Goal: Transaction & Acquisition: Purchase product/service

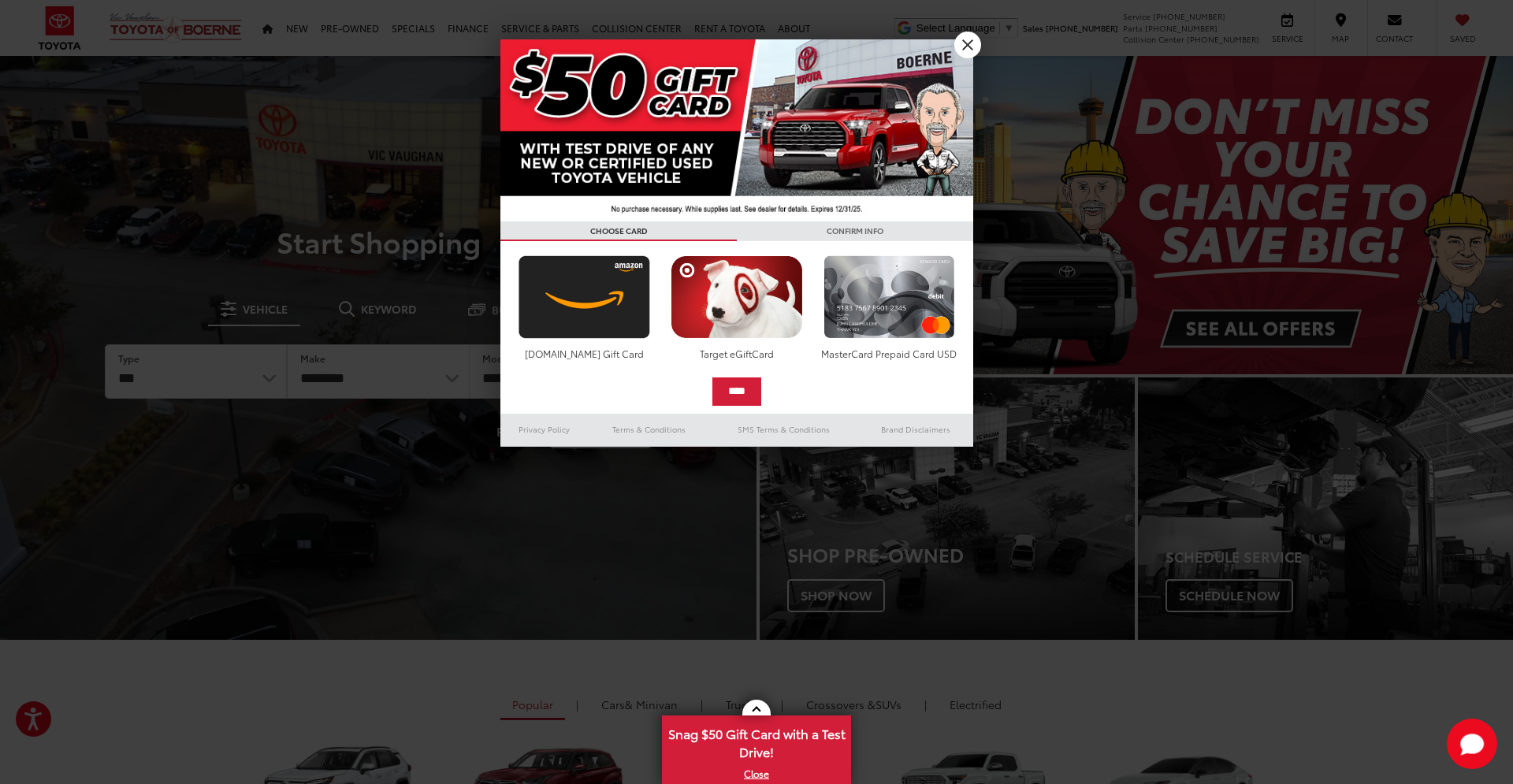
click at [970, 46] on link "X" at bounding box center [967, 45] width 27 height 27
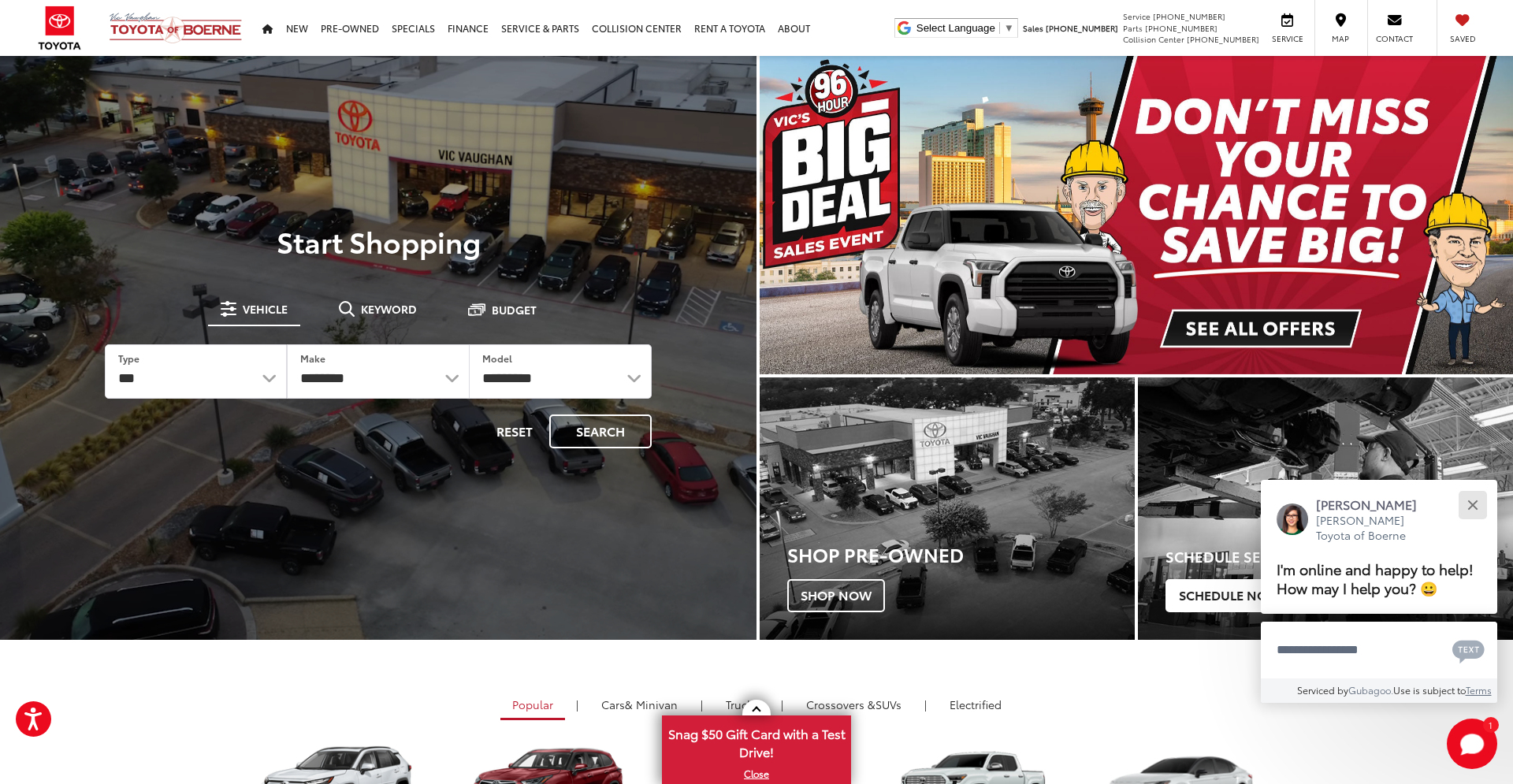
drag, startPoint x: 1473, startPoint y: 486, endPoint x: 1420, endPoint y: 444, distance: 67.6
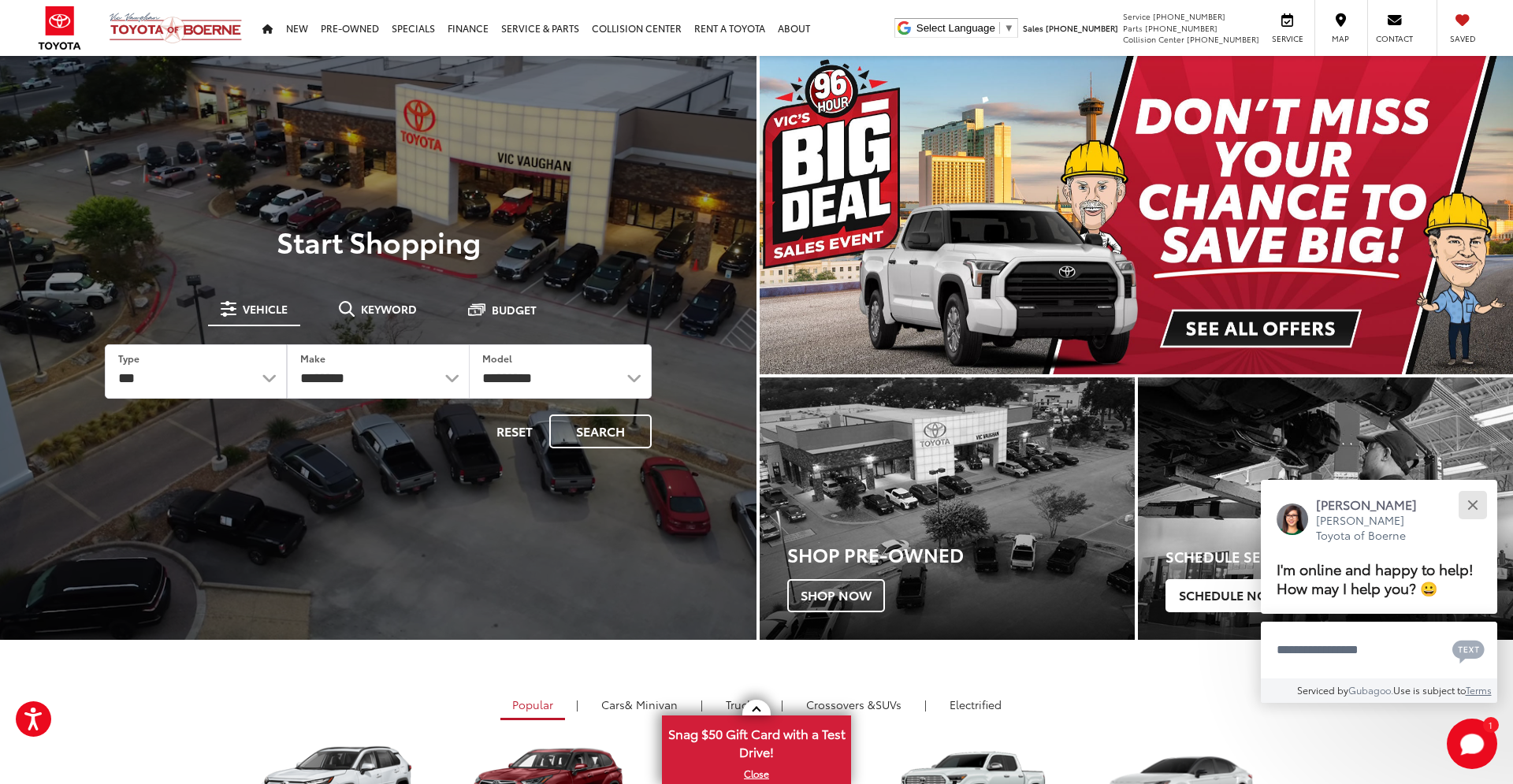
click at [1473, 488] on button "Close" at bounding box center [1472, 504] width 34 height 33
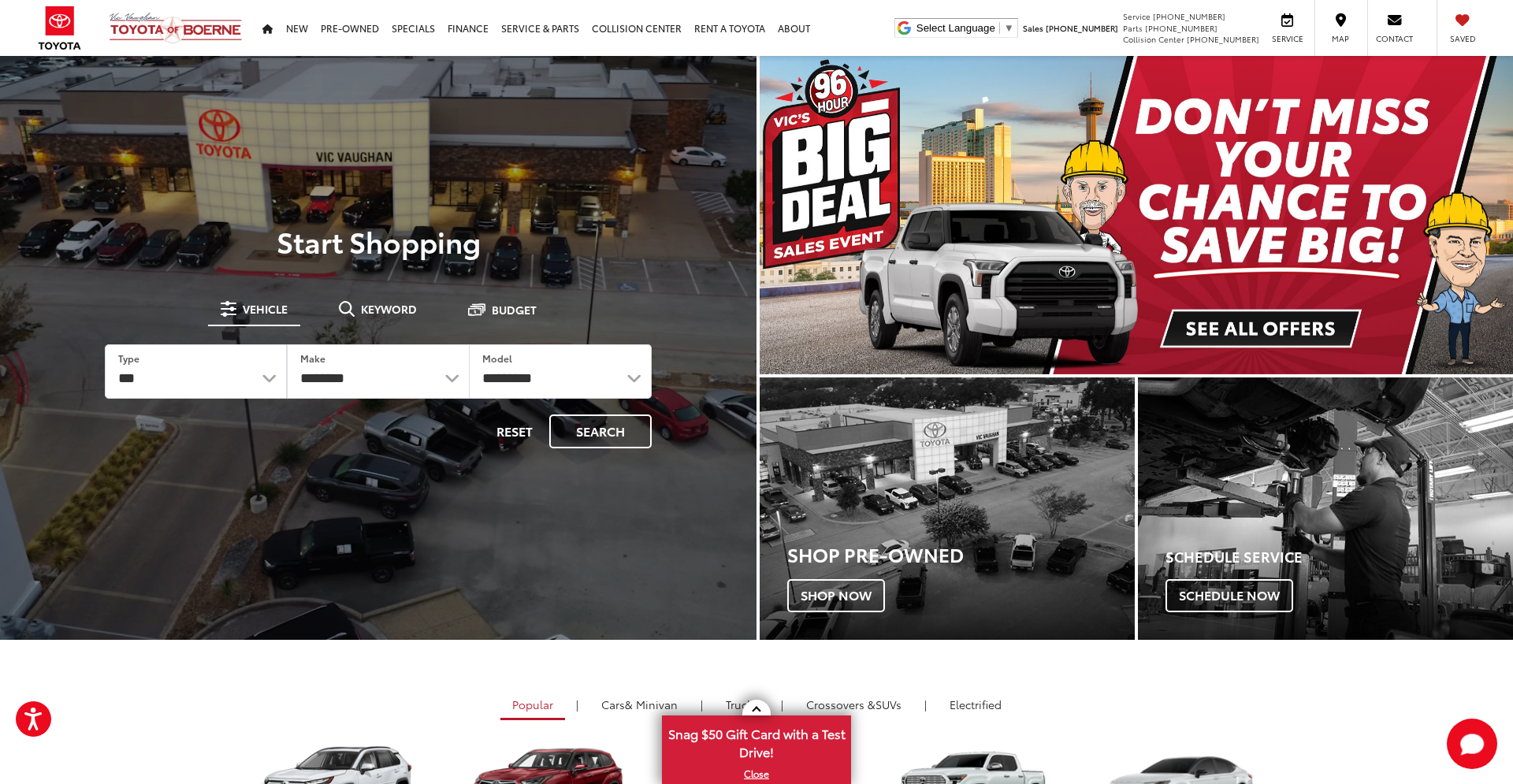
click at [1271, 337] on img "carousel slide number 1 of 1" at bounding box center [1136, 215] width 753 height 319
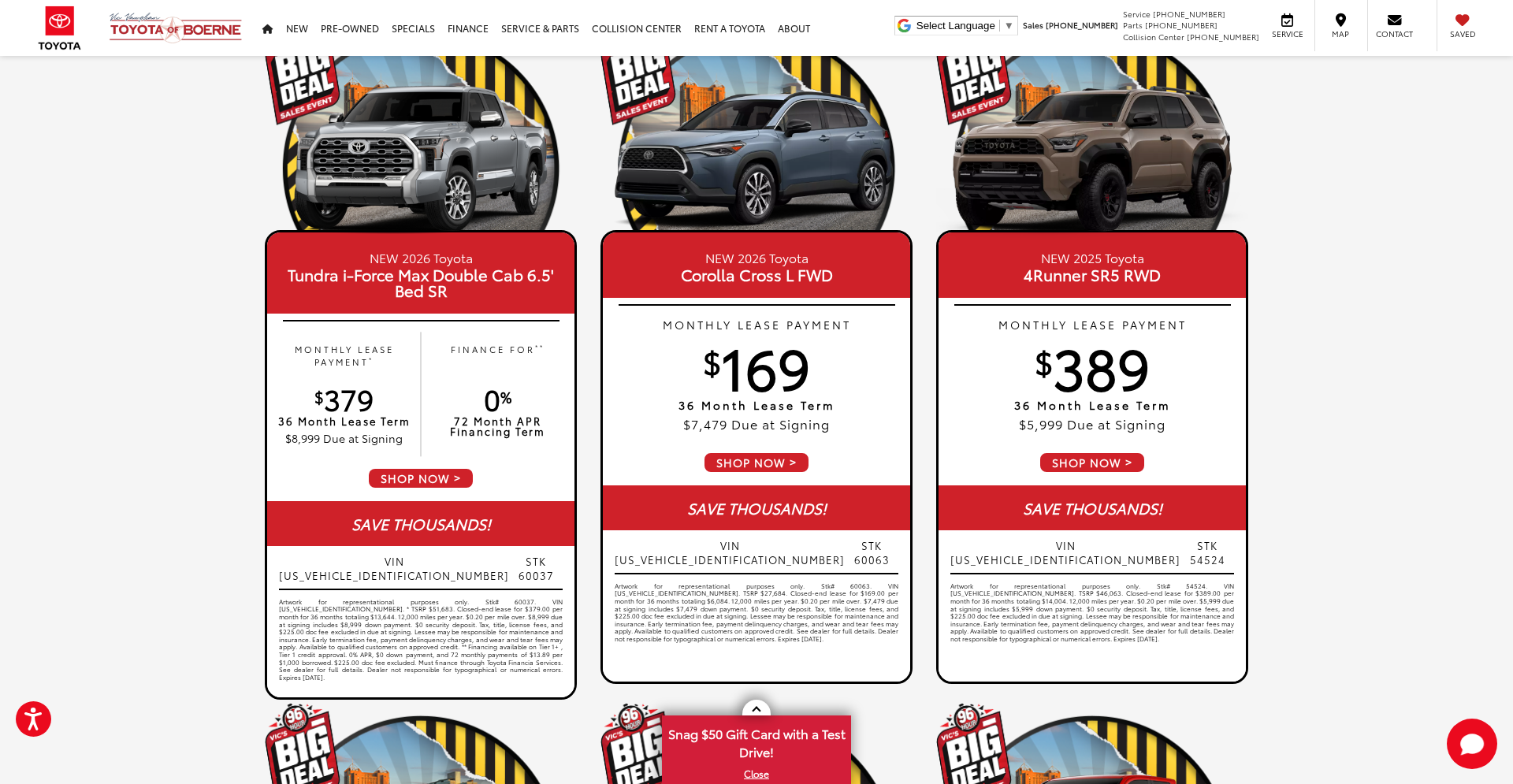
scroll to position [148, 0]
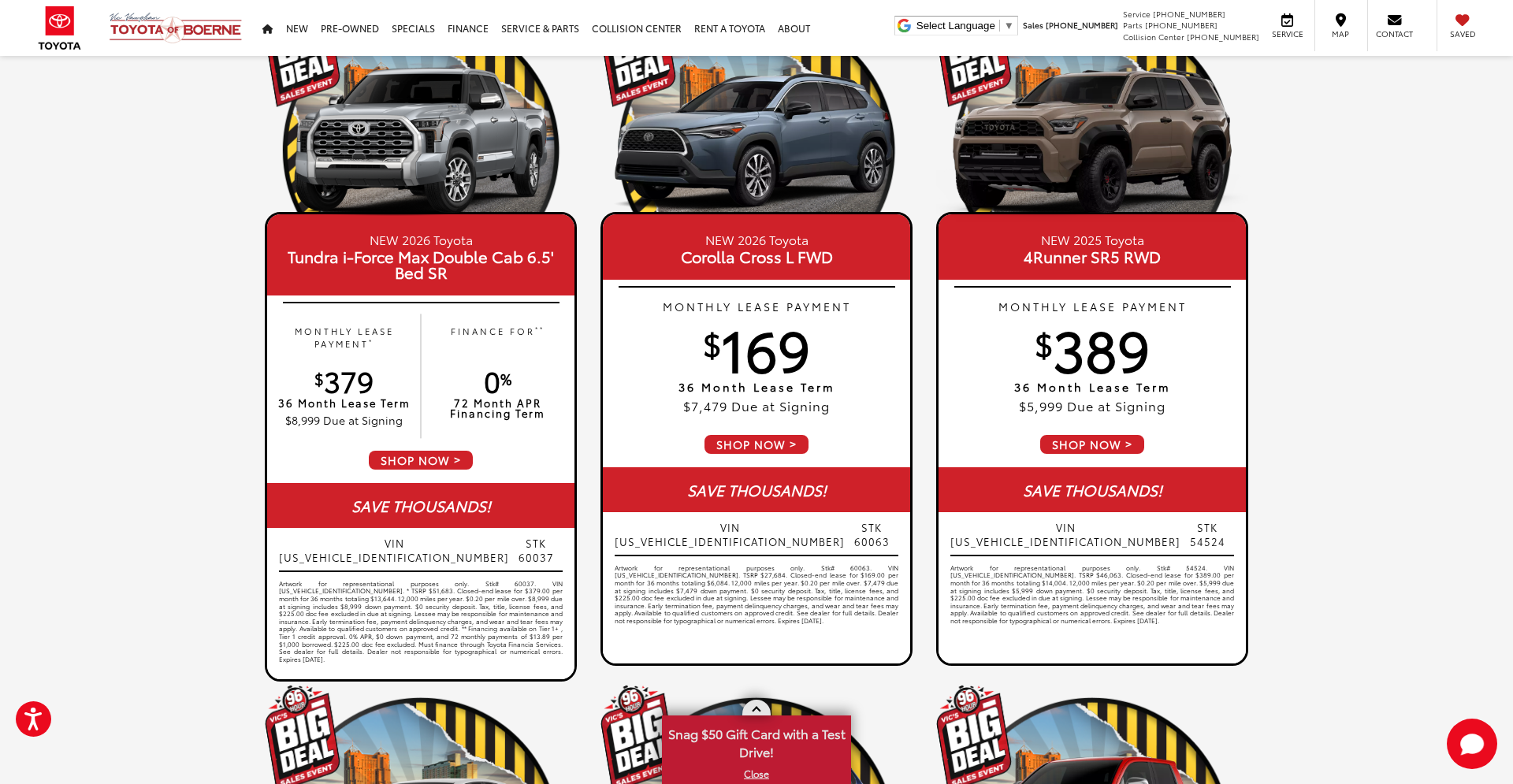
click at [760, 709] on link at bounding box center [756, 707] width 28 height 15
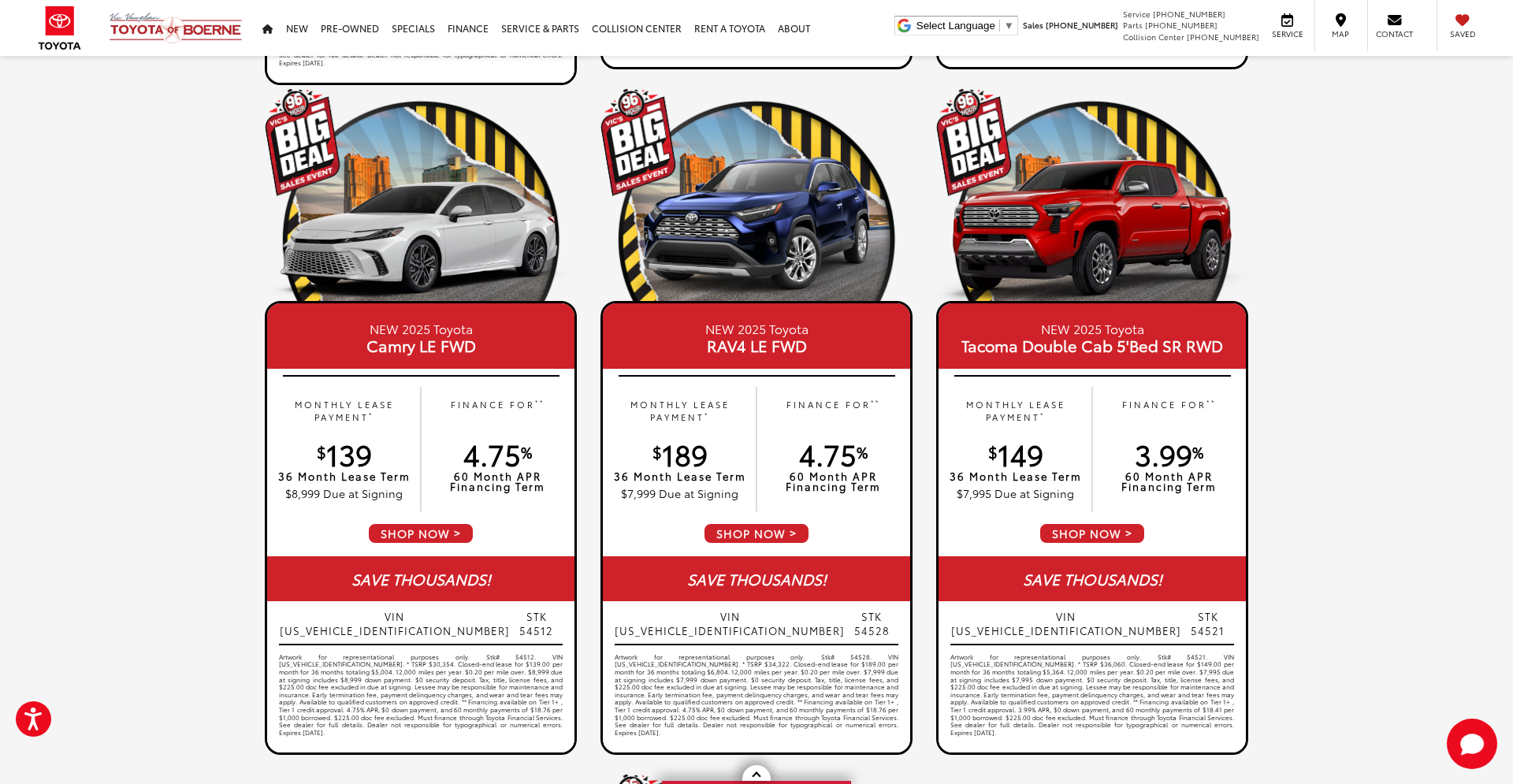
scroll to position [738, 0]
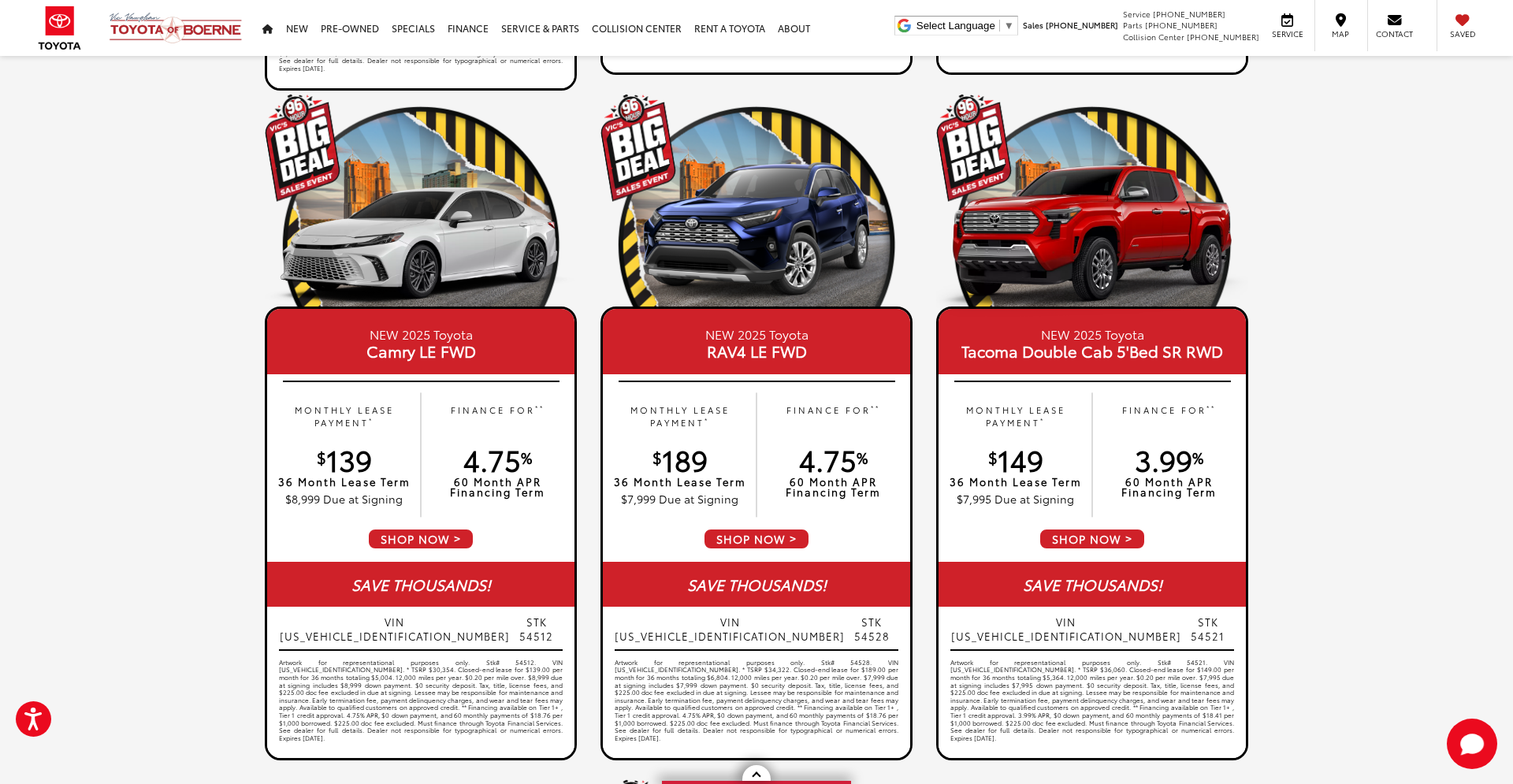
click at [780, 539] on span "SHOP NOW" at bounding box center [756, 539] width 107 height 22
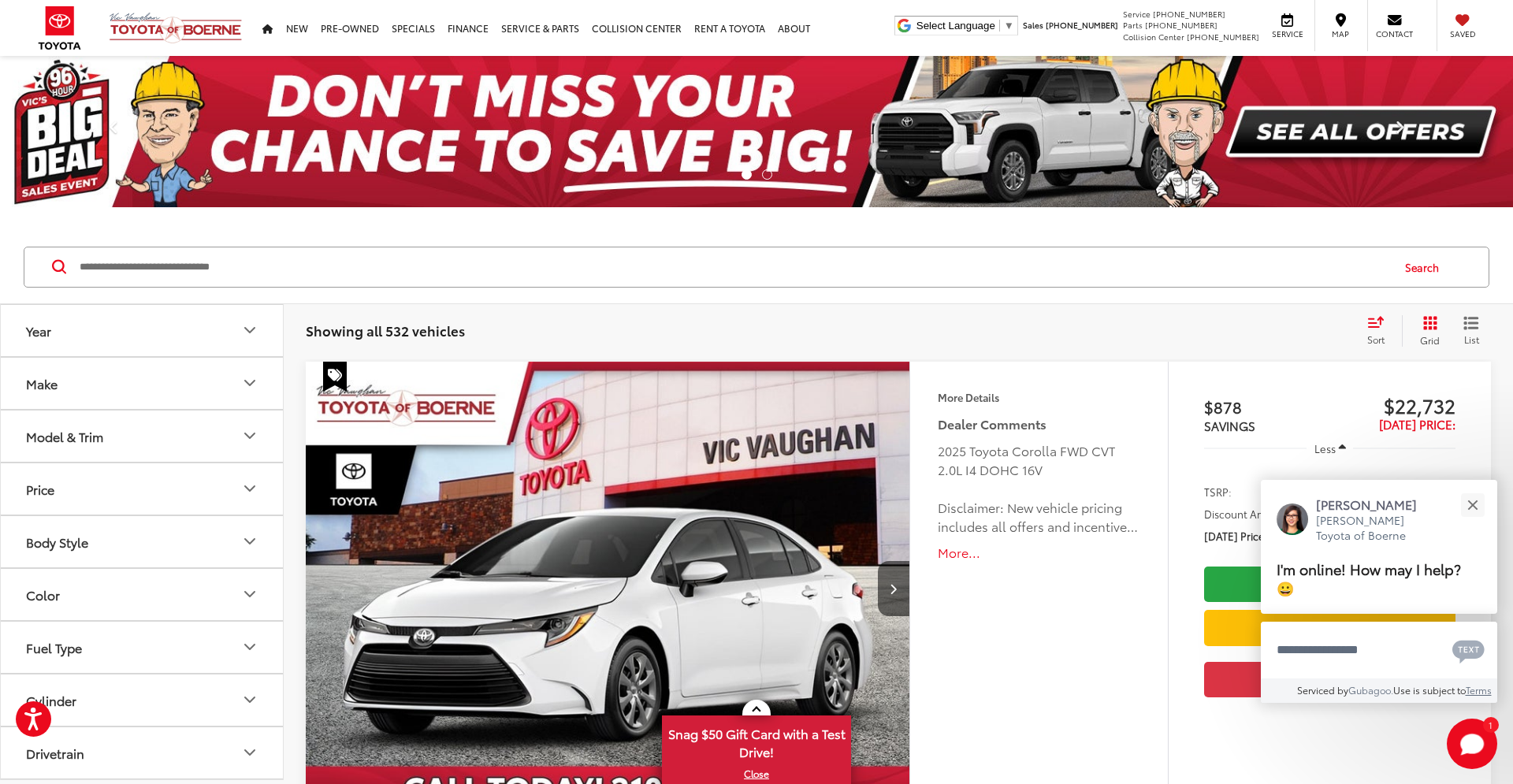
click at [1332, 129] on link "Next" at bounding box center [1400, 131] width 227 height 151
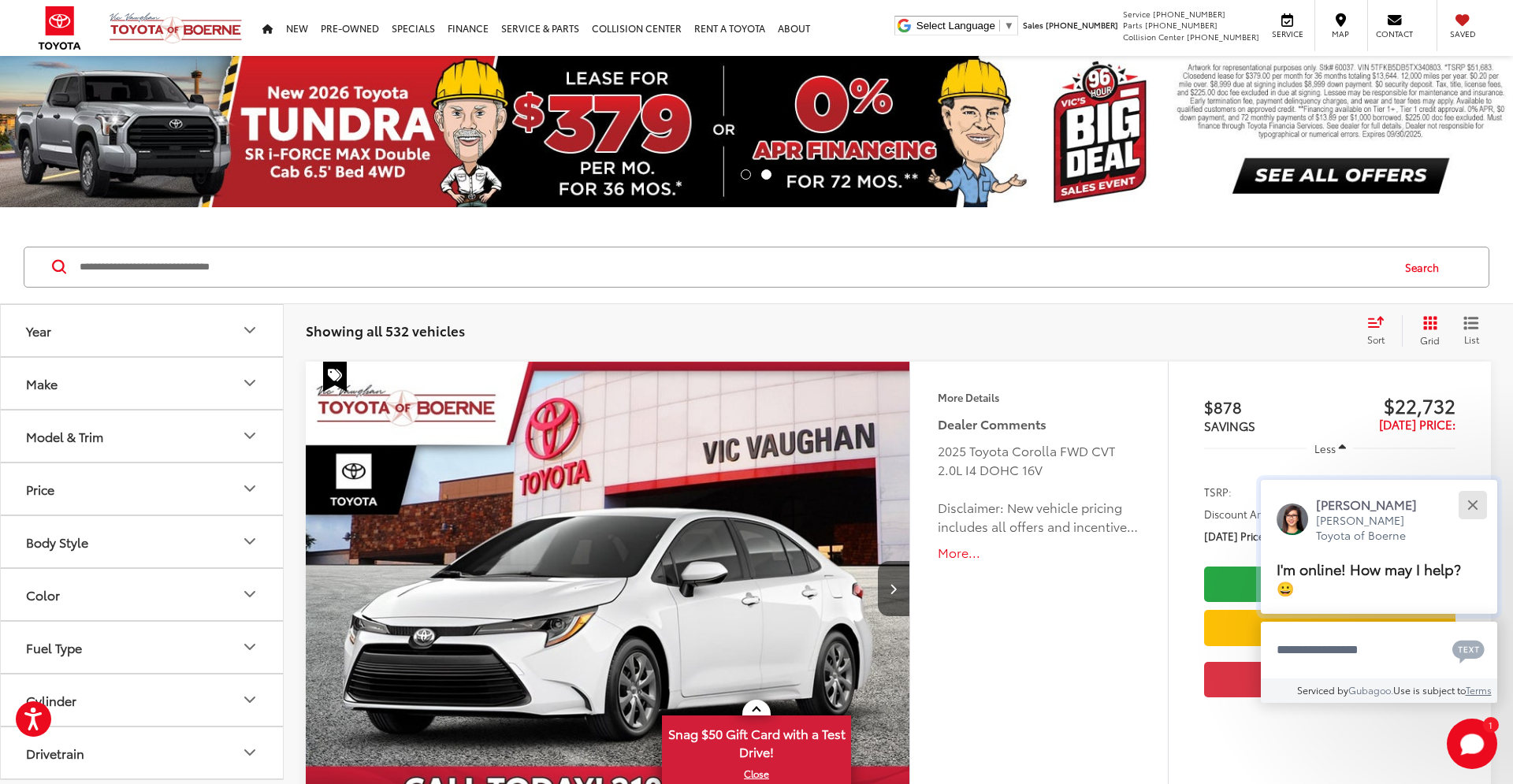
click at [1479, 506] on button "Close" at bounding box center [1472, 504] width 34 height 33
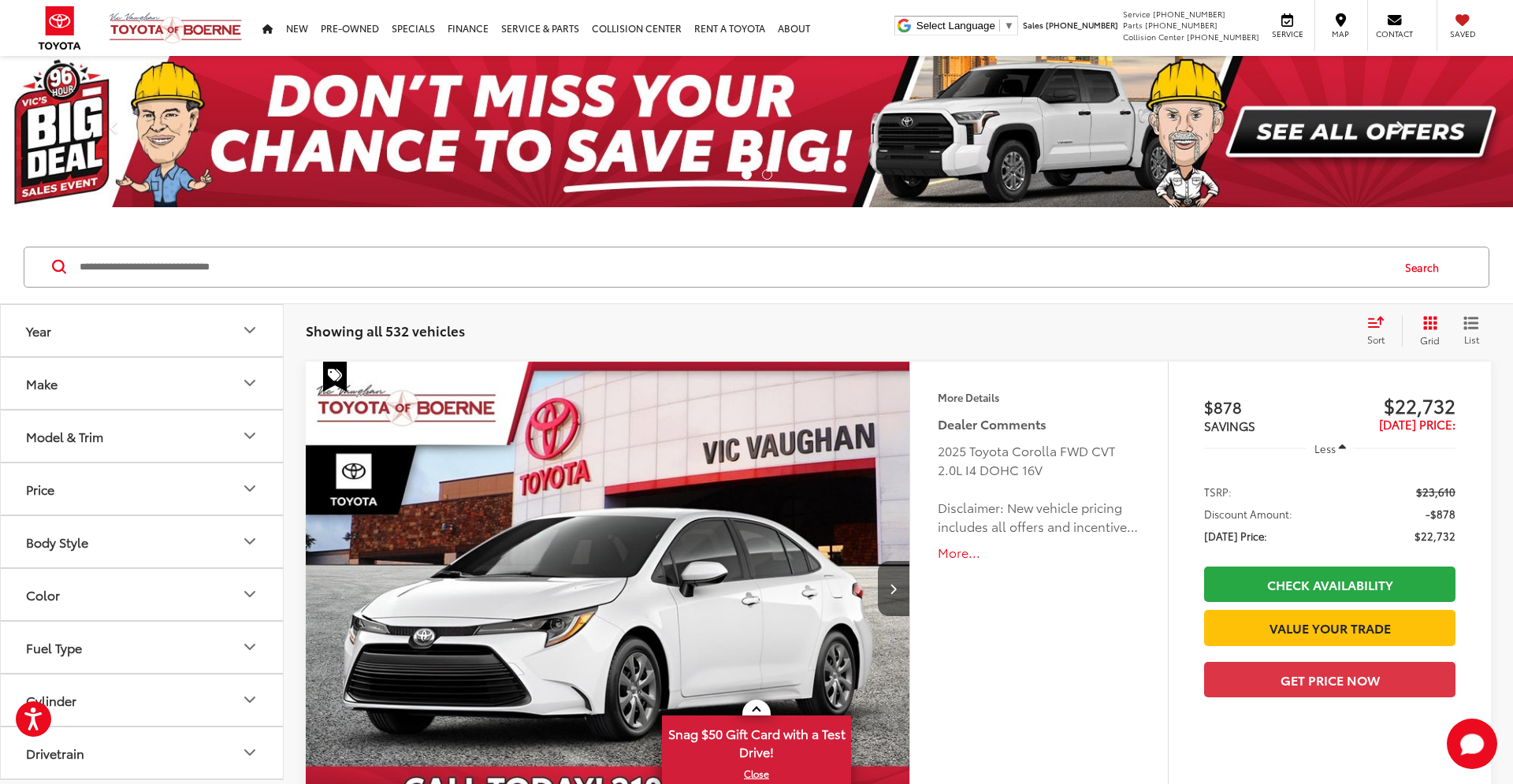
click at [1334, 126] on link "Next" at bounding box center [1400, 131] width 227 height 151
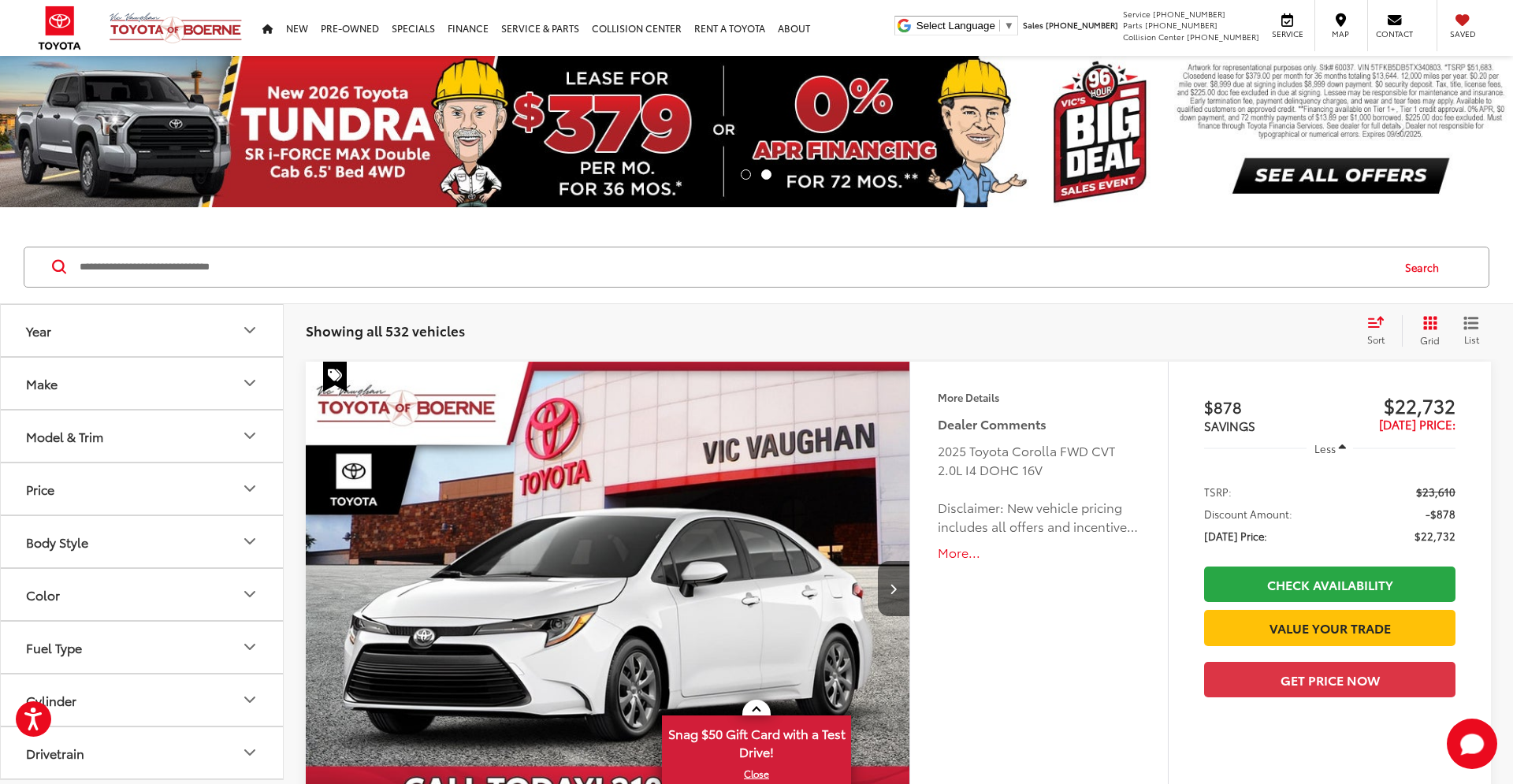
click at [1312, 181] on link "Next" at bounding box center [1400, 131] width 227 height 151
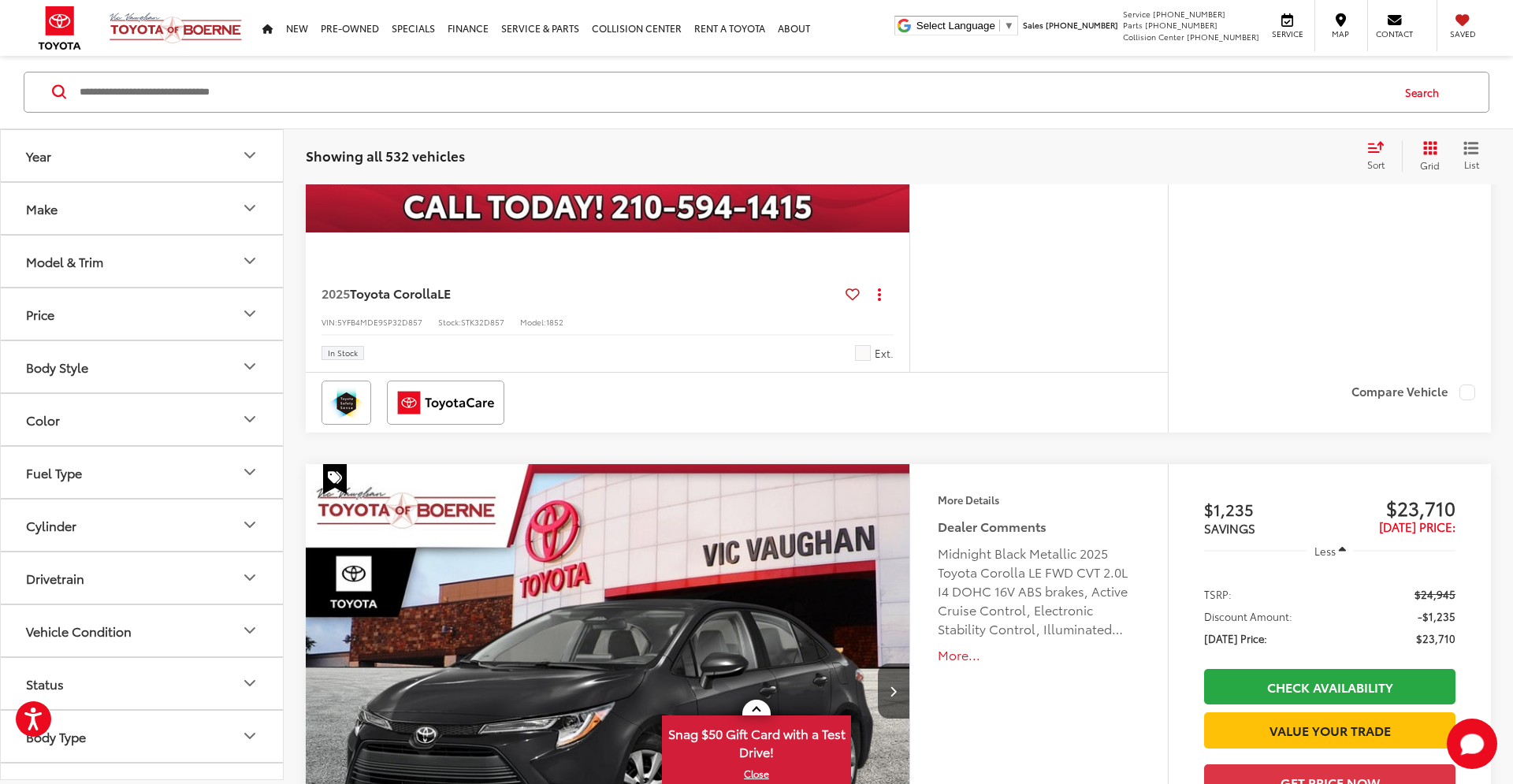
scroll to position [585, 0]
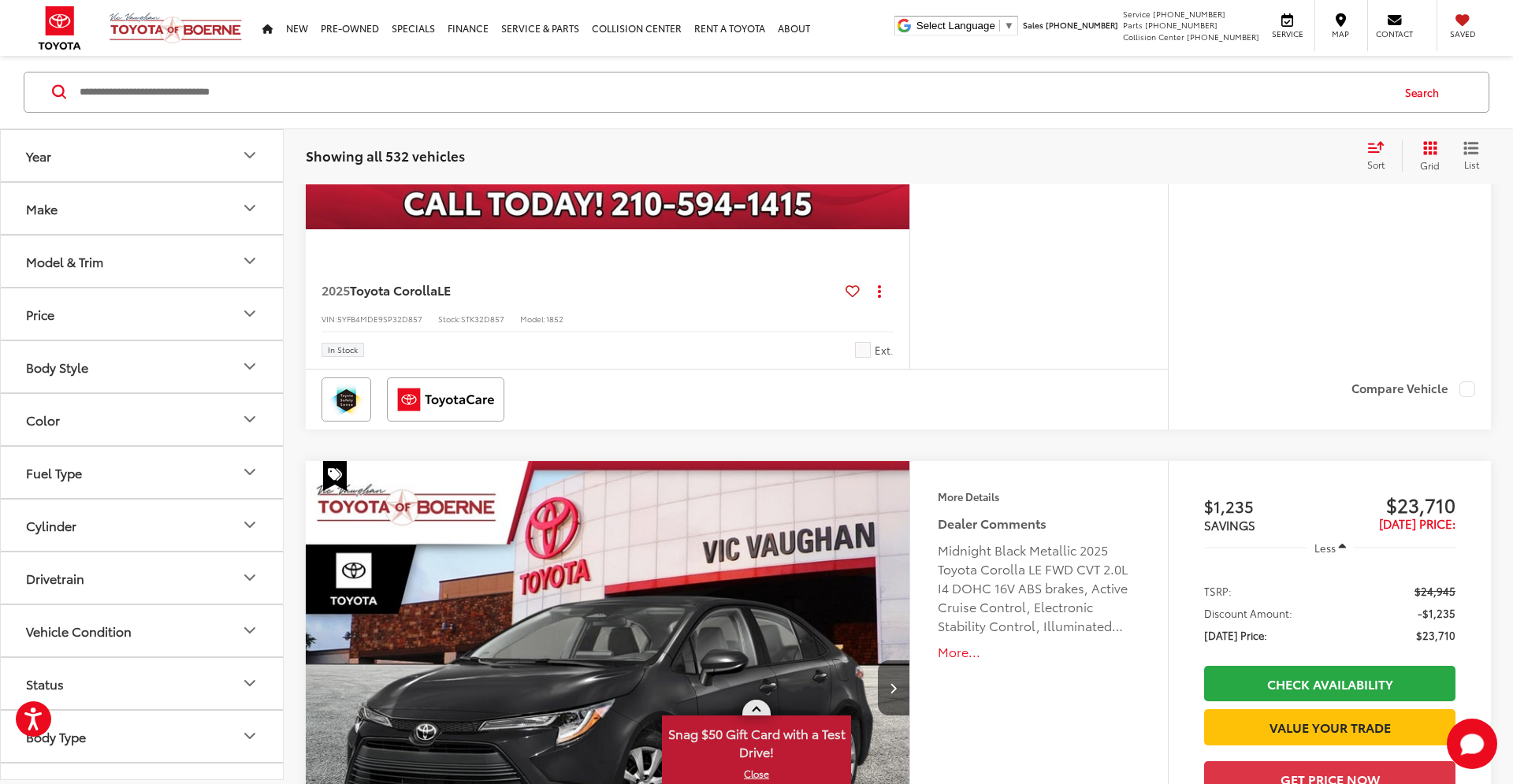
click at [758, 772] on link "X" at bounding box center [756, 774] width 186 height 17
click at [245, 262] on icon "Model & Trim" at bounding box center [250, 261] width 19 height 19
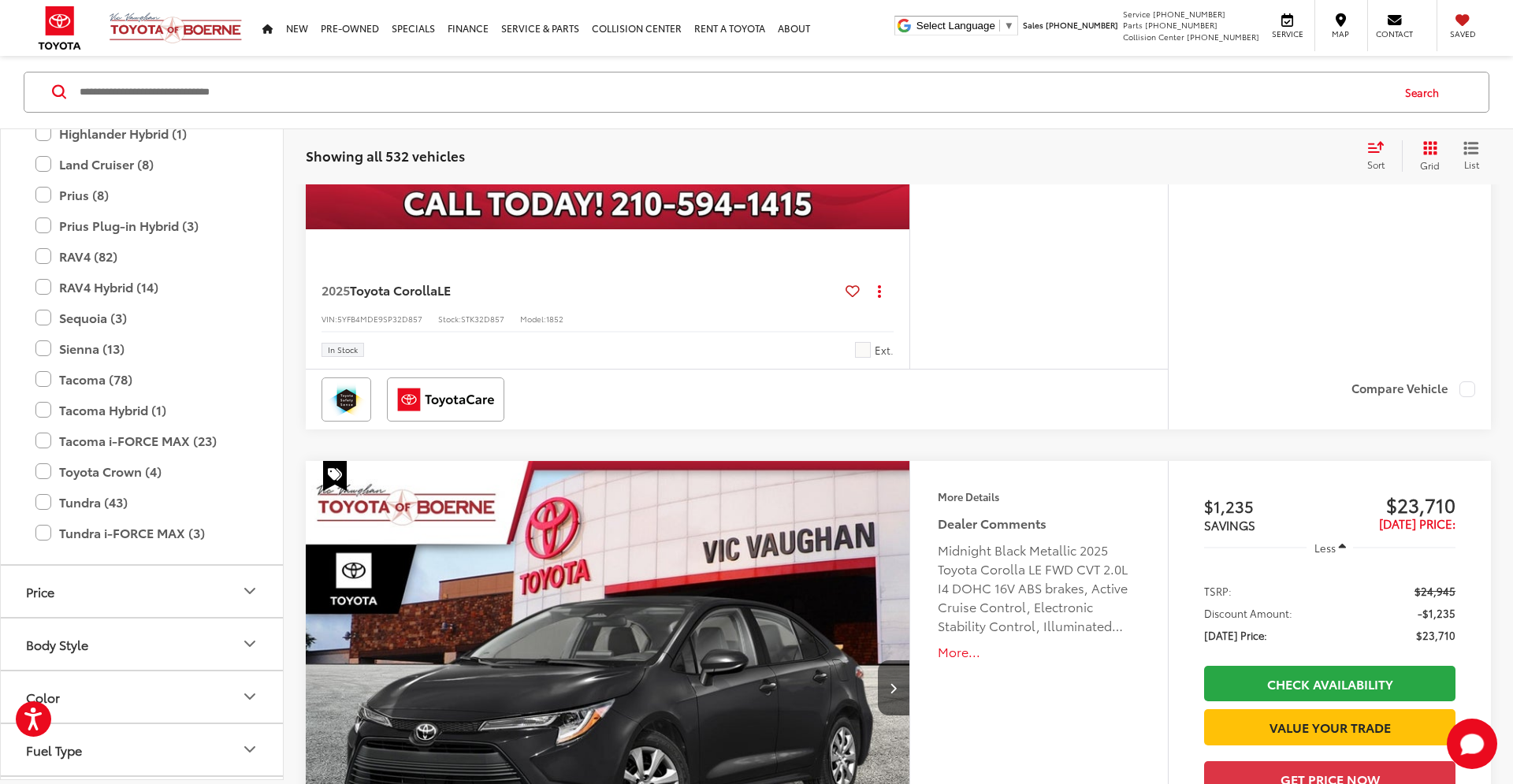
scroll to position [522, 0]
click at [101, 255] on label "RAV4 (82)" at bounding box center [142, 252] width 213 height 27
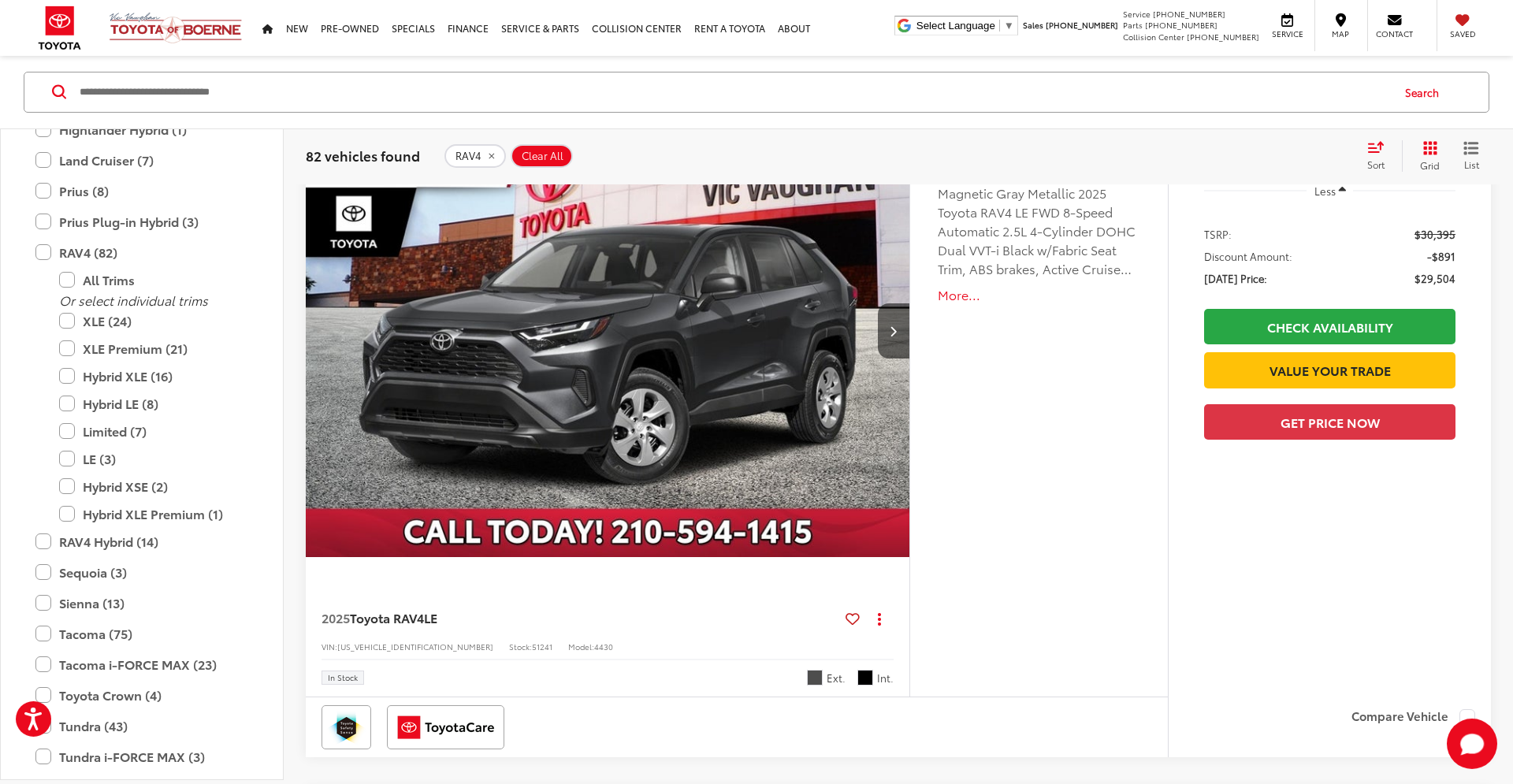
scroll to position [160, 0]
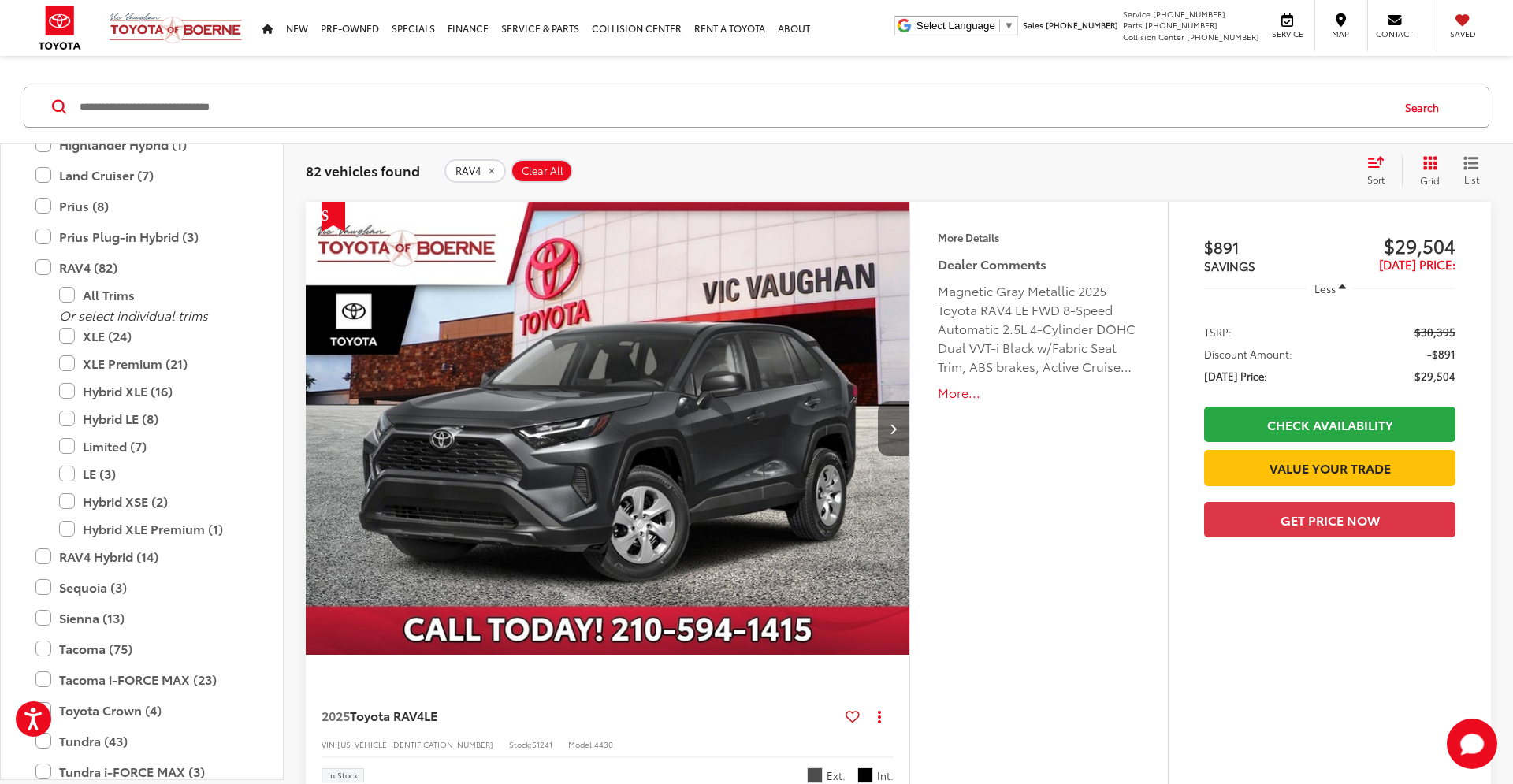
click at [897, 428] on icon "Next image" at bounding box center [894, 428] width 7 height 11
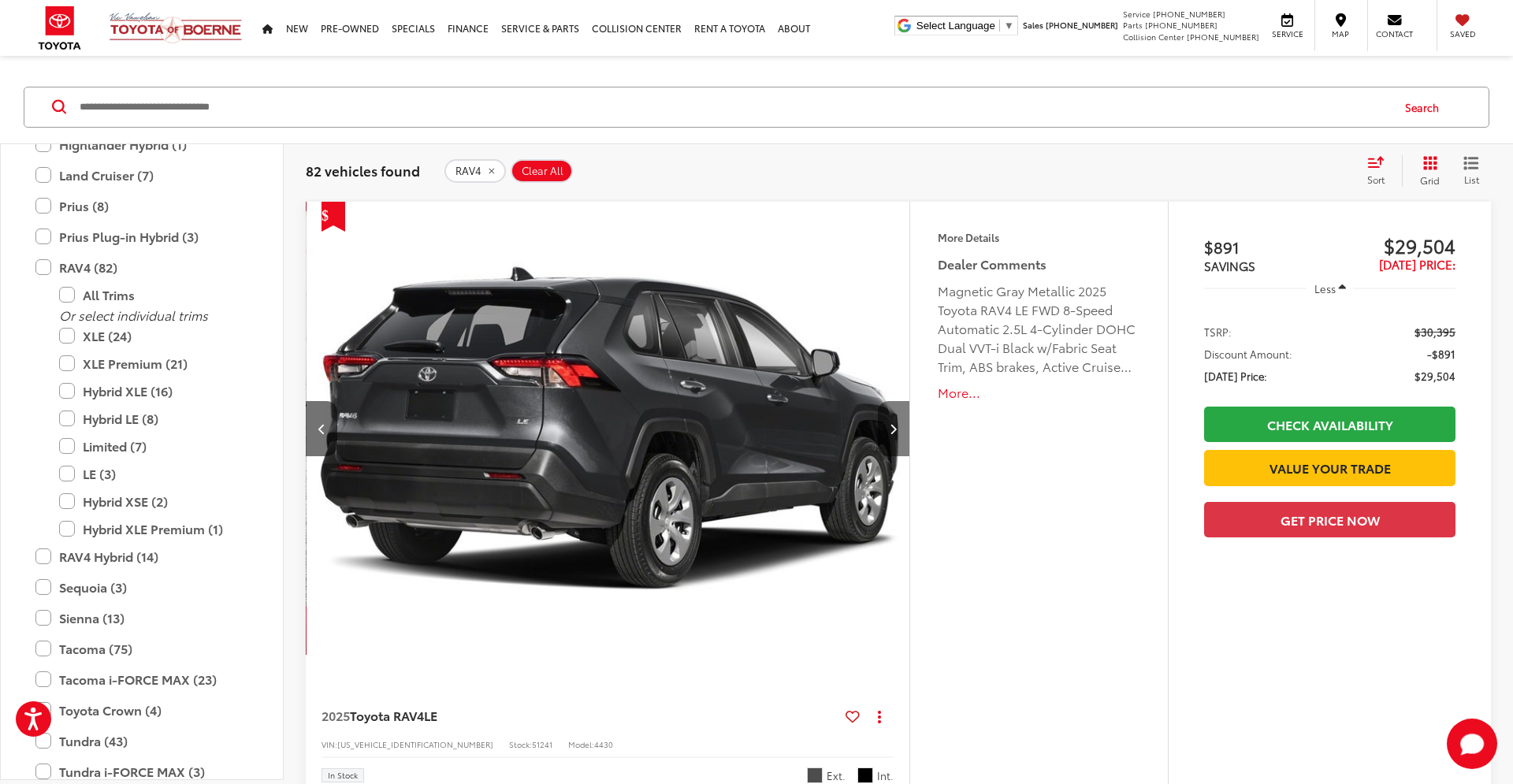
scroll to position [0, 606]
click at [897, 428] on icon "Next image" at bounding box center [894, 428] width 7 height 11
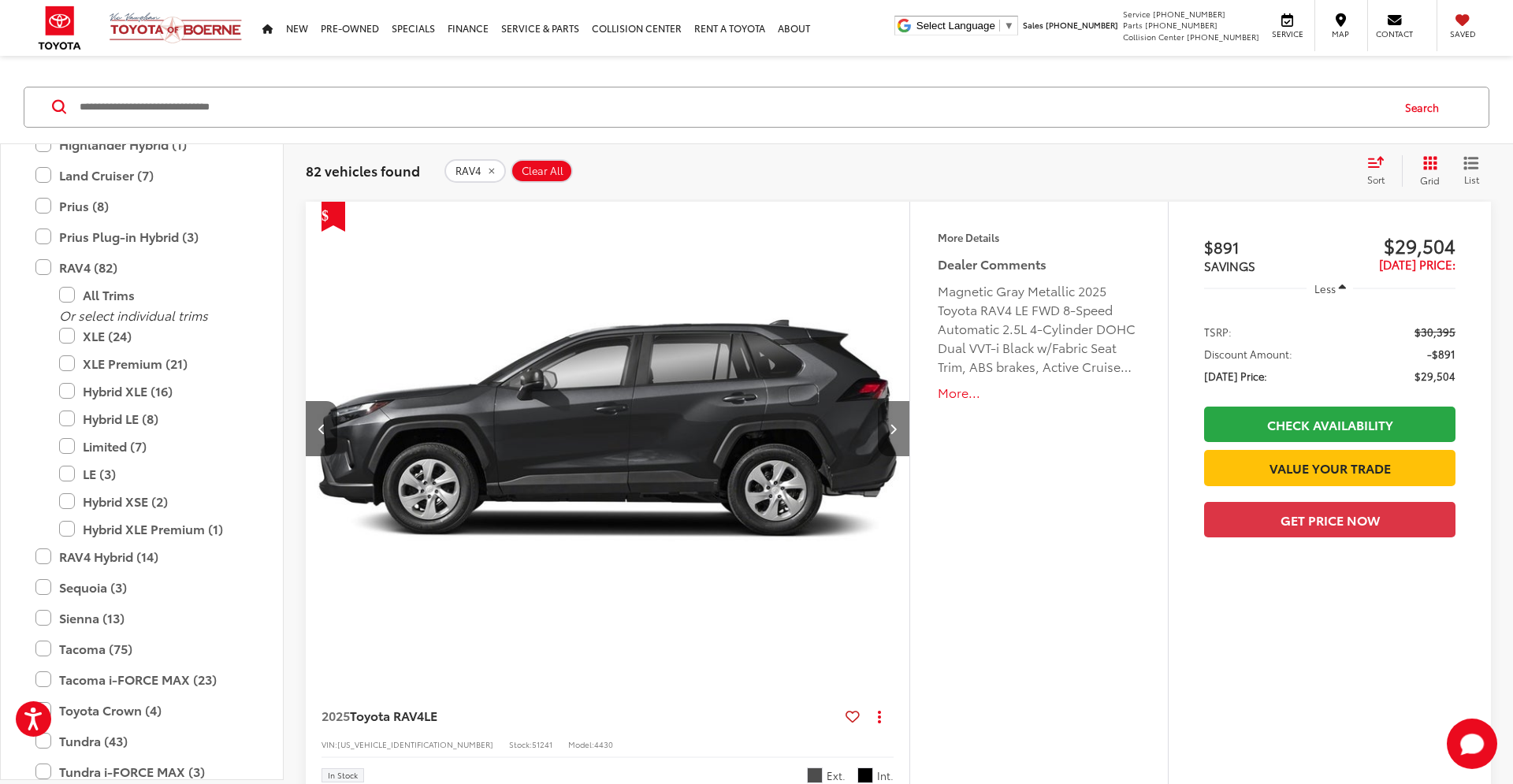
click at [897, 428] on icon "Next image" at bounding box center [894, 428] width 7 height 11
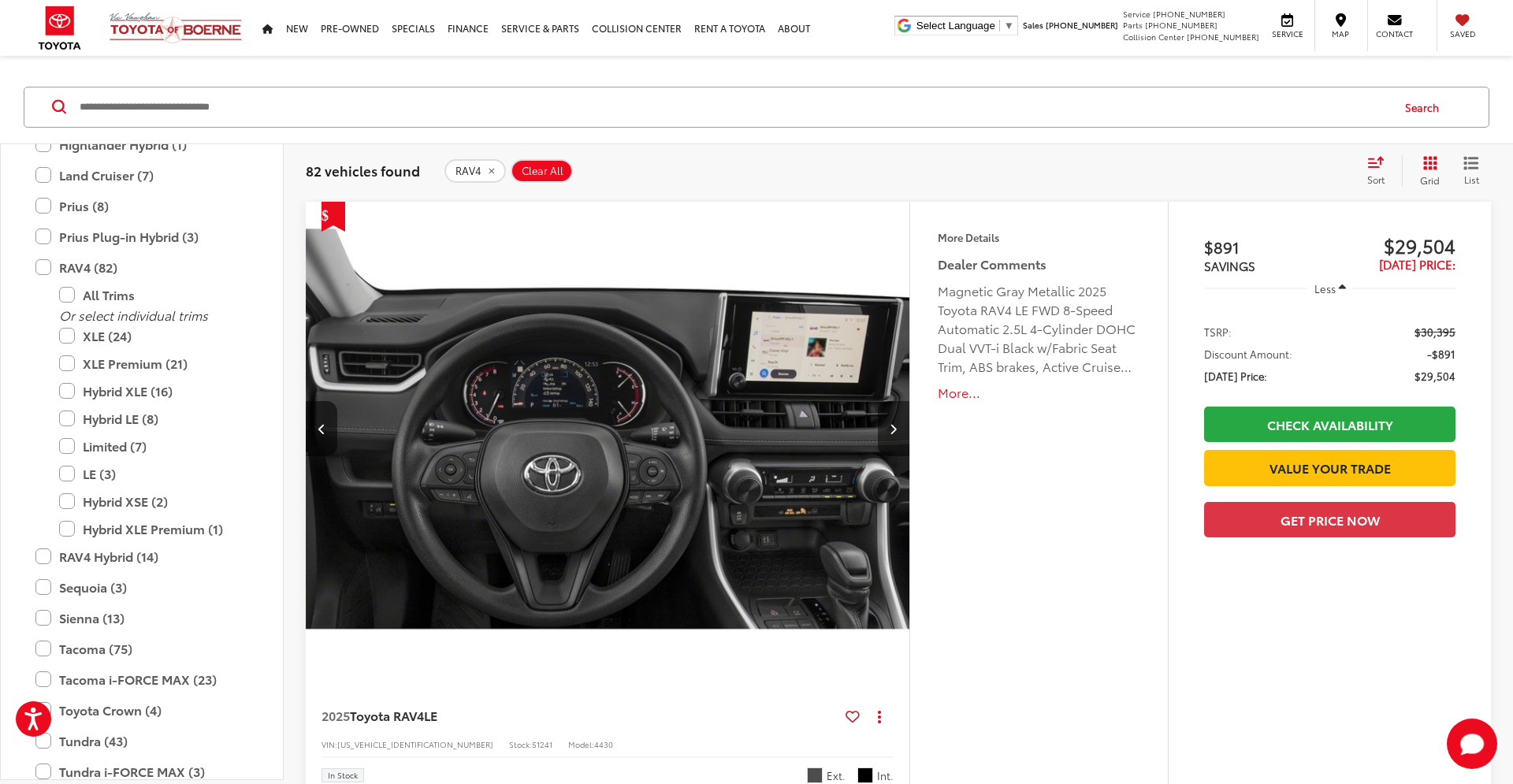
scroll to position [0, 1818]
click at [895, 425] on icon "Next image" at bounding box center [894, 428] width 7 height 11
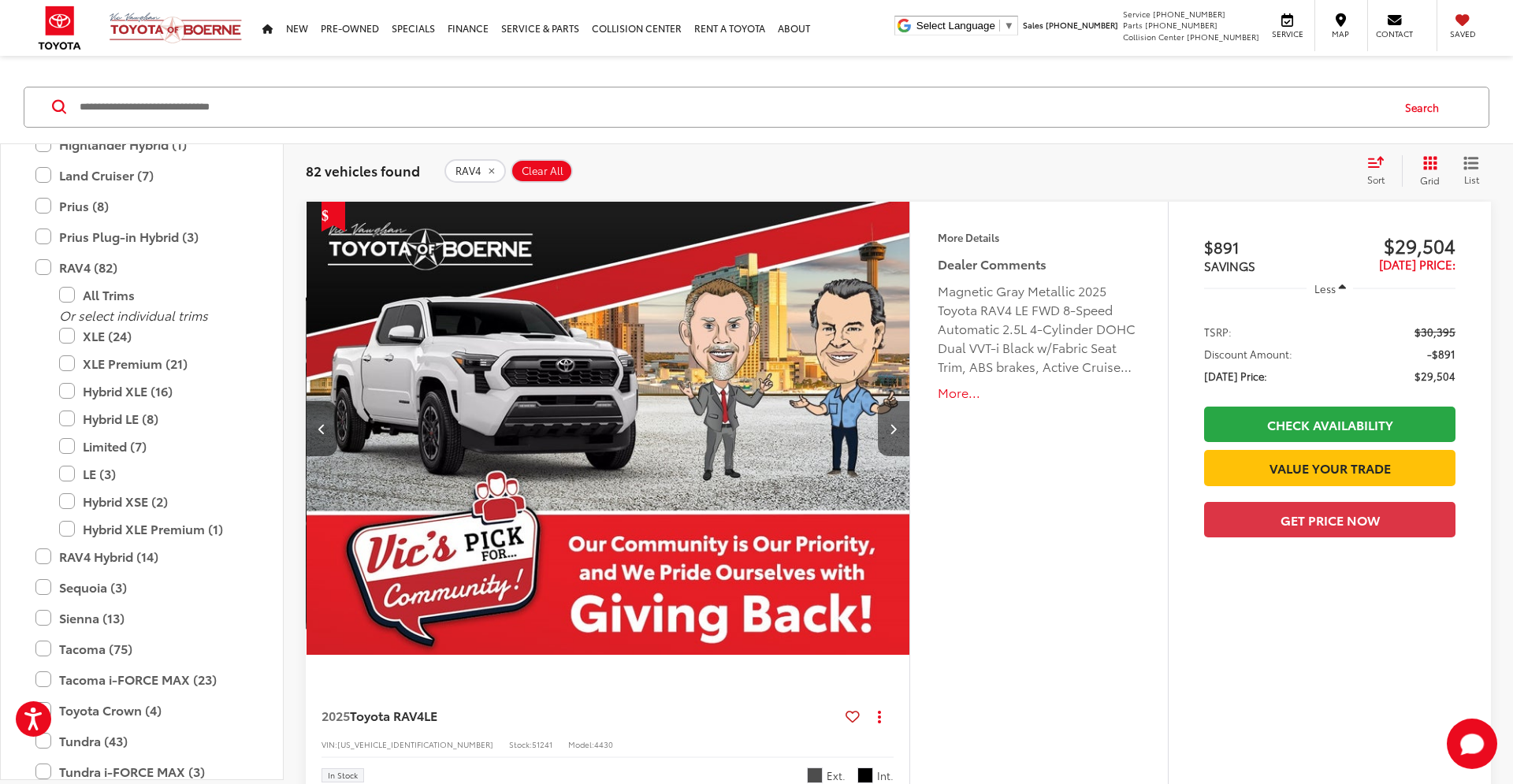
scroll to position [0, 2424]
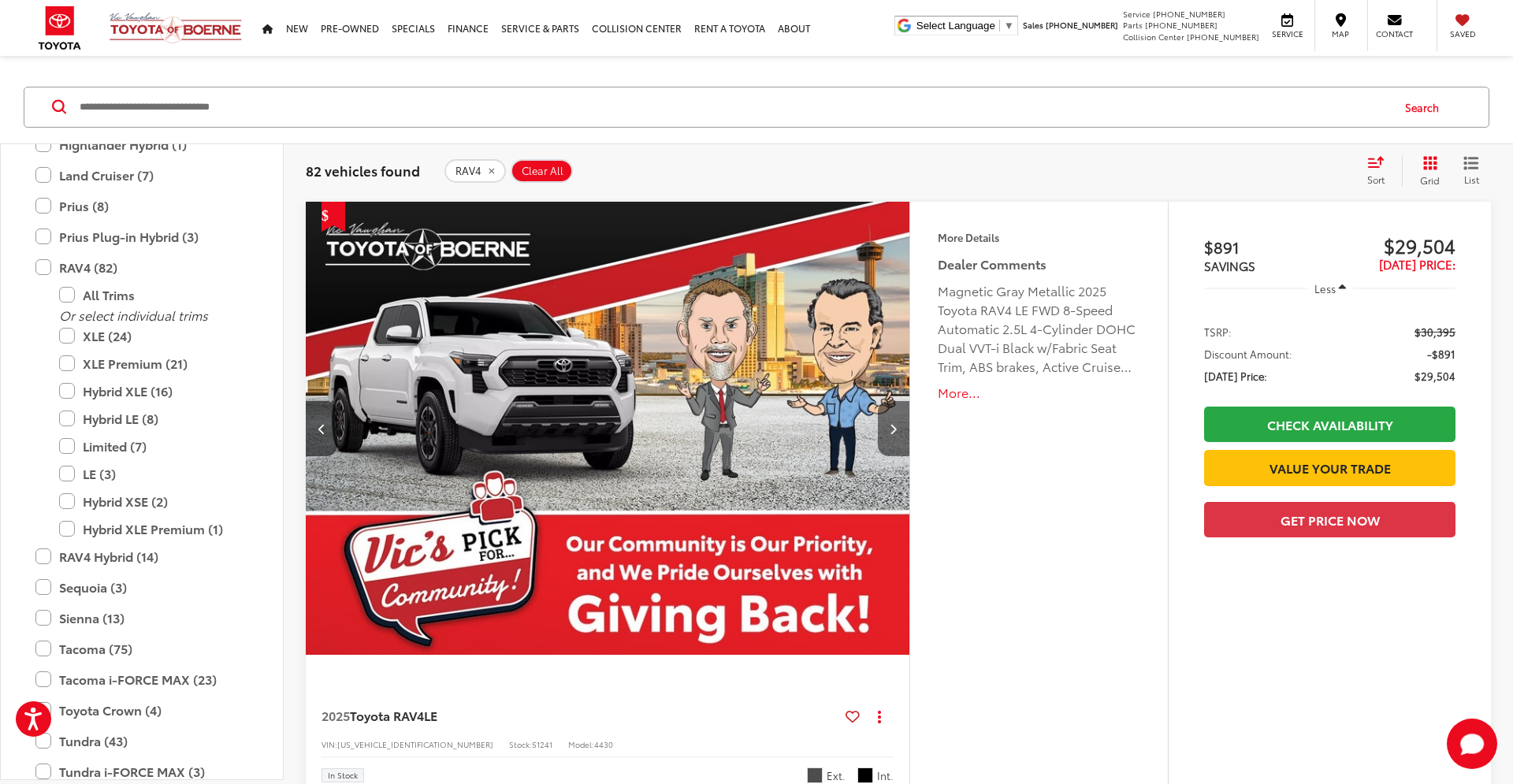
click at [896, 431] on icon "Next image" at bounding box center [894, 428] width 7 height 11
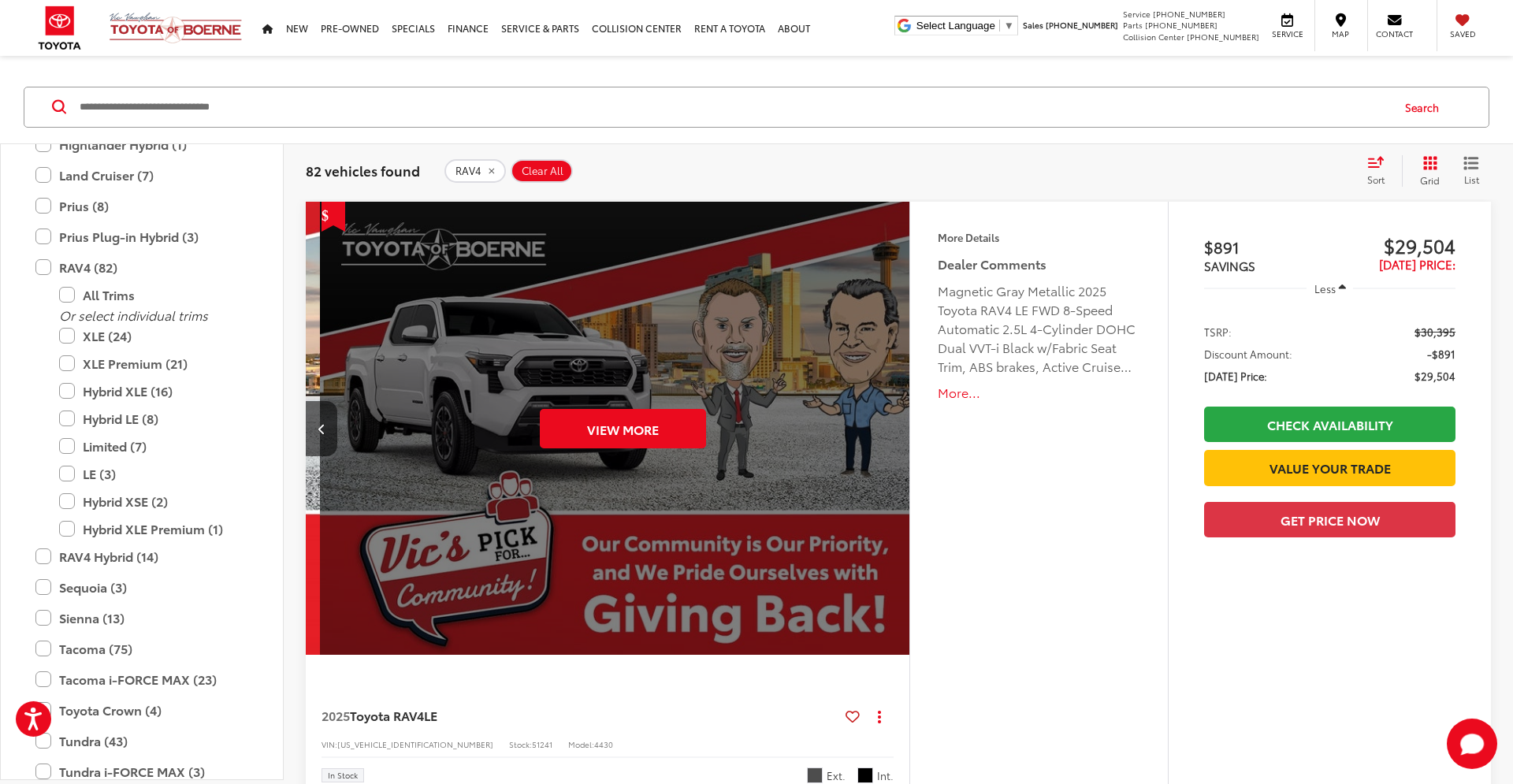
scroll to position [0, 3030]
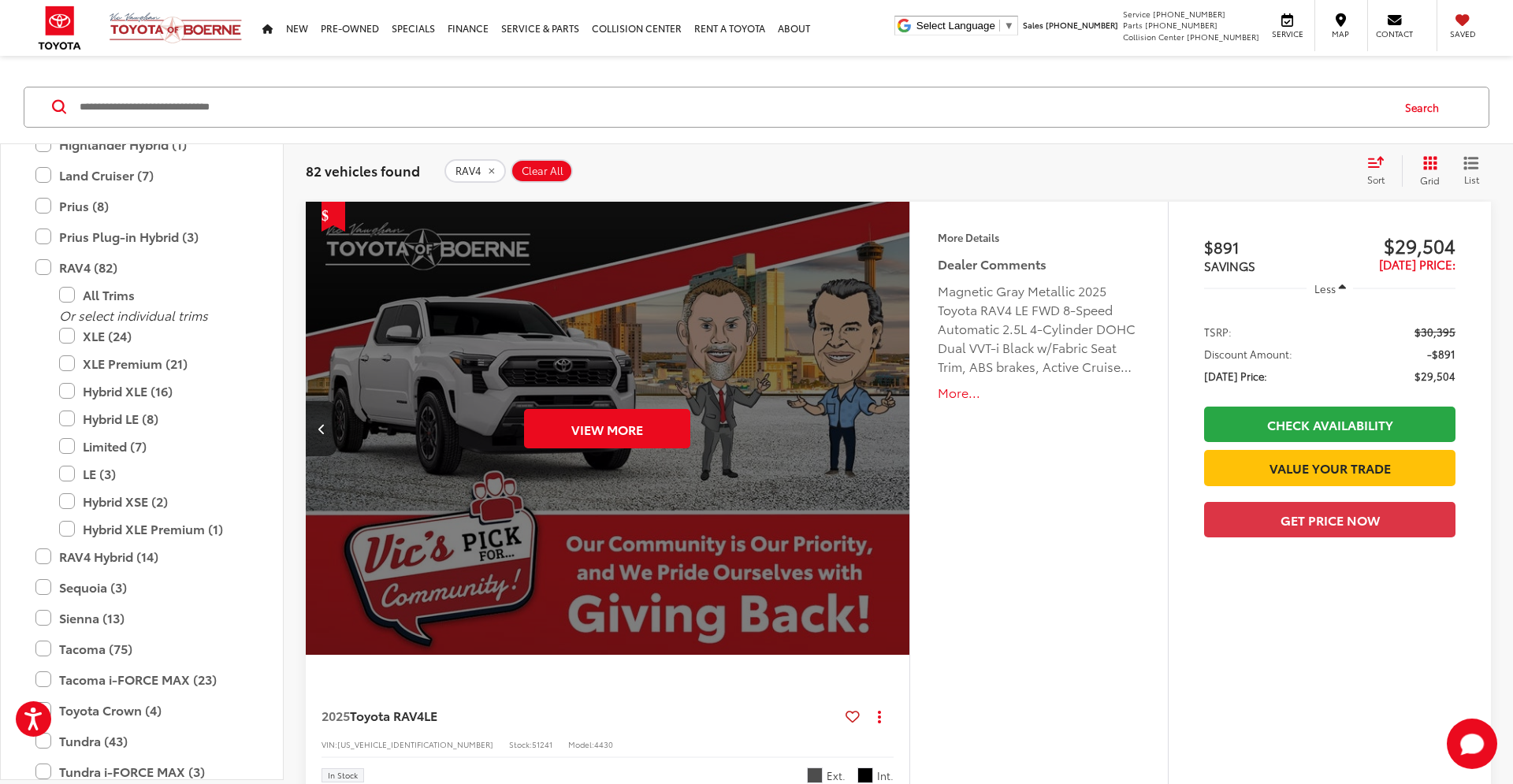
click at [896, 431] on div "View More" at bounding box center [607, 428] width 606 height 454
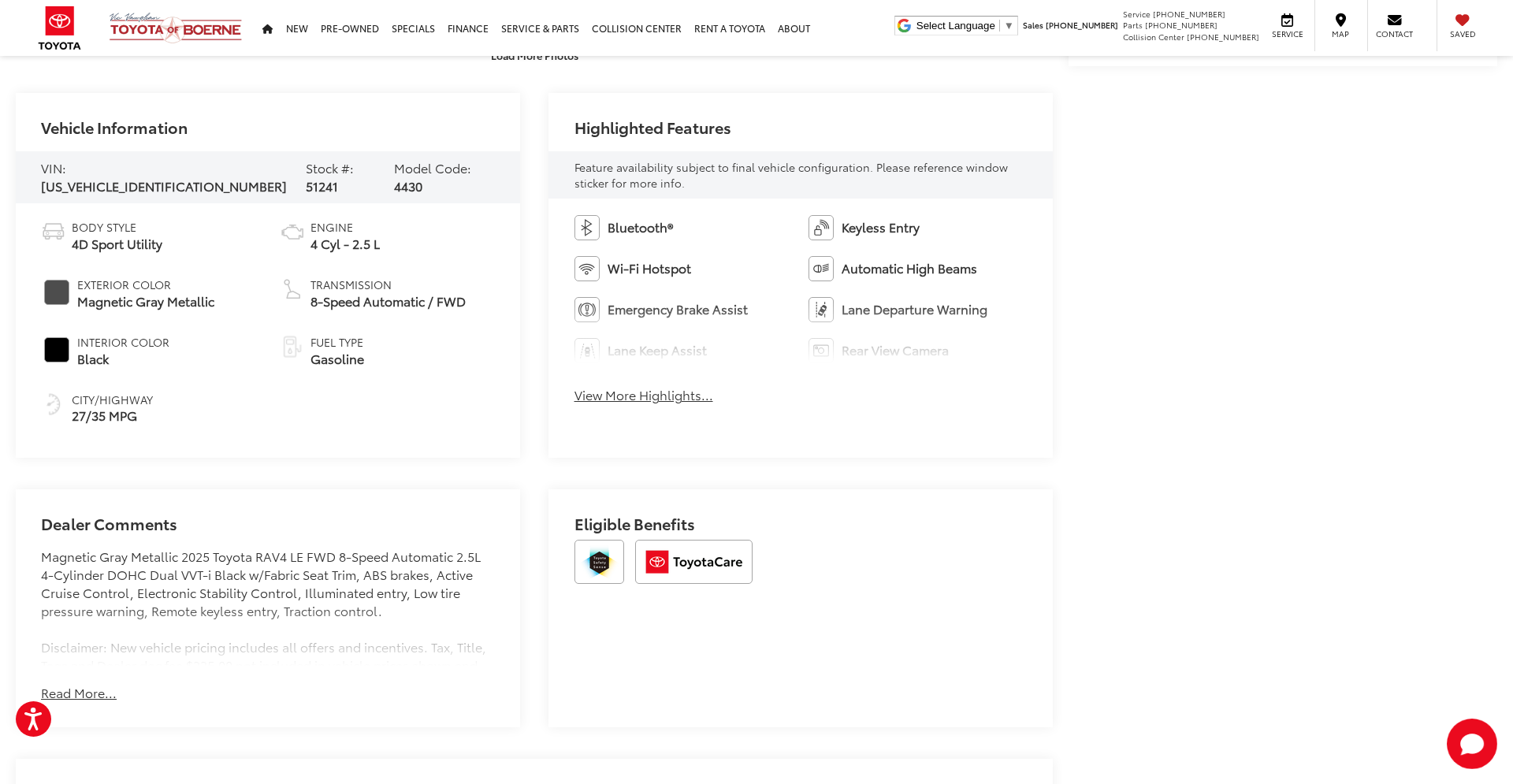
scroll to position [699, 0]
click at [688, 397] on button "View More Highlights..." at bounding box center [644, 395] width 138 height 18
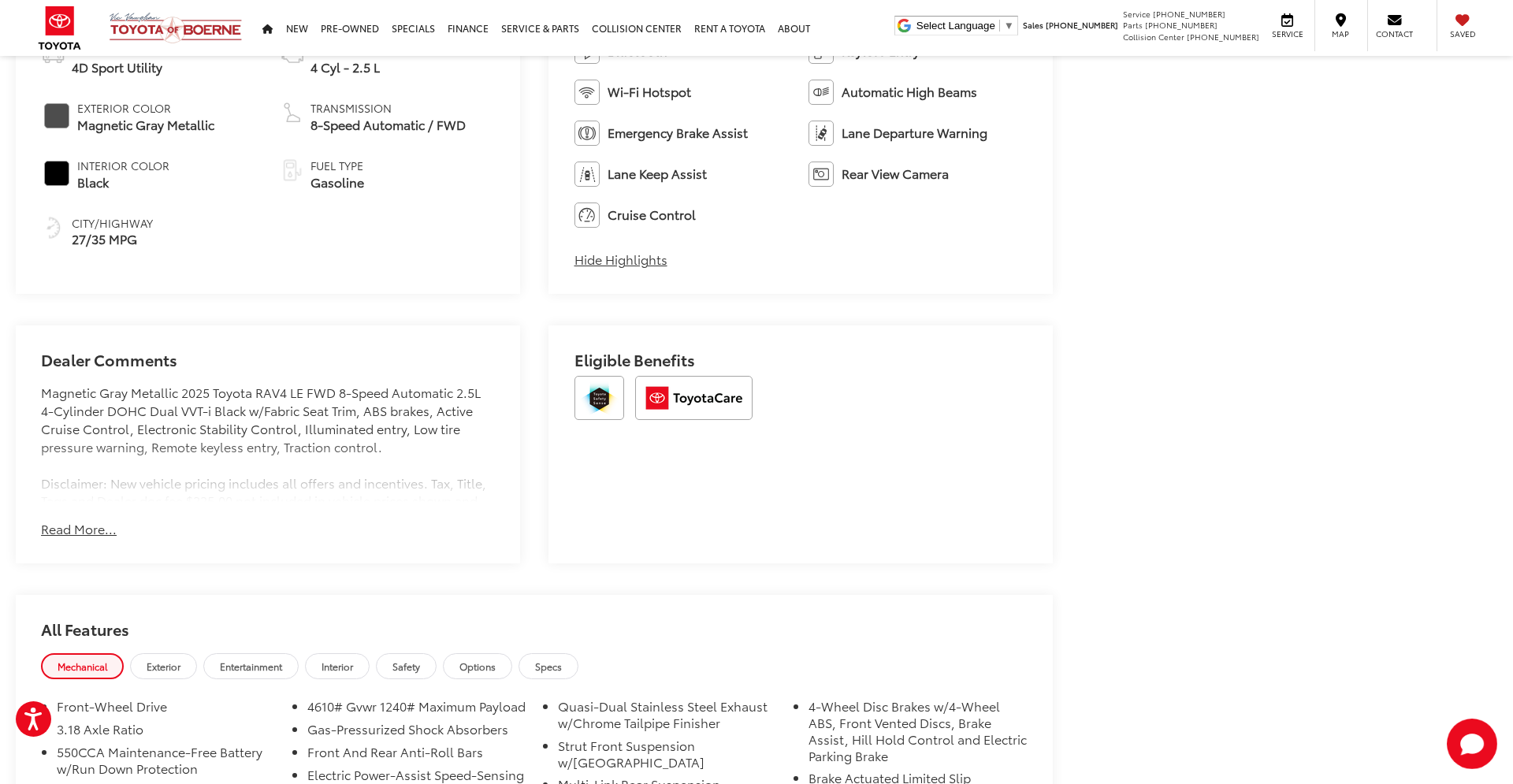
scroll to position [938, 0]
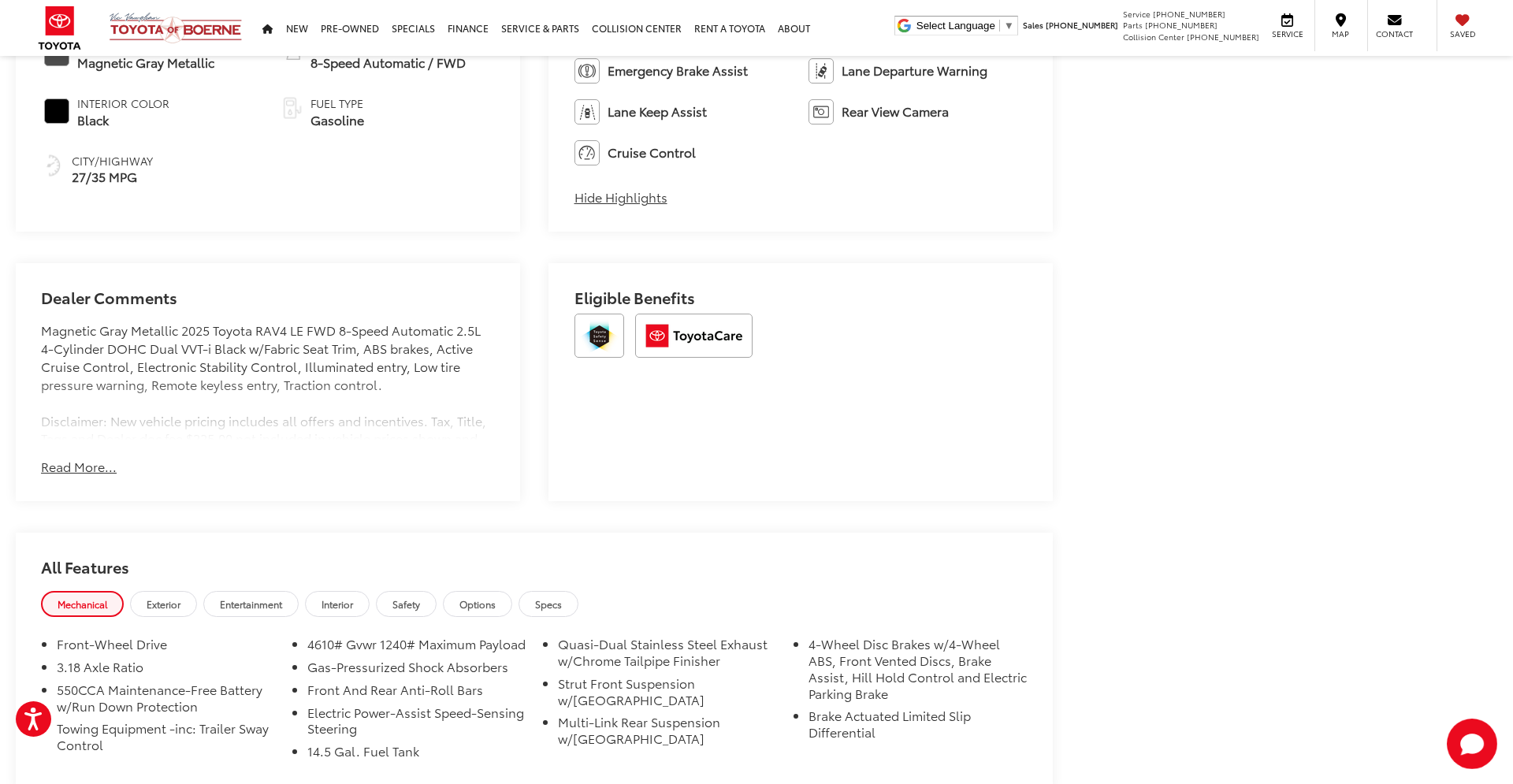
click at [87, 471] on button "Read More..." at bounding box center [79, 466] width 76 height 18
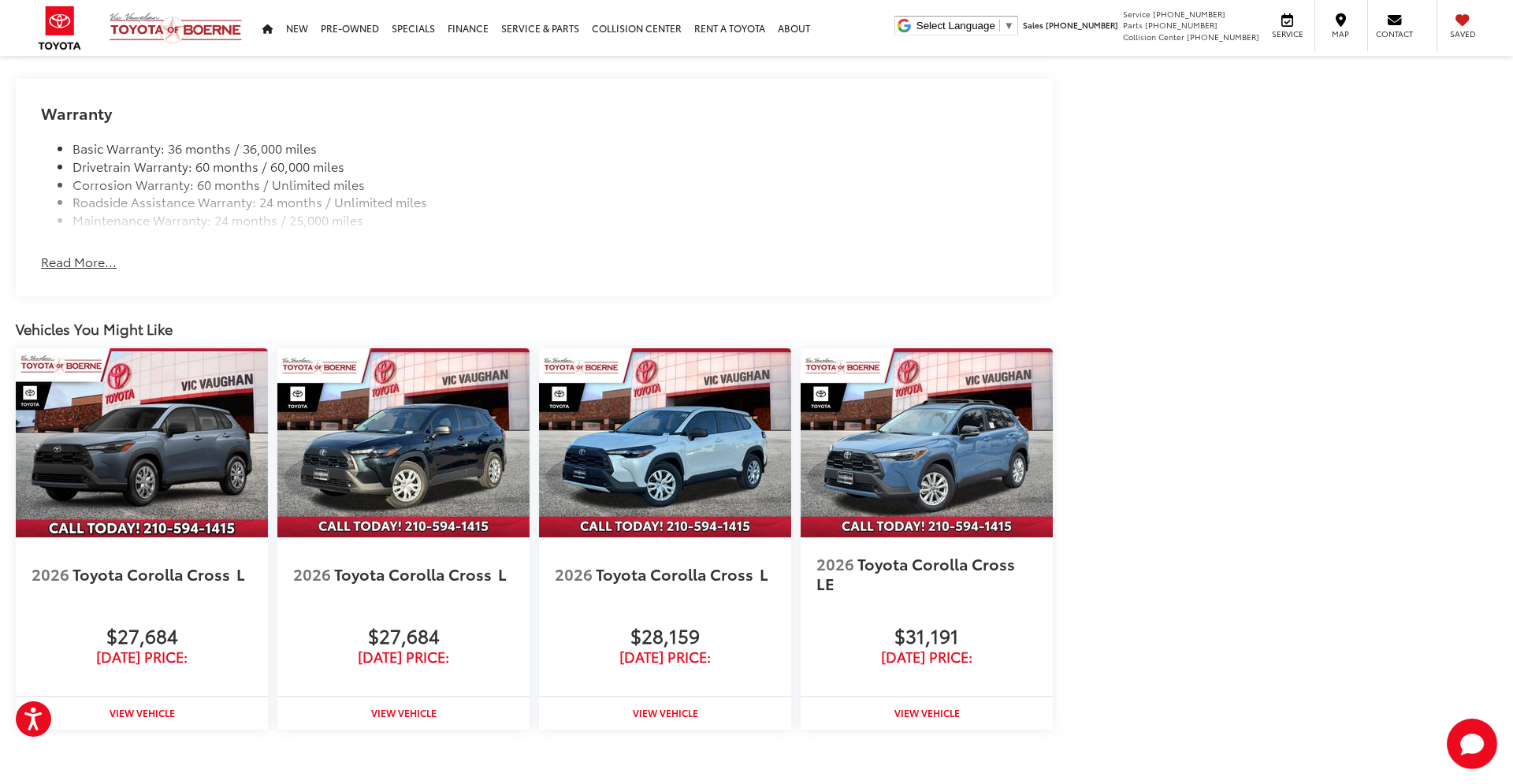
scroll to position [1817, 0]
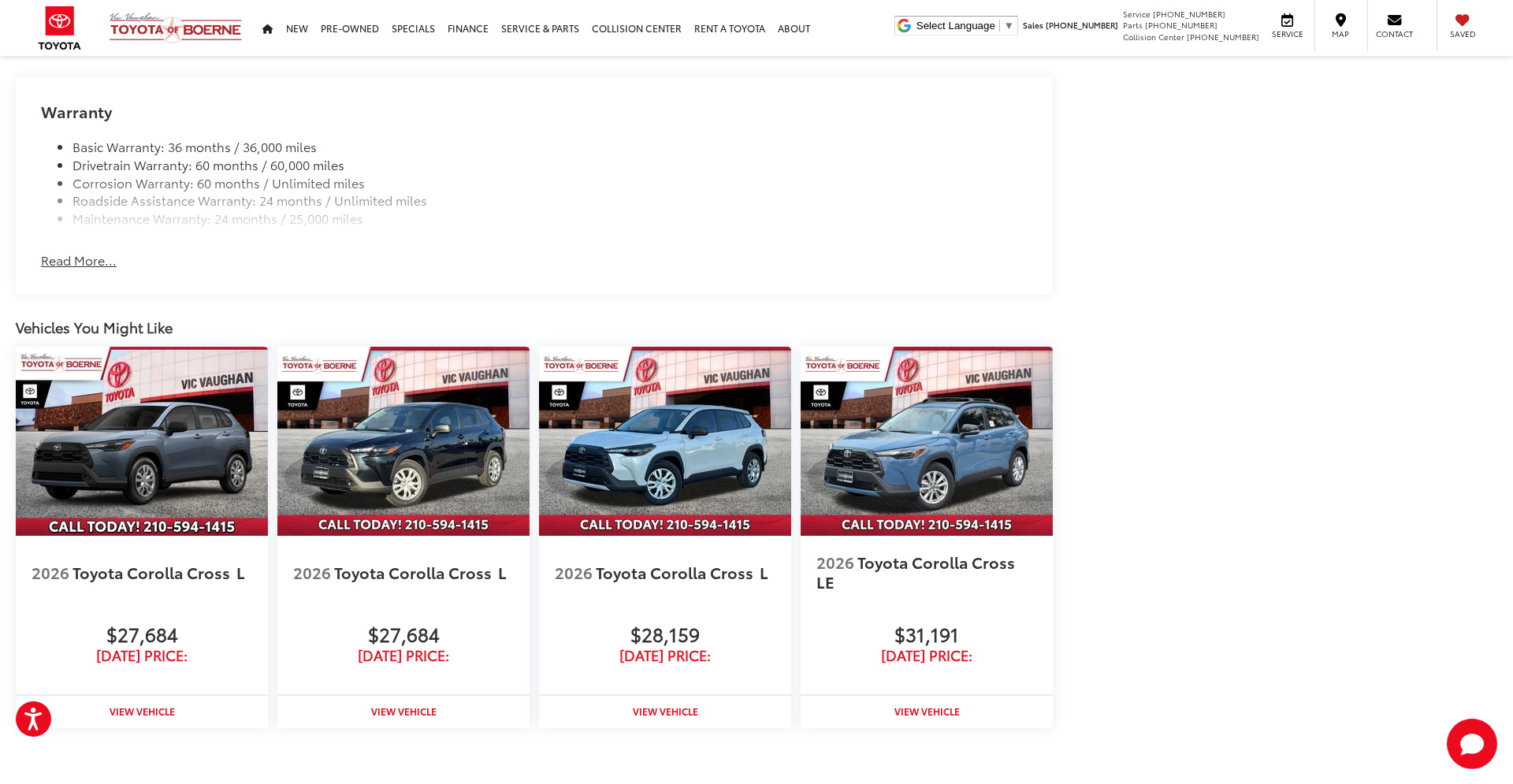
click at [69, 270] on button "Read More..." at bounding box center [79, 260] width 76 height 18
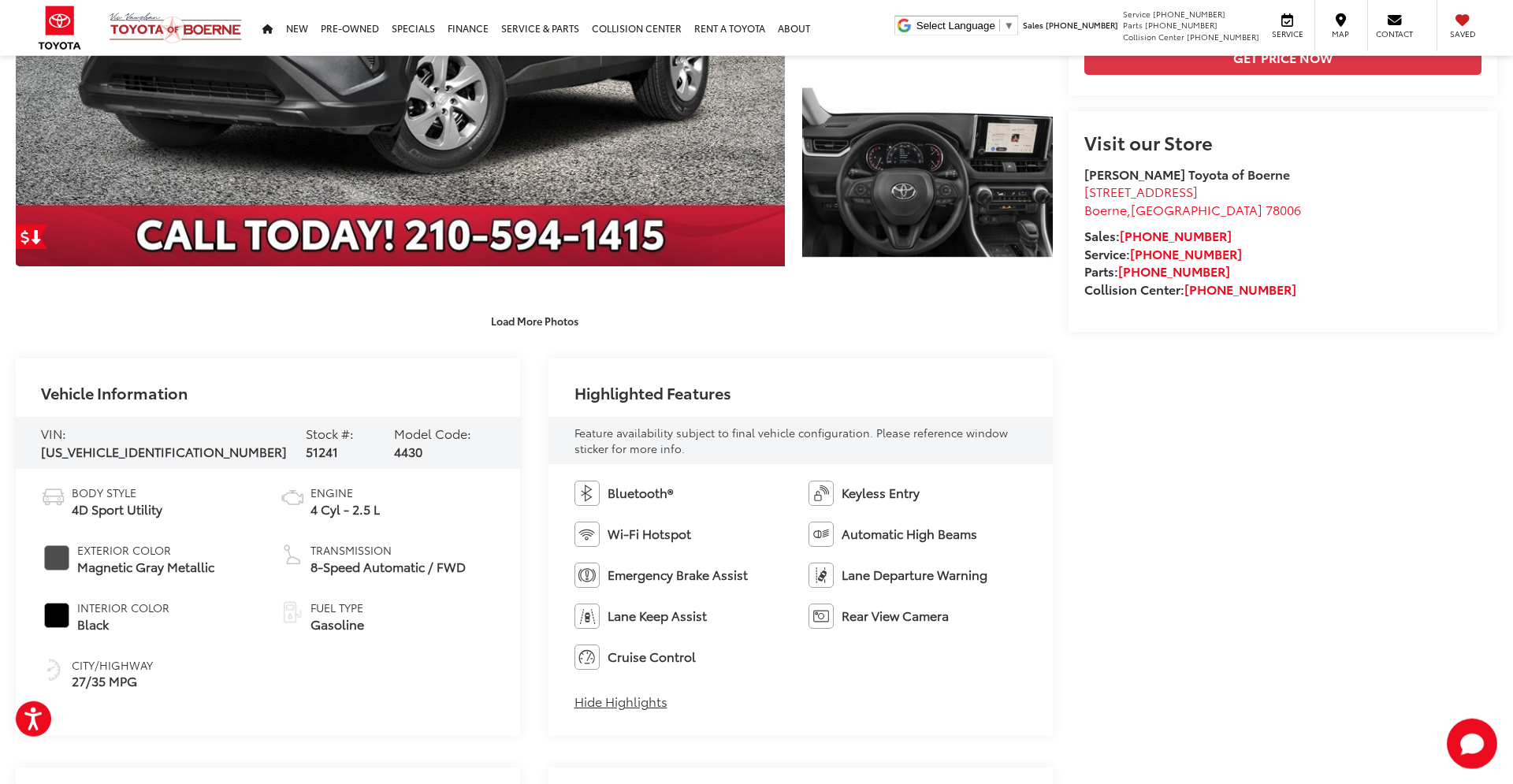
scroll to position [0, 0]
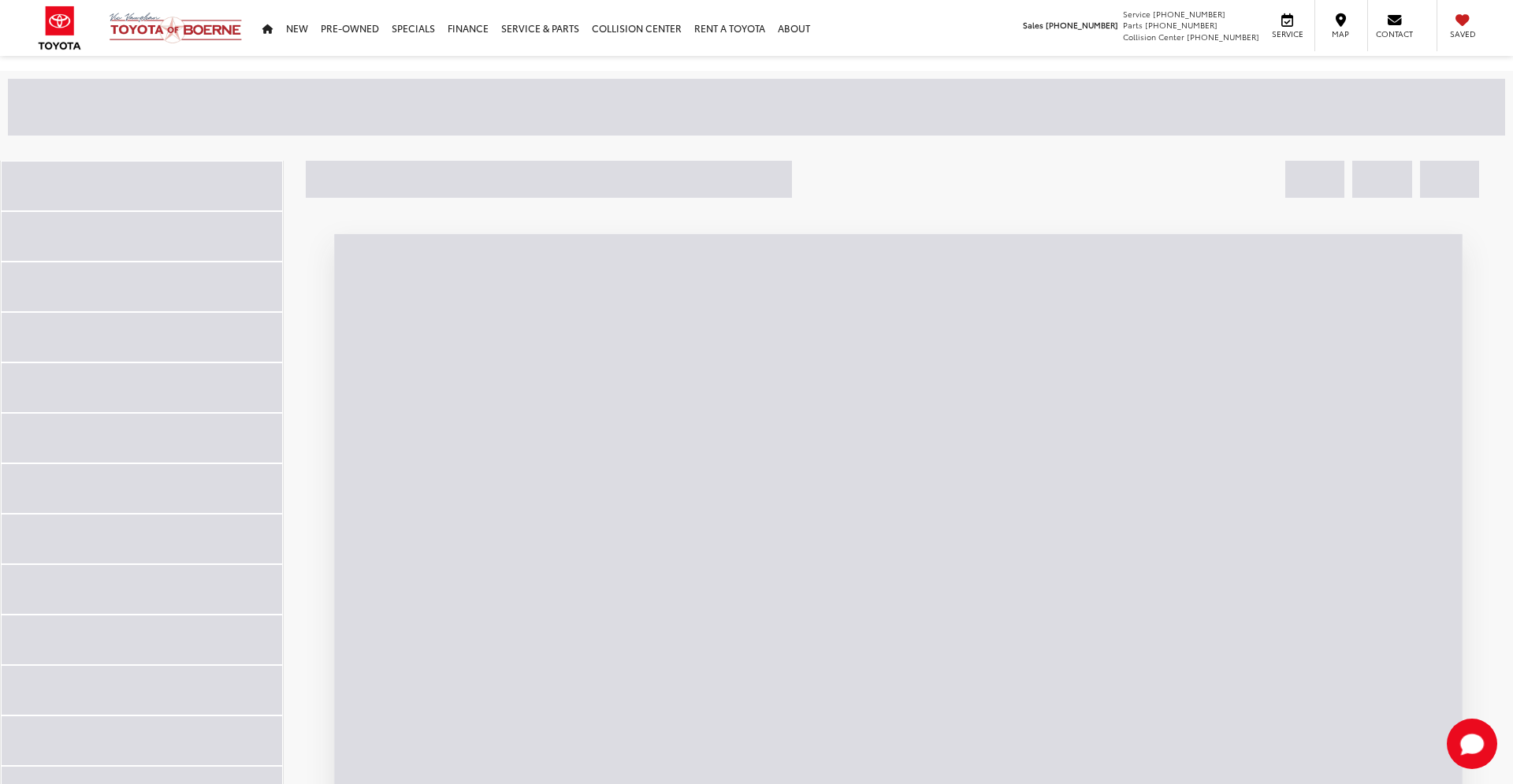
scroll to position [160, 0]
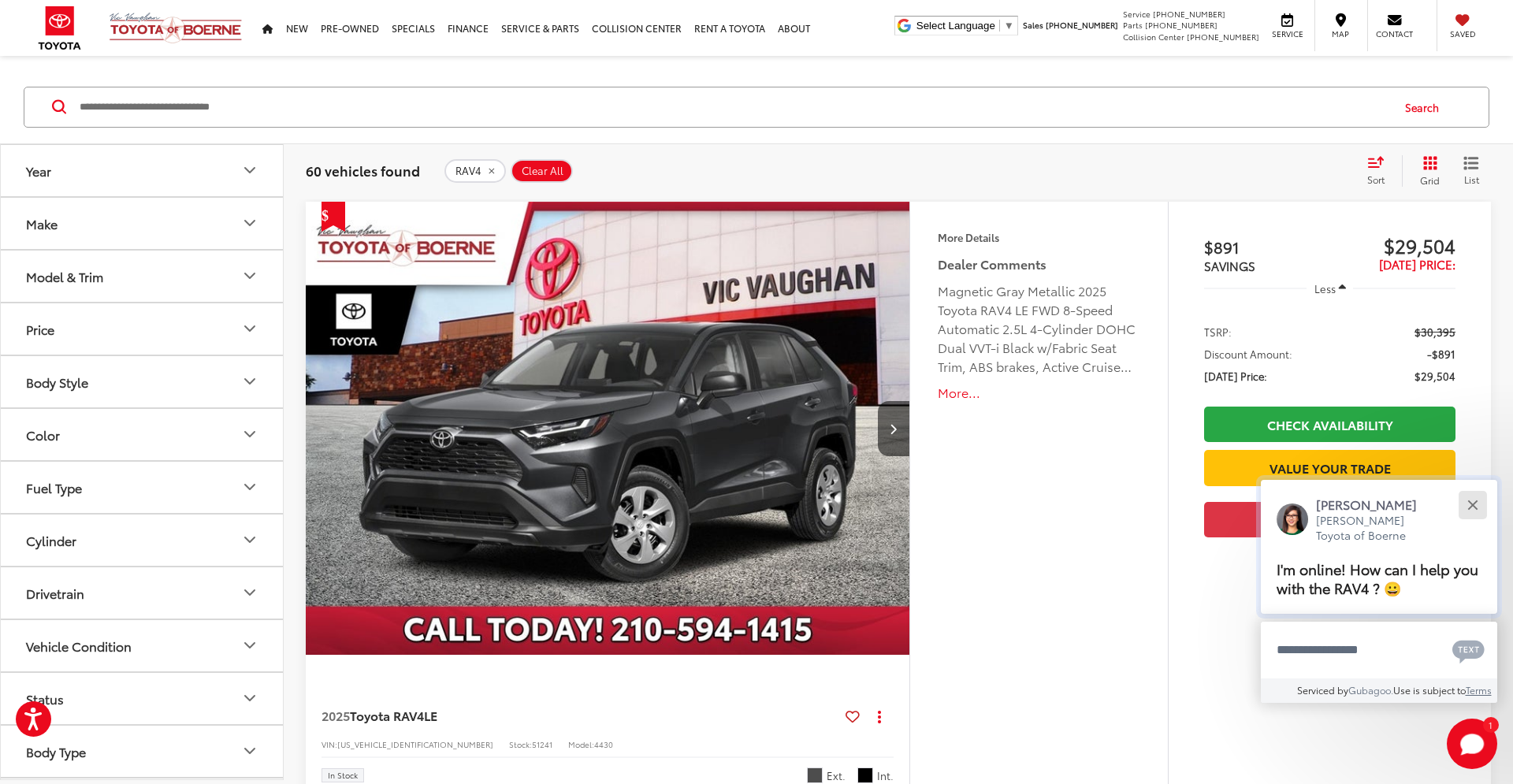
click at [1481, 501] on button "Close" at bounding box center [1472, 504] width 34 height 33
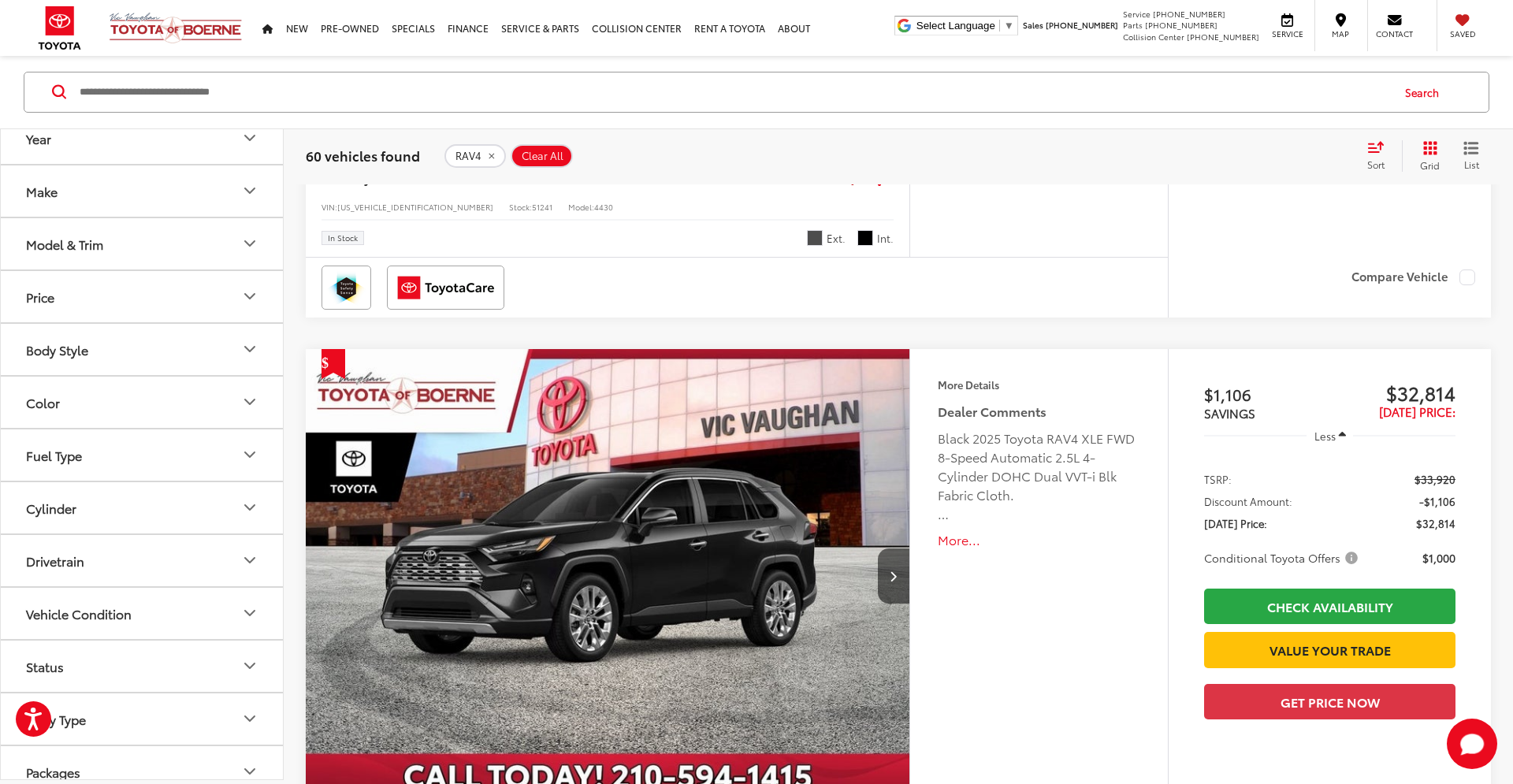
scroll to position [0, 0]
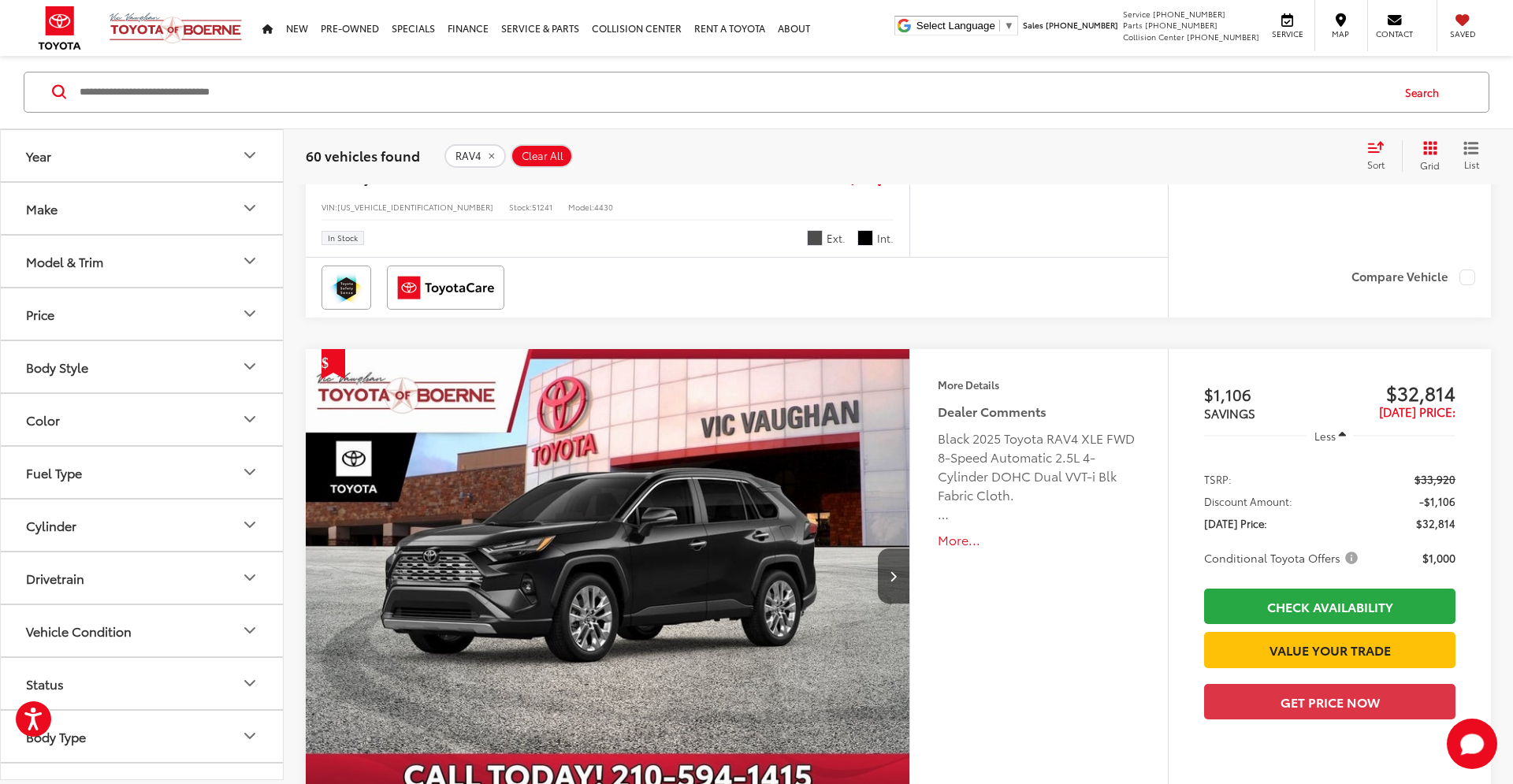
click at [252, 264] on icon "Model & Trim" at bounding box center [250, 261] width 19 height 19
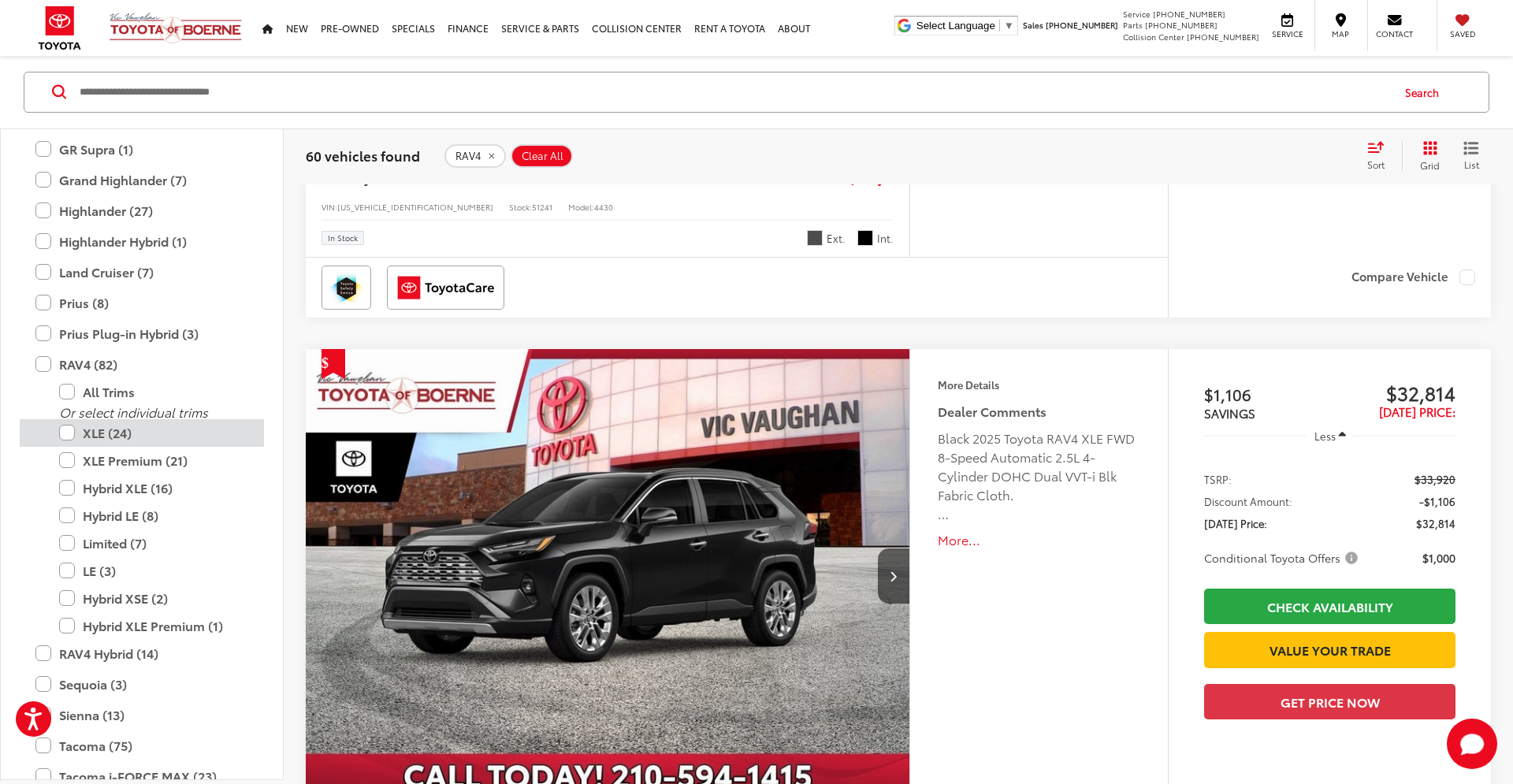
scroll to position [411, 0]
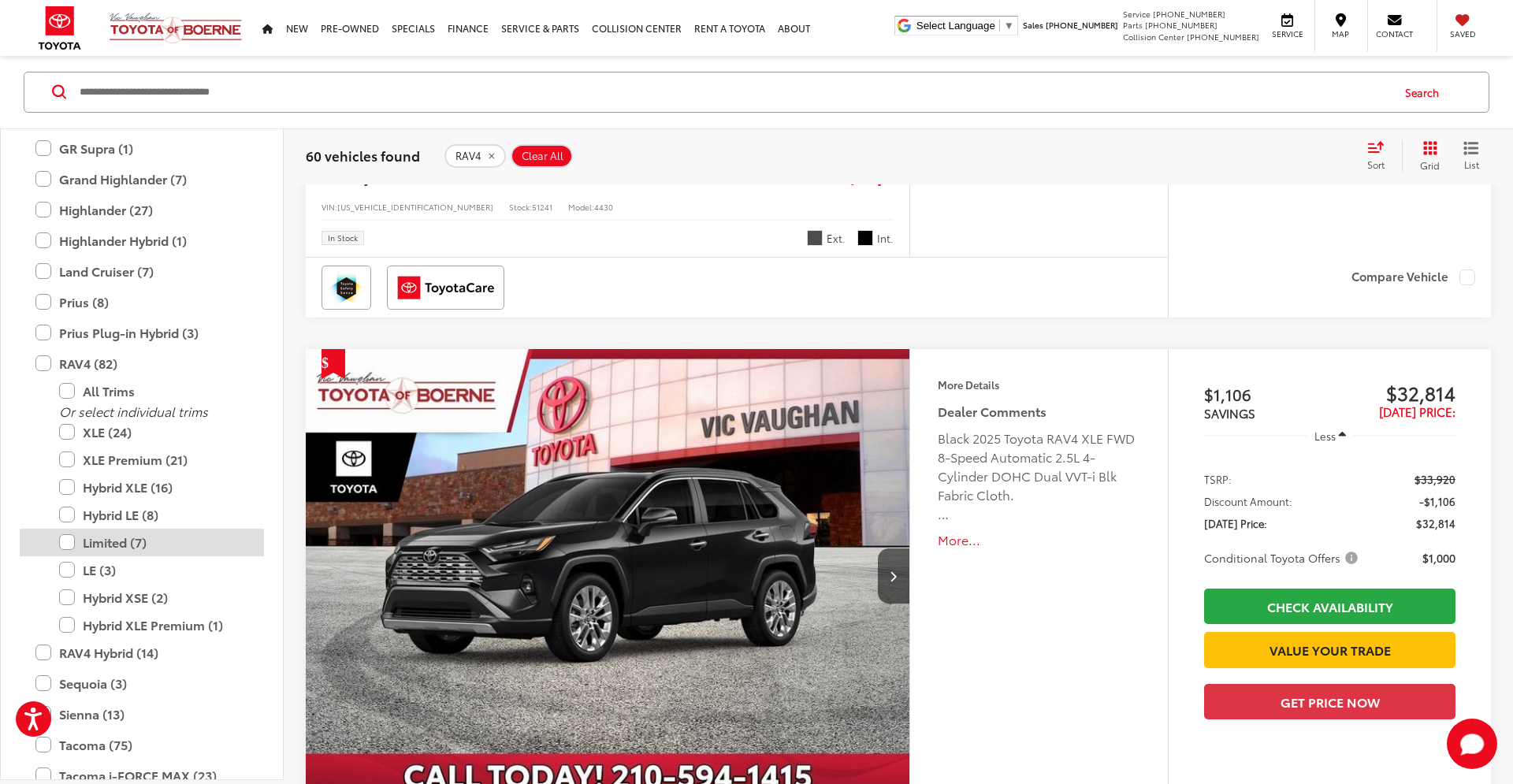
drag, startPoint x: 70, startPoint y: 568, endPoint x: 69, endPoint y: 549, distance: 19.0
click at [70, 564] on label "LE (3)" at bounding box center [154, 570] width 189 height 27
click at [67, 541] on label "Limited (7)" at bounding box center [154, 542] width 189 height 27
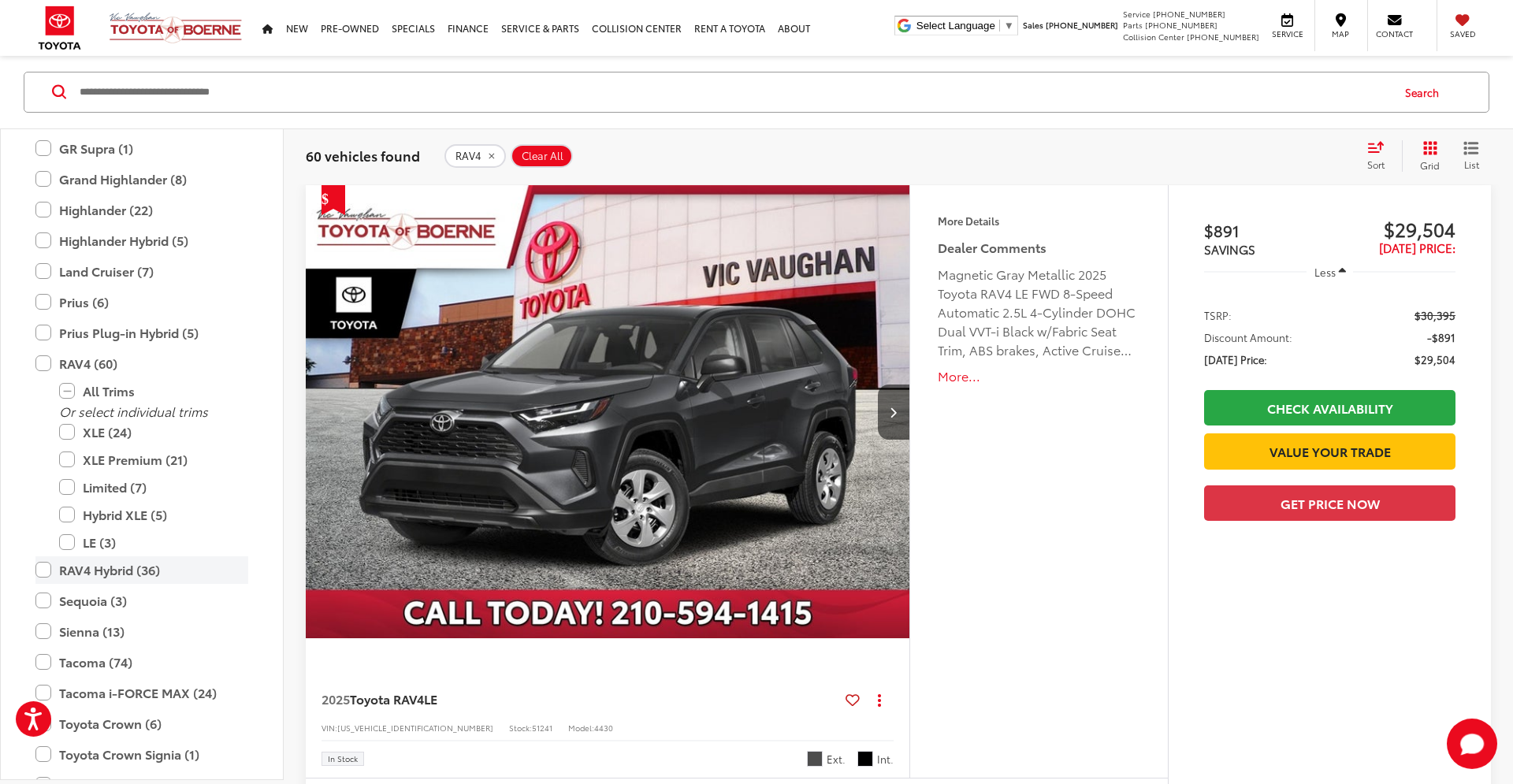
scroll to position [175, 0]
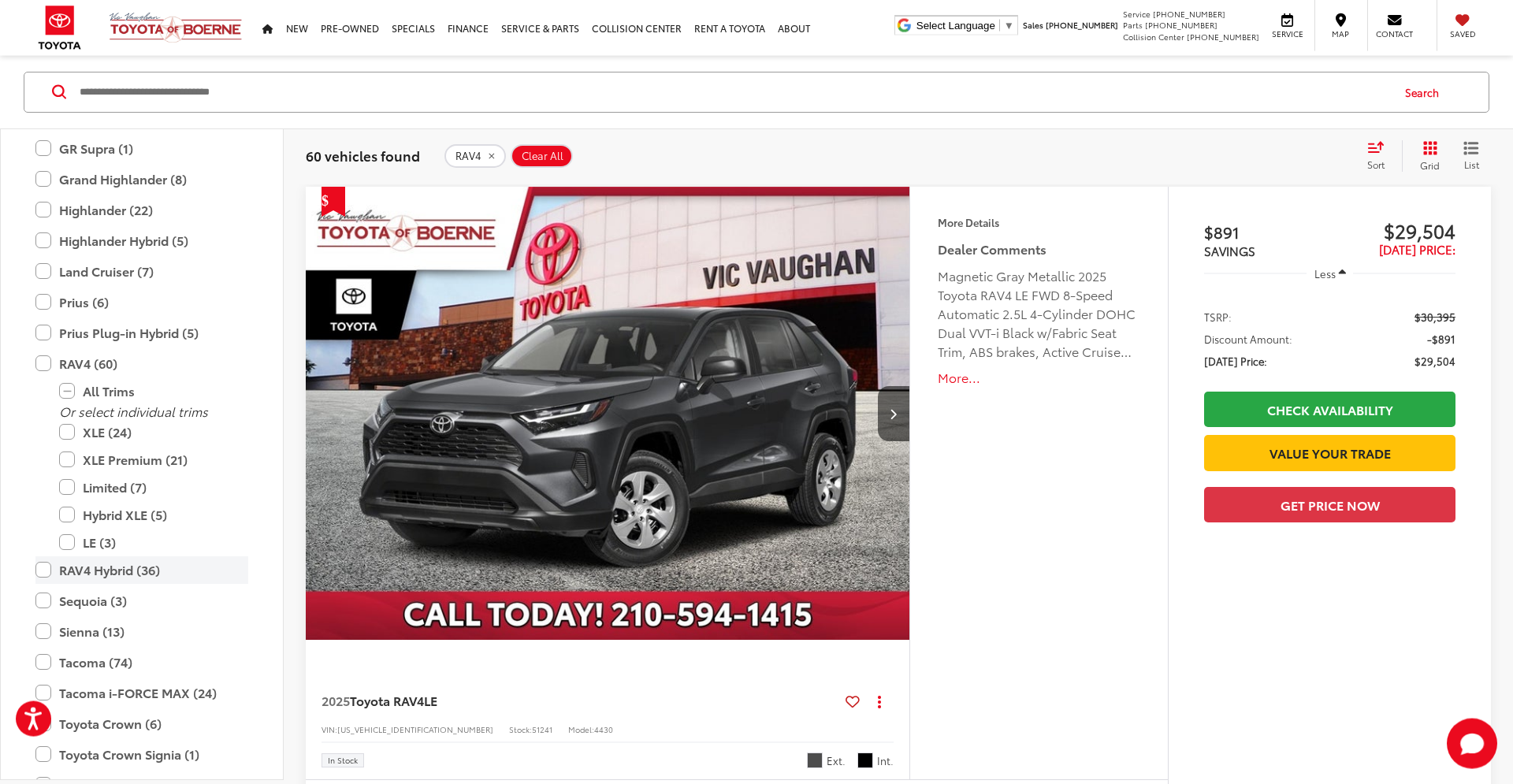
click at [68, 575] on label "RAV4 Hybrid (36)" at bounding box center [142, 570] width 213 height 27
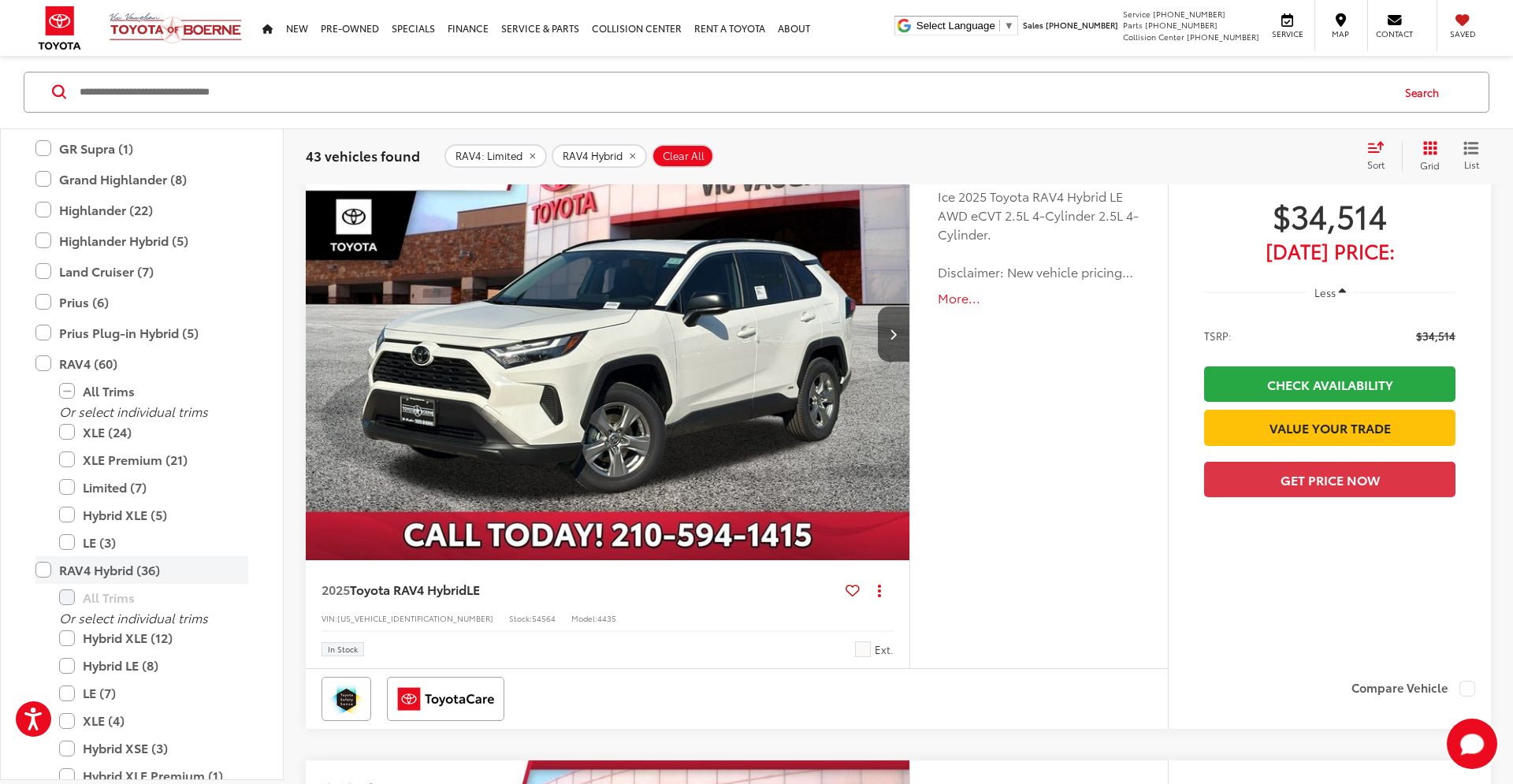
scroll to position [309, 0]
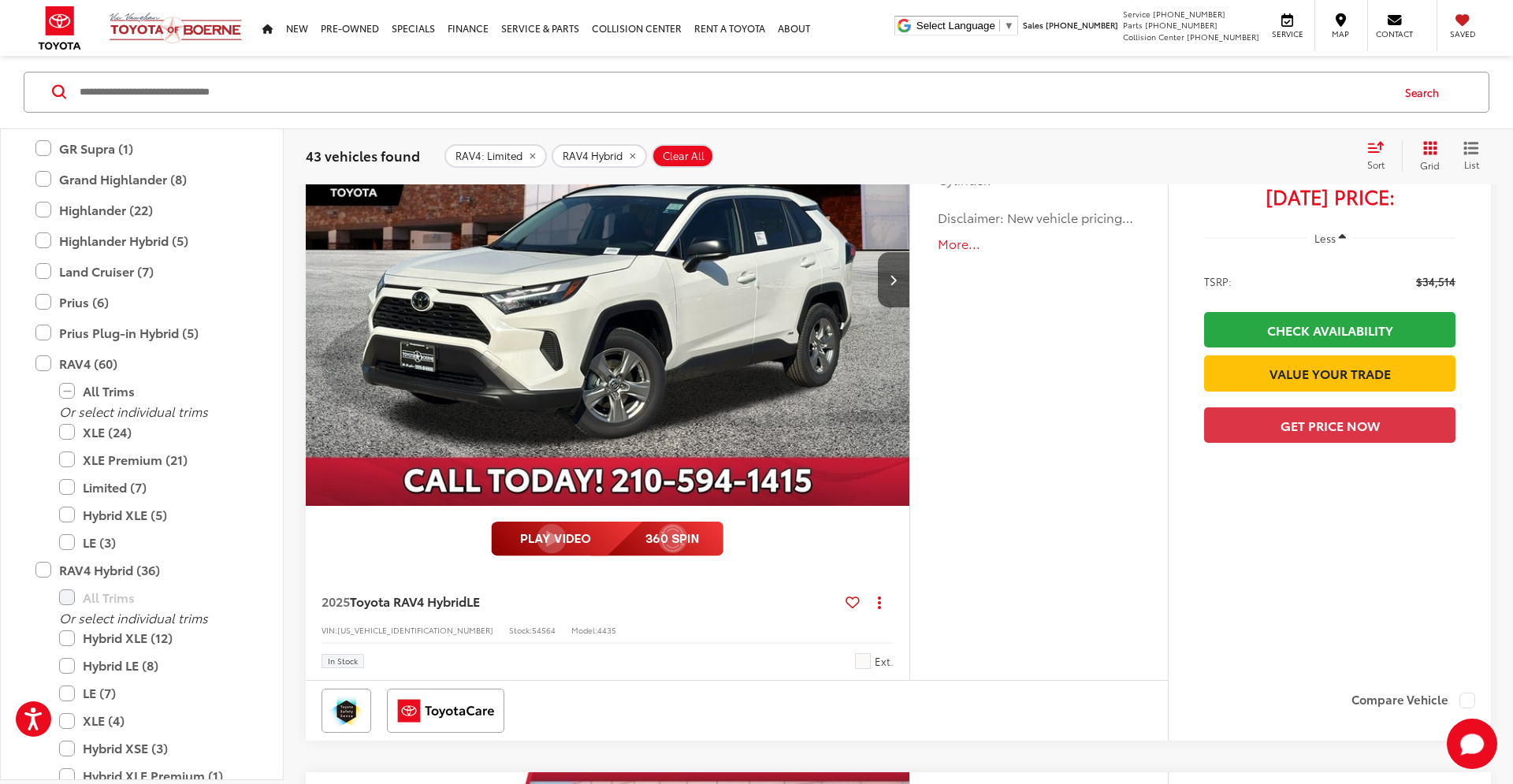
drag, startPoint x: 44, startPoint y: 569, endPoint x: 19, endPoint y: 570, distance: 25.0
click at [44, 569] on label "RAV4 Hybrid (36)" at bounding box center [142, 570] width 213 height 27
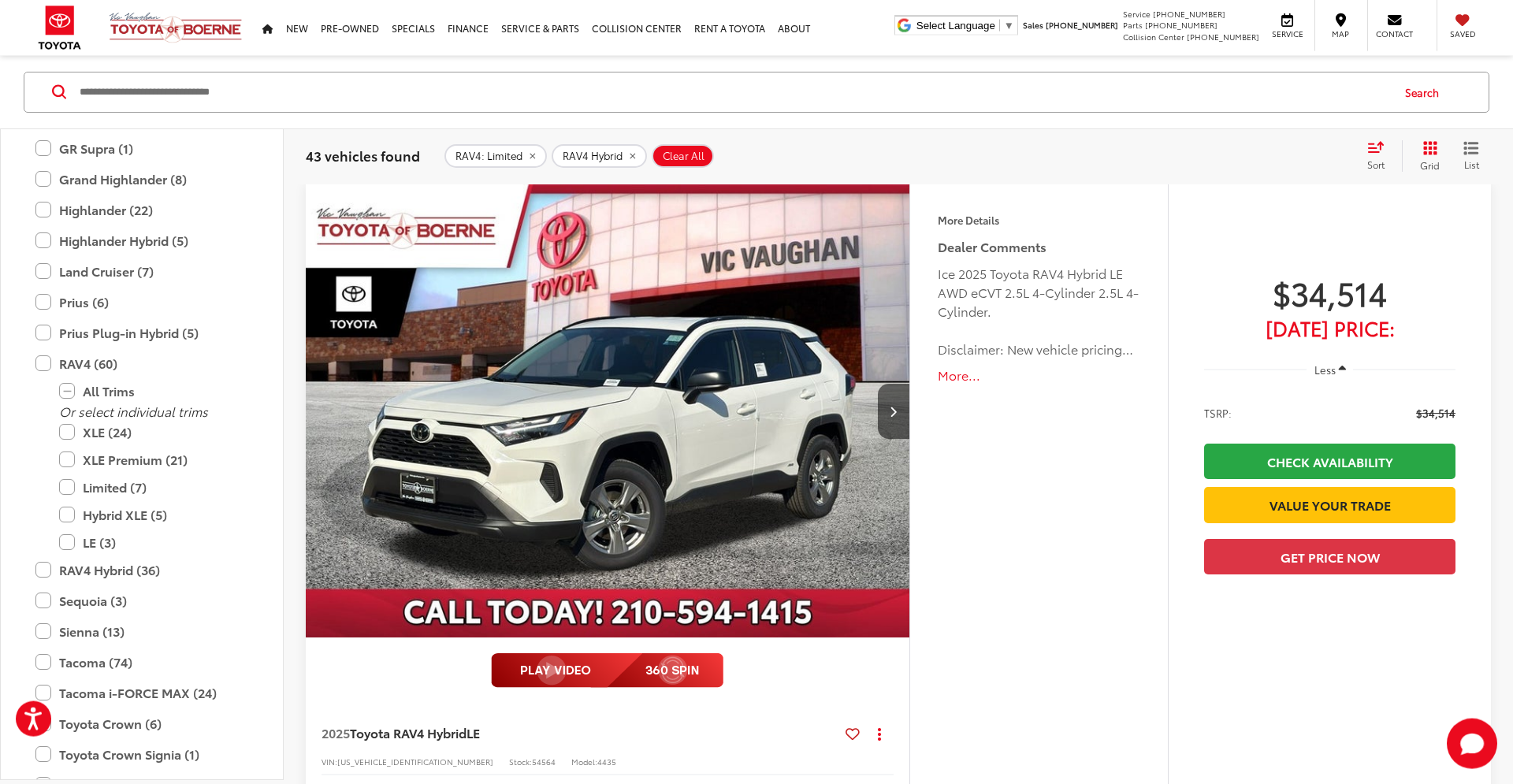
scroll to position [175, 0]
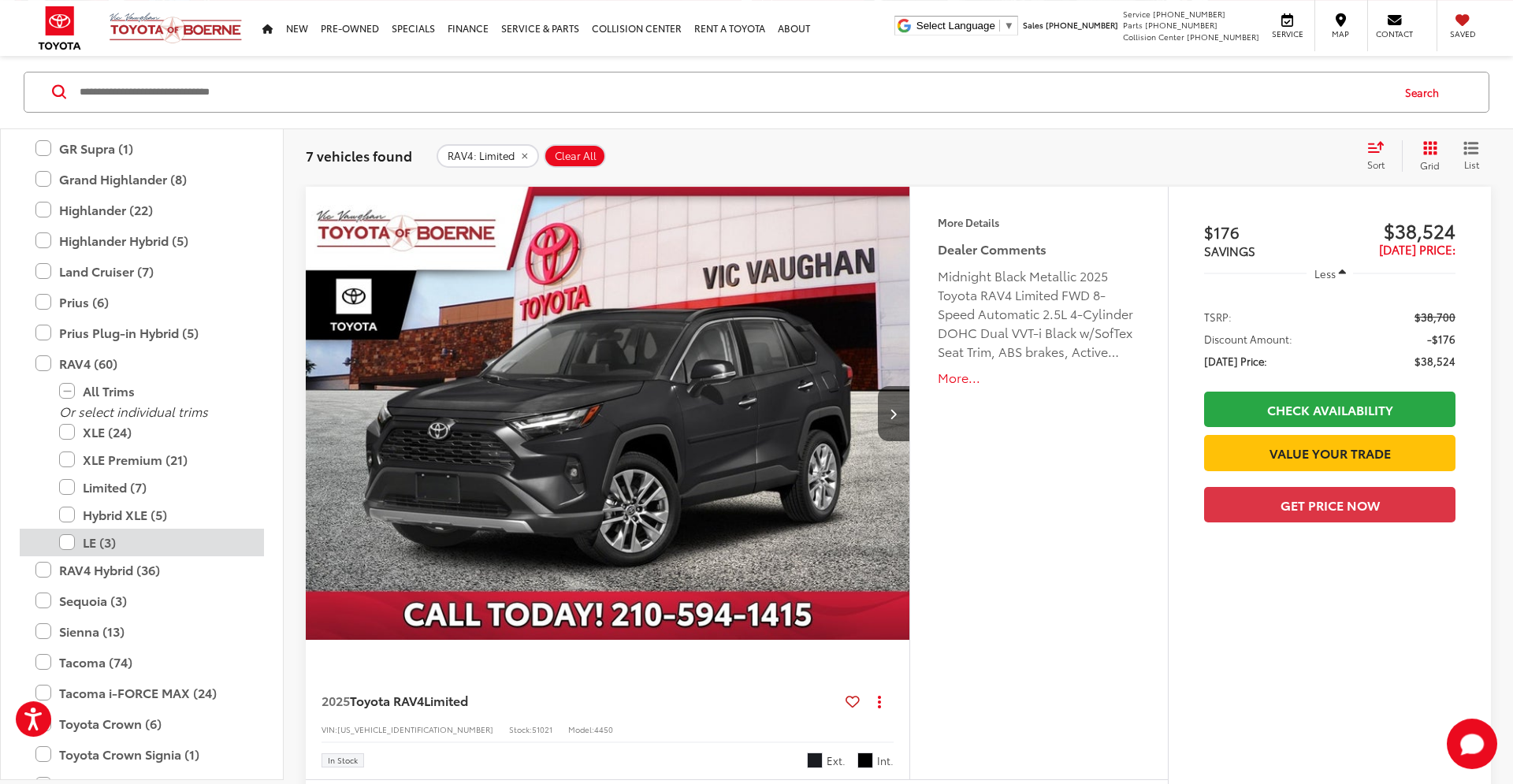
click at [70, 539] on label "LE (3)" at bounding box center [154, 542] width 189 height 27
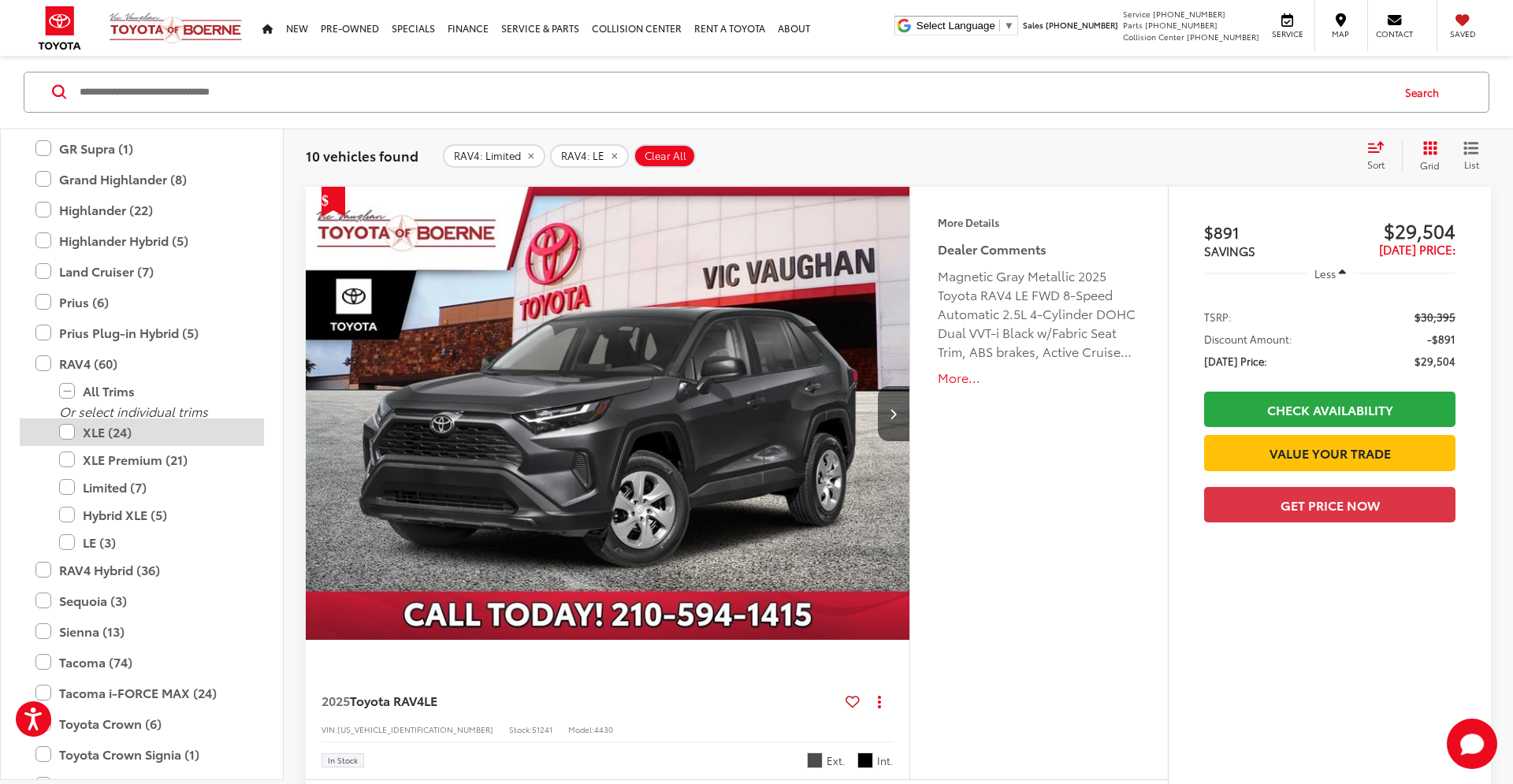
click at [65, 431] on label "XLE (24)" at bounding box center [154, 432] width 189 height 27
click at [67, 460] on label "XLE Premium (21)" at bounding box center [154, 459] width 189 height 27
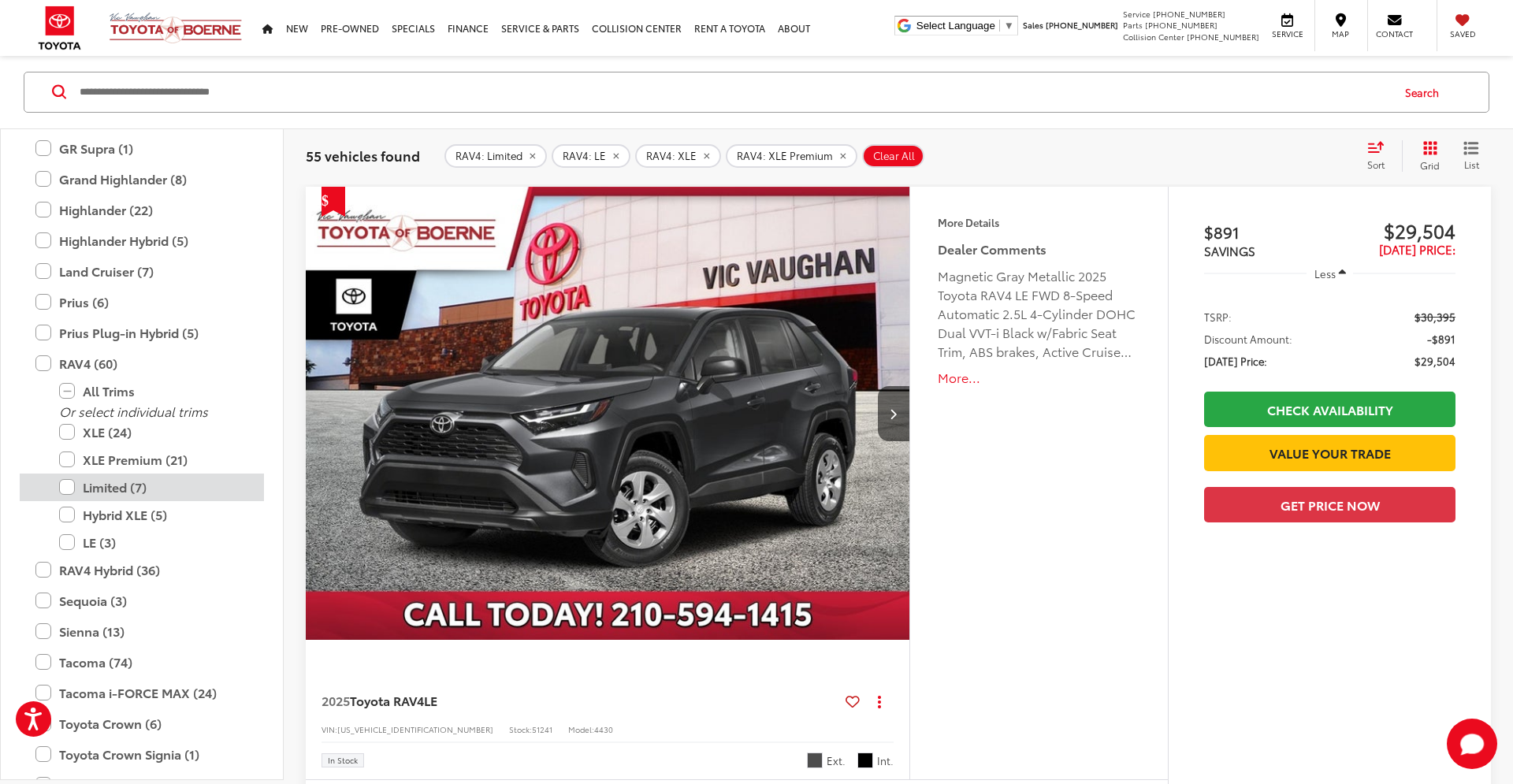
drag, startPoint x: 71, startPoint y: 542, endPoint x: 68, endPoint y: 494, distance: 48.1
click at [71, 541] on label "LE (3)" at bounding box center [154, 542] width 189 height 27
drag, startPoint x: 70, startPoint y: 488, endPoint x: 70, endPoint y: 464, distance: 24.0
click at [70, 484] on label "Limited (7)" at bounding box center [154, 487] width 189 height 27
drag, startPoint x: 70, startPoint y: 457, endPoint x: 70, endPoint y: 447, distance: 10.0
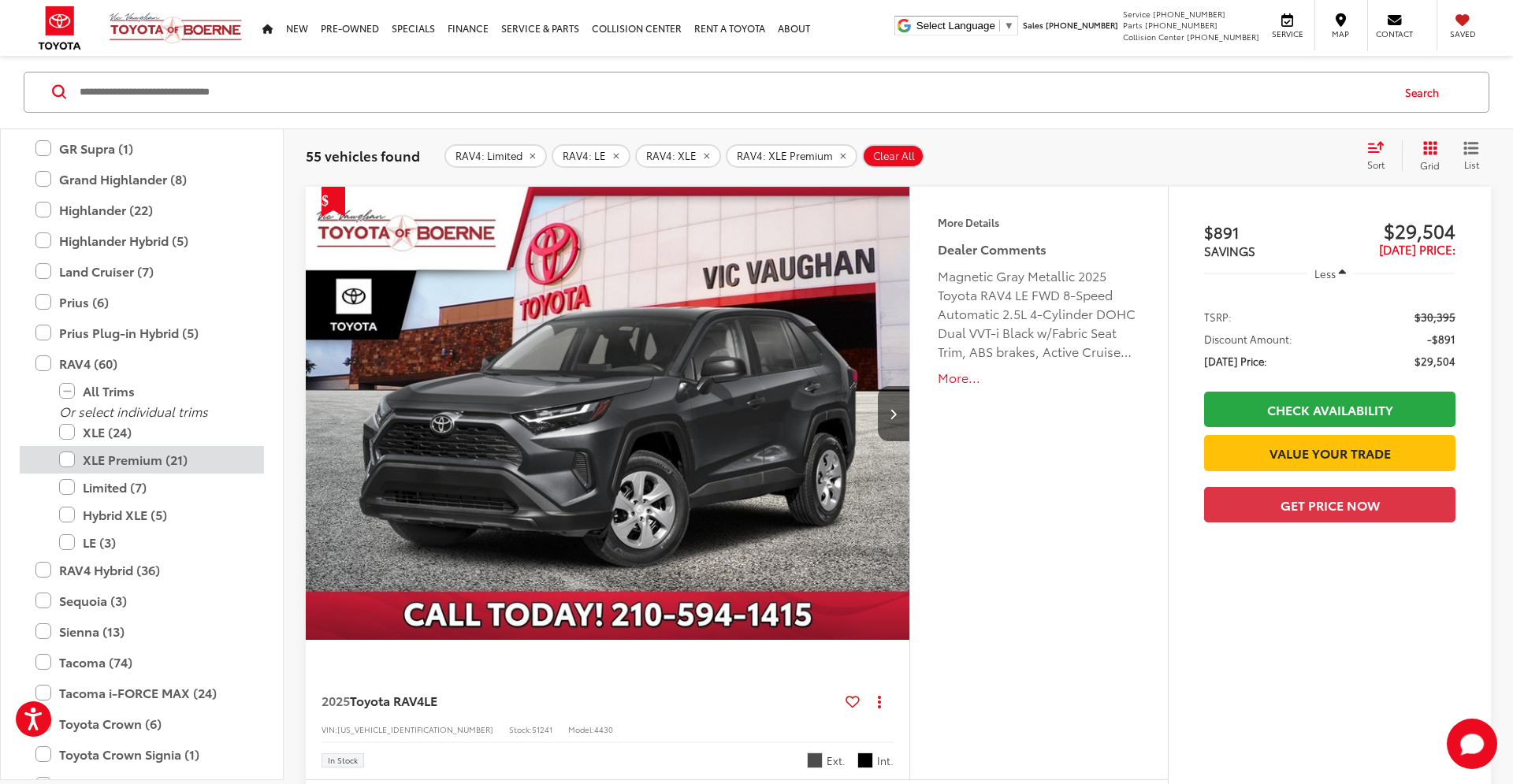
click at [70, 453] on label "XLE Premium (21)" at bounding box center [154, 459] width 189 height 27
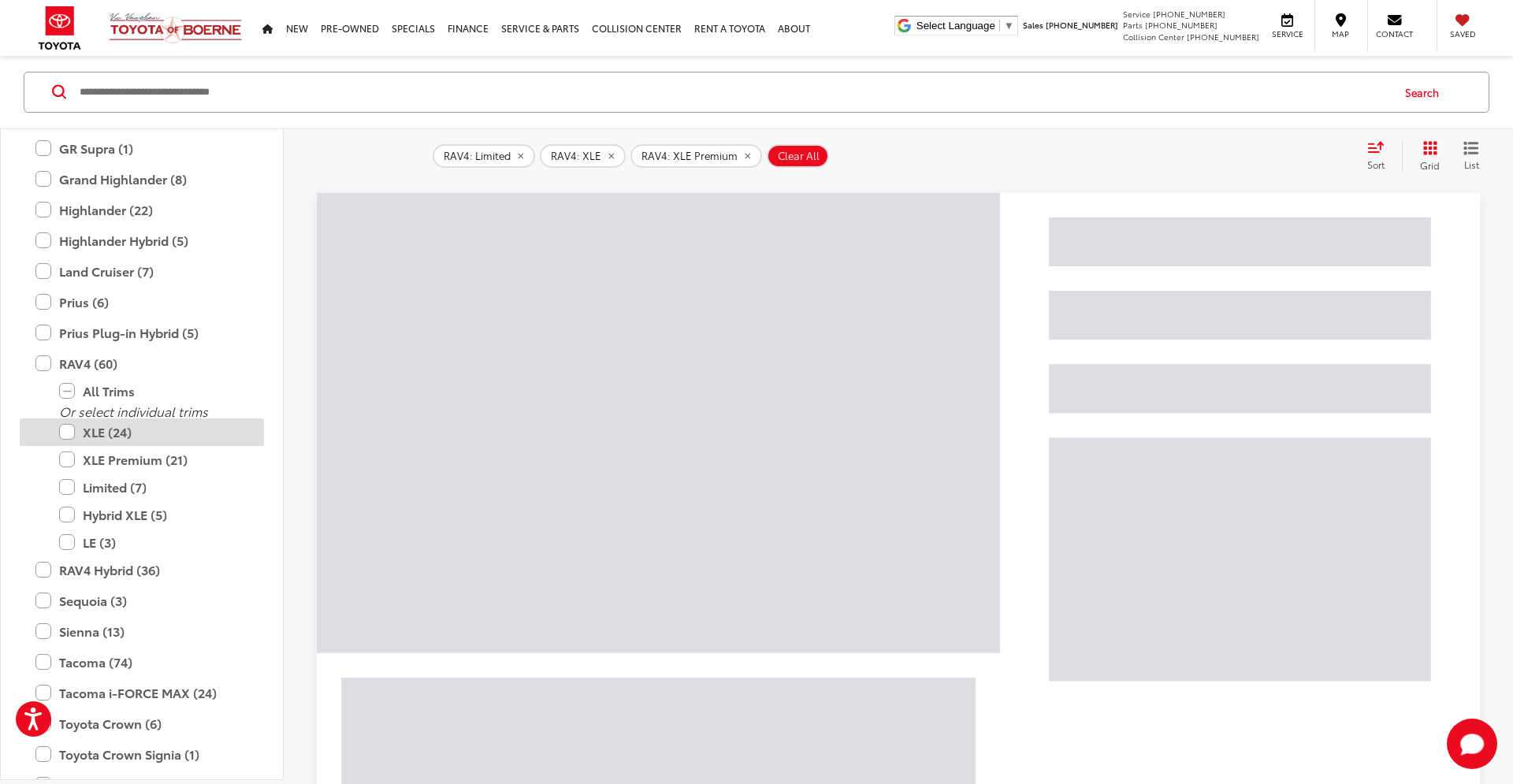
click at [67, 431] on label "XLE (24)" at bounding box center [154, 432] width 189 height 27
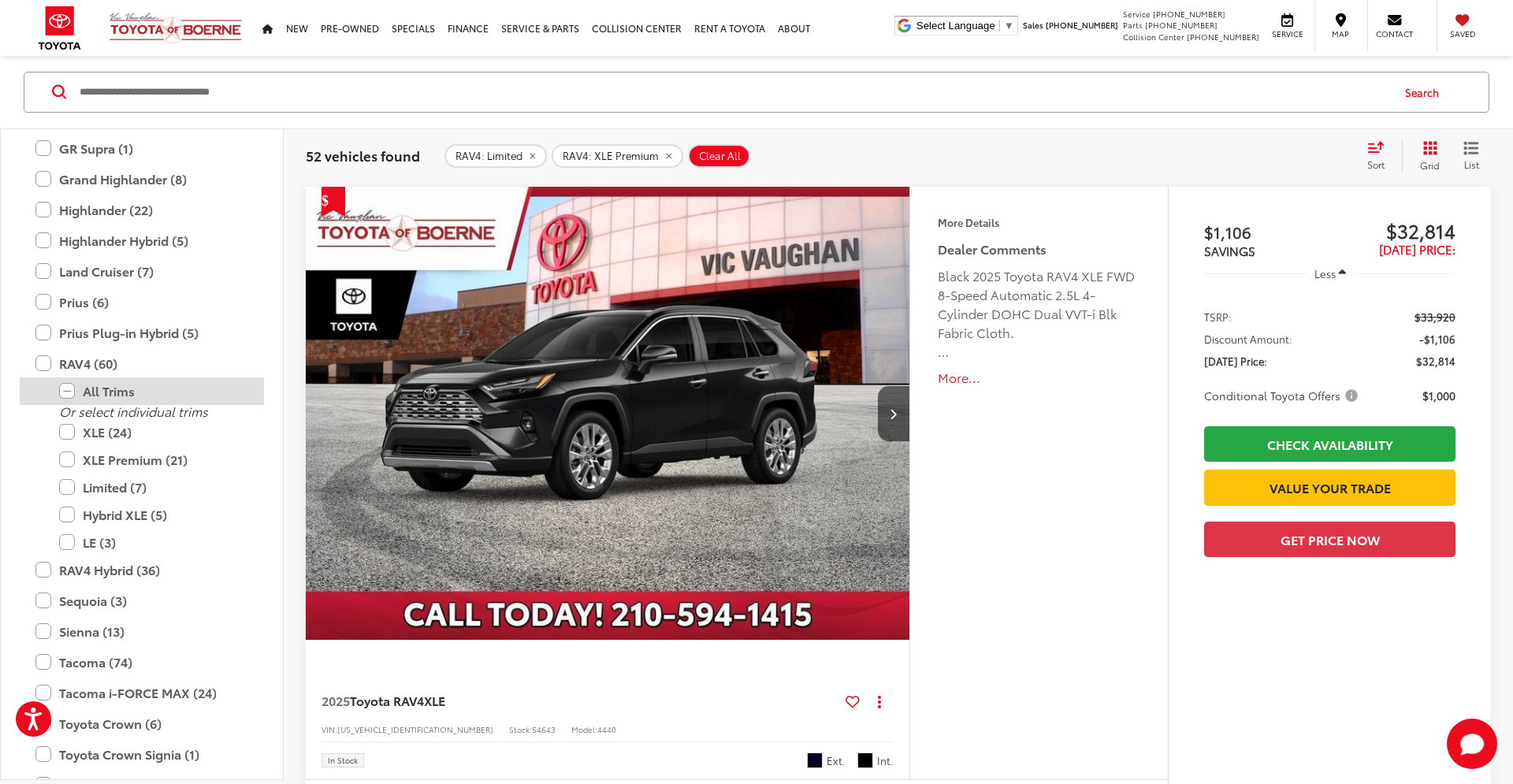
click at [66, 391] on label "All Trims" at bounding box center [154, 391] width 189 height 27
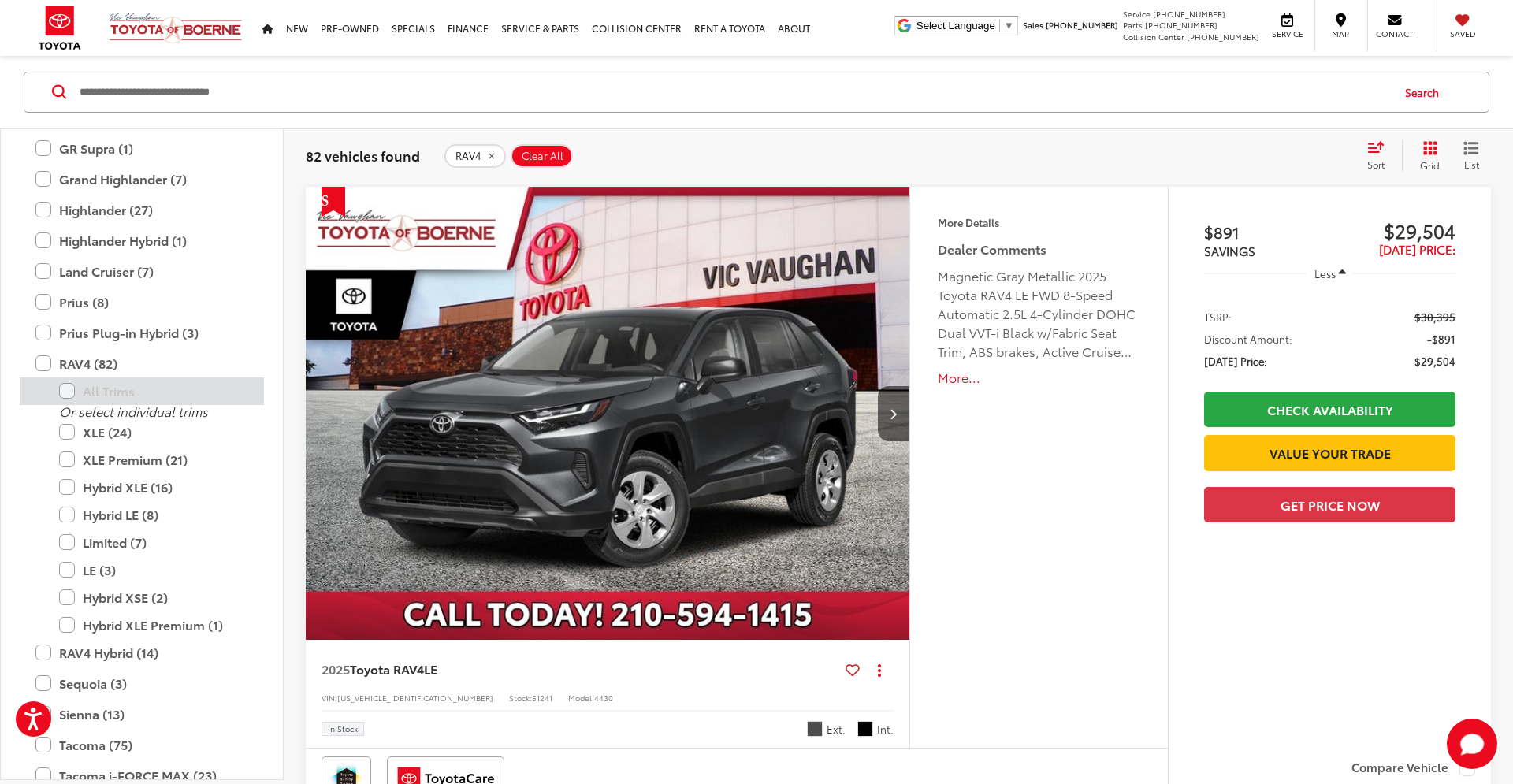
click at [64, 388] on label "All Trims" at bounding box center [154, 391] width 189 height 27
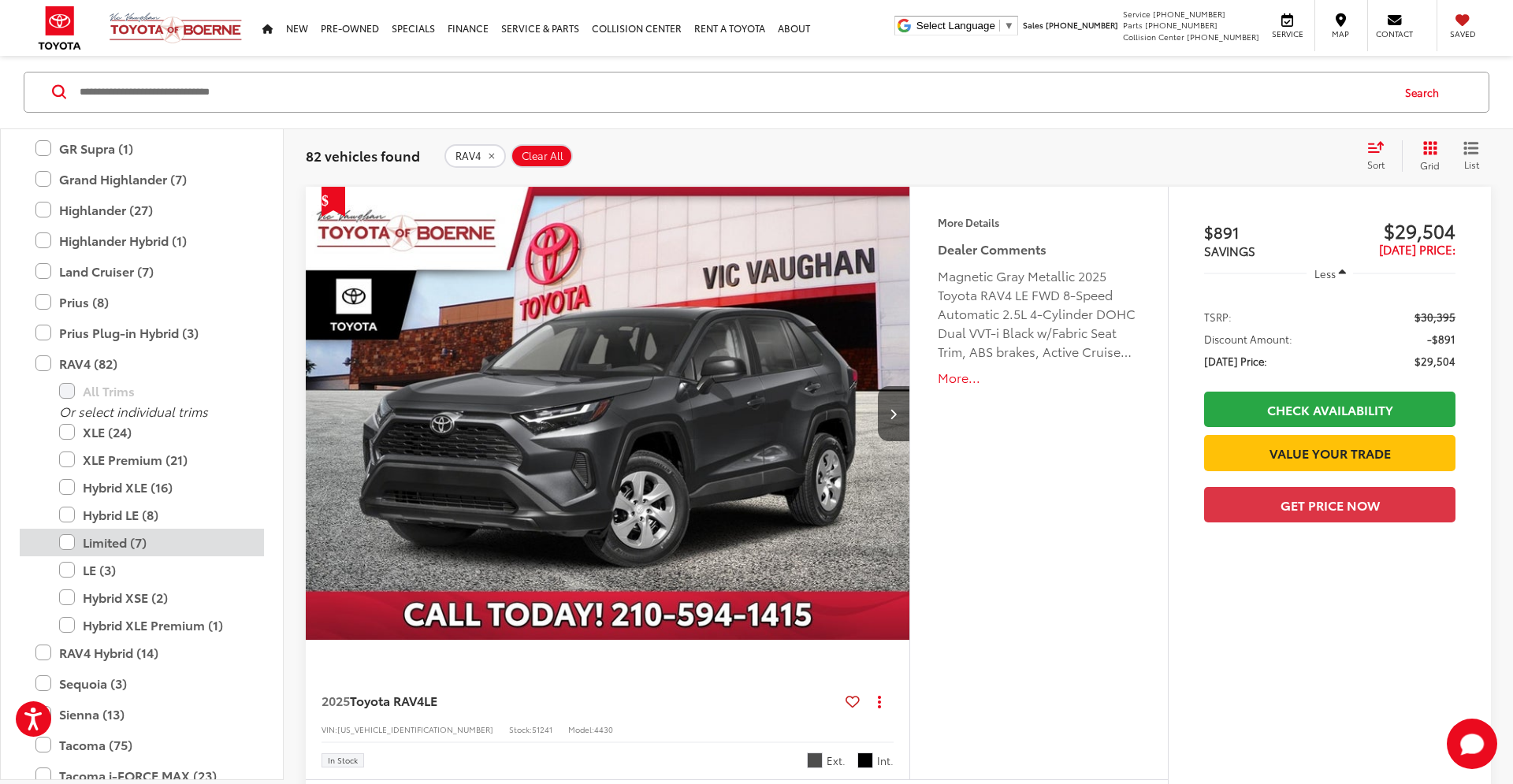
drag, startPoint x: 70, startPoint y: 545, endPoint x: 70, endPoint y: 554, distance: 9.0
click at [70, 547] on label "Limited (7)" at bounding box center [154, 542] width 189 height 27
click at [70, 566] on label "LE (3)" at bounding box center [154, 570] width 189 height 27
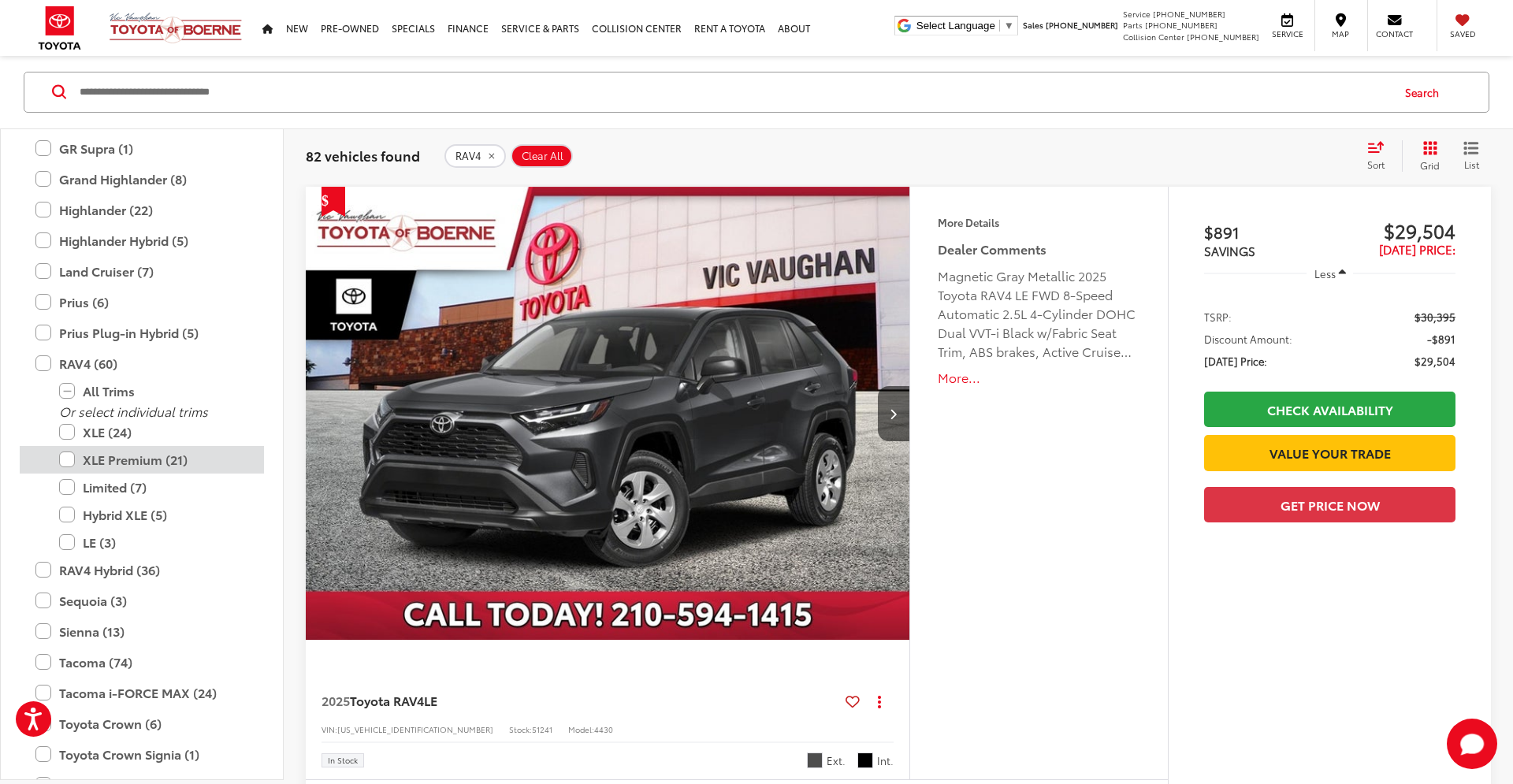
click at [70, 459] on label "XLE Premium (21)" at bounding box center [154, 459] width 189 height 27
click at [70, 432] on label "XLE (24)" at bounding box center [154, 432] width 189 height 27
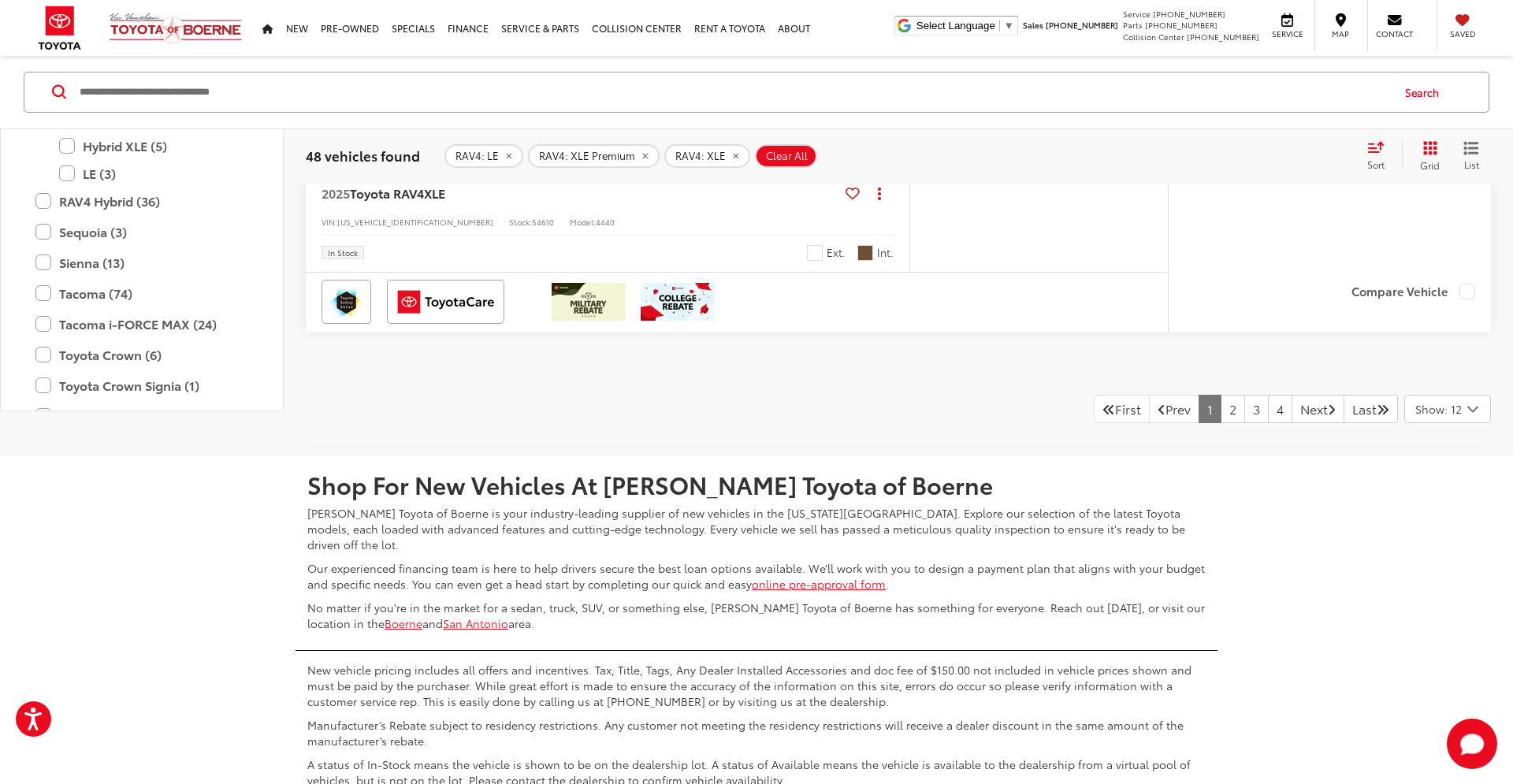
scroll to position [8311, 0]
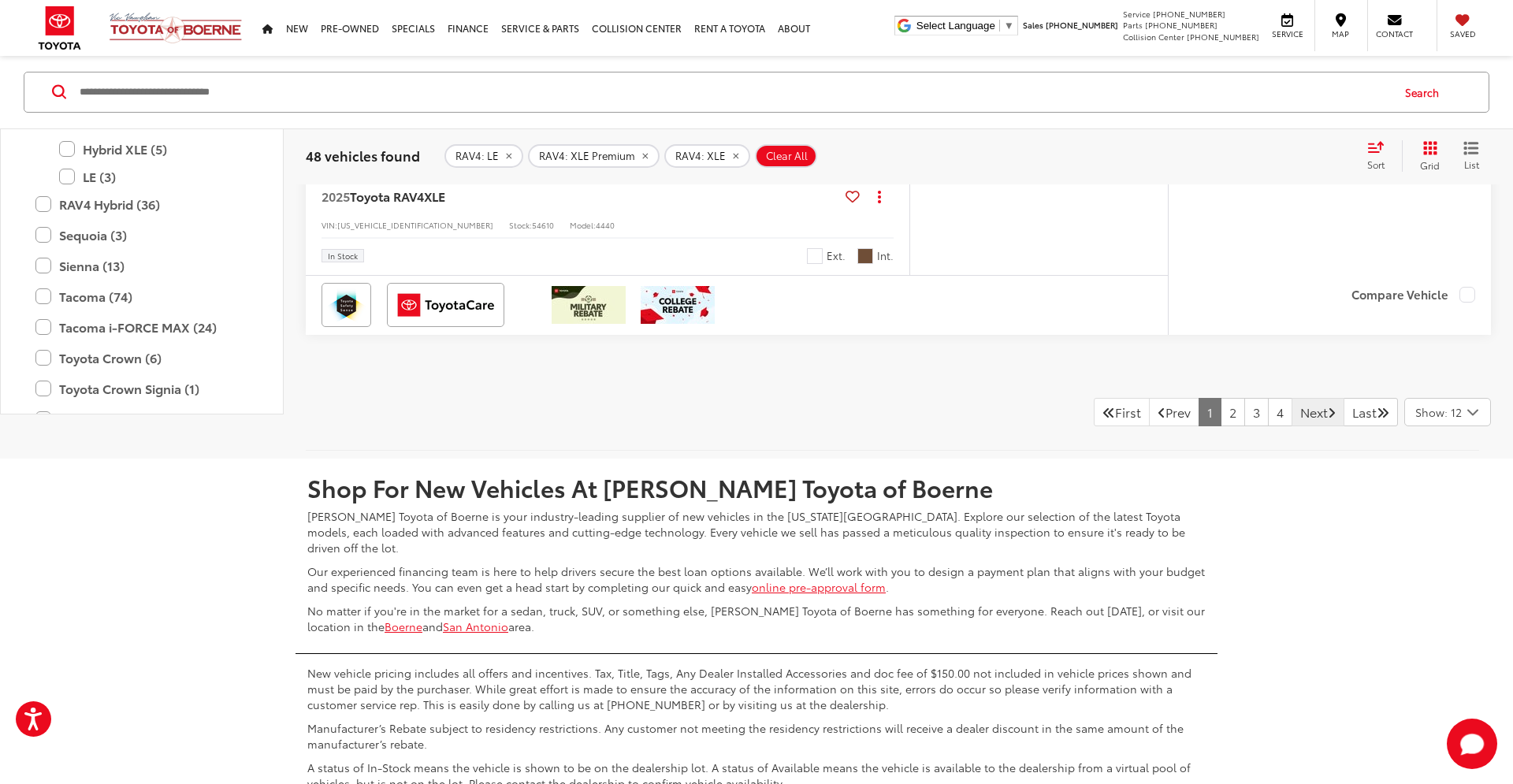
drag, startPoint x: 1303, startPoint y: 411, endPoint x: 1296, endPoint y: 417, distance: 9.2
click at [1303, 411] on link "Next" at bounding box center [1317, 411] width 52 height 28
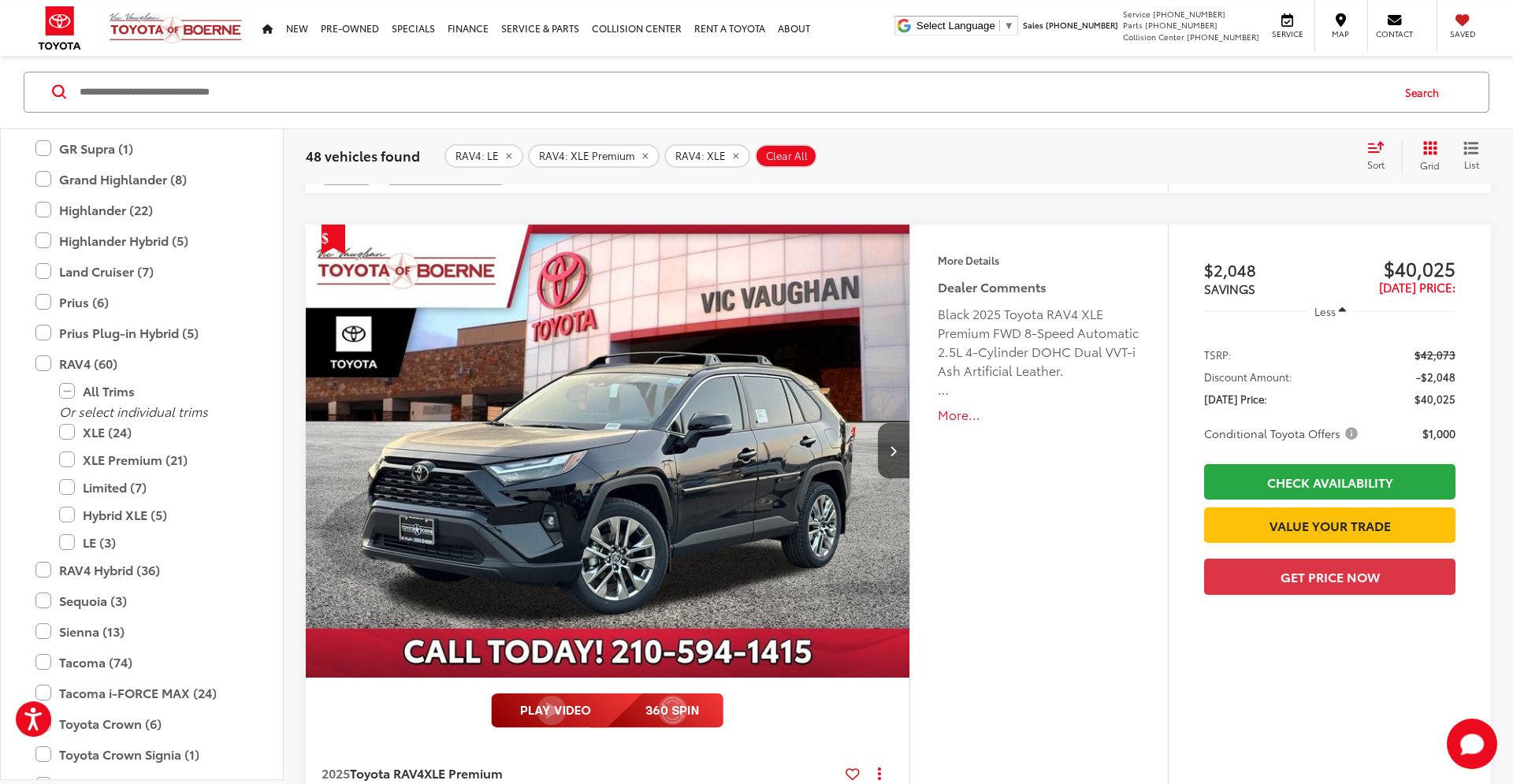
scroll to position [2947, 0]
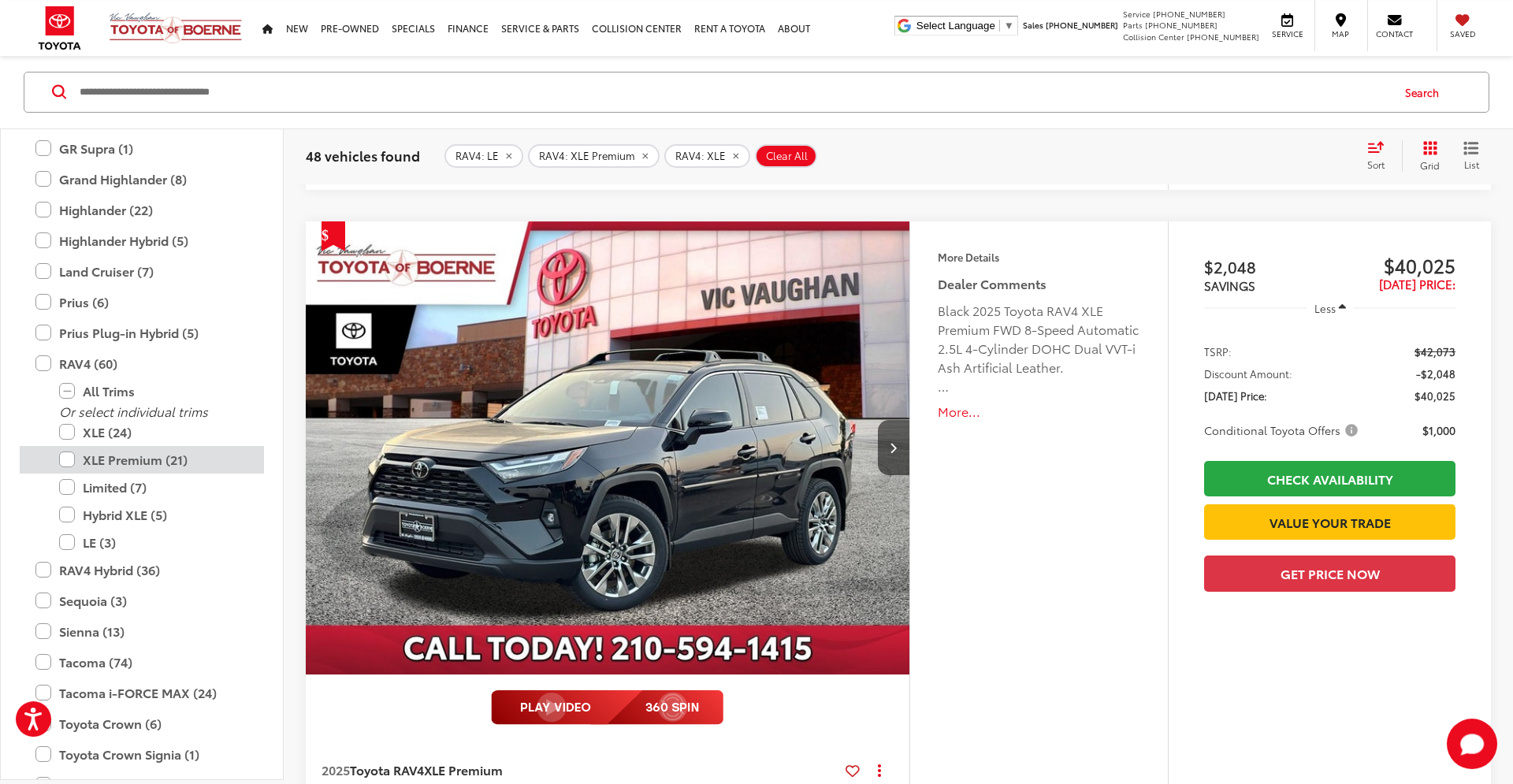
drag, startPoint x: 70, startPoint y: 460, endPoint x: 24, endPoint y: 460, distance: 46.0
click at [67, 460] on label "XLE Premium (21)" at bounding box center [154, 459] width 189 height 27
drag, startPoint x: 68, startPoint y: 459, endPoint x: 29, endPoint y: 458, distance: 39.0
click at [66, 459] on label "XLE Premium (21)" at bounding box center [154, 459] width 189 height 27
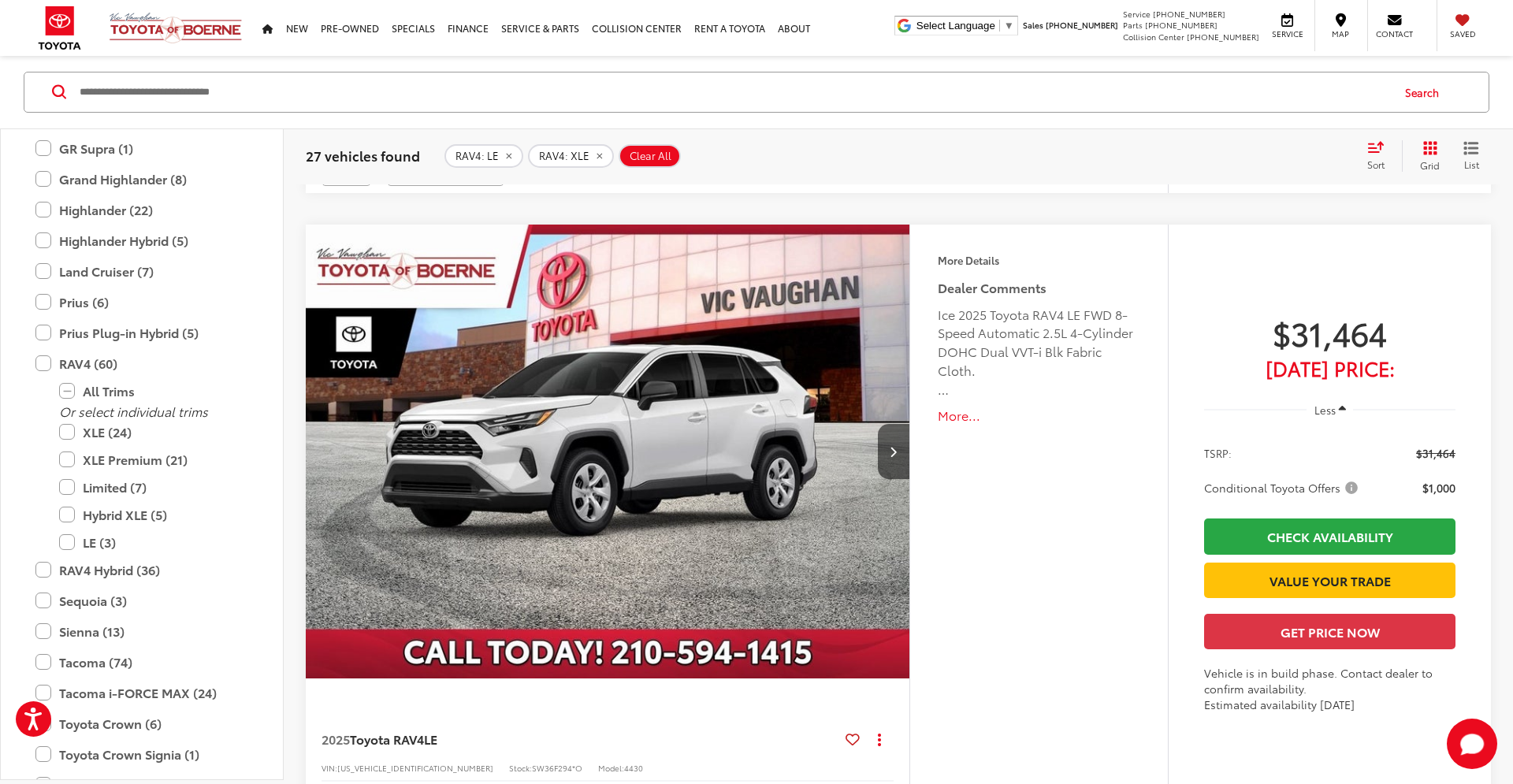
scroll to position [7766, 0]
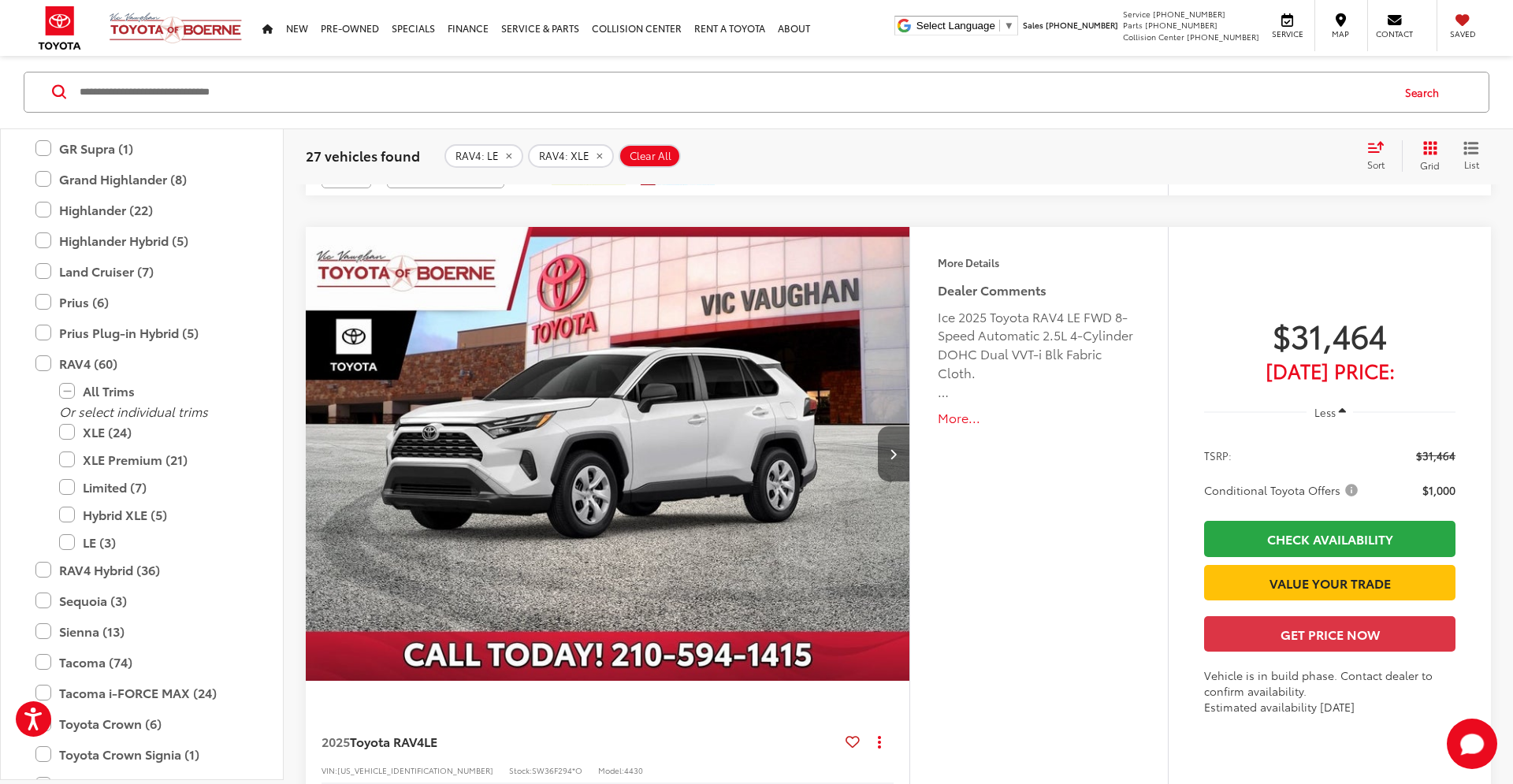
click at [894, 448] on icon "Next image" at bounding box center [894, 453] width 7 height 11
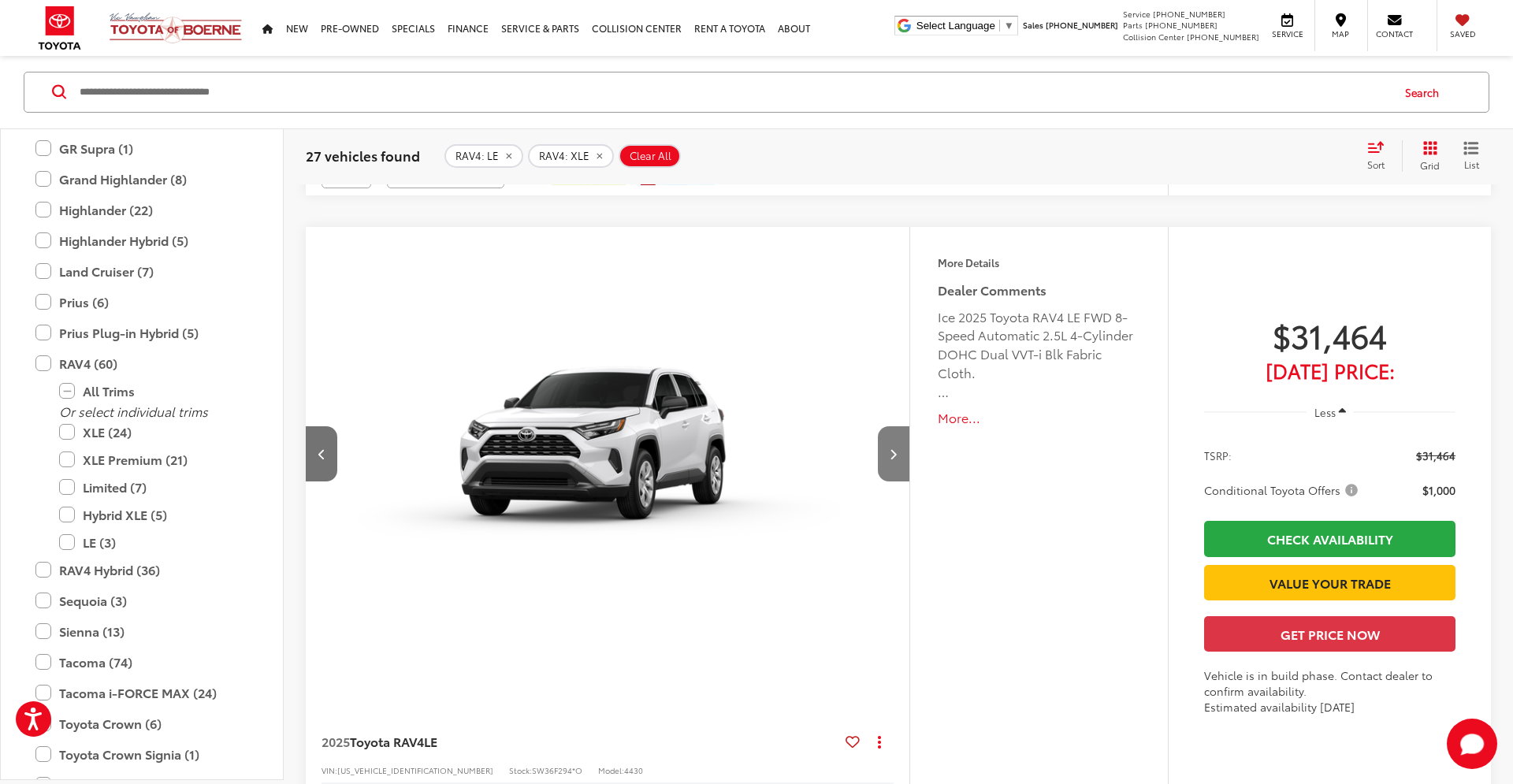
click at [894, 448] on icon "Next image" at bounding box center [894, 453] width 7 height 11
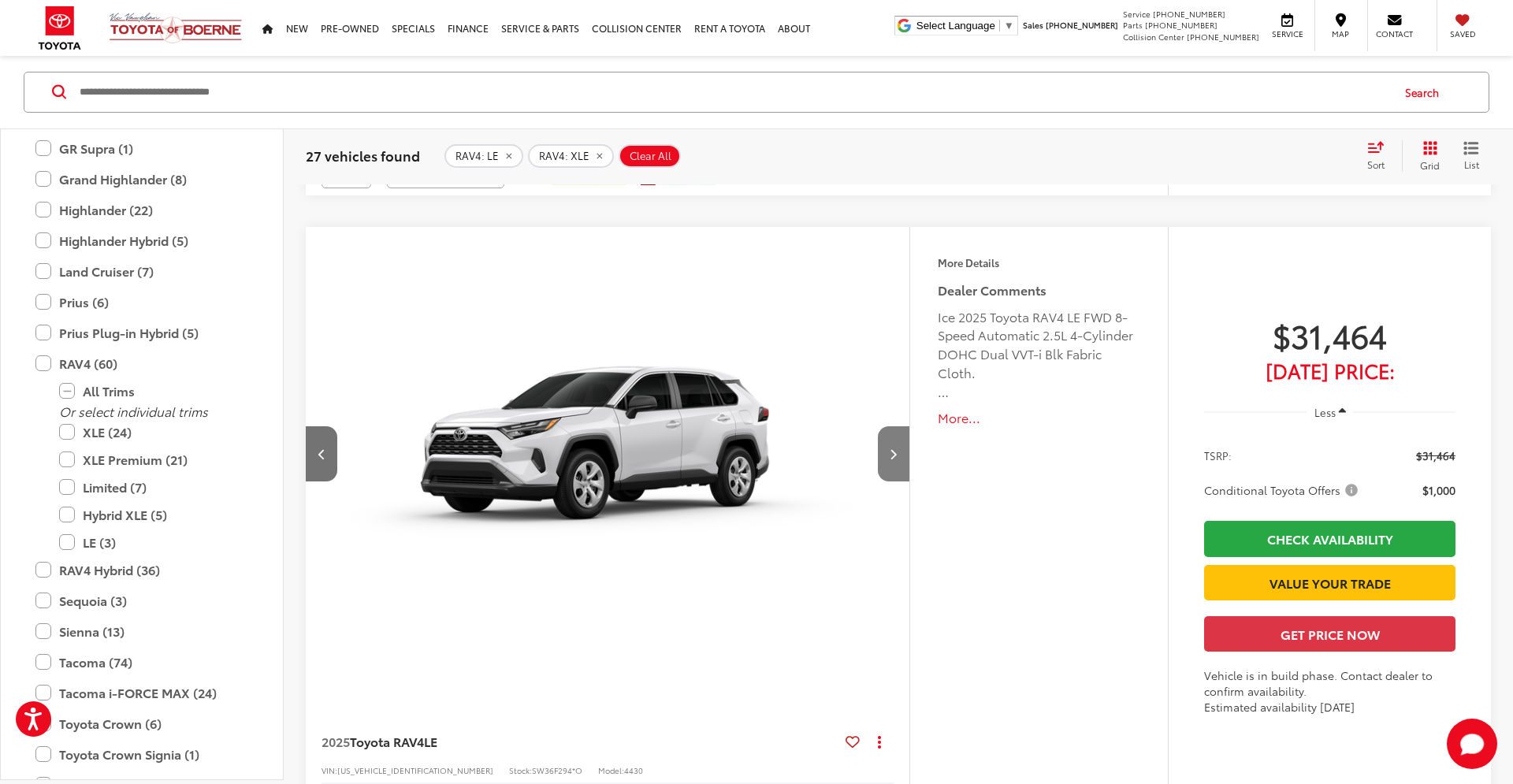
click at [894, 448] on icon "Next image" at bounding box center [894, 453] width 7 height 11
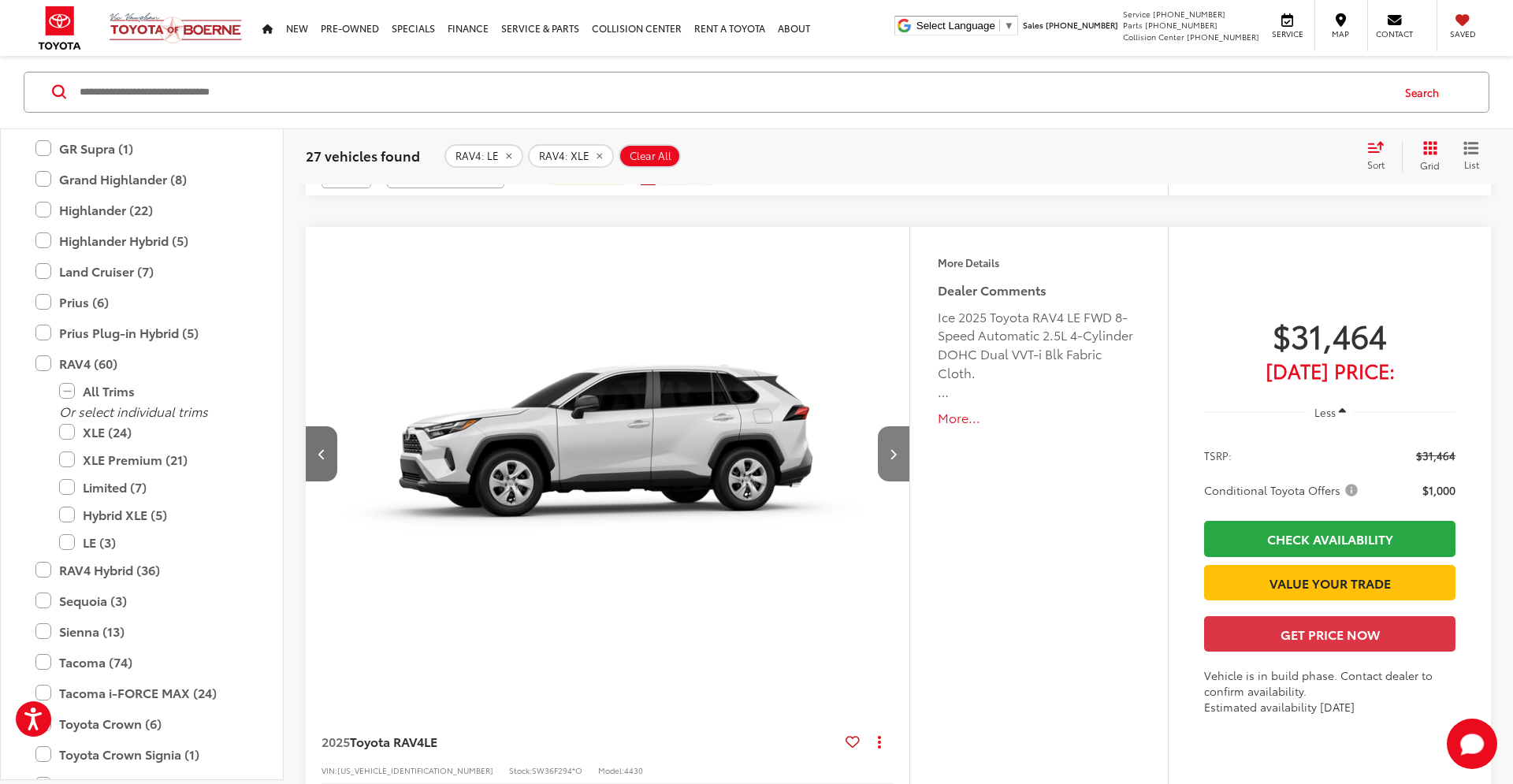
click at [894, 448] on icon "Next image" at bounding box center [894, 453] width 7 height 11
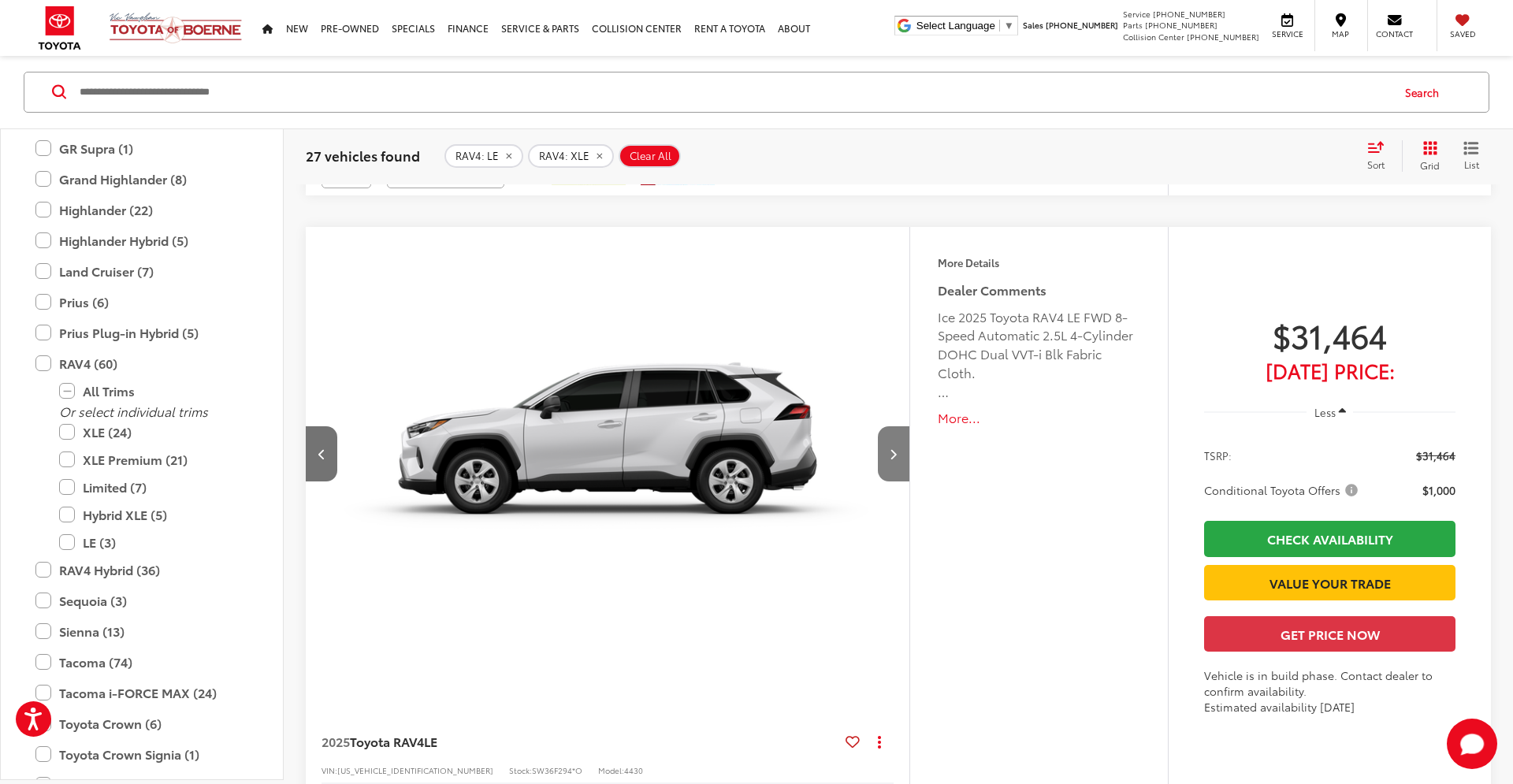
click at [894, 448] on icon "Next image" at bounding box center [894, 453] width 7 height 11
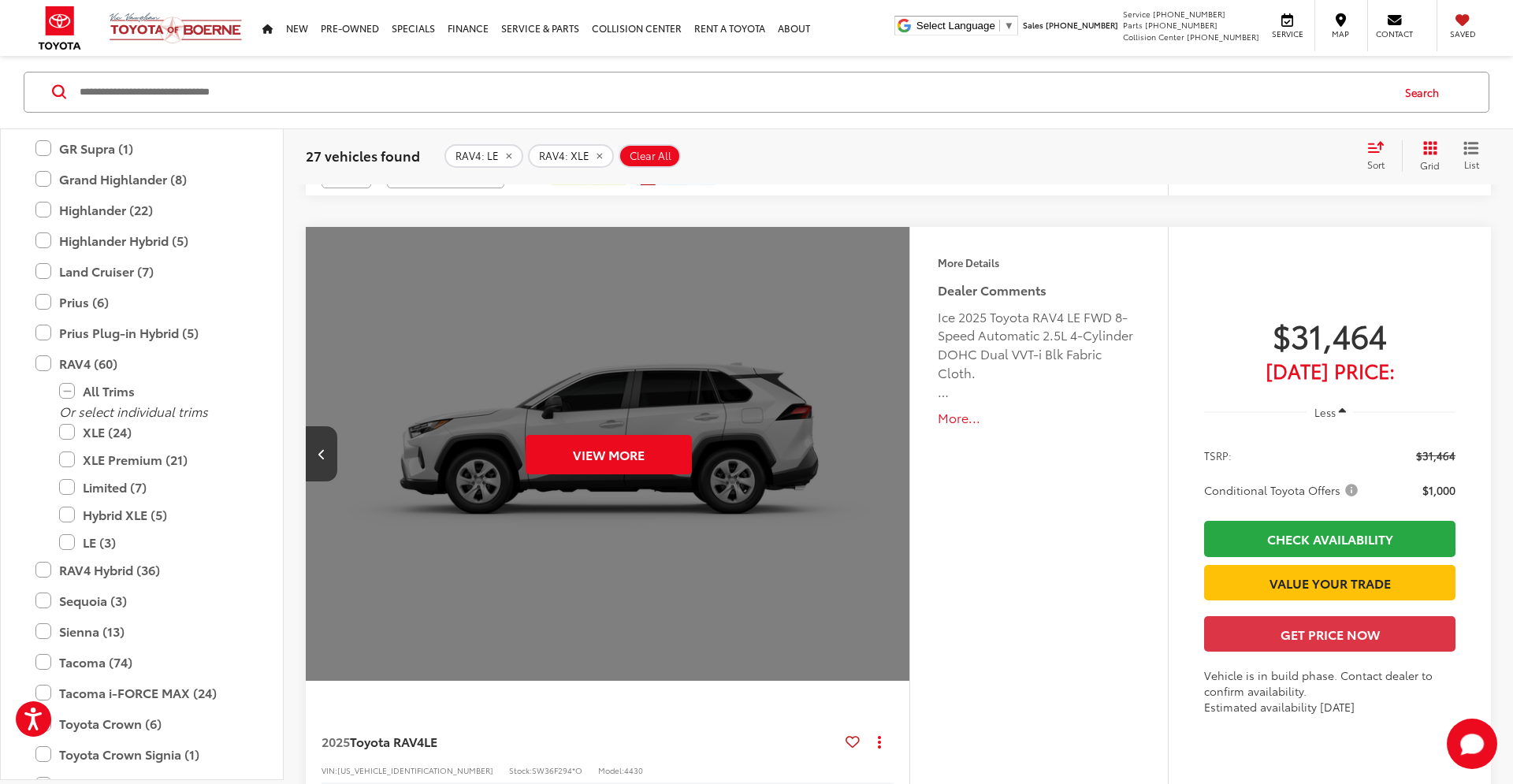
scroll to position [0, 3030]
click at [623, 459] on button "View More" at bounding box center [607, 454] width 167 height 40
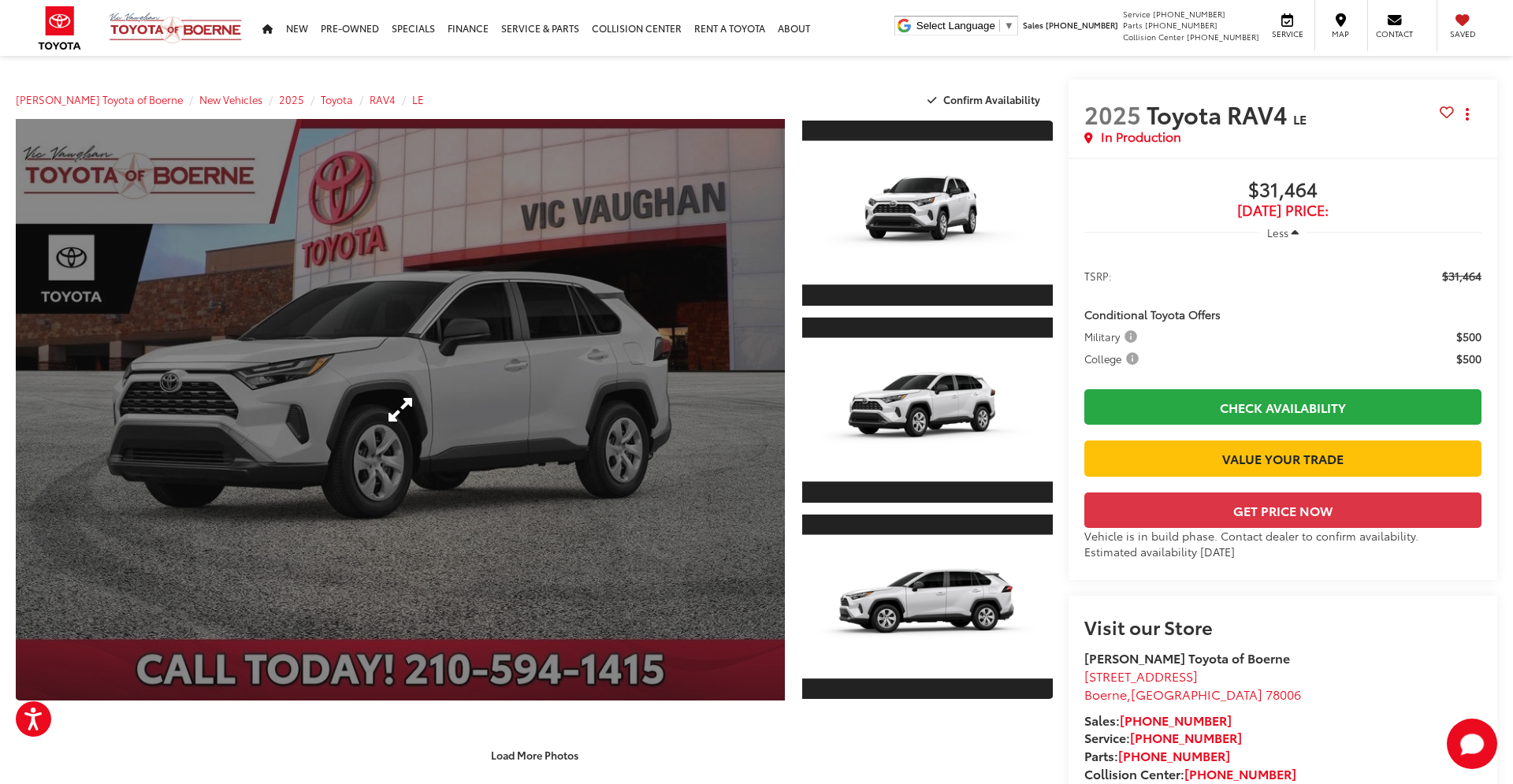
click at [410, 403] on link "Expand Photo 0" at bounding box center [400, 409] width 769 height 581
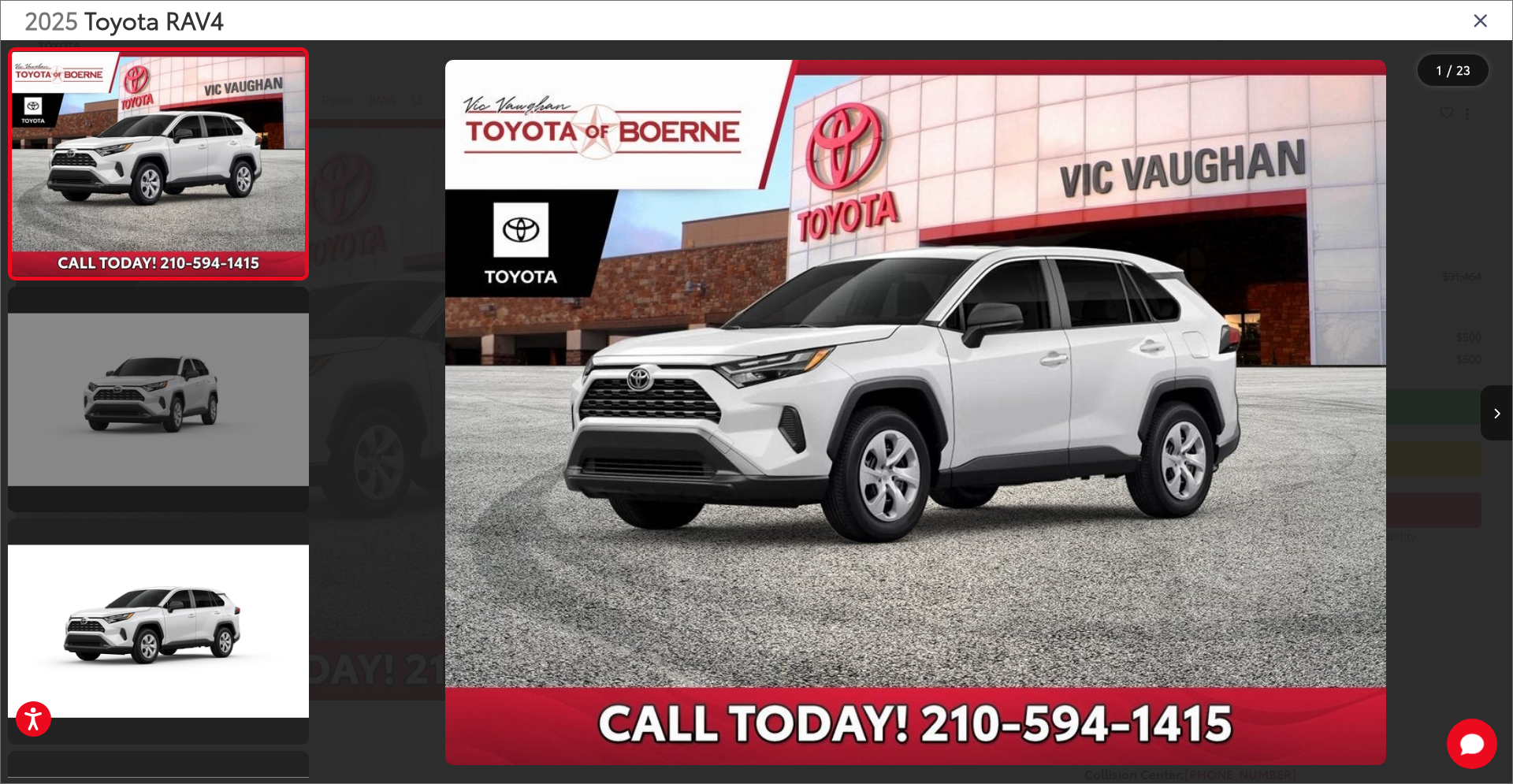
click at [248, 404] on link at bounding box center [158, 399] width 301 height 225
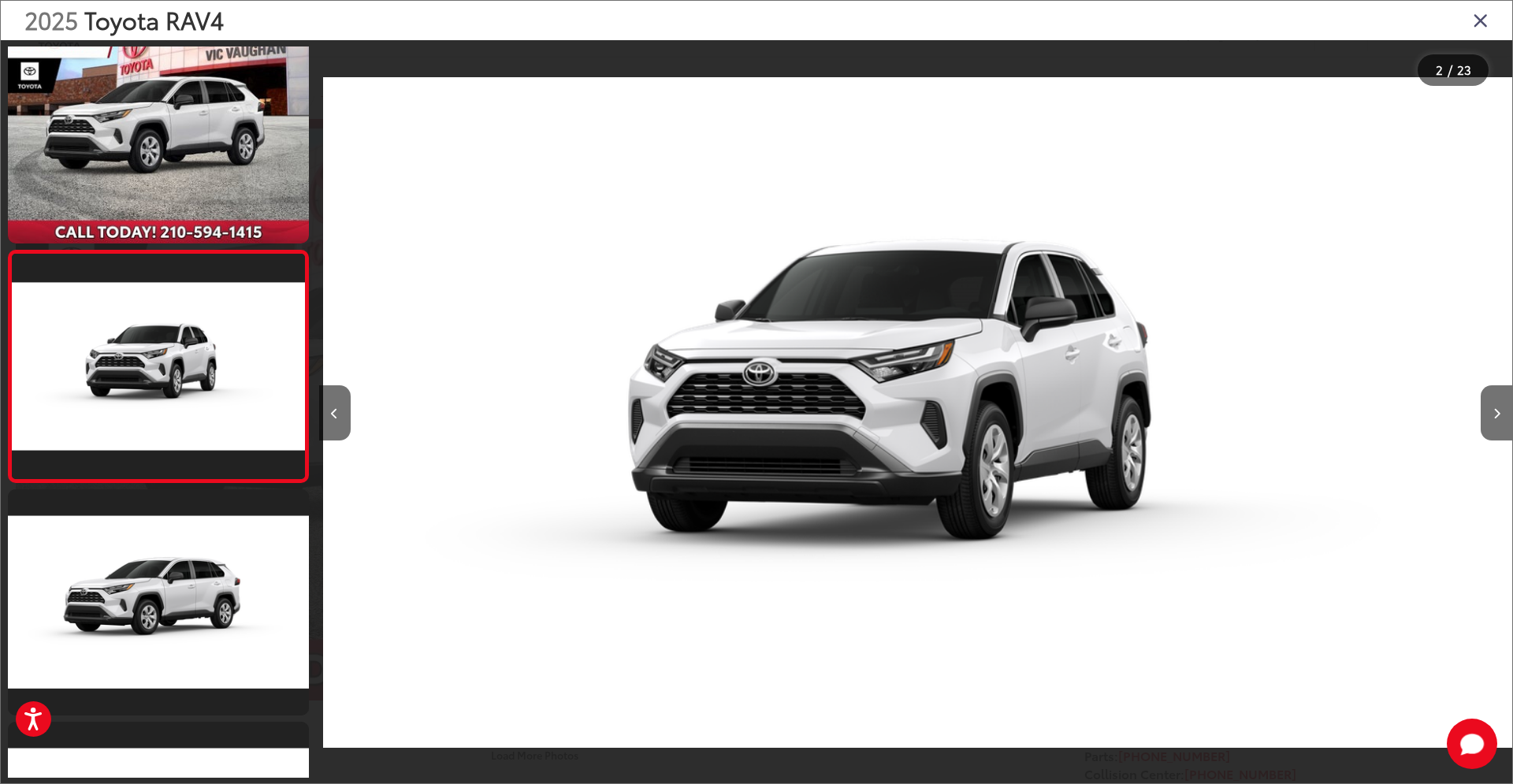
scroll to position [0, 1193]
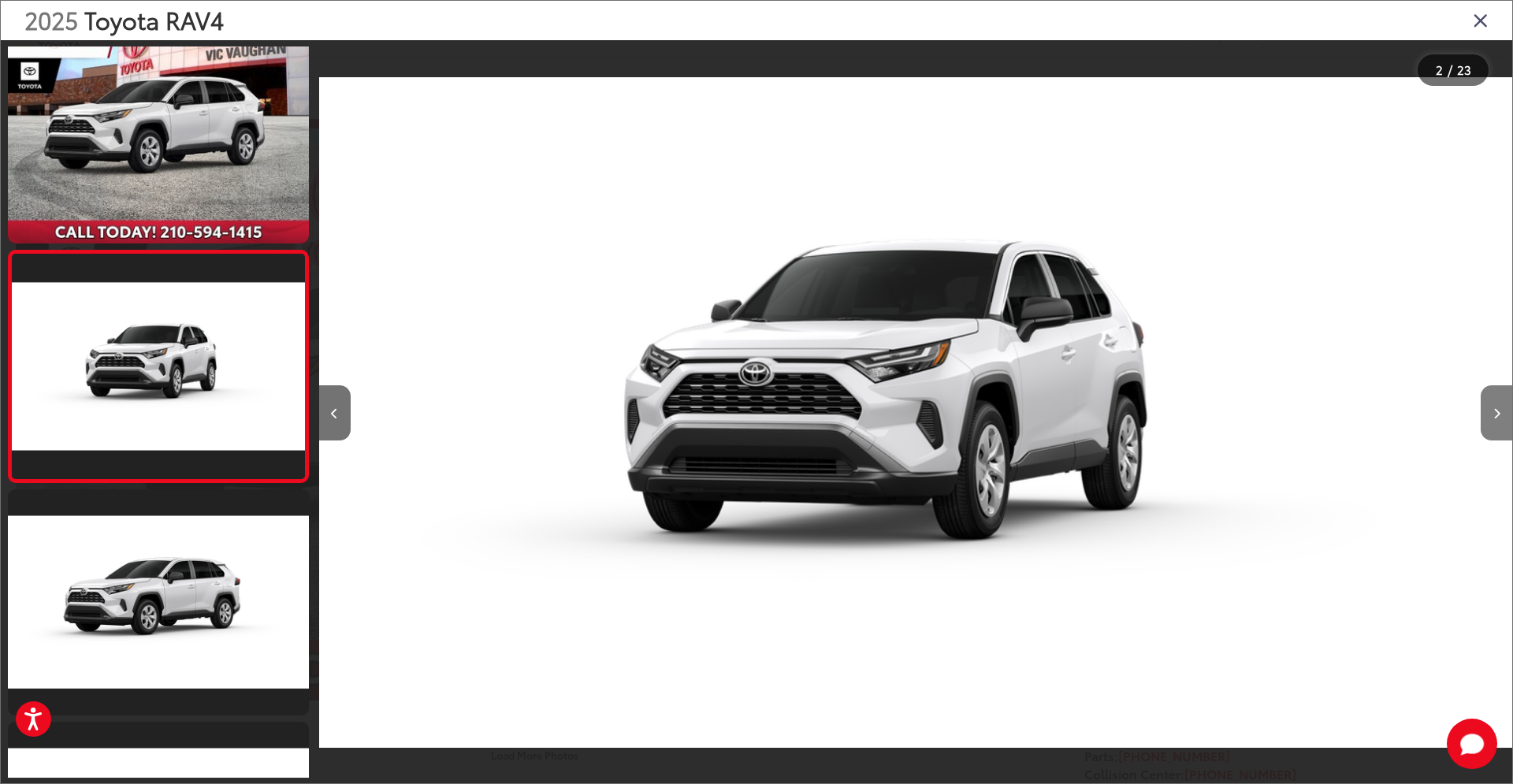
click at [1504, 412] on button "Next image" at bounding box center [1496, 413] width 32 height 55
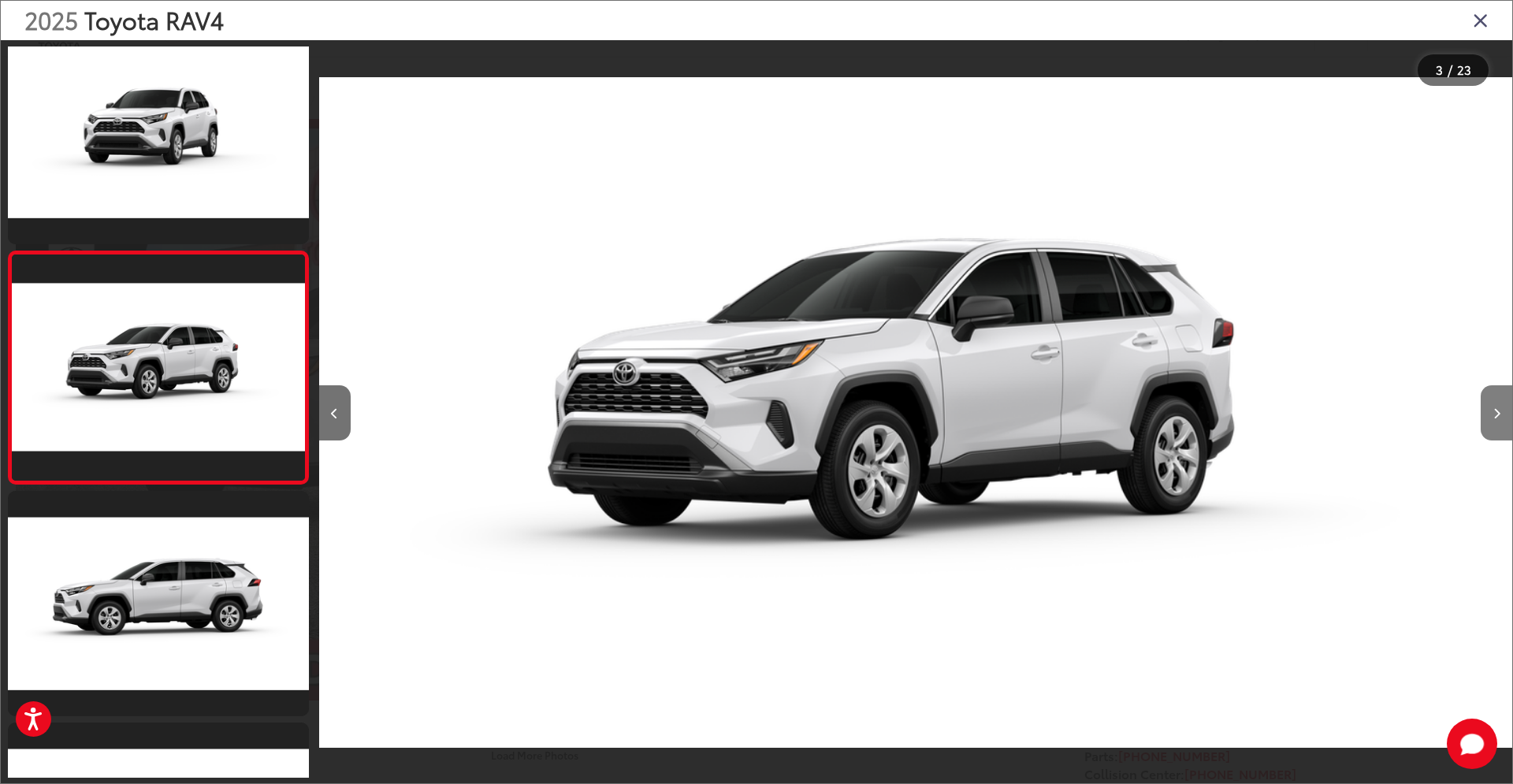
scroll to position [261, 0]
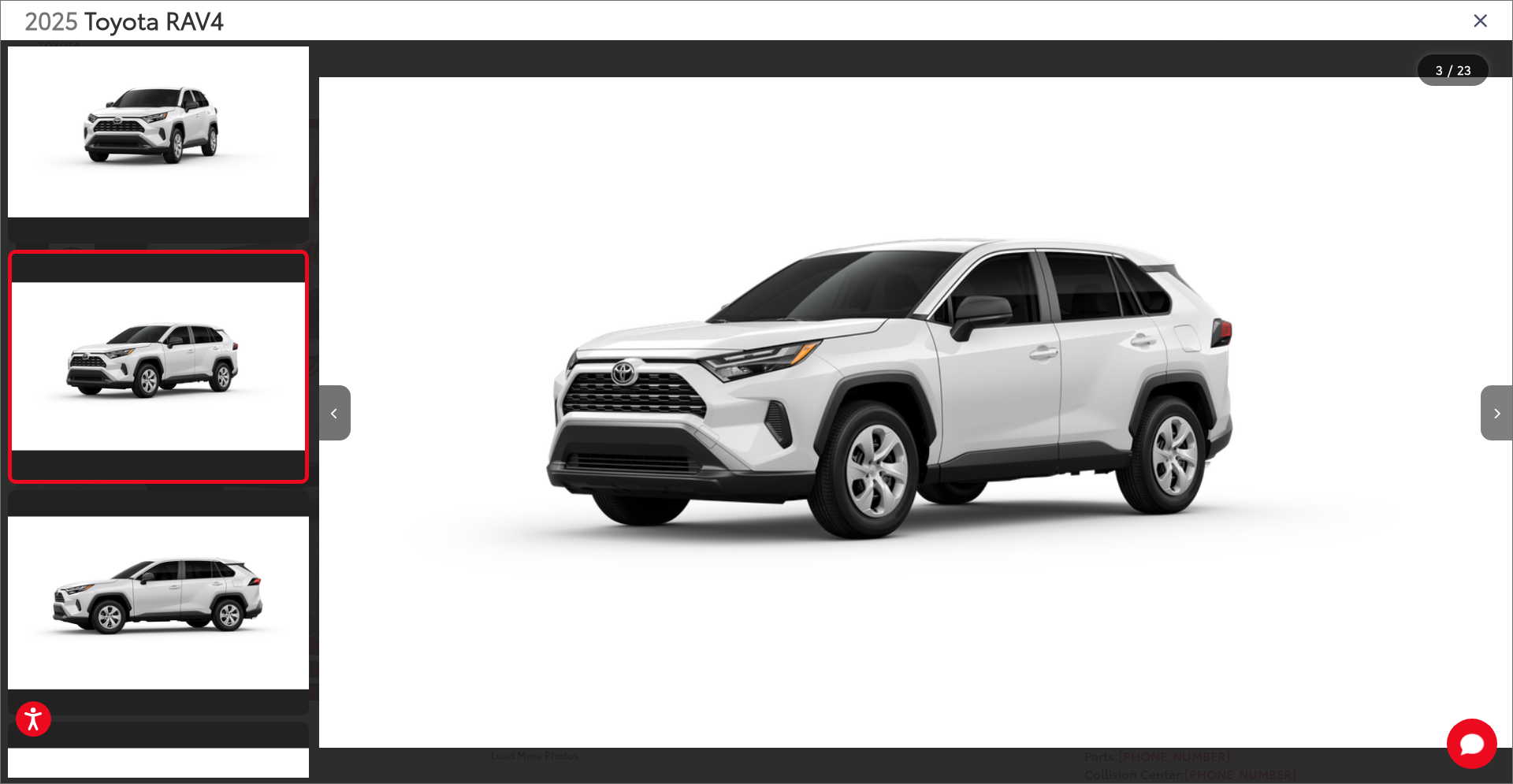
click at [1504, 412] on button "Next image" at bounding box center [1496, 413] width 32 height 55
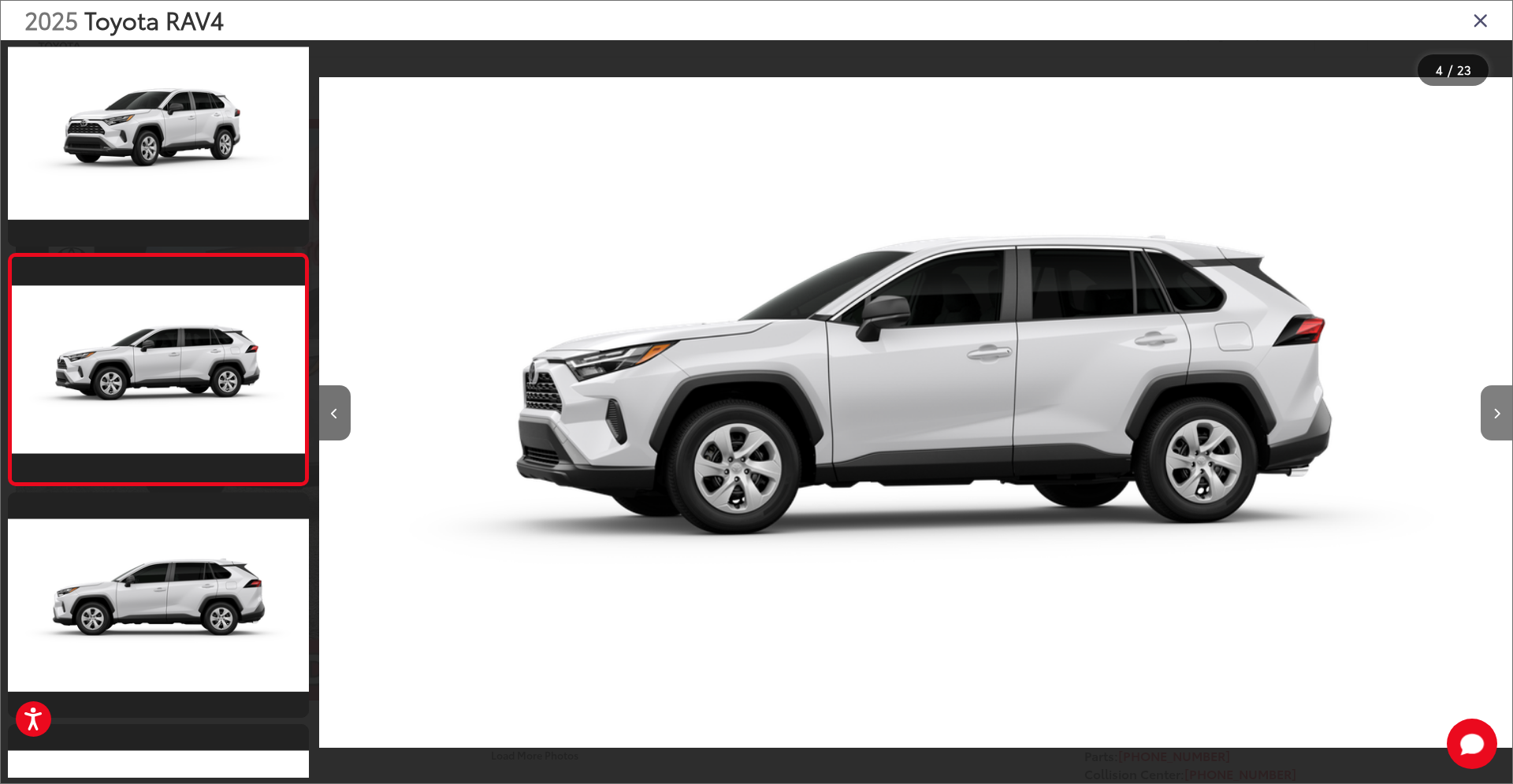
scroll to position [493, 0]
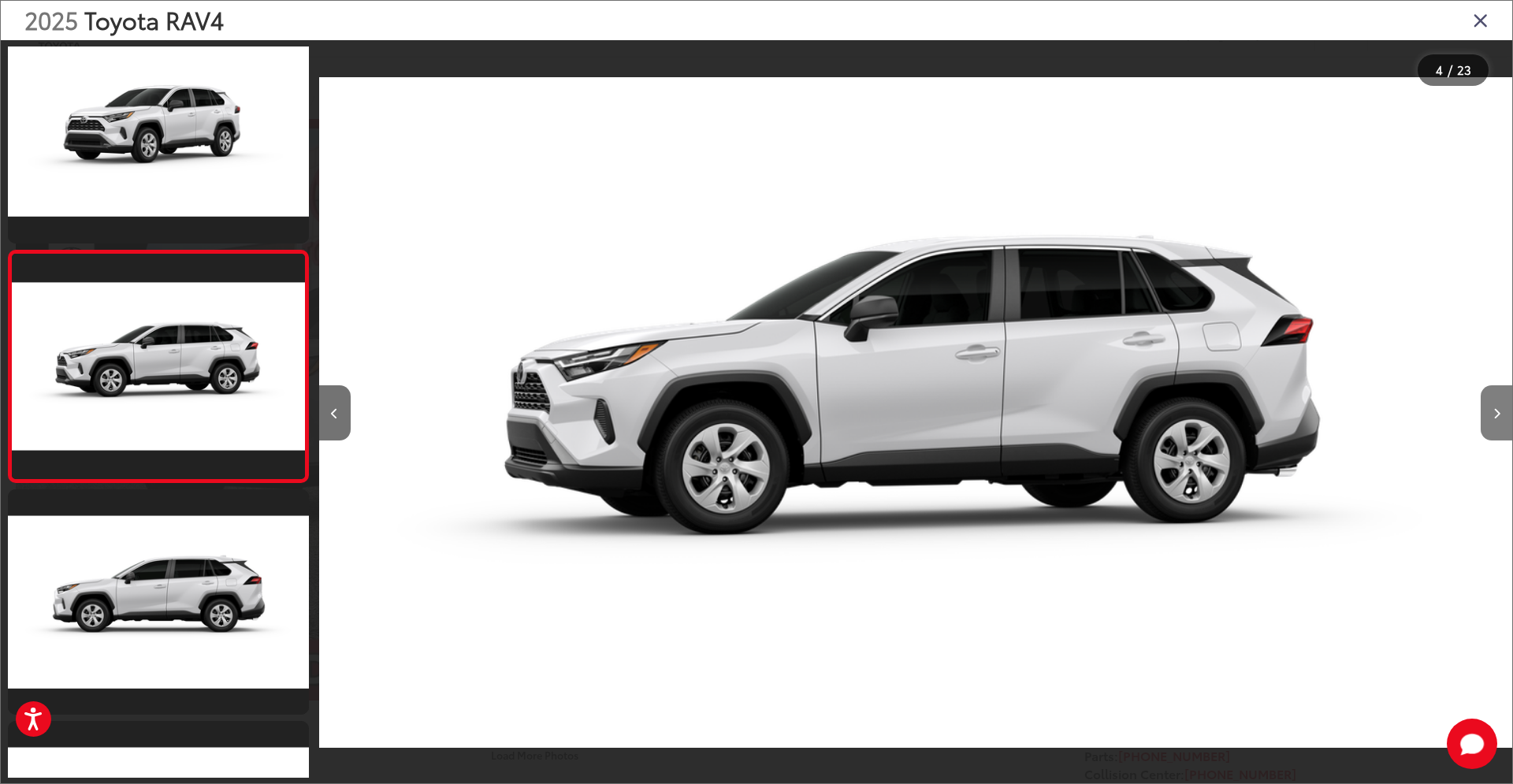
click at [1504, 412] on button "Next image" at bounding box center [1496, 413] width 32 height 55
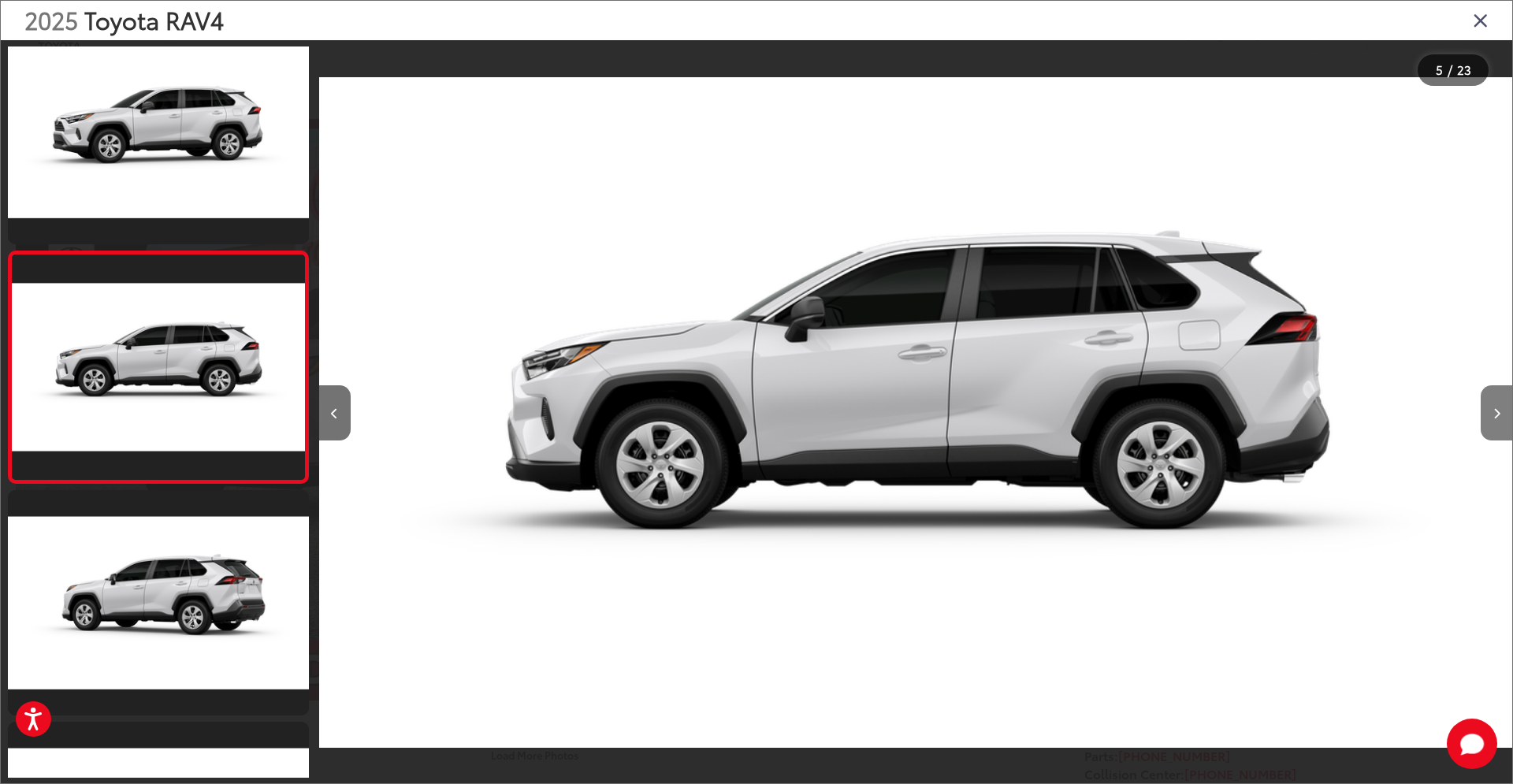
scroll to position [725, 0]
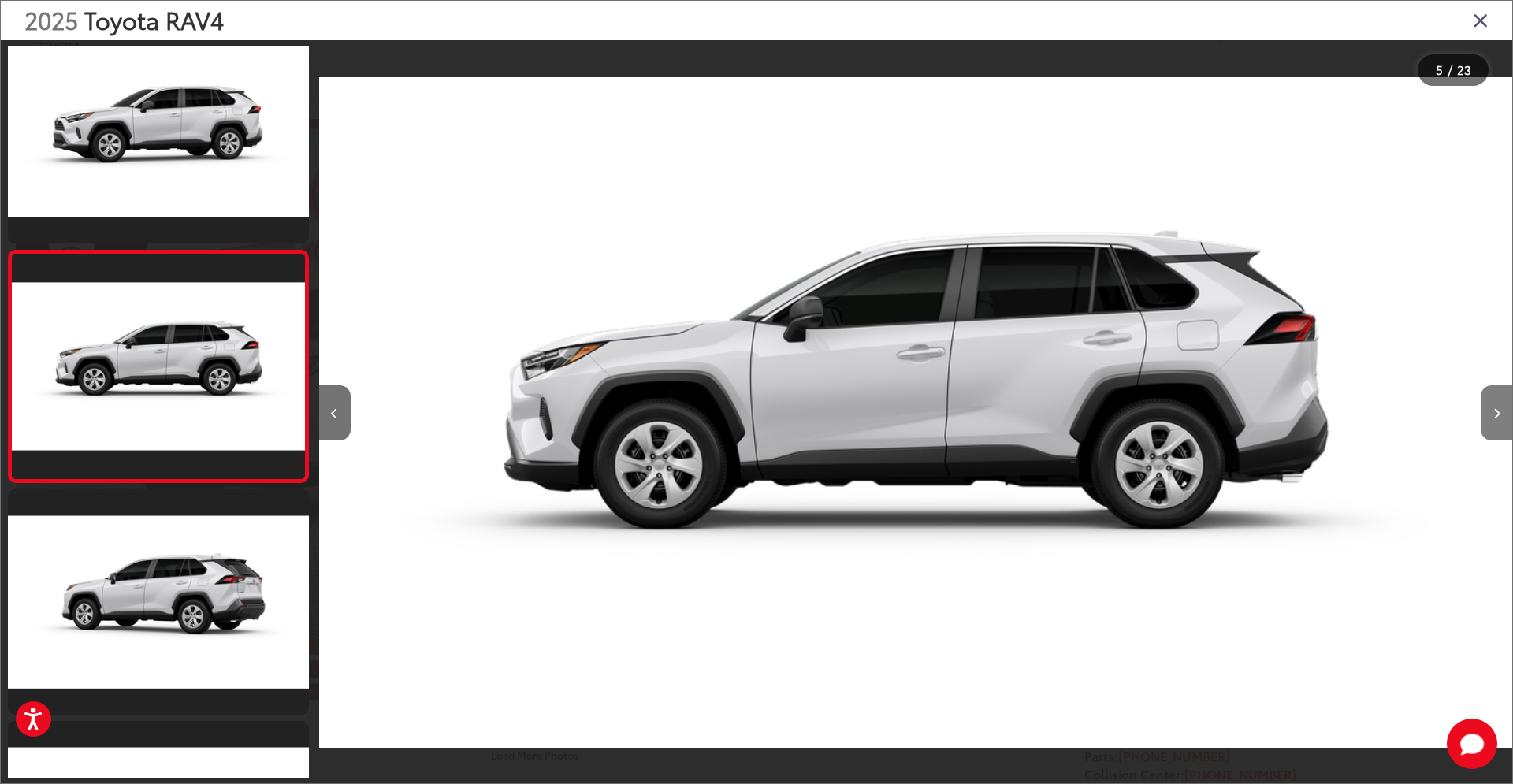
click at [1504, 412] on button "Next image" at bounding box center [1496, 413] width 32 height 55
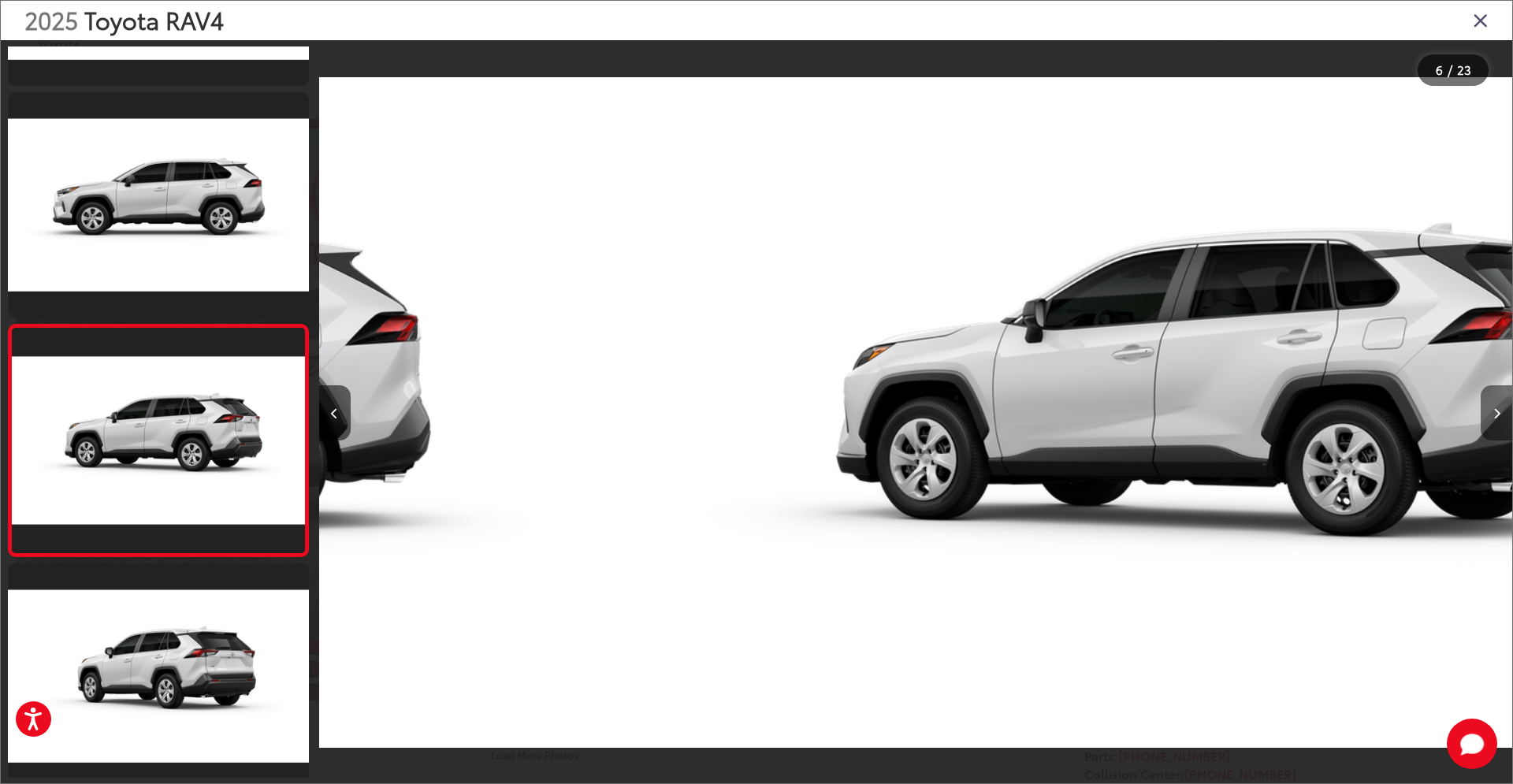
scroll to position [0, 5896]
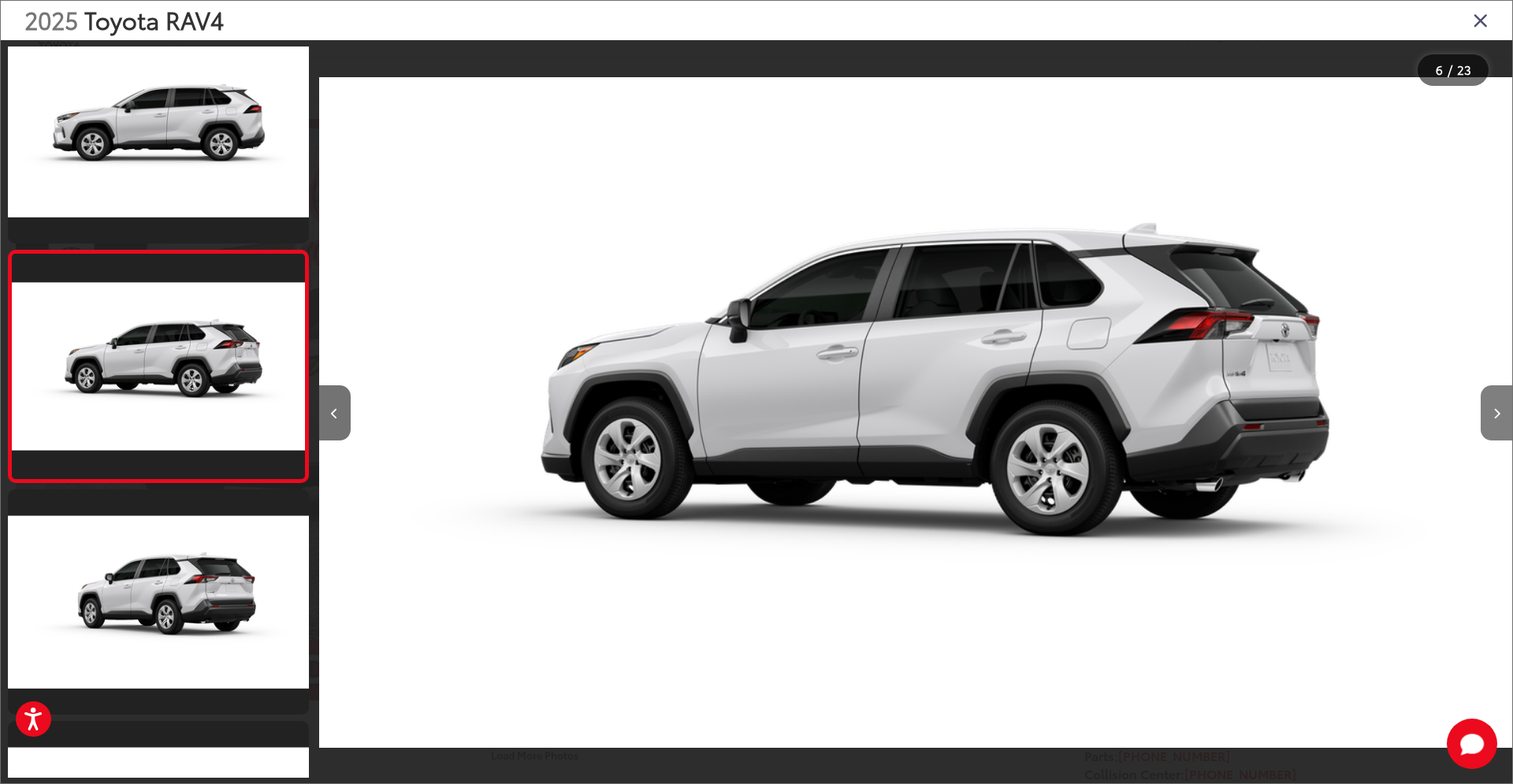
click at [1504, 412] on button "Next image" at bounding box center [1496, 413] width 32 height 55
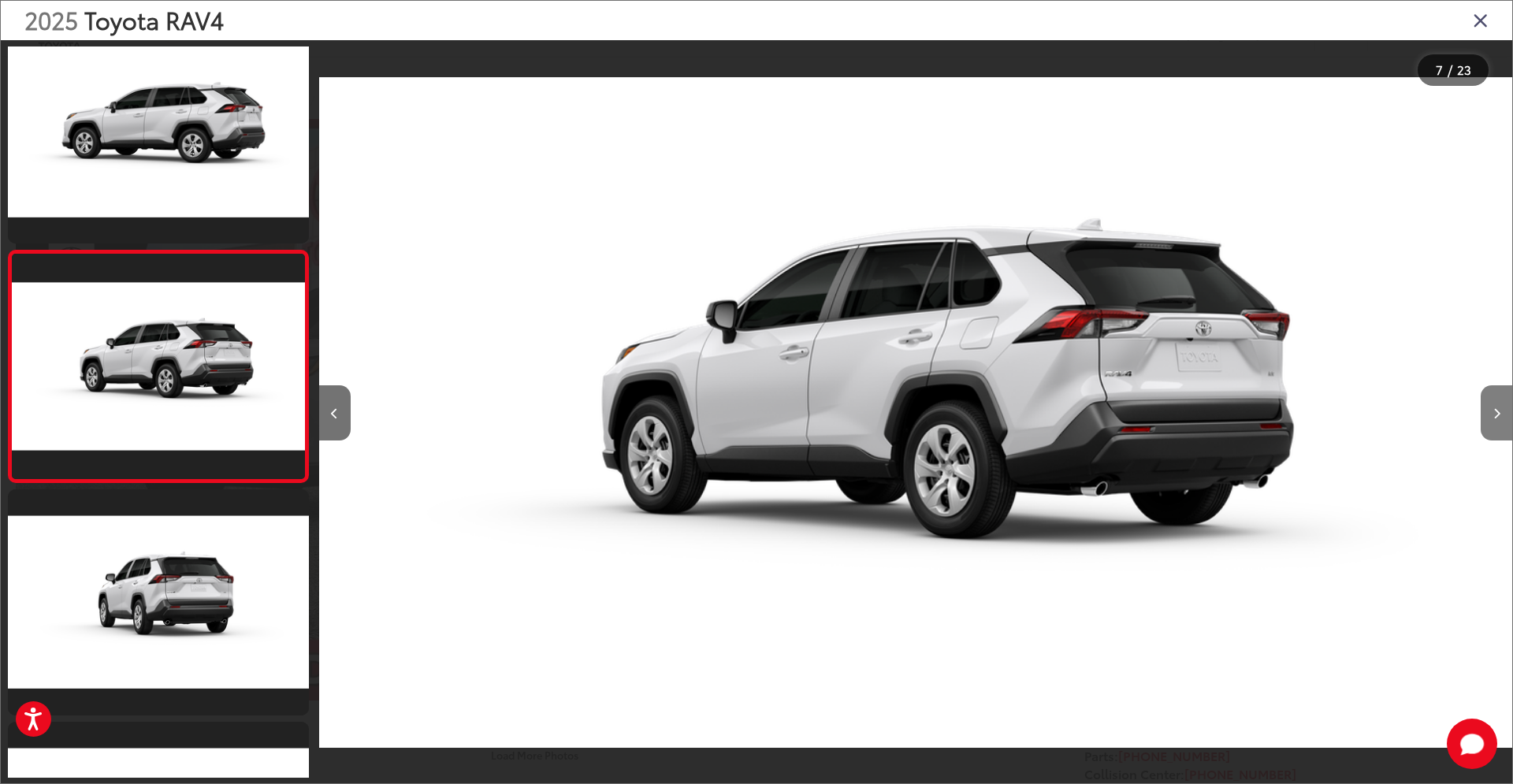
click at [1504, 412] on button "Next image" at bounding box center [1496, 413] width 32 height 55
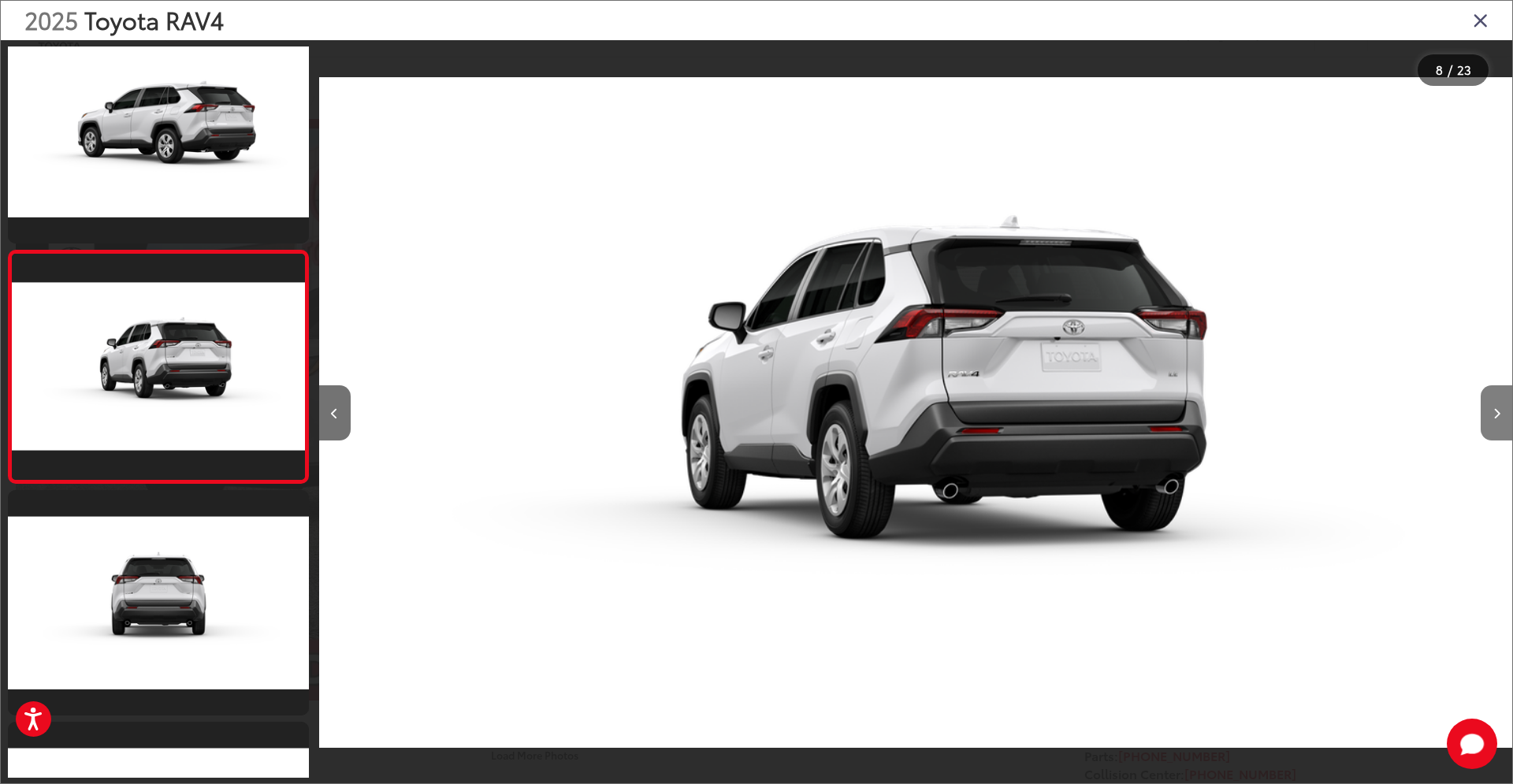
click at [1504, 412] on button "Next image" at bounding box center [1496, 413] width 32 height 55
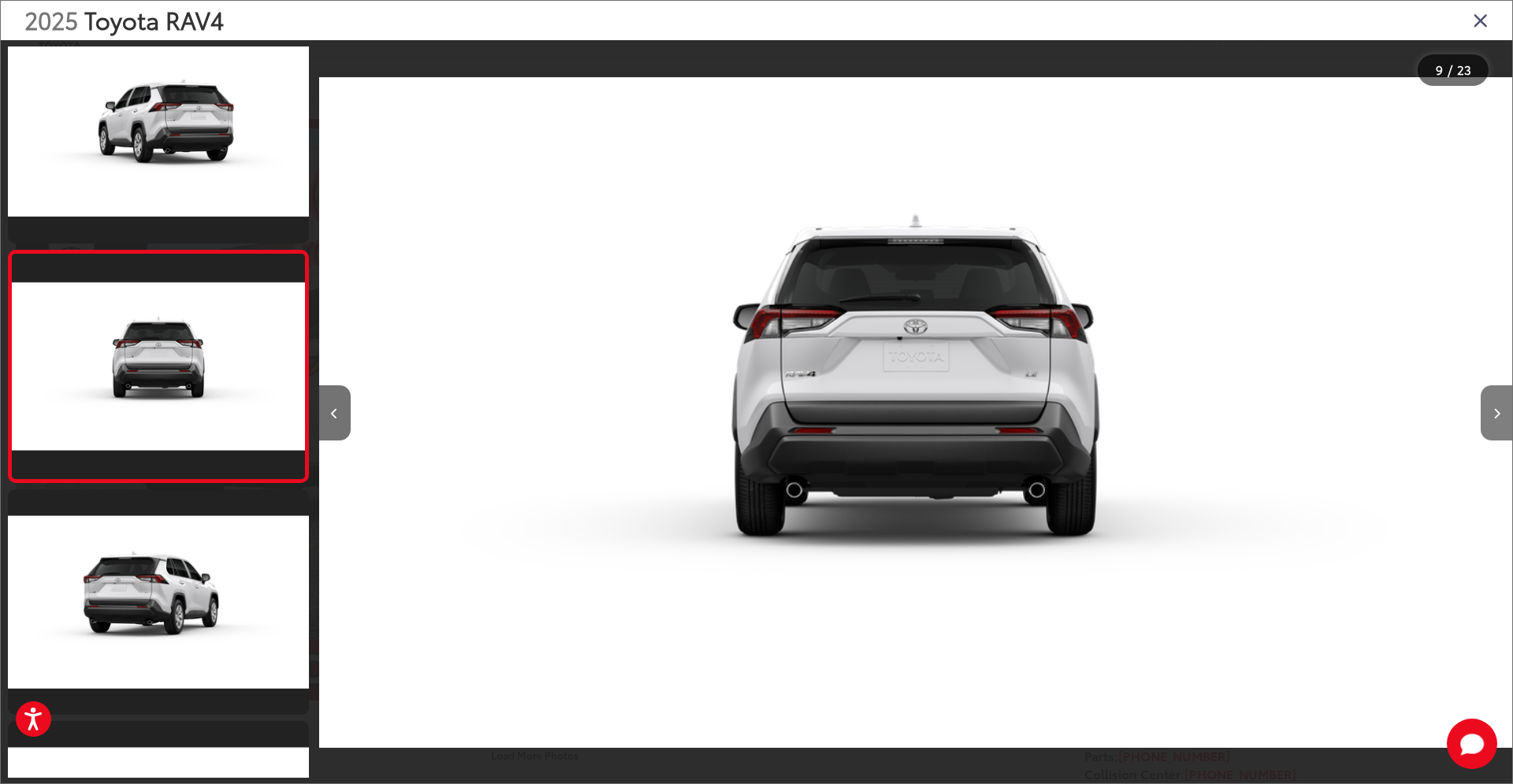
click at [1504, 412] on button "Next image" at bounding box center [1496, 413] width 32 height 55
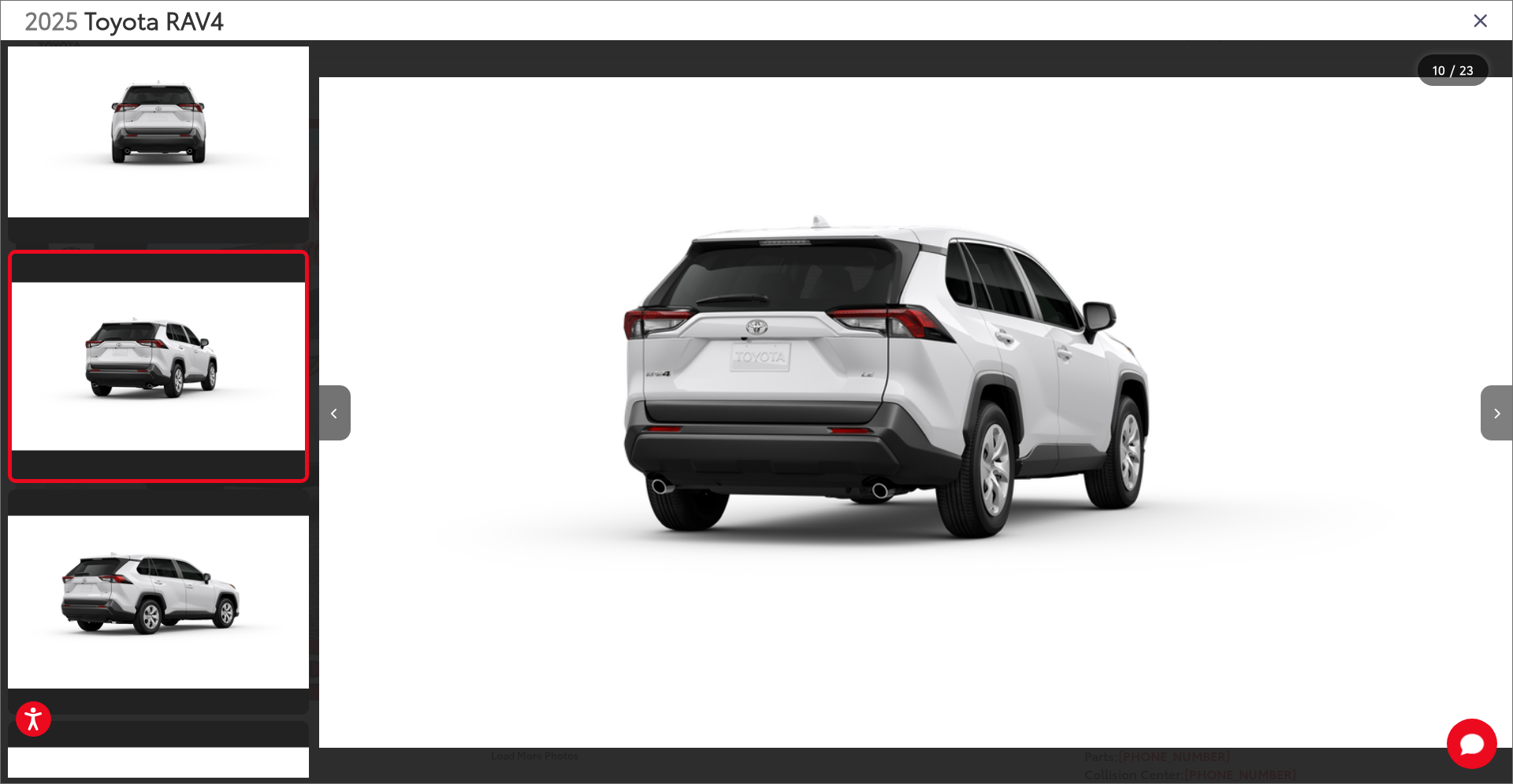
click at [1504, 412] on button "Next image" at bounding box center [1496, 413] width 32 height 55
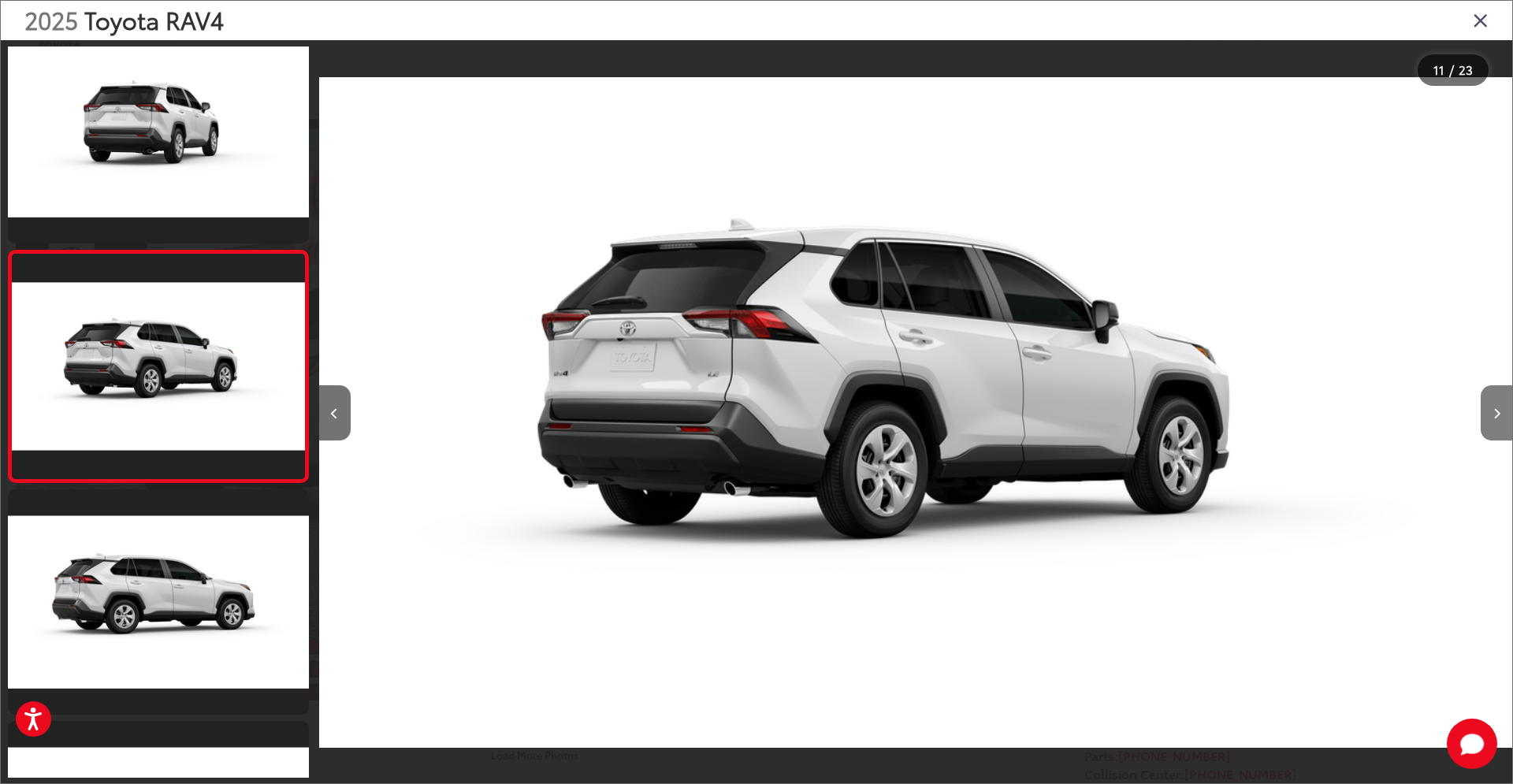
click at [1504, 412] on button "Next image" at bounding box center [1496, 413] width 32 height 55
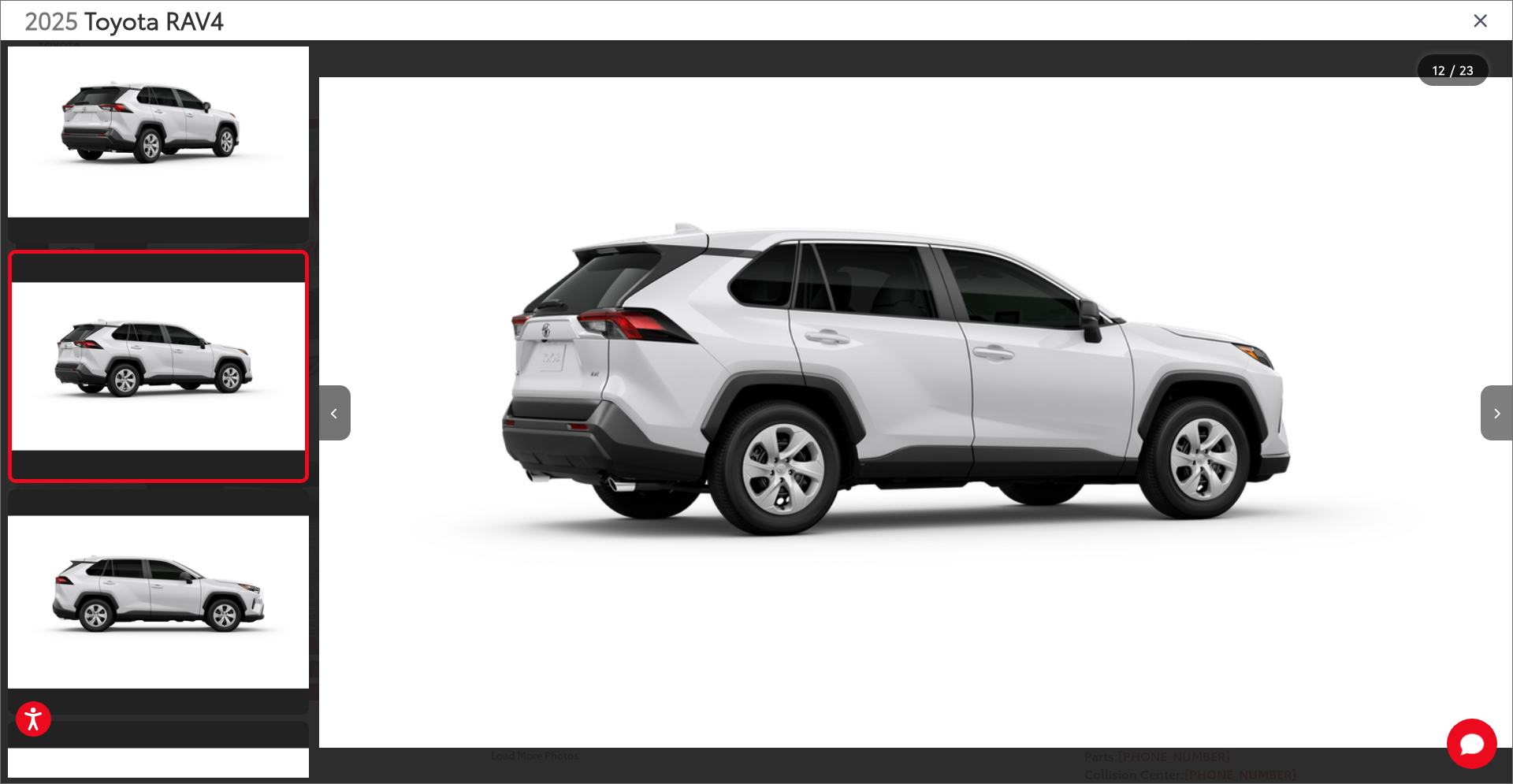
click at [1504, 412] on button "Next image" at bounding box center [1496, 413] width 32 height 55
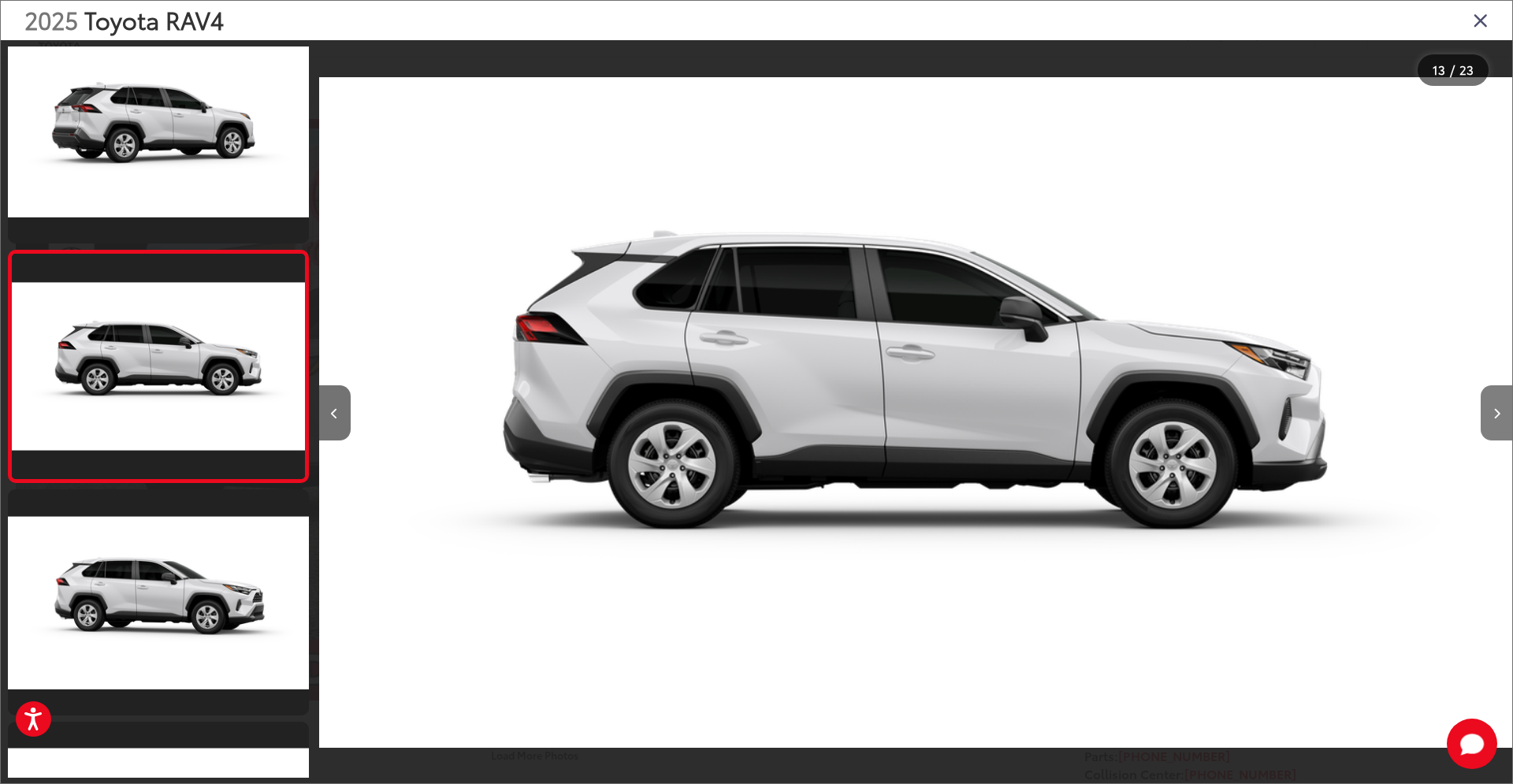
click at [1504, 412] on button "Next image" at bounding box center [1496, 413] width 32 height 55
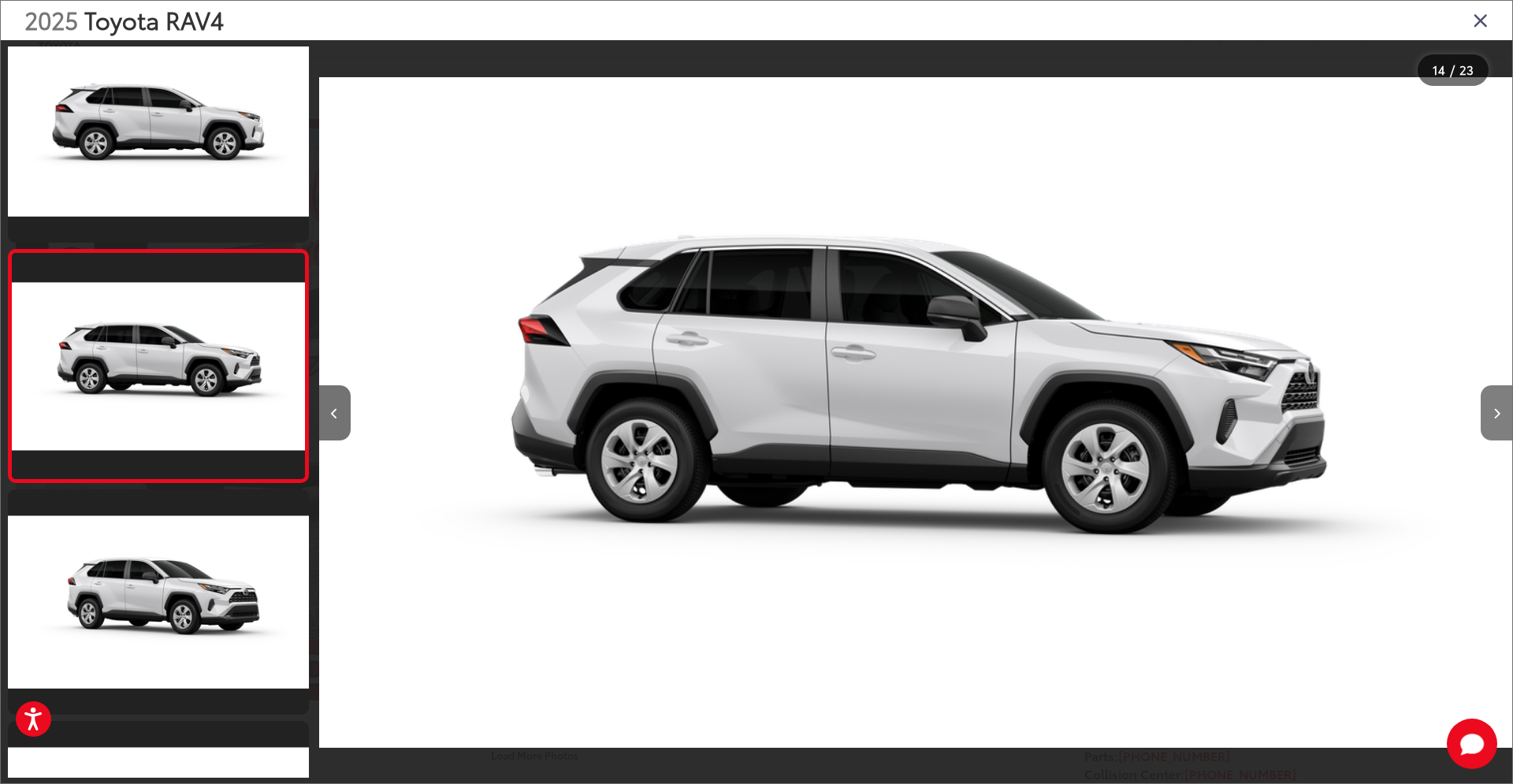
click at [1504, 412] on button "Next image" at bounding box center [1496, 413] width 32 height 55
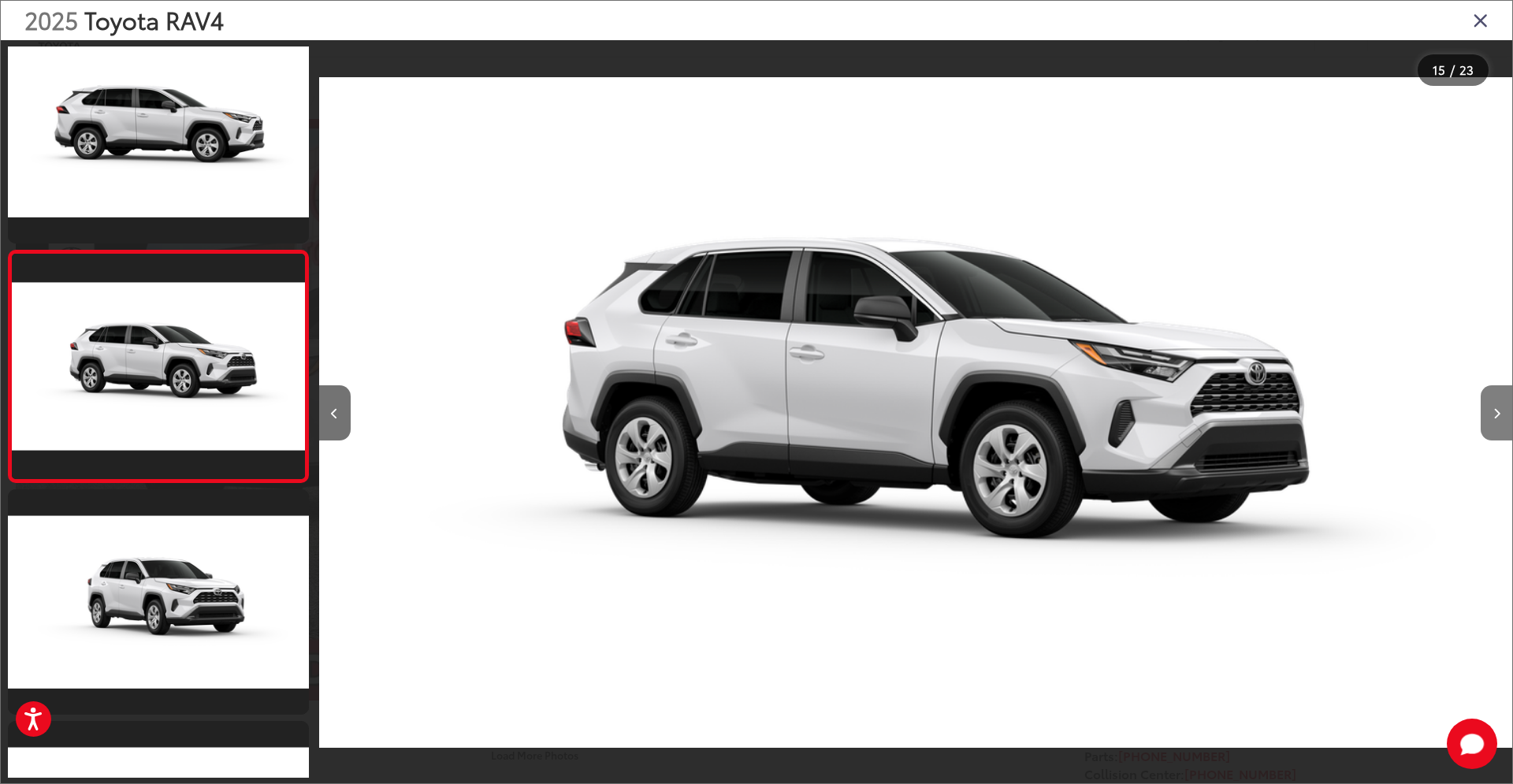
click at [1504, 412] on button "Next image" at bounding box center [1496, 413] width 32 height 55
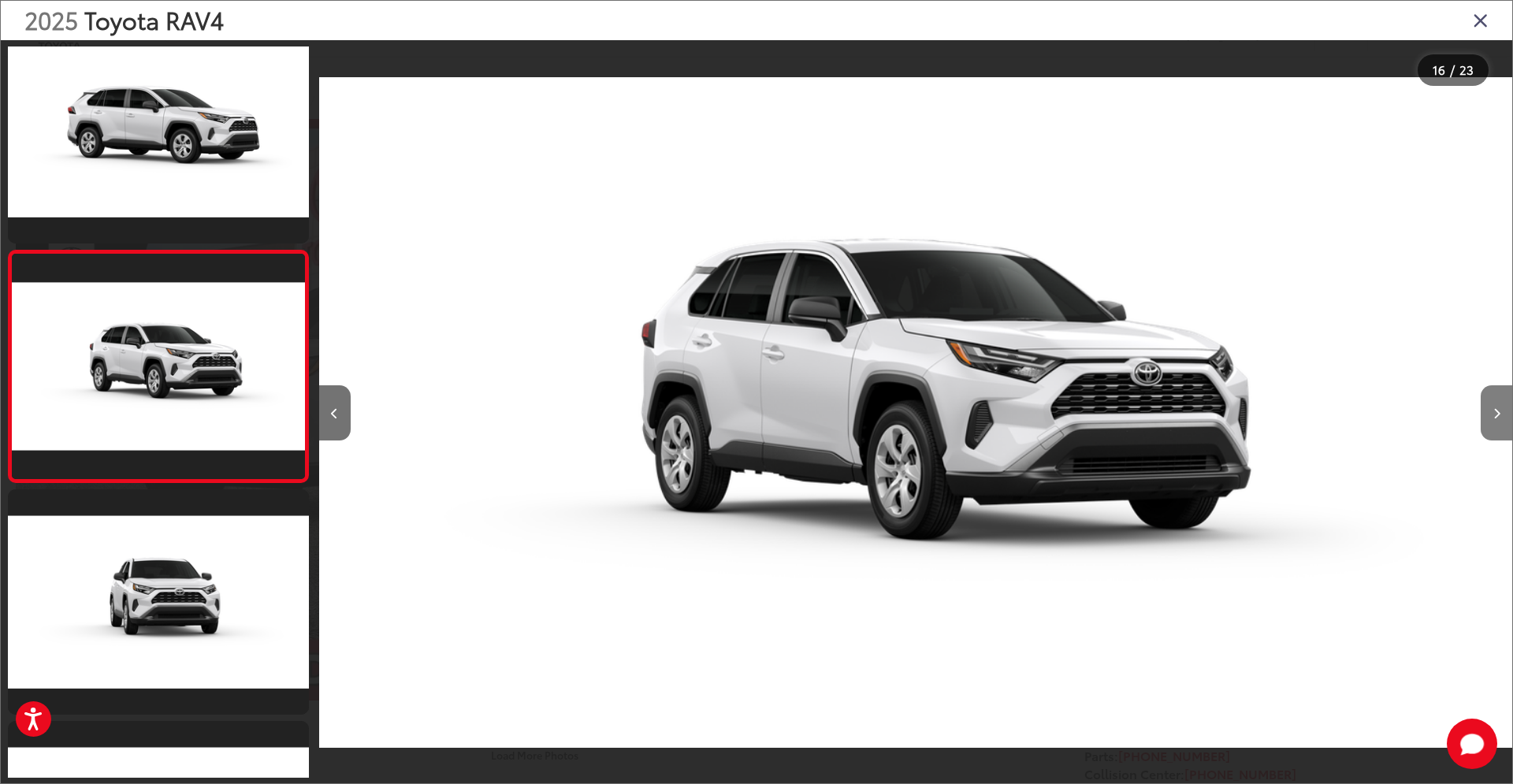
click at [1504, 412] on button "Next image" at bounding box center [1496, 413] width 32 height 55
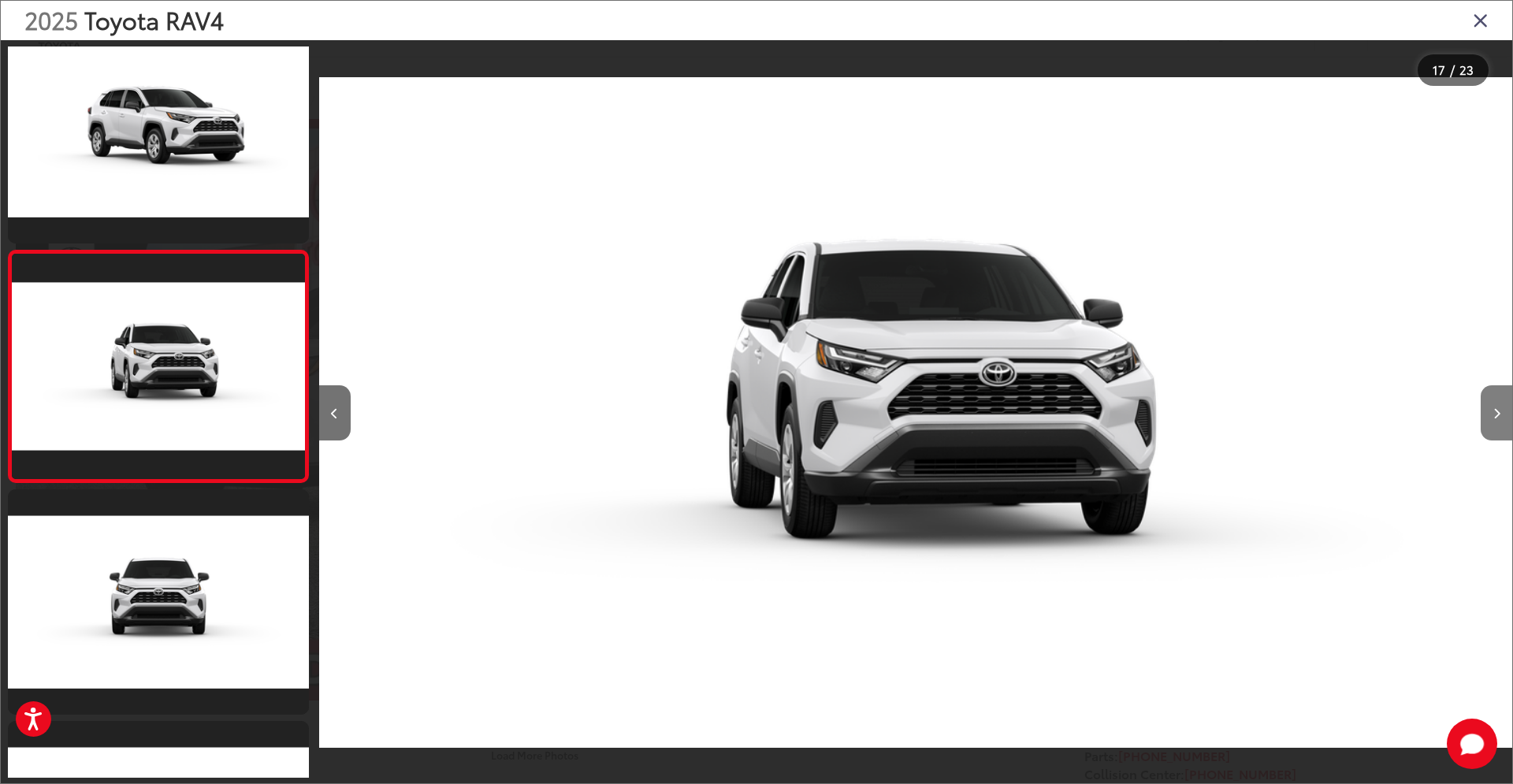
click at [1504, 412] on button "Next image" at bounding box center [1496, 413] width 32 height 55
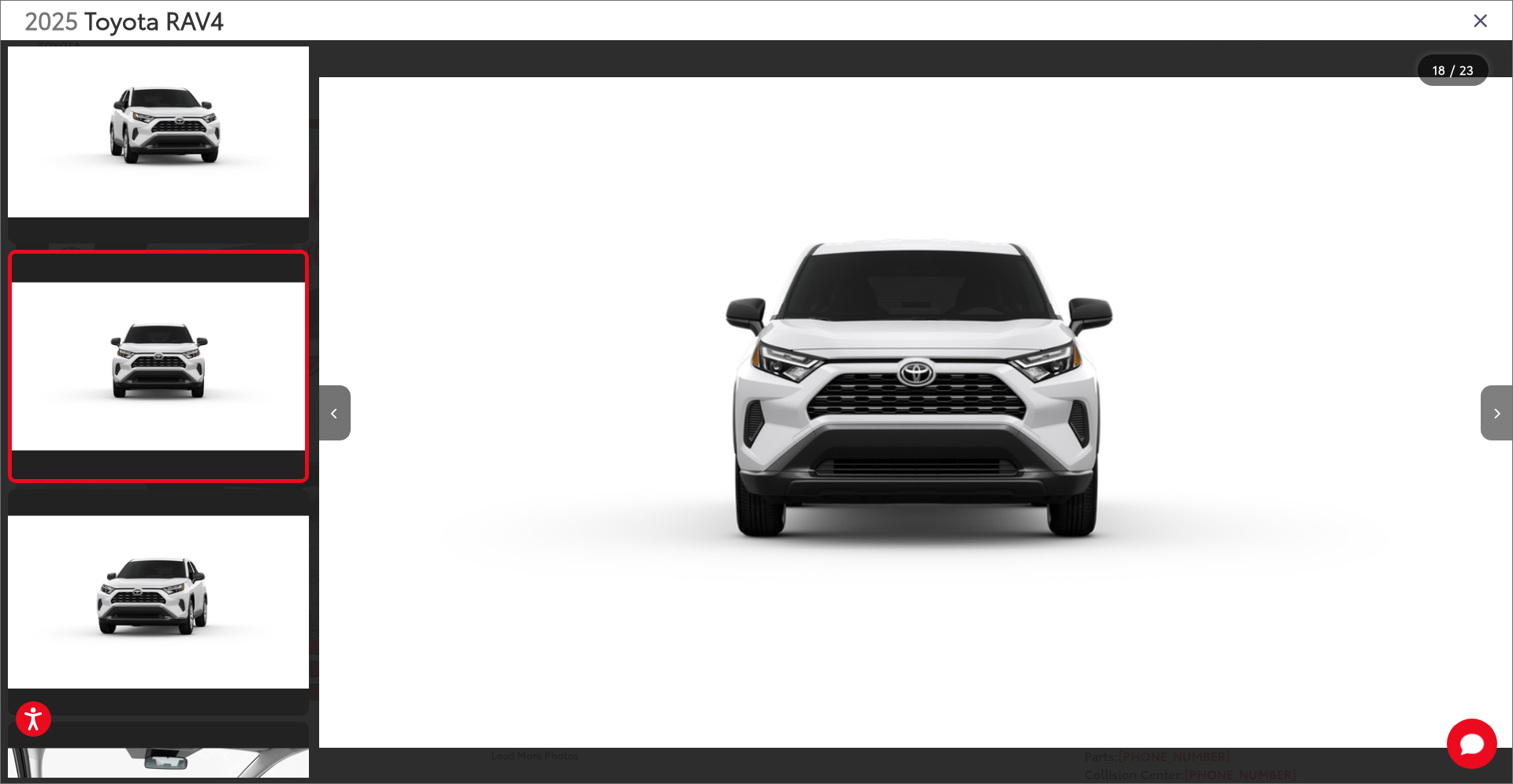
click at [1504, 412] on button "Next image" at bounding box center [1496, 413] width 32 height 55
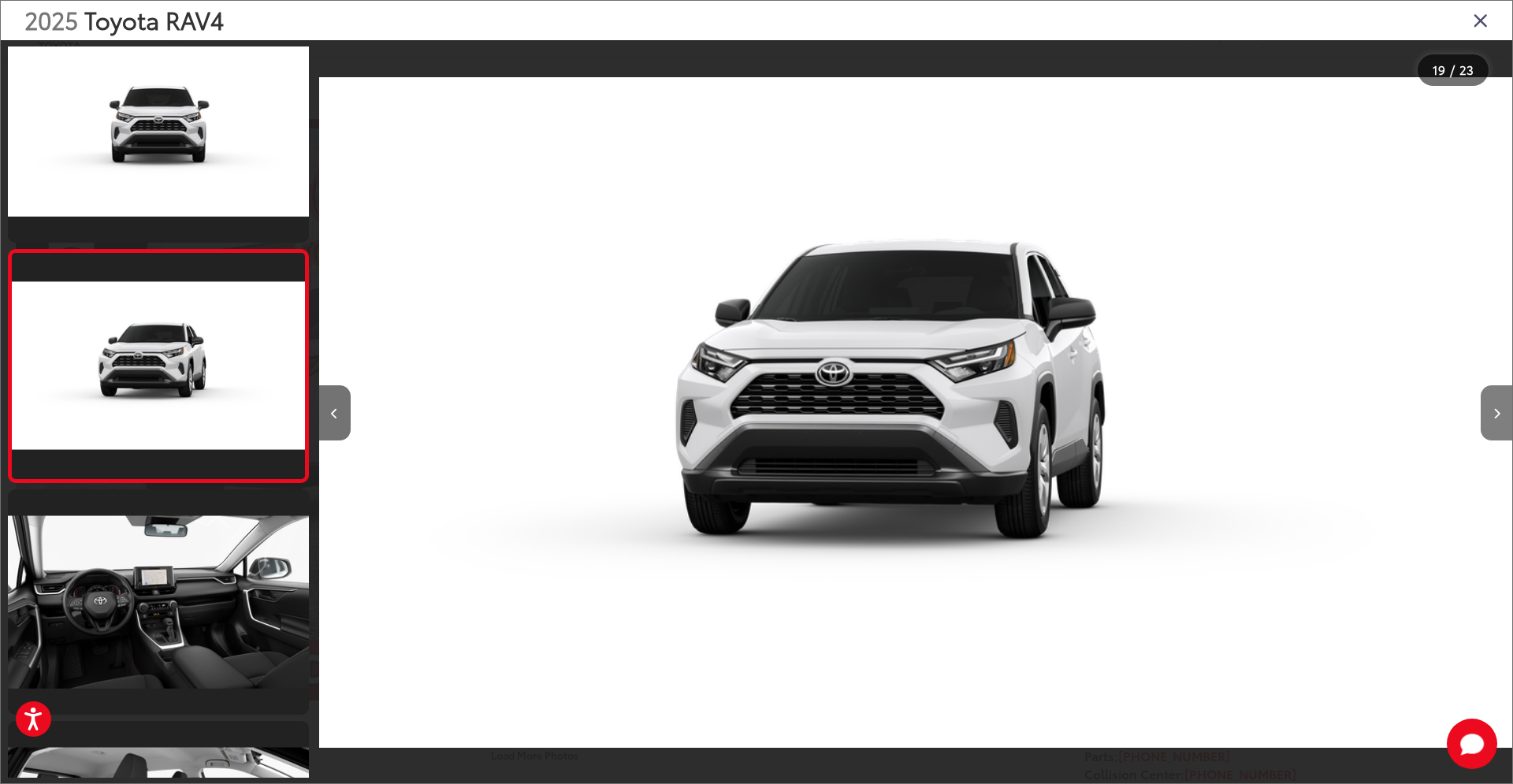
click at [1504, 412] on button "Next image" at bounding box center [1496, 413] width 32 height 55
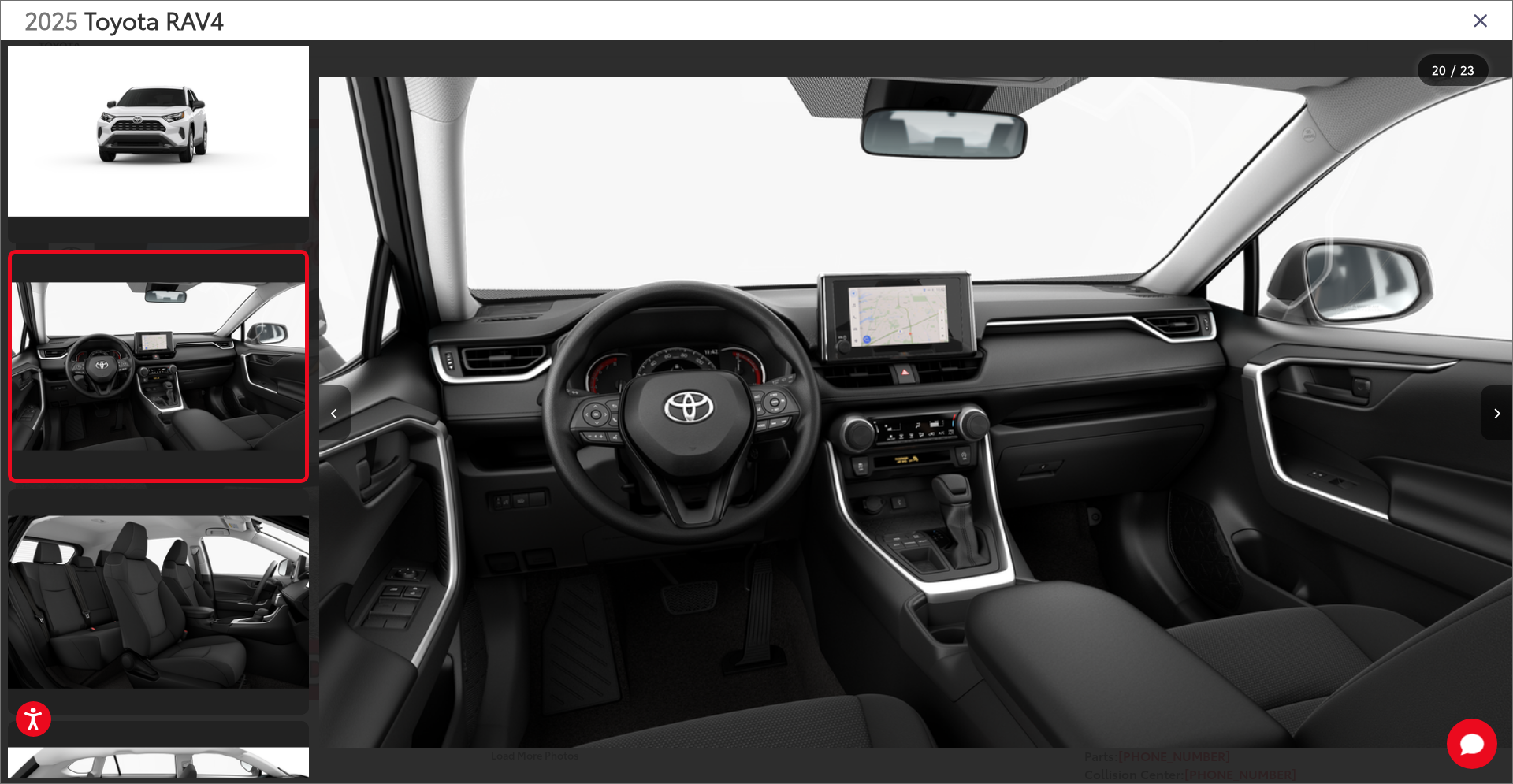
click at [332, 409] on icon "Previous image" at bounding box center [334, 413] width 7 height 11
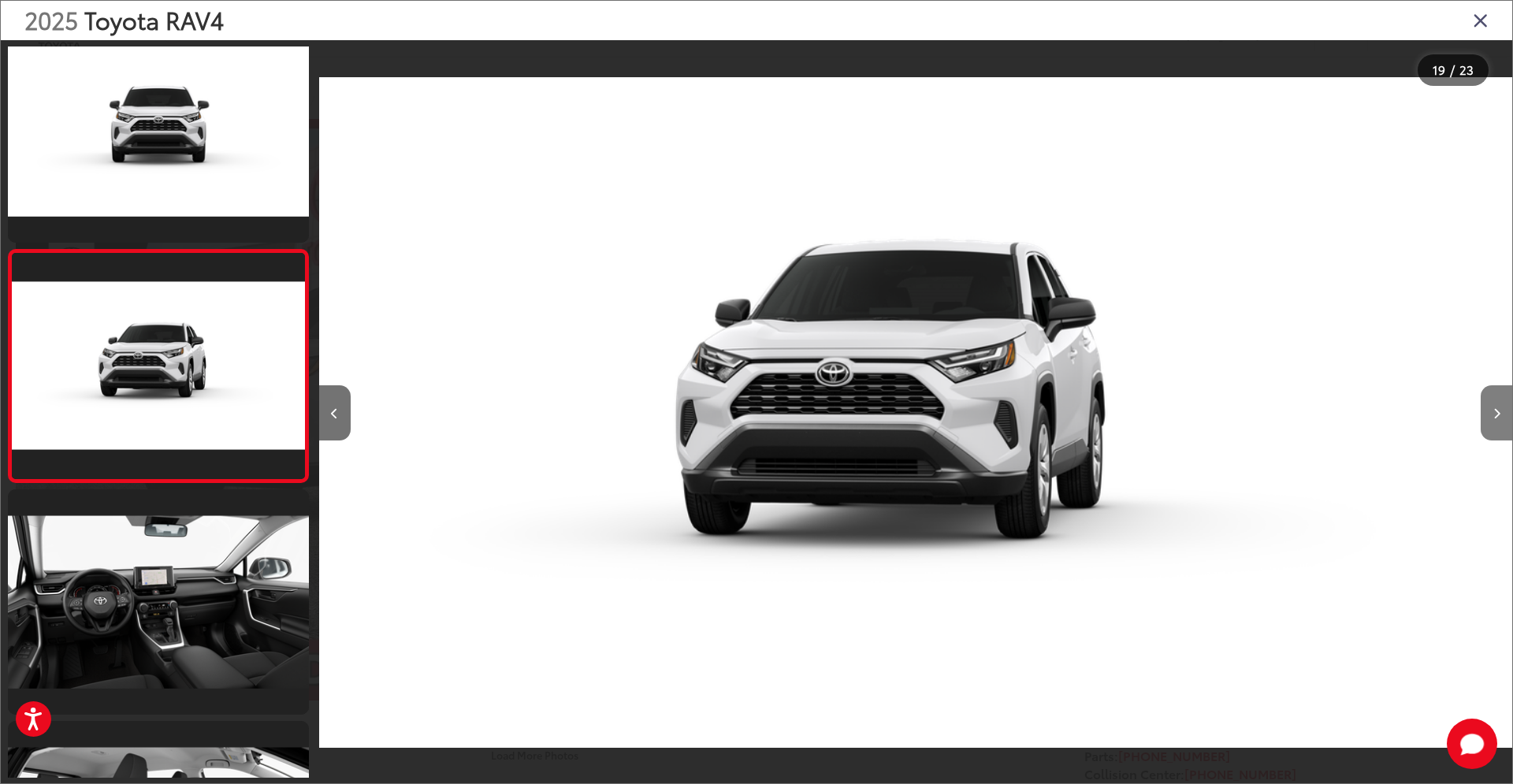
click at [1490, 417] on button "Next image" at bounding box center [1496, 413] width 32 height 55
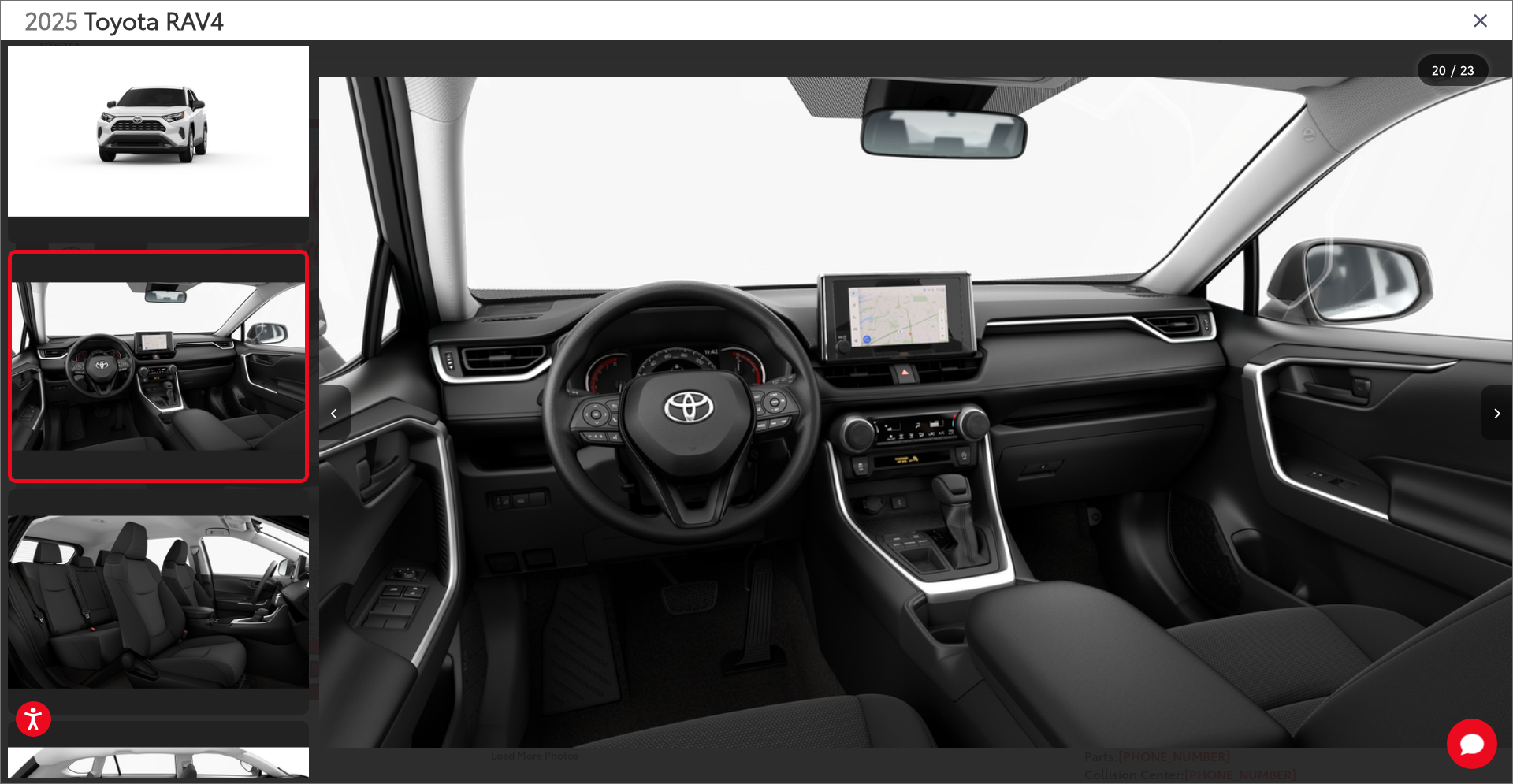
click at [1498, 414] on icon "Next image" at bounding box center [1497, 413] width 7 height 11
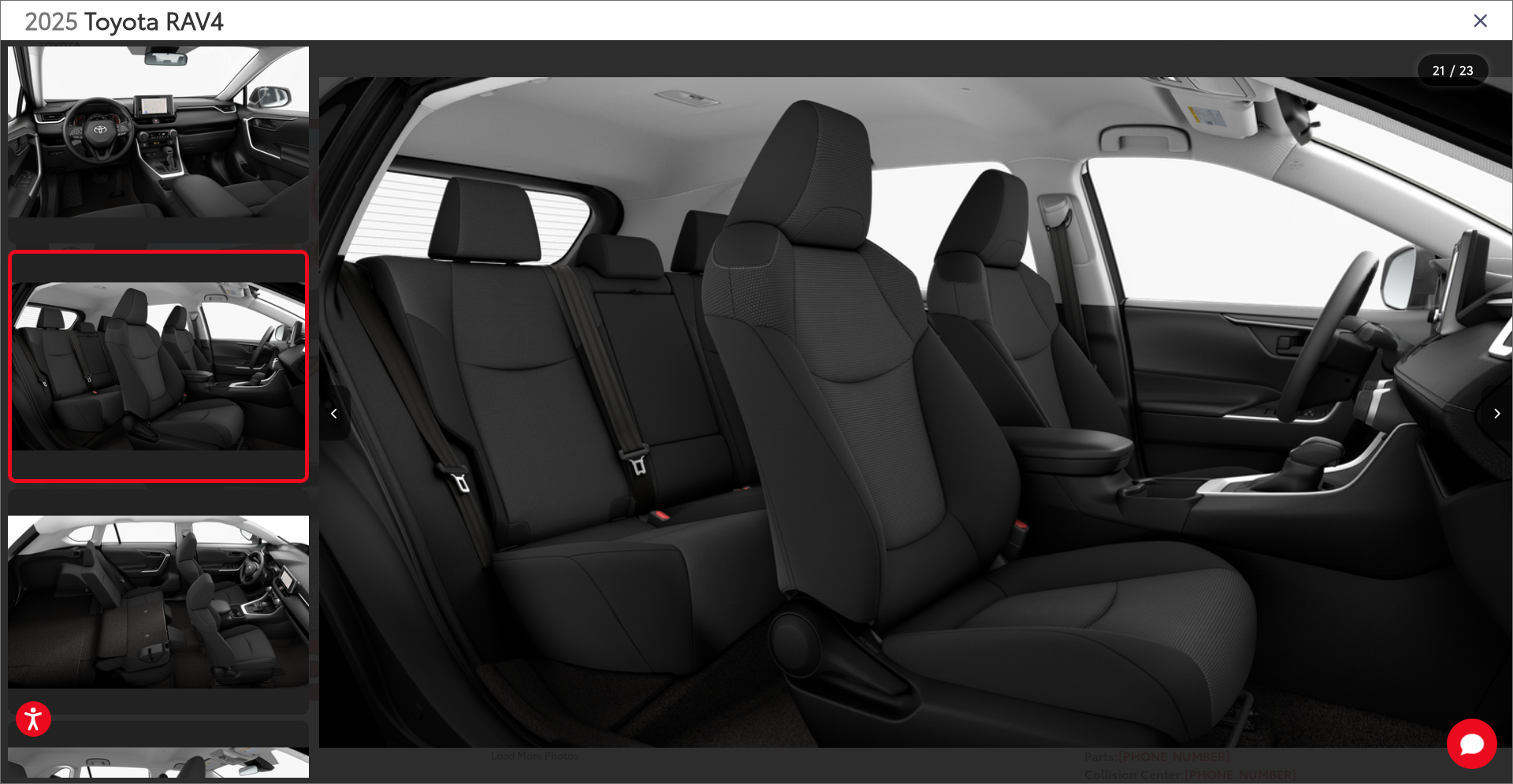
click at [1500, 414] on button "Next image" at bounding box center [1496, 413] width 32 height 55
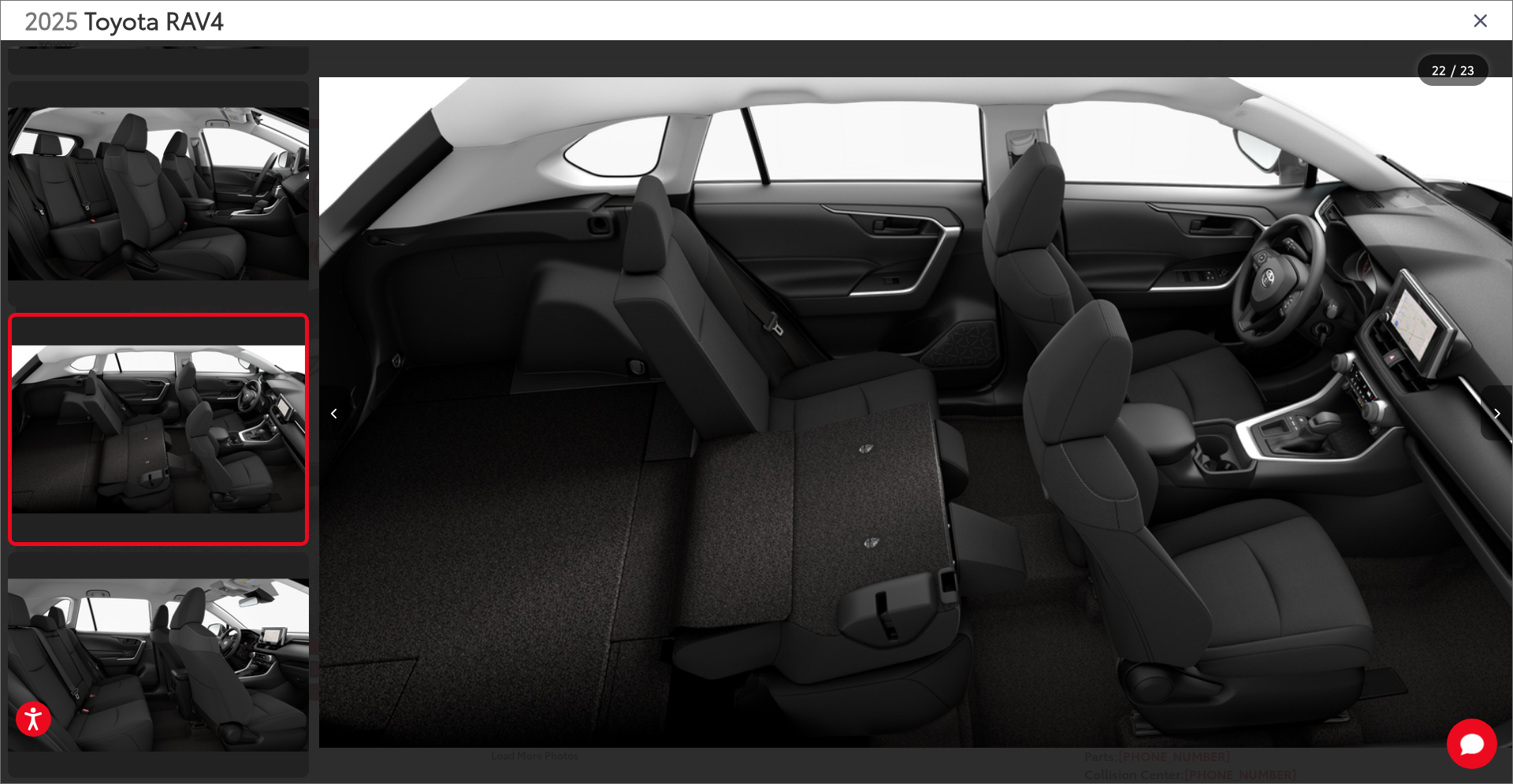
click at [1498, 414] on icon "Next image" at bounding box center [1497, 413] width 7 height 11
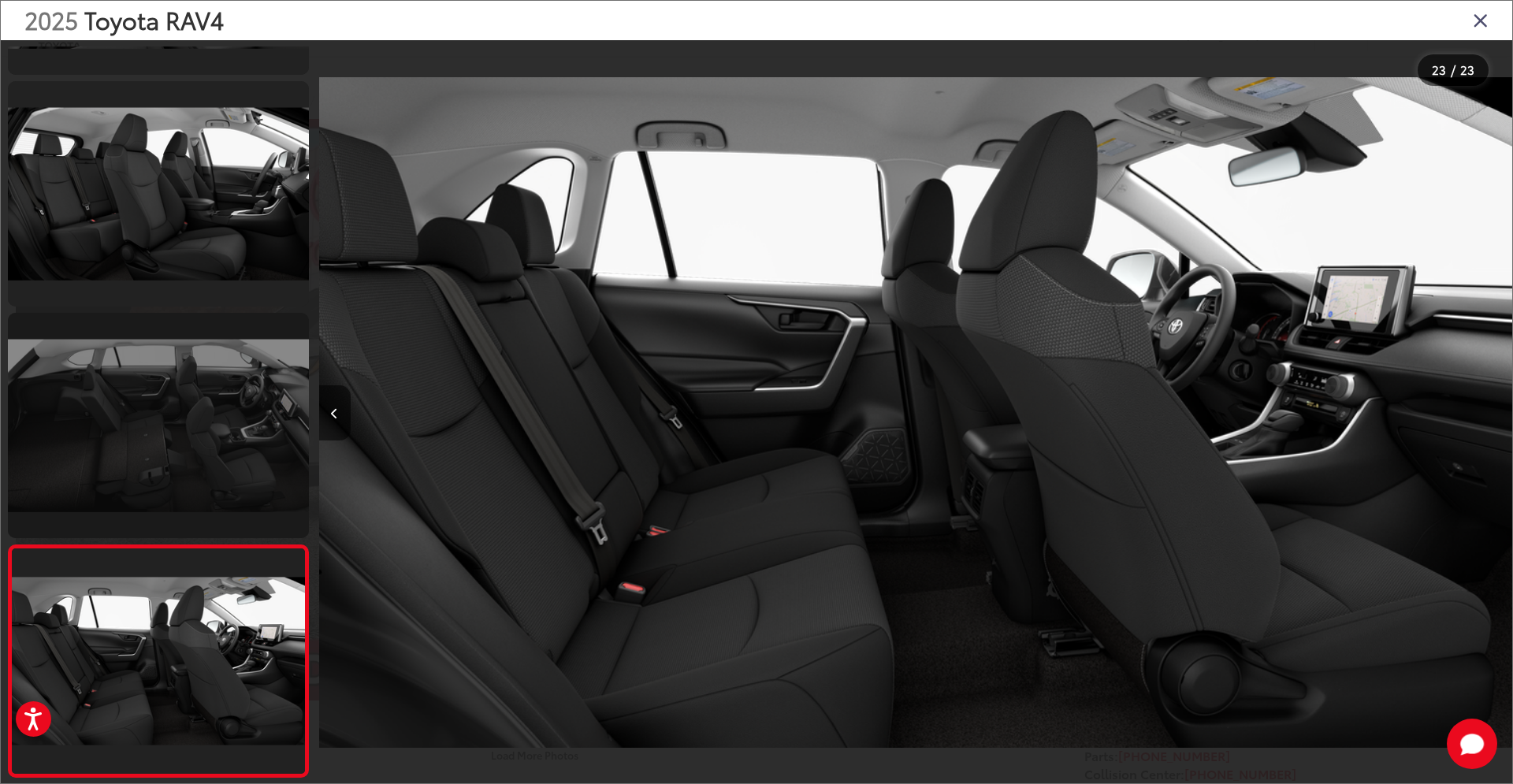
click at [231, 410] on link at bounding box center [158, 425] width 301 height 225
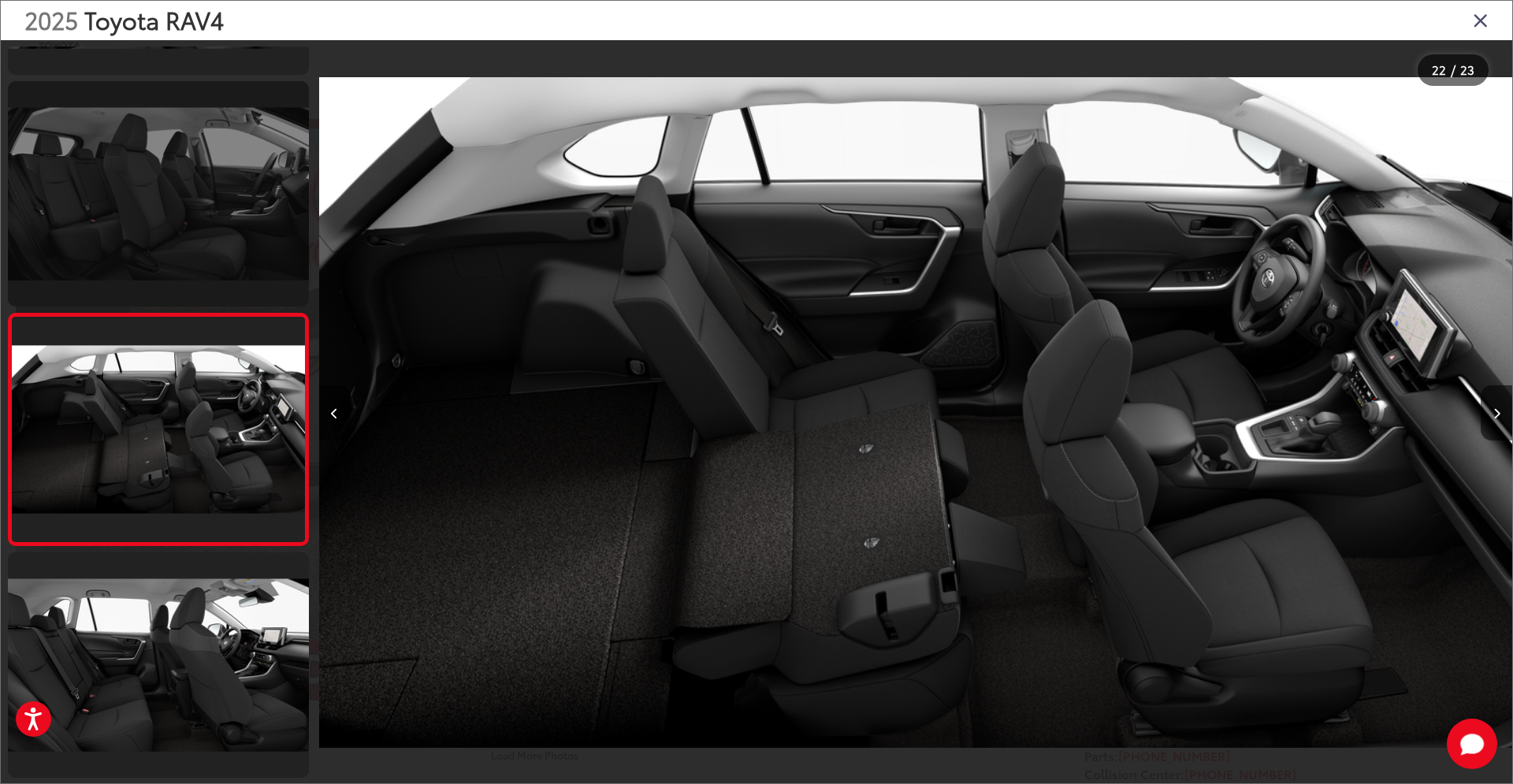
click at [208, 247] on link at bounding box center [158, 193] width 301 height 225
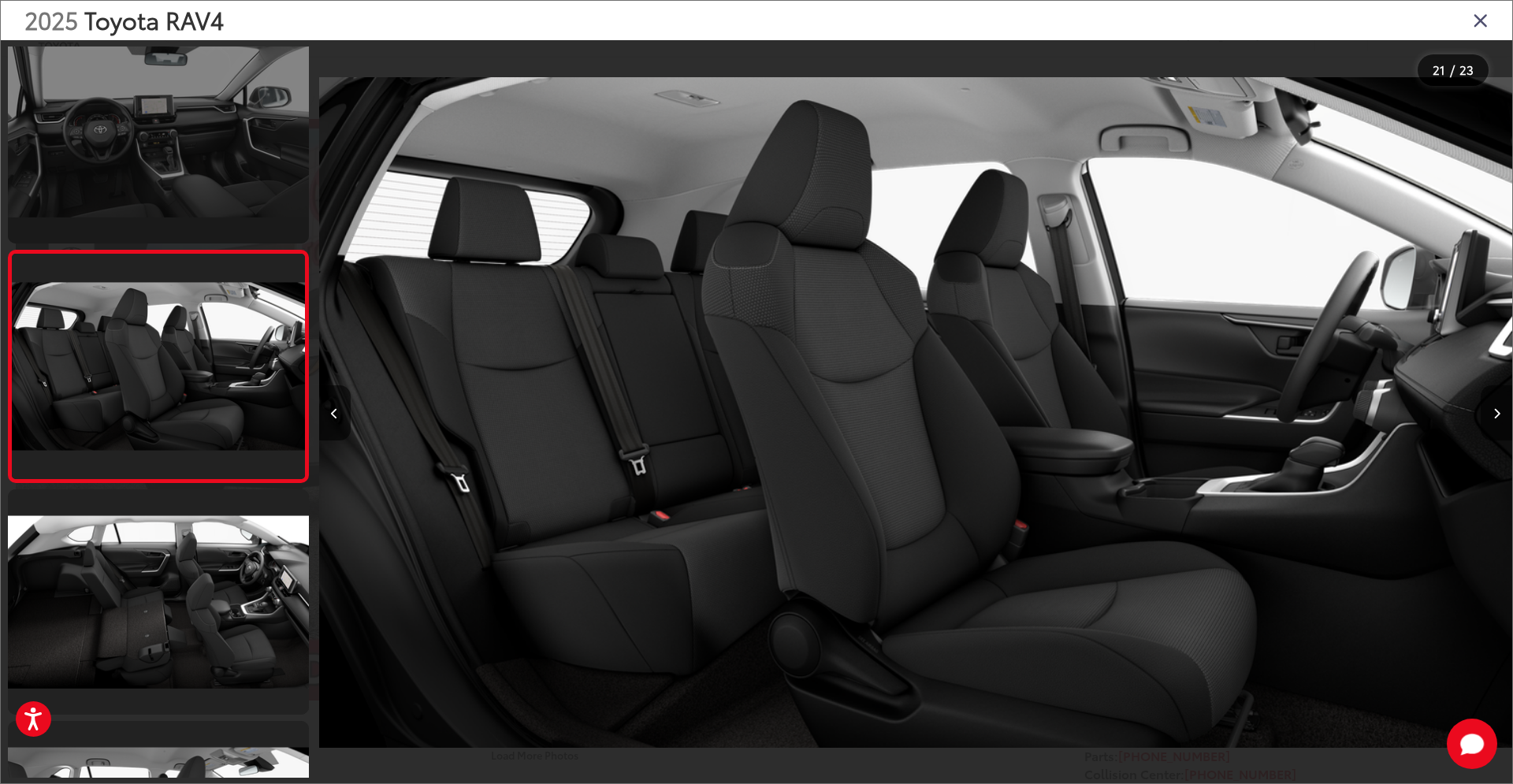
click at [223, 175] on link at bounding box center [158, 131] width 301 height 225
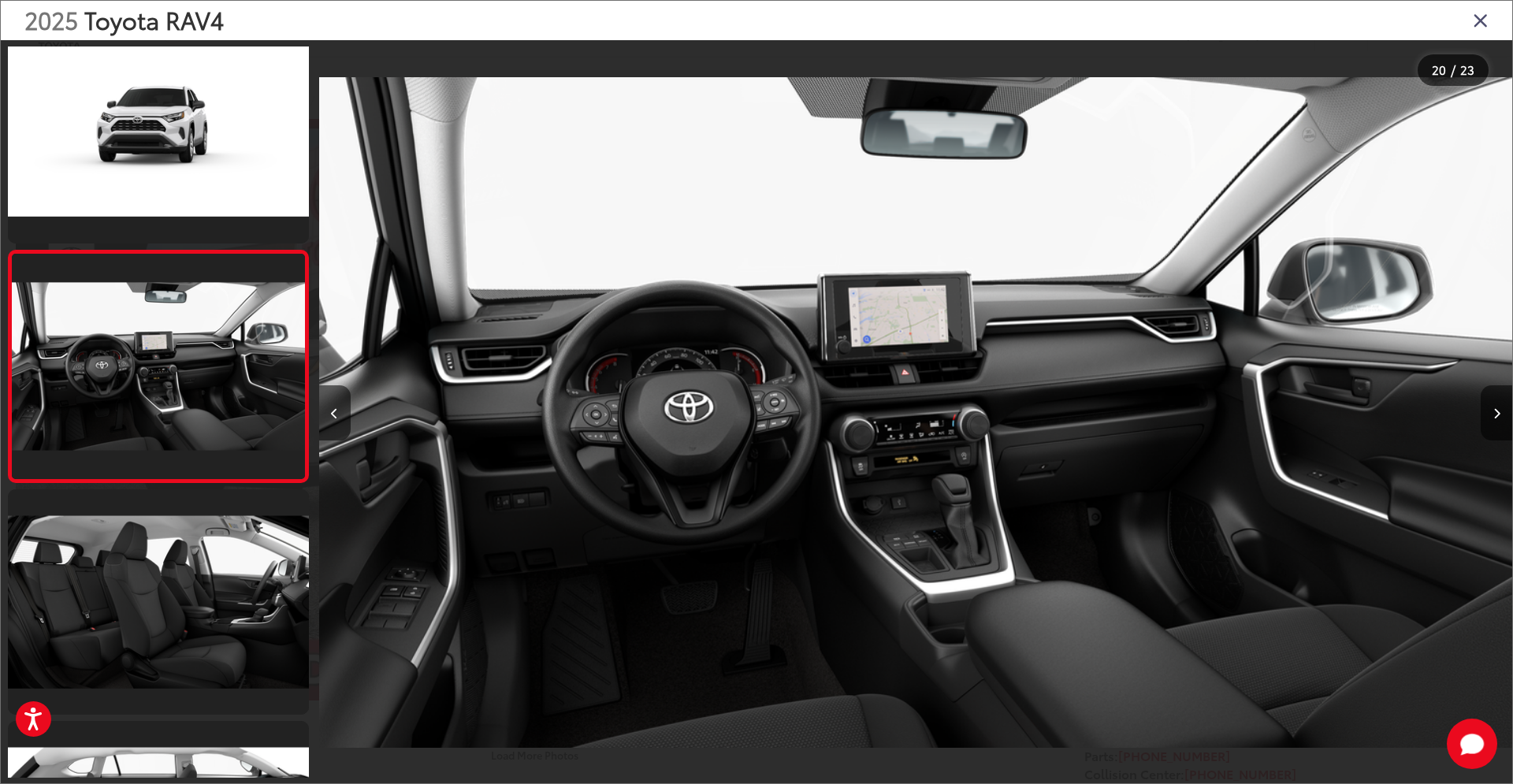
click at [1482, 27] on icon "Close gallery" at bounding box center [1480, 20] width 15 height 21
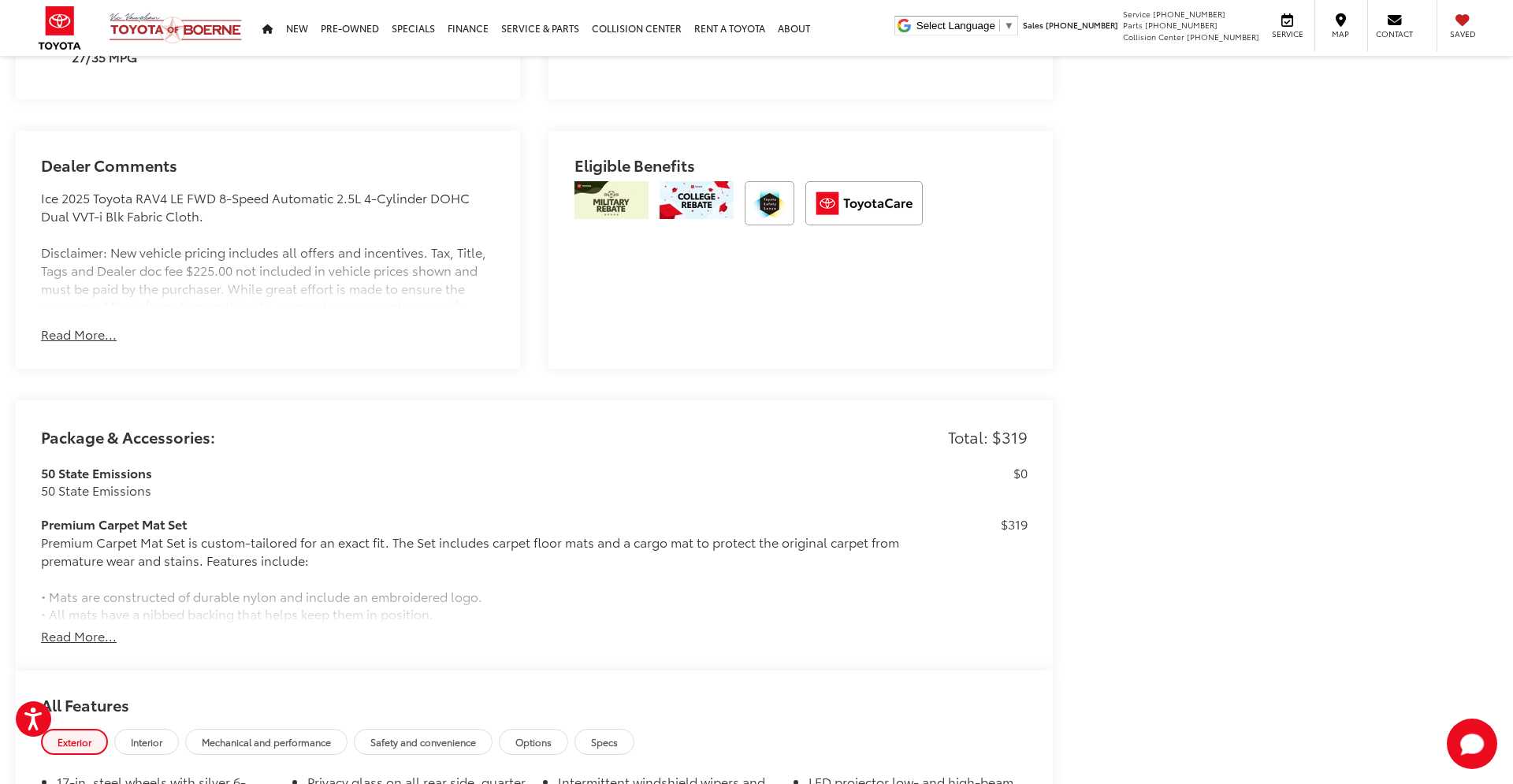
scroll to position [1079, 0]
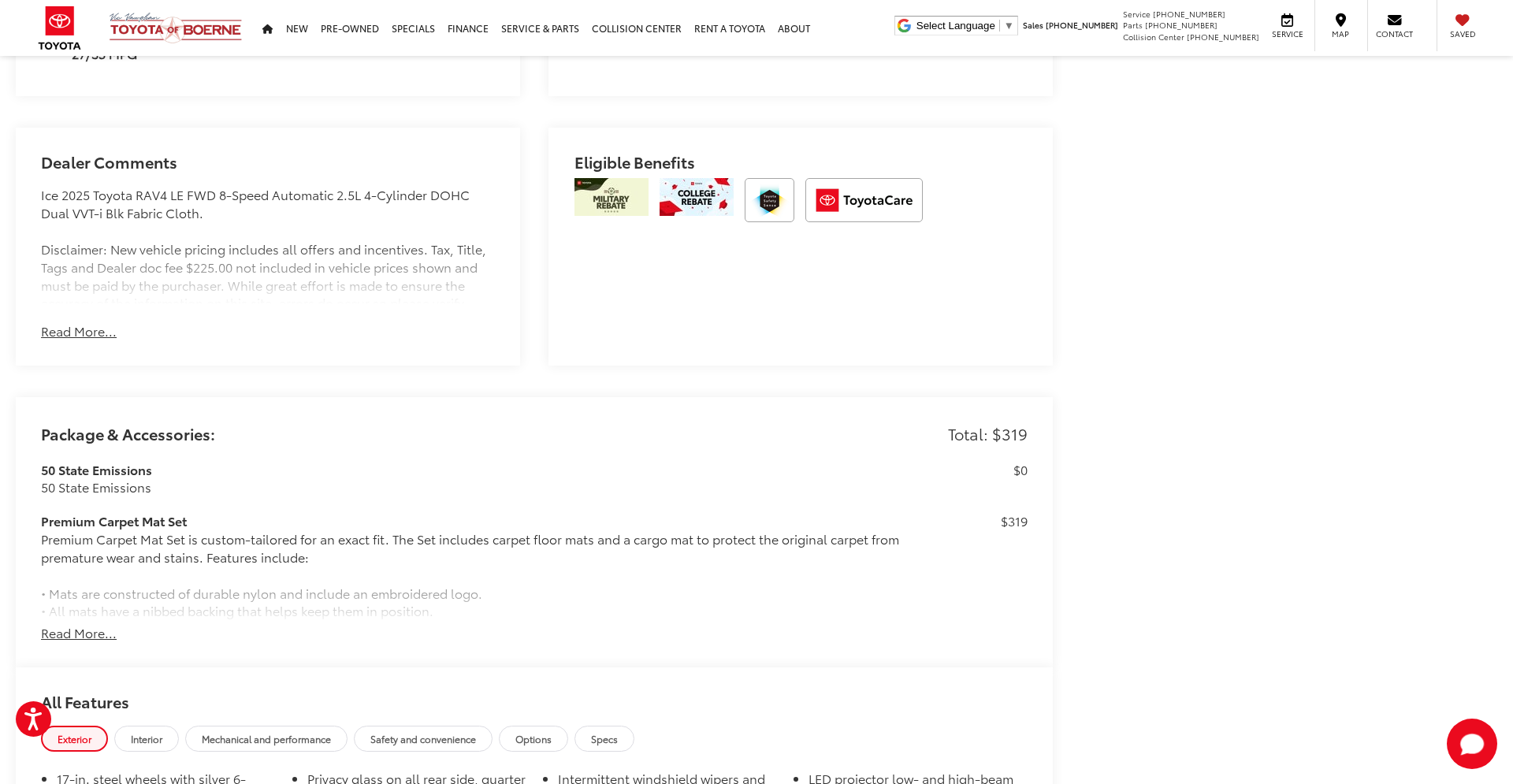
drag, startPoint x: 76, startPoint y: 325, endPoint x: 139, endPoint y: 328, distance: 63.1
click at [76, 325] on button "Read More..." at bounding box center [79, 331] width 76 height 18
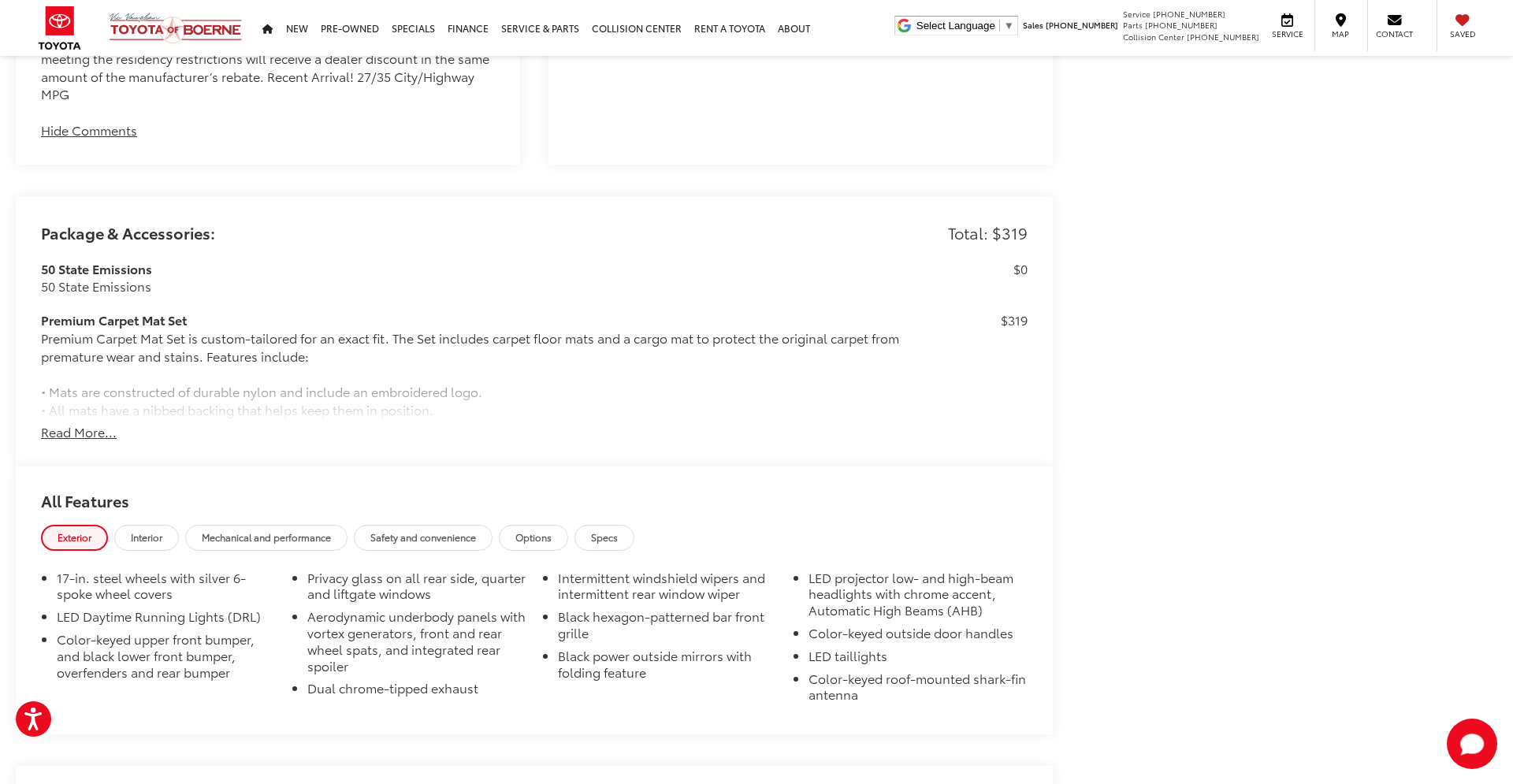
scroll to position [1395, 0]
click at [76, 431] on button "Read More..." at bounding box center [79, 432] width 76 height 18
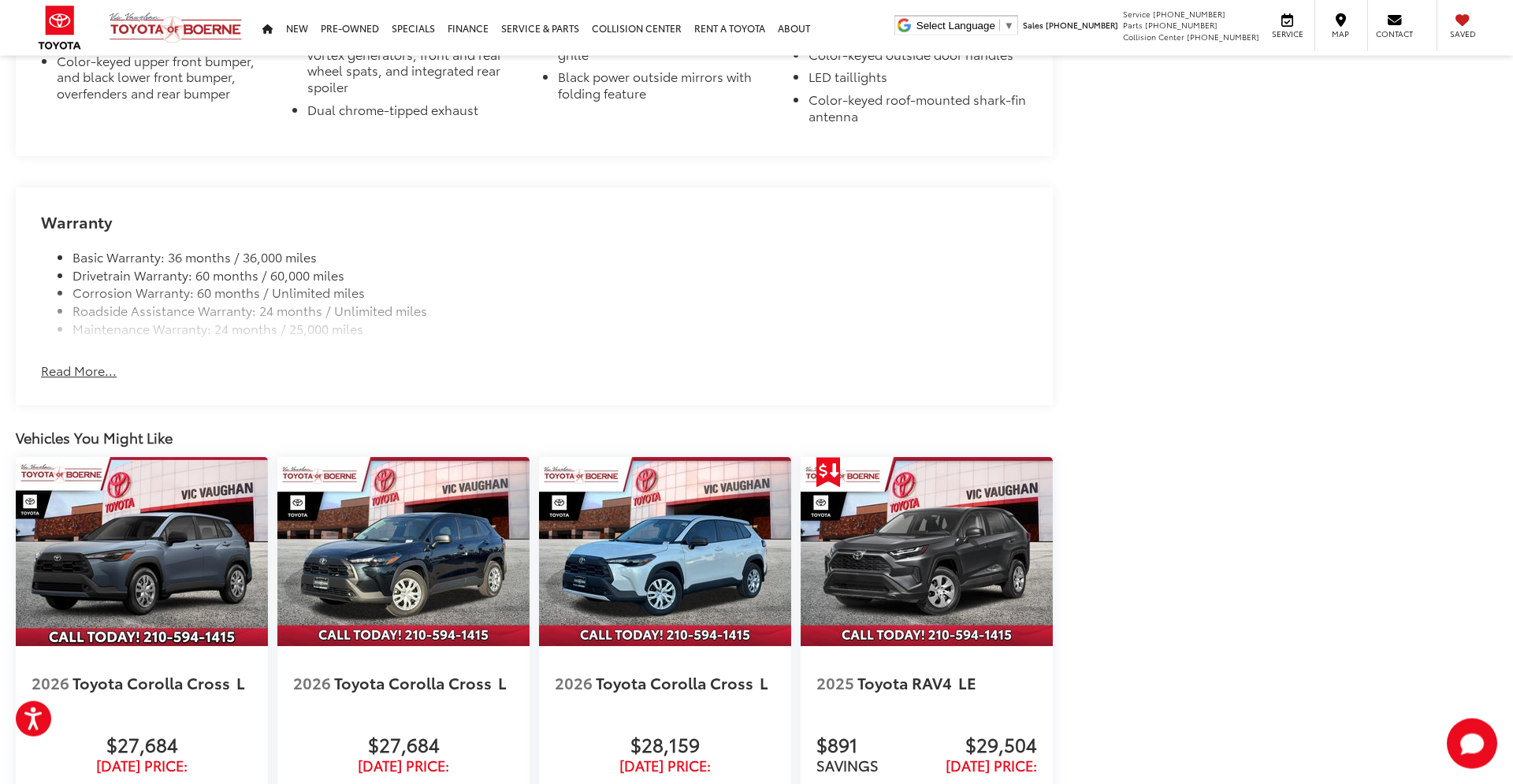
scroll to position [2150, 0]
click at [82, 374] on button "Read More..." at bounding box center [79, 369] width 76 height 18
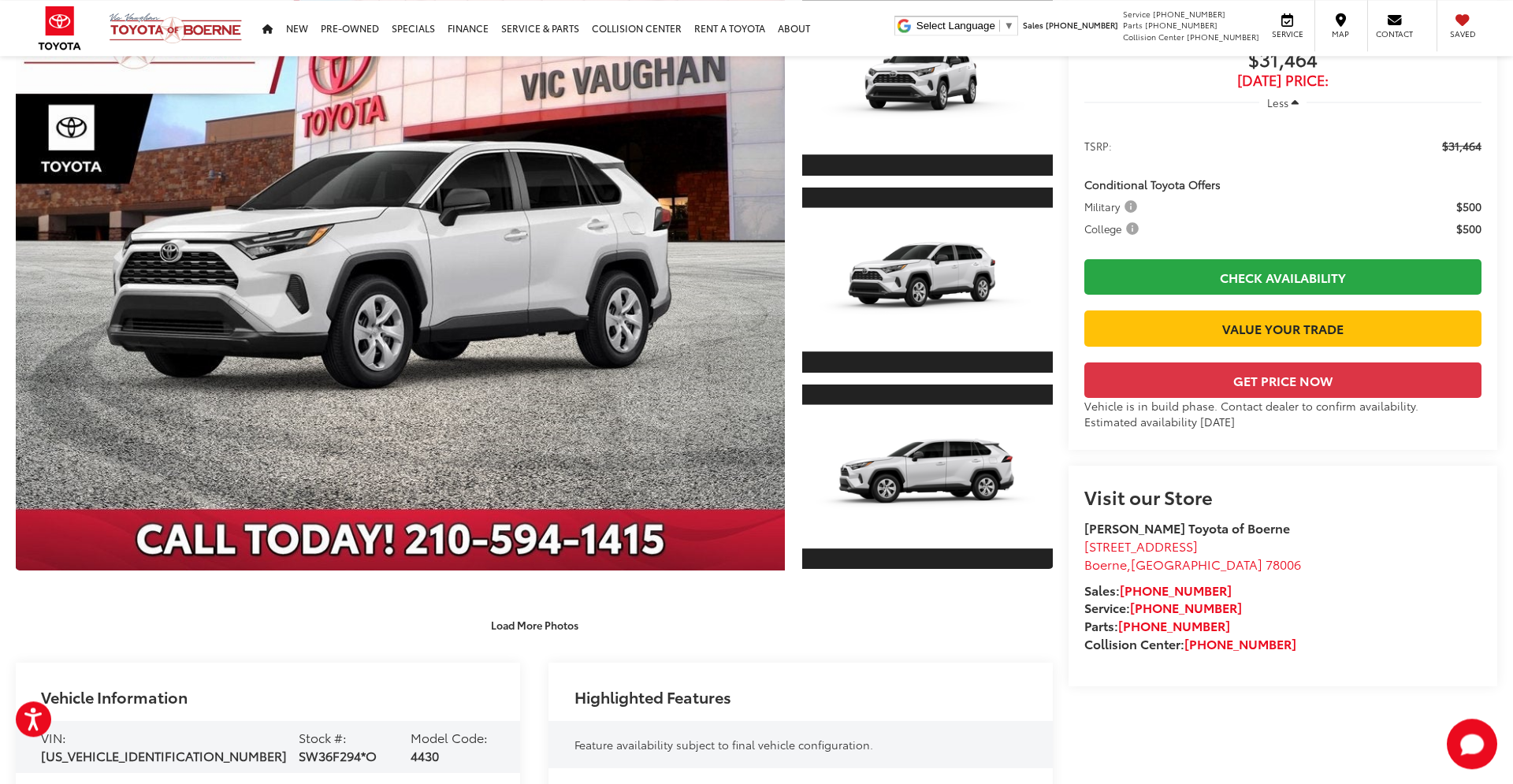
scroll to position [0, 0]
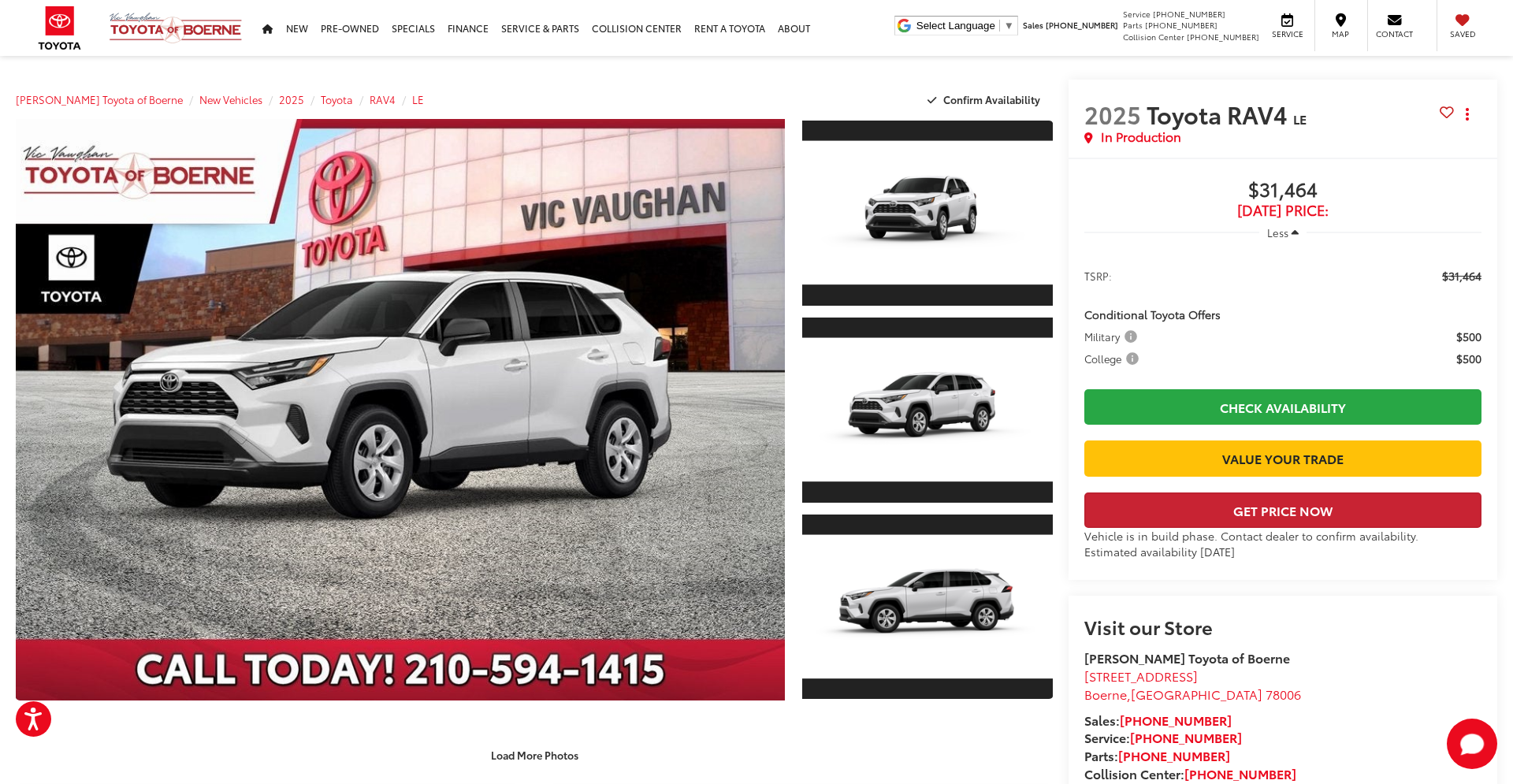
click at [1304, 528] on button "Get Price Now" at bounding box center [1283, 509] width 397 height 35
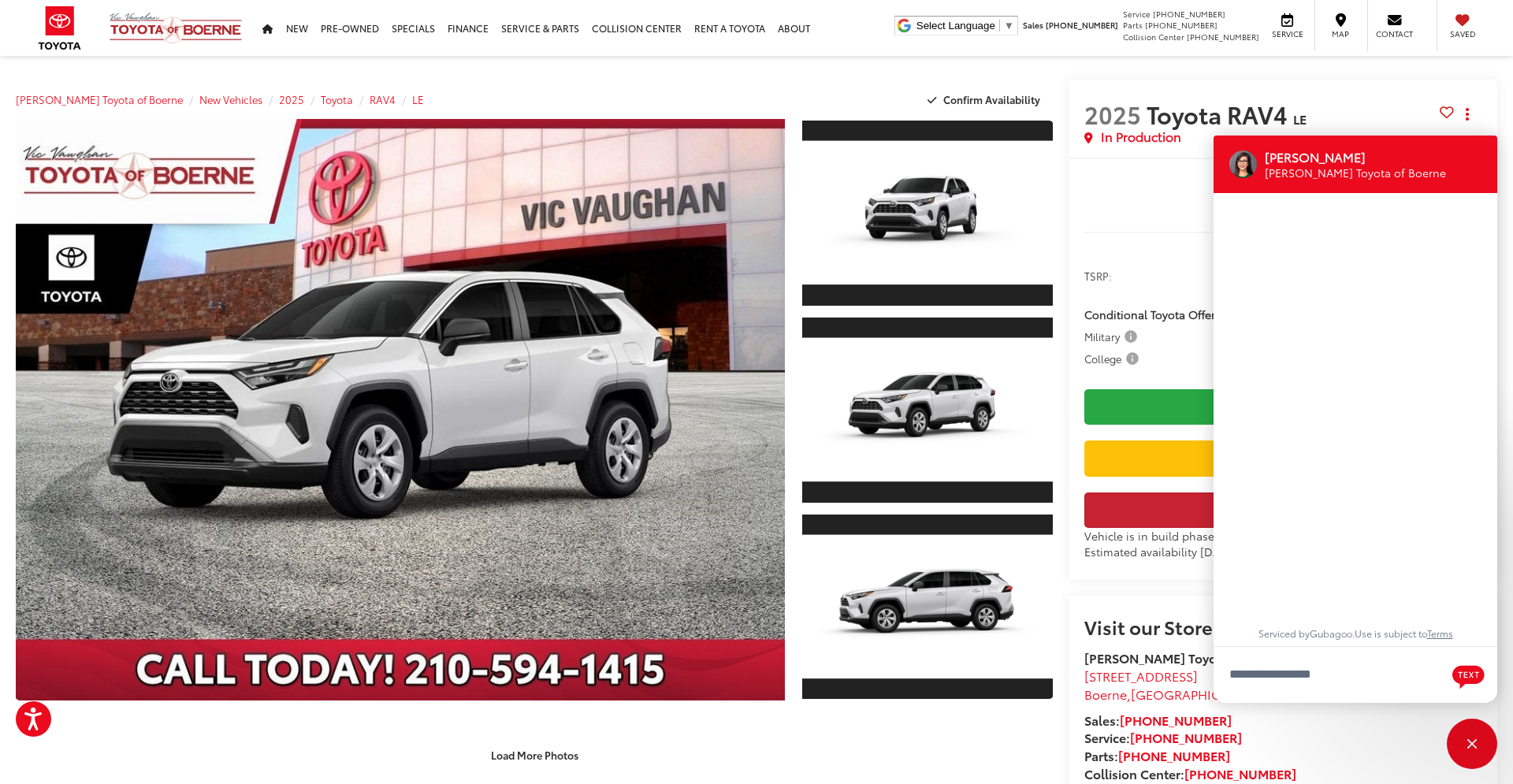
scroll to position [19, 0]
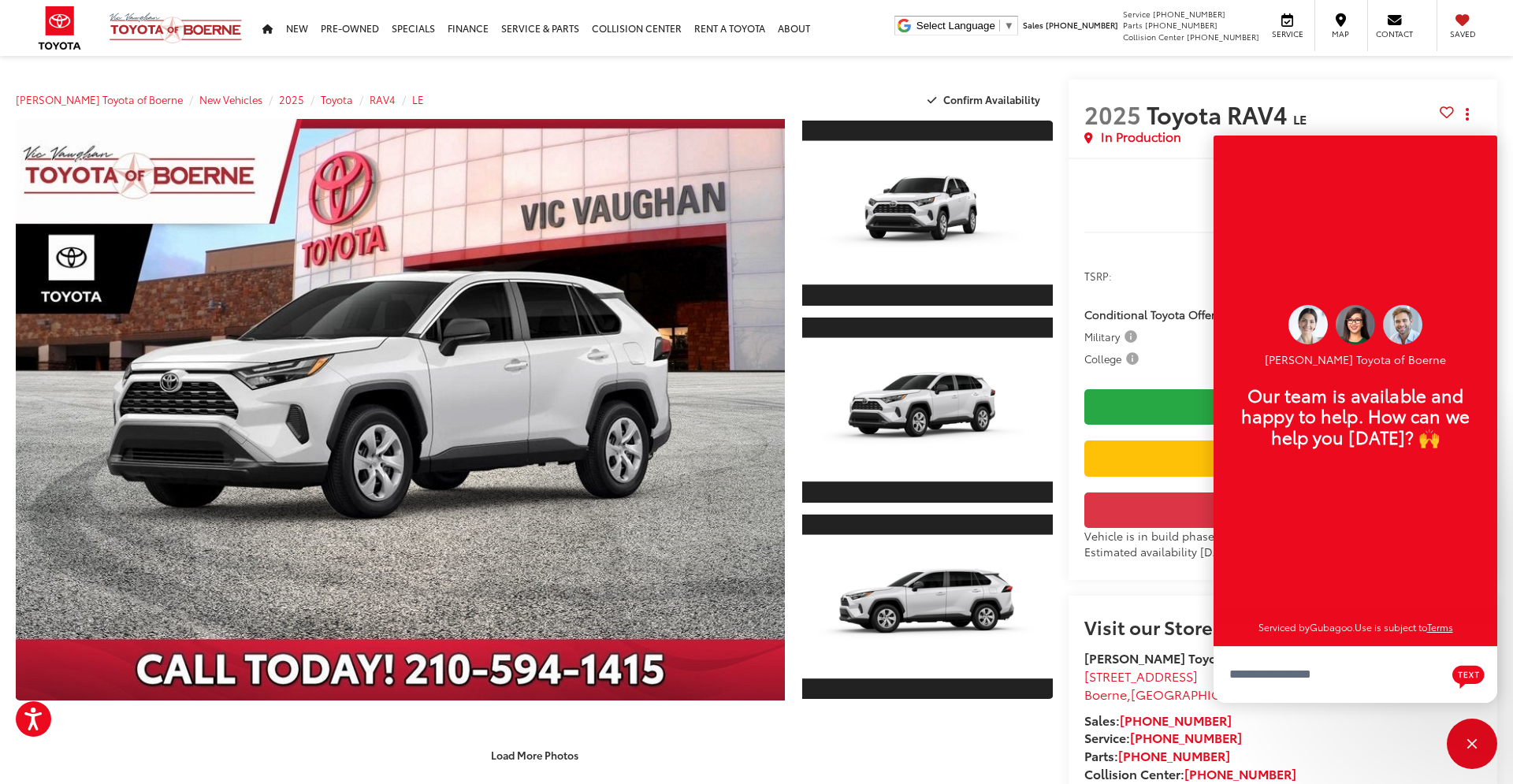
click at [1066, 267] on div "2025 Toyota RAV4 LE Copy Link Share Print In Production Buy $31,464 Today's Pri…" at bounding box center [1274, 443] width 444 height 727
click at [1486, 750] on div "Close" at bounding box center [1472, 743] width 51 height 51
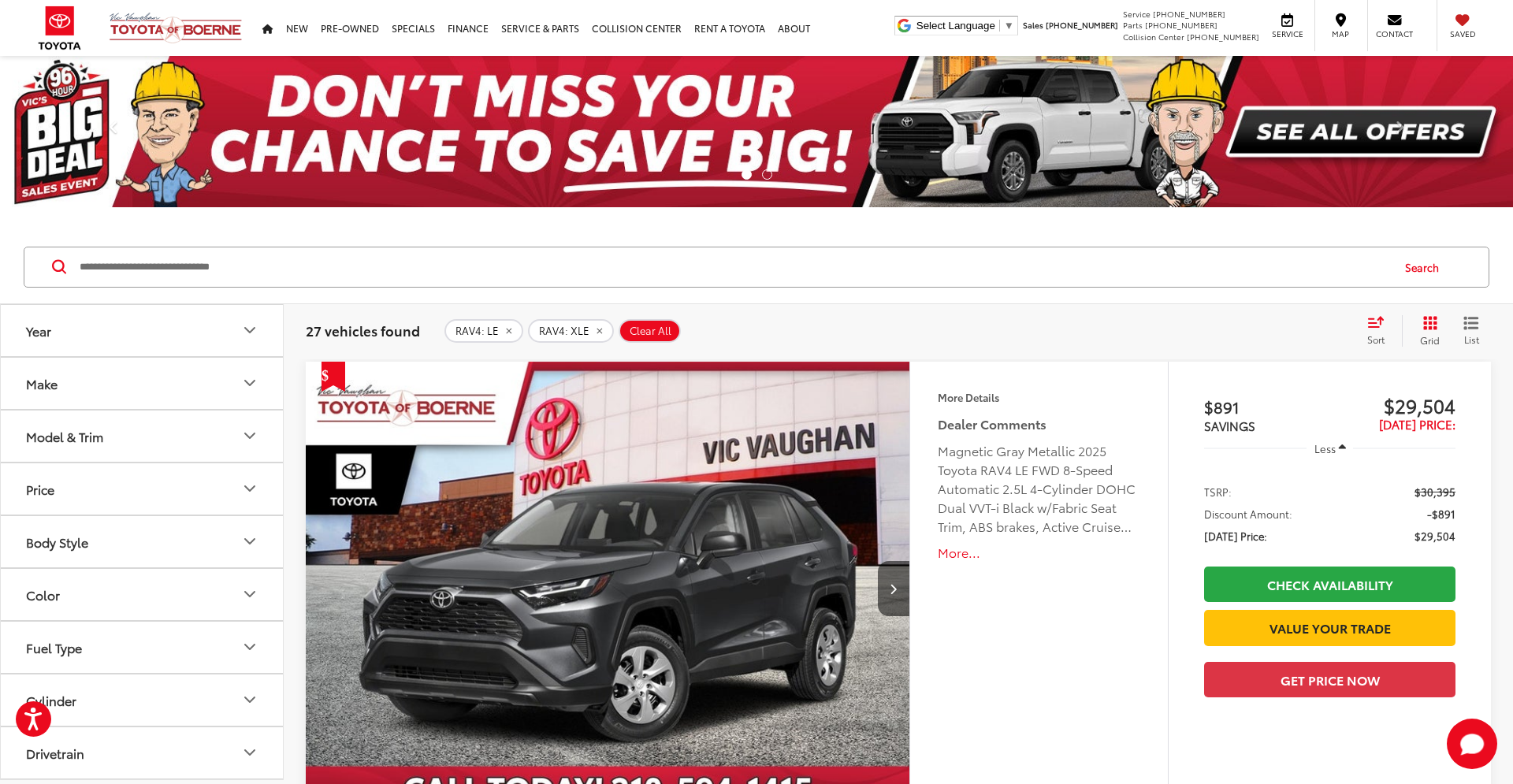
click at [247, 438] on icon "Model & Trim" at bounding box center [250, 435] width 19 height 19
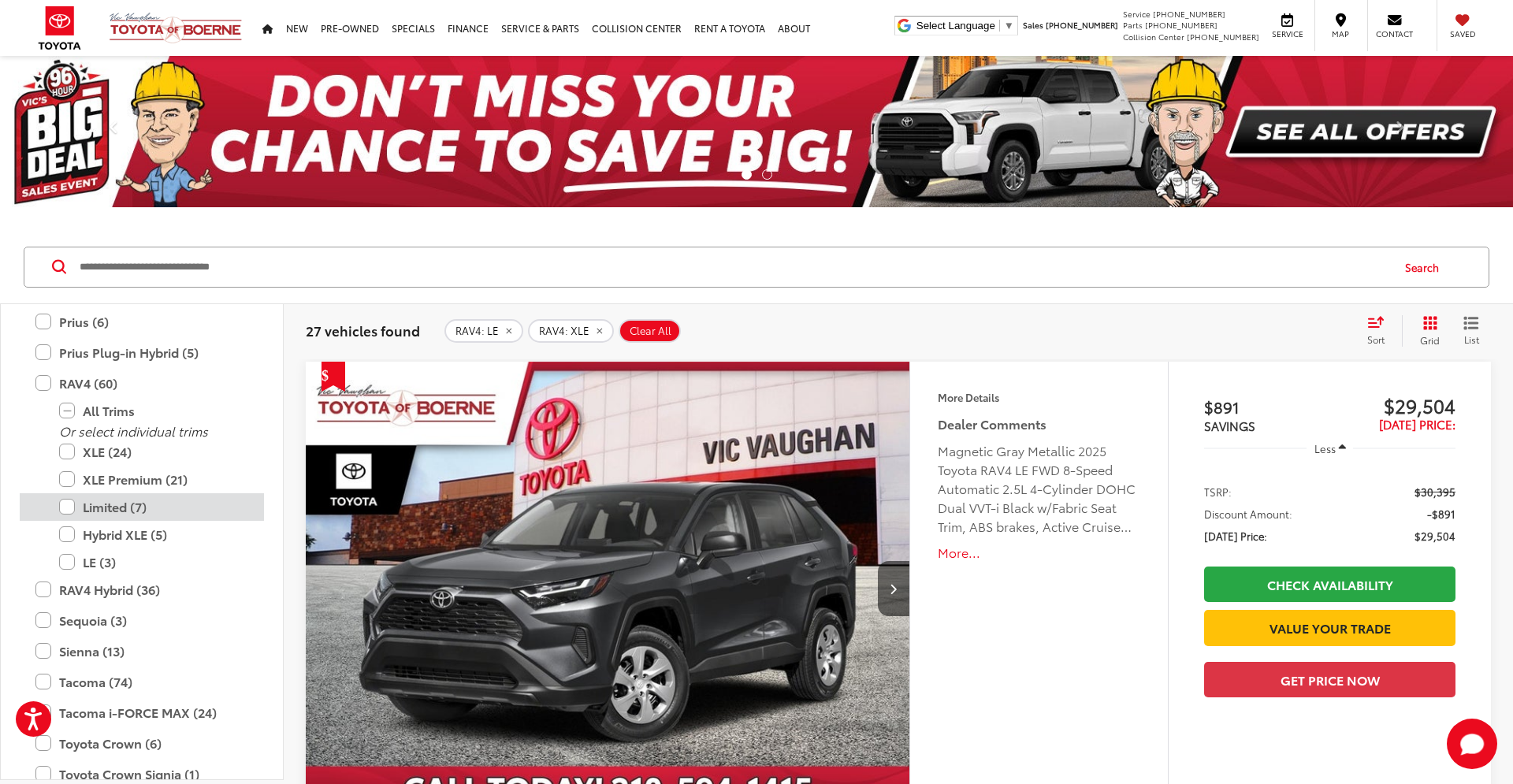
scroll to position [565, 0]
click at [963, 603] on div "More Details Comments Dealer Comments Magnetic Gray Metallic 2025 Toyota RAV4 L…" at bounding box center [1039, 483] width 258 height 245
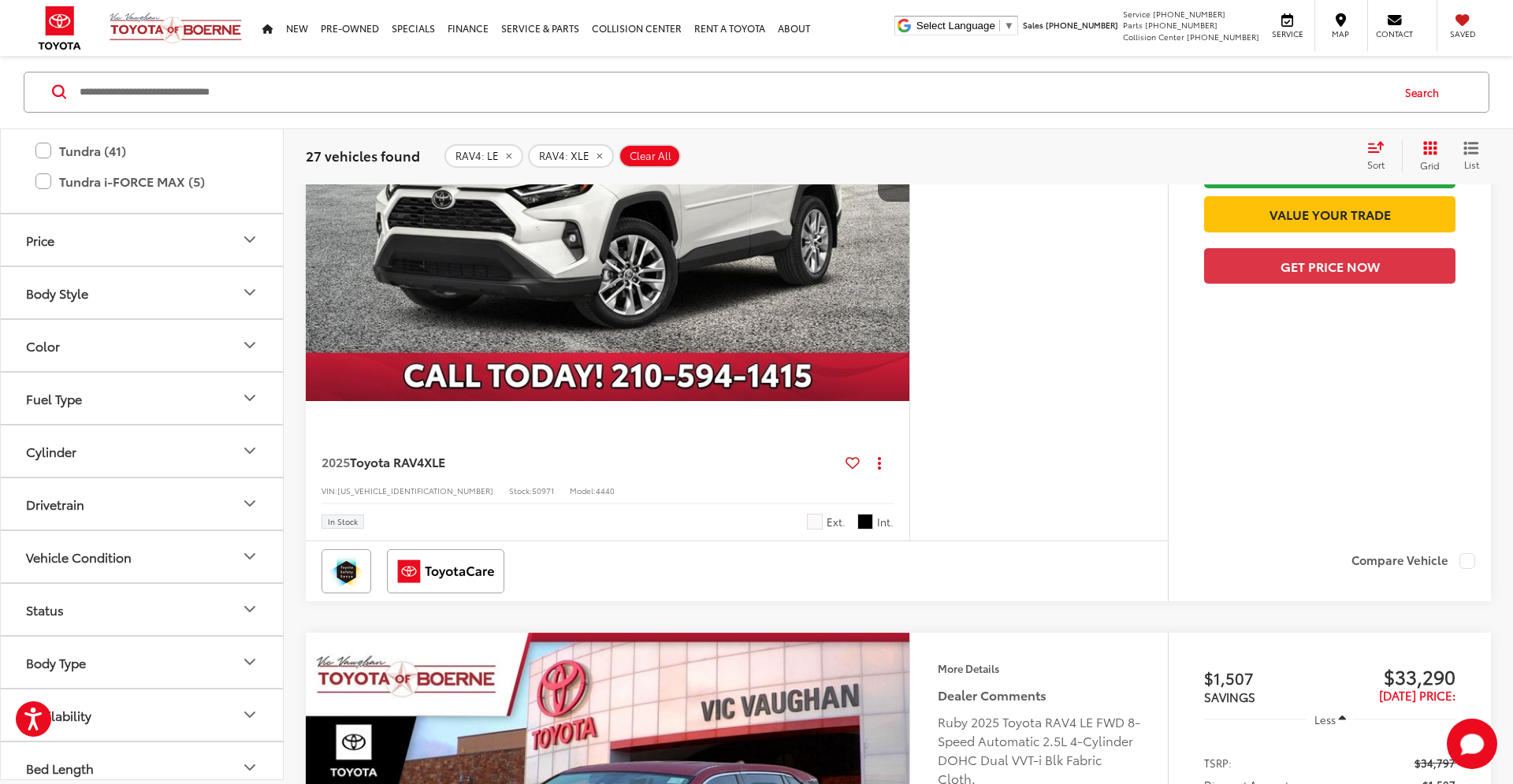
scroll to position [872, 0]
click at [251, 337] on icon "Color" at bounding box center [250, 342] width 19 height 19
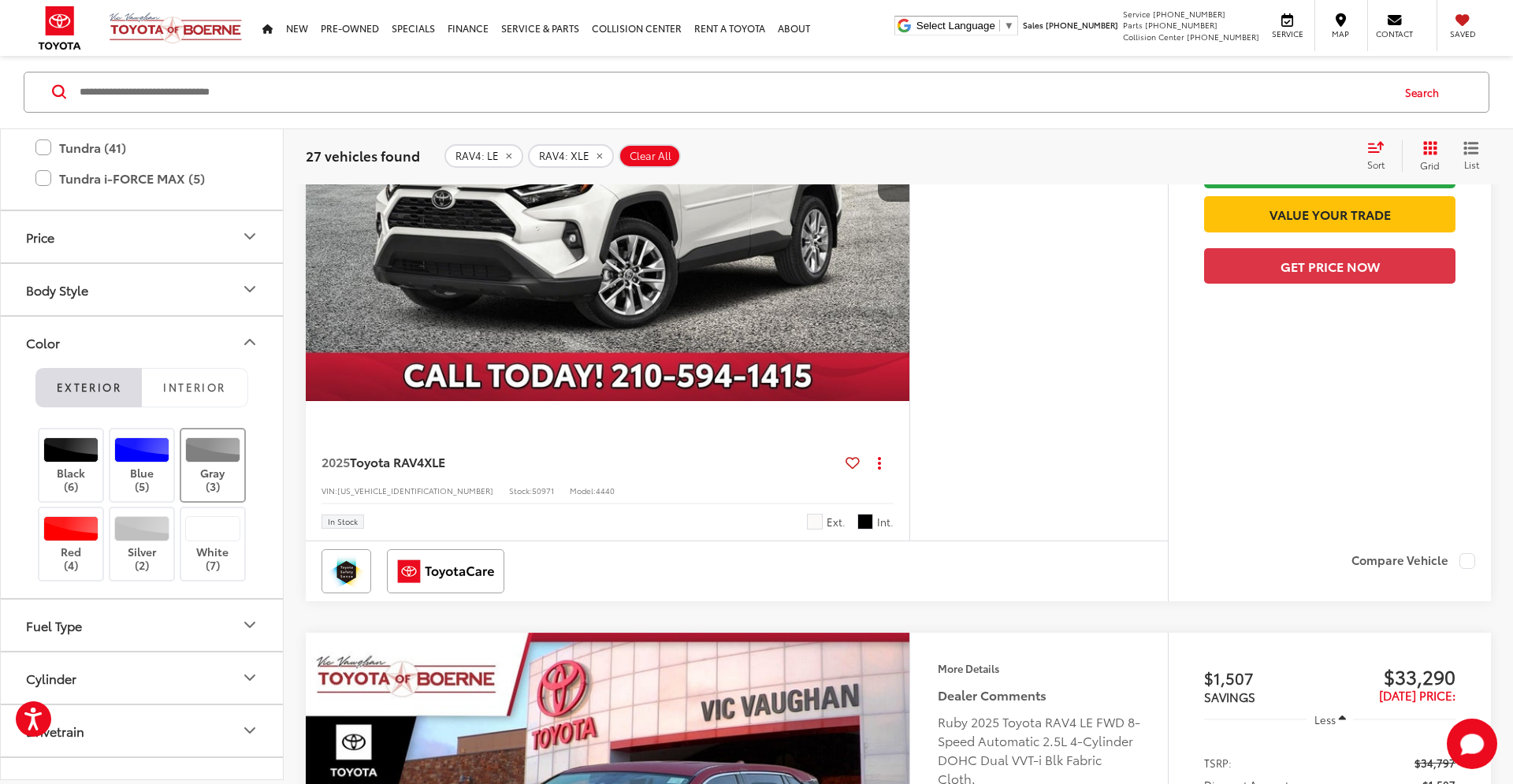
click at [214, 479] on label "Gray (3)" at bounding box center [213, 465] width 64 height 56
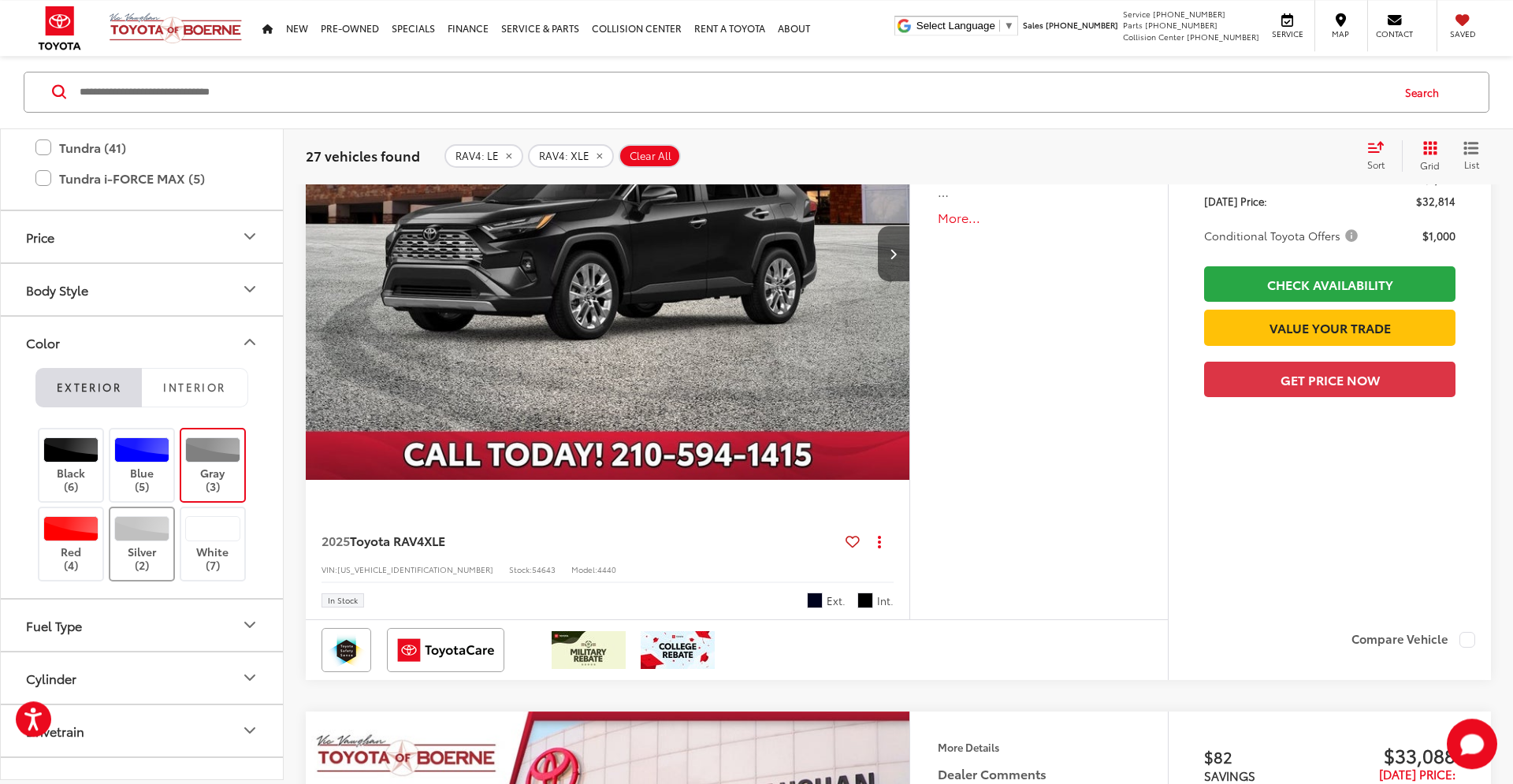
click at [157, 545] on label "Silver (2)" at bounding box center [142, 544] width 64 height 56
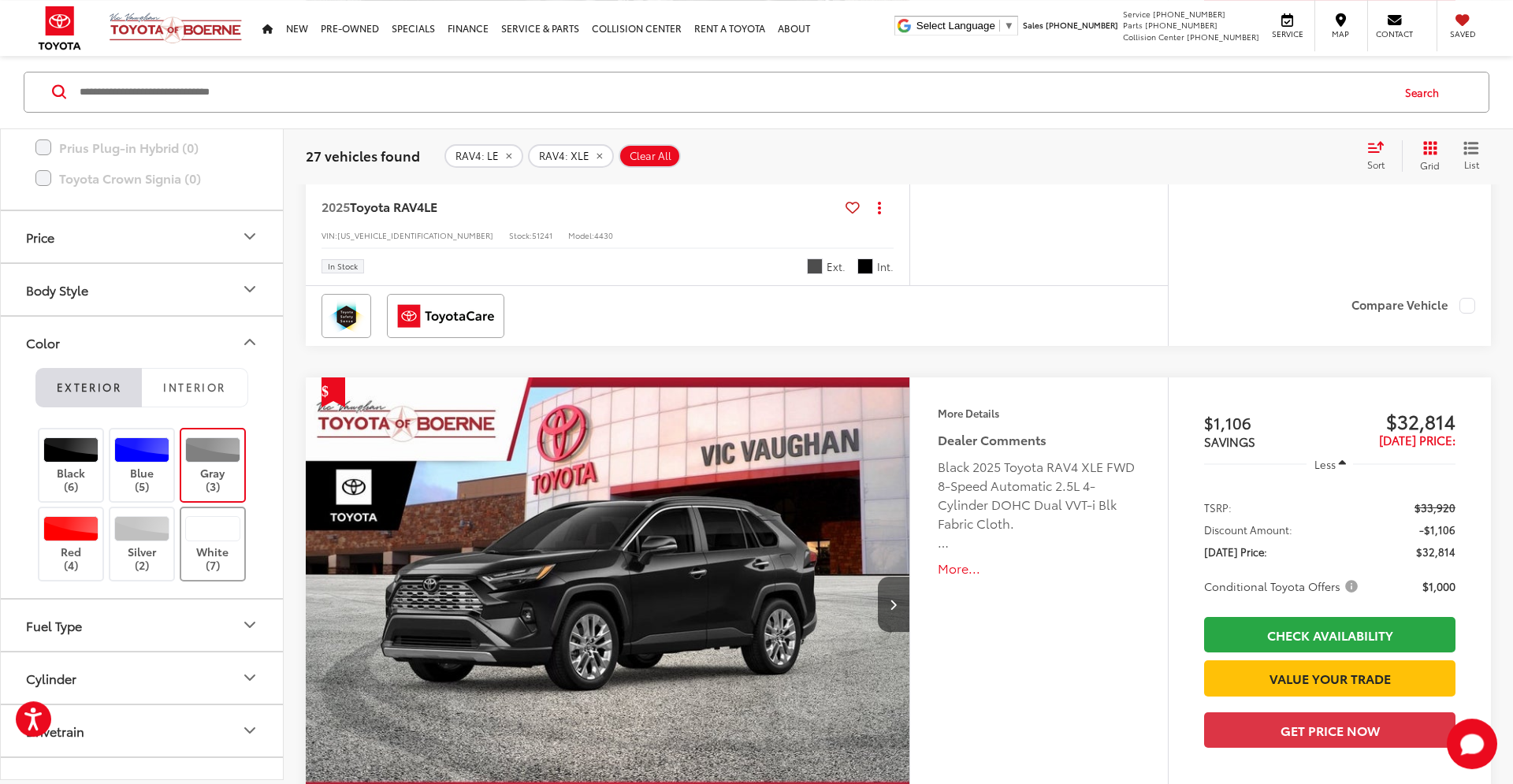
scroll to position [343, 0]
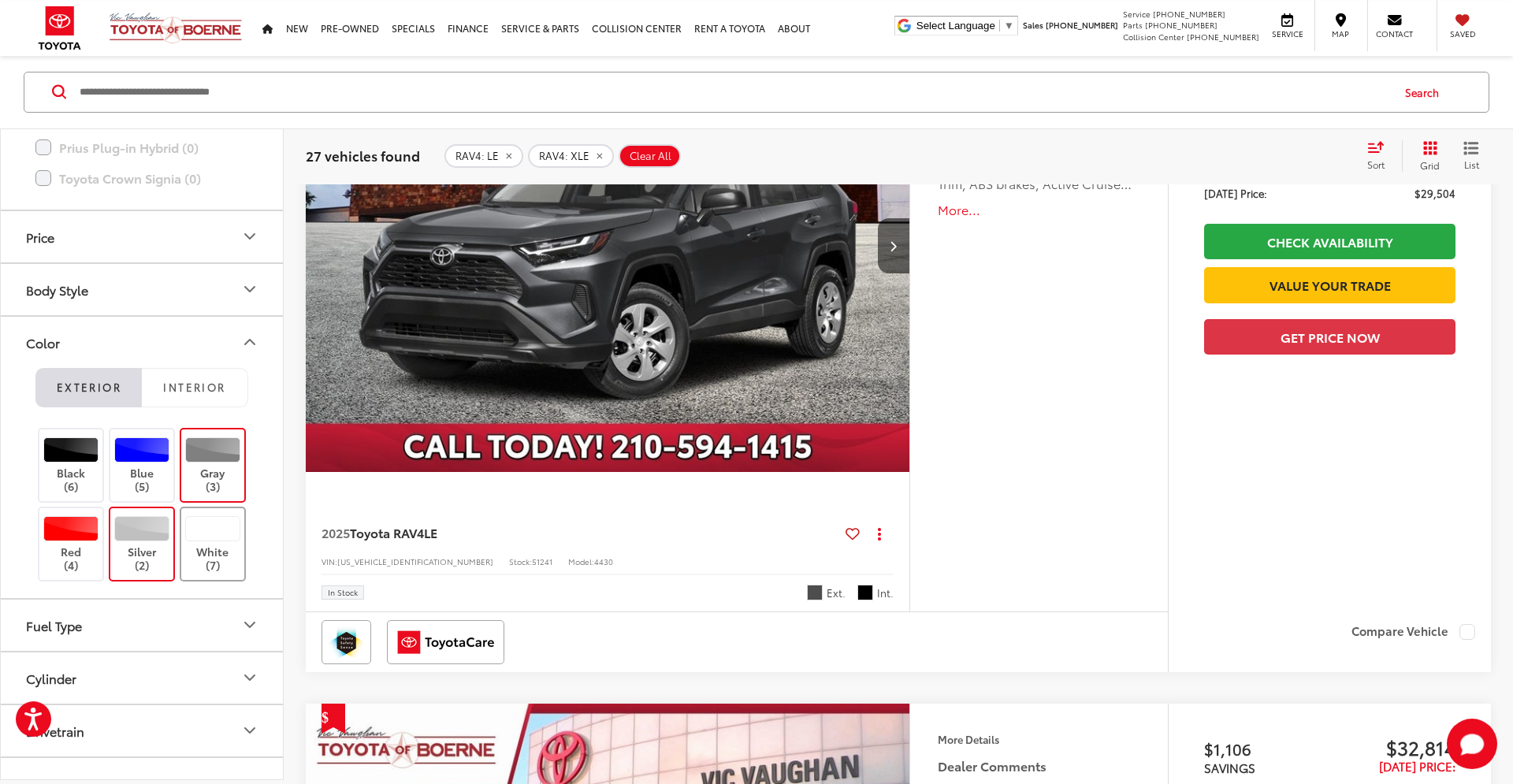
click at [216, 546] on label "White (7)" at bounding box center [213, 544] width 64 height 56
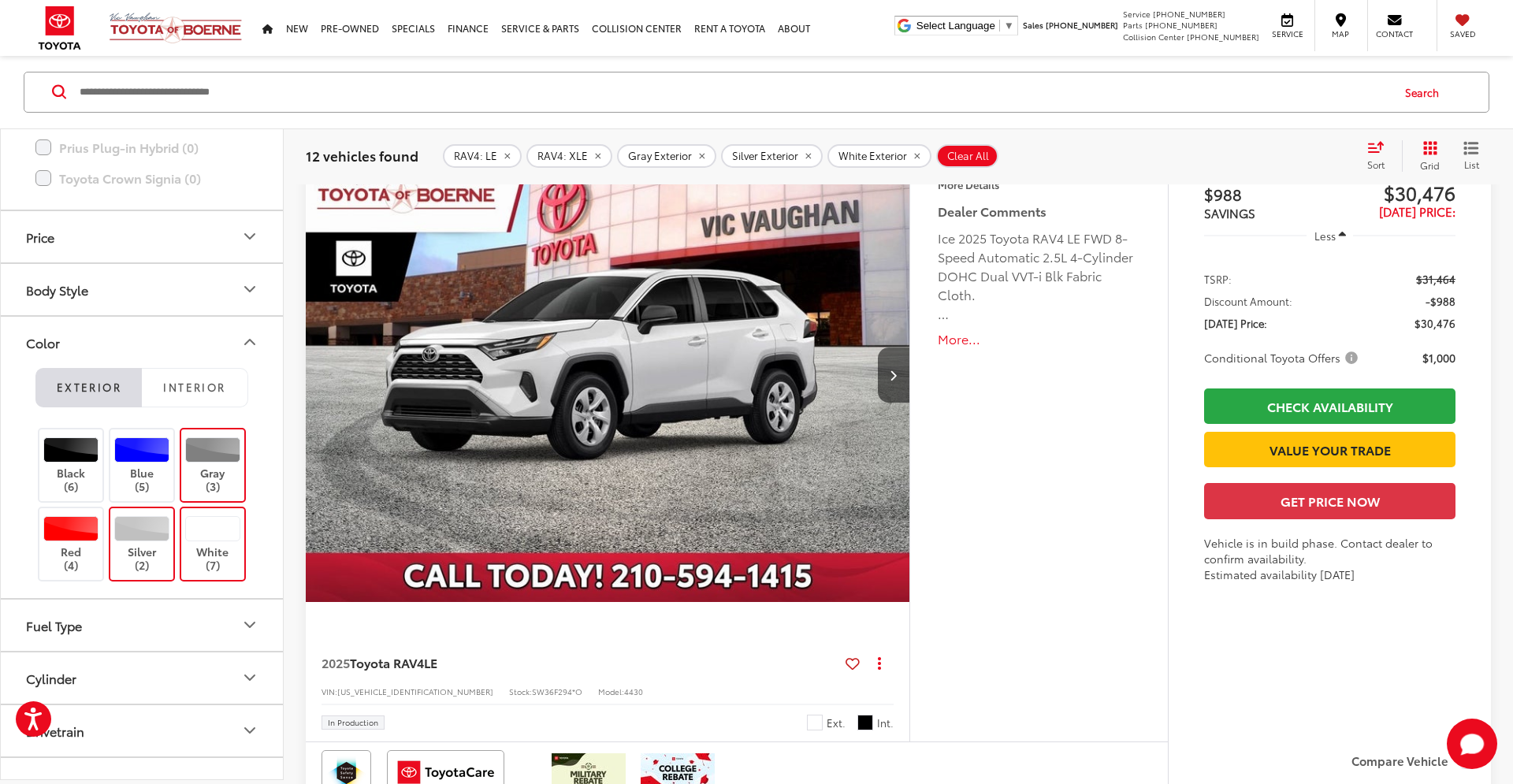
scroll to position [3613, 0]
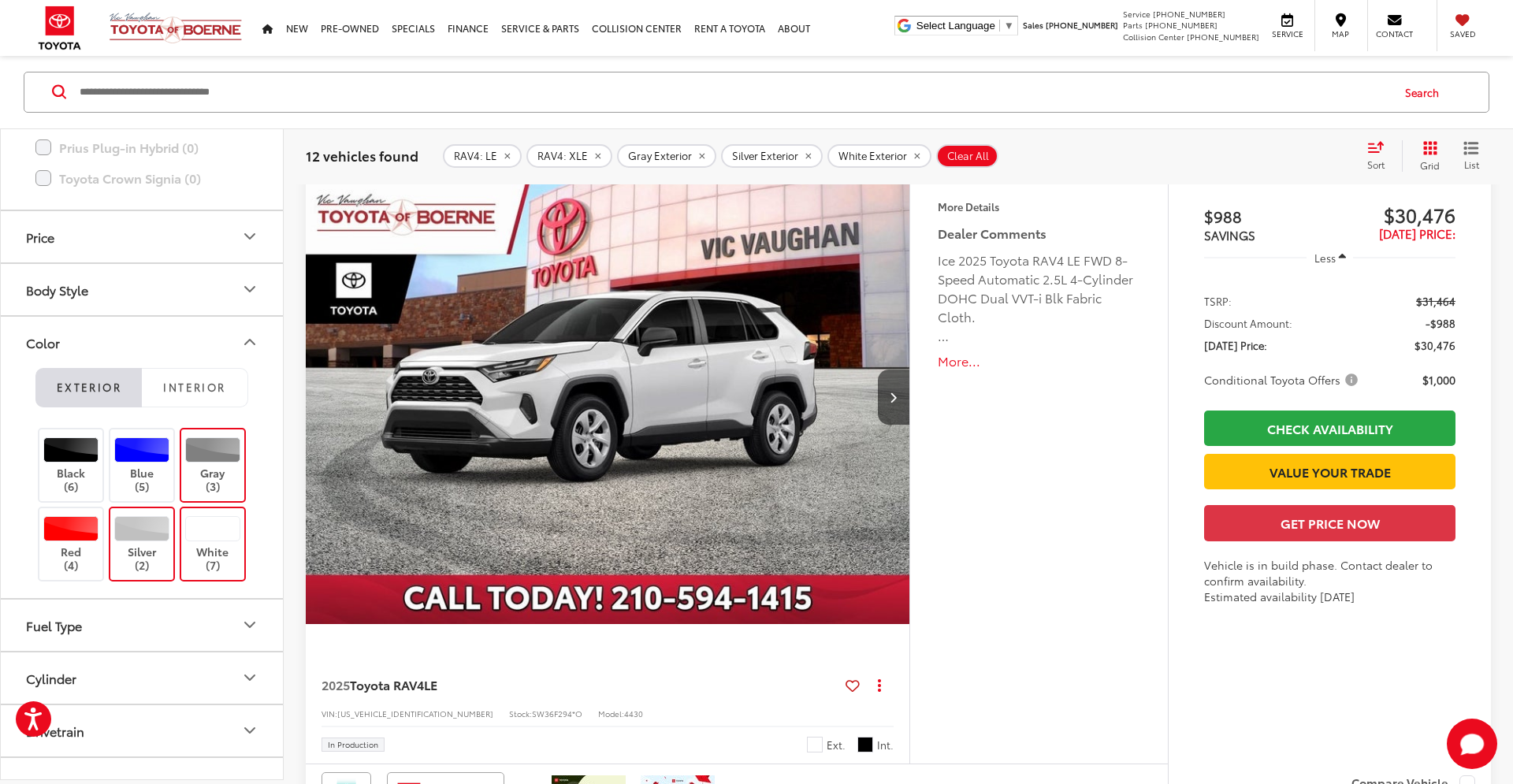
click at [951, 364] on button "More..." at bounding box center [1039, 361] width 203 height 18
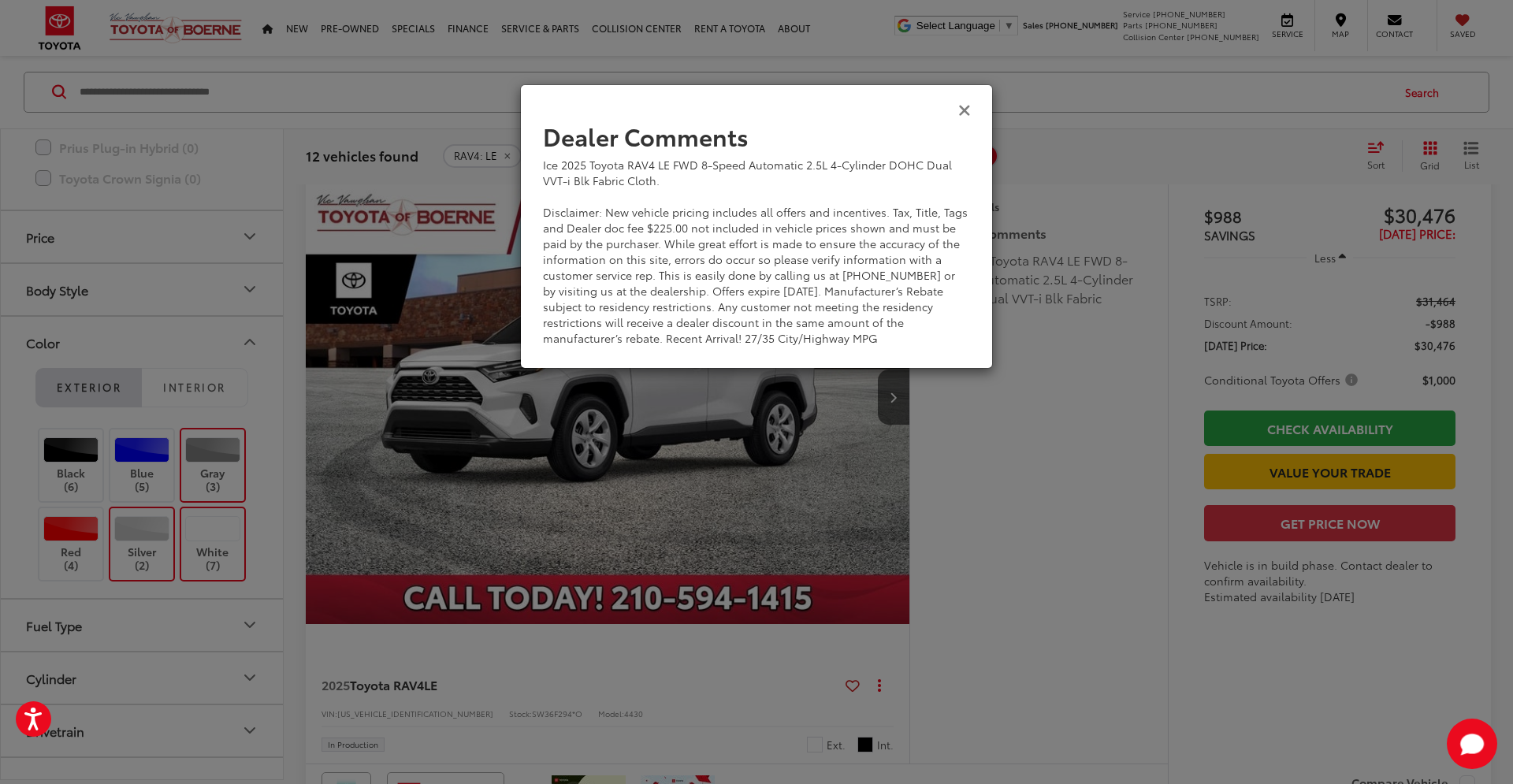
click at [967, 110] on icon "Close" at bounding box center [964, 108] width 13 height 16
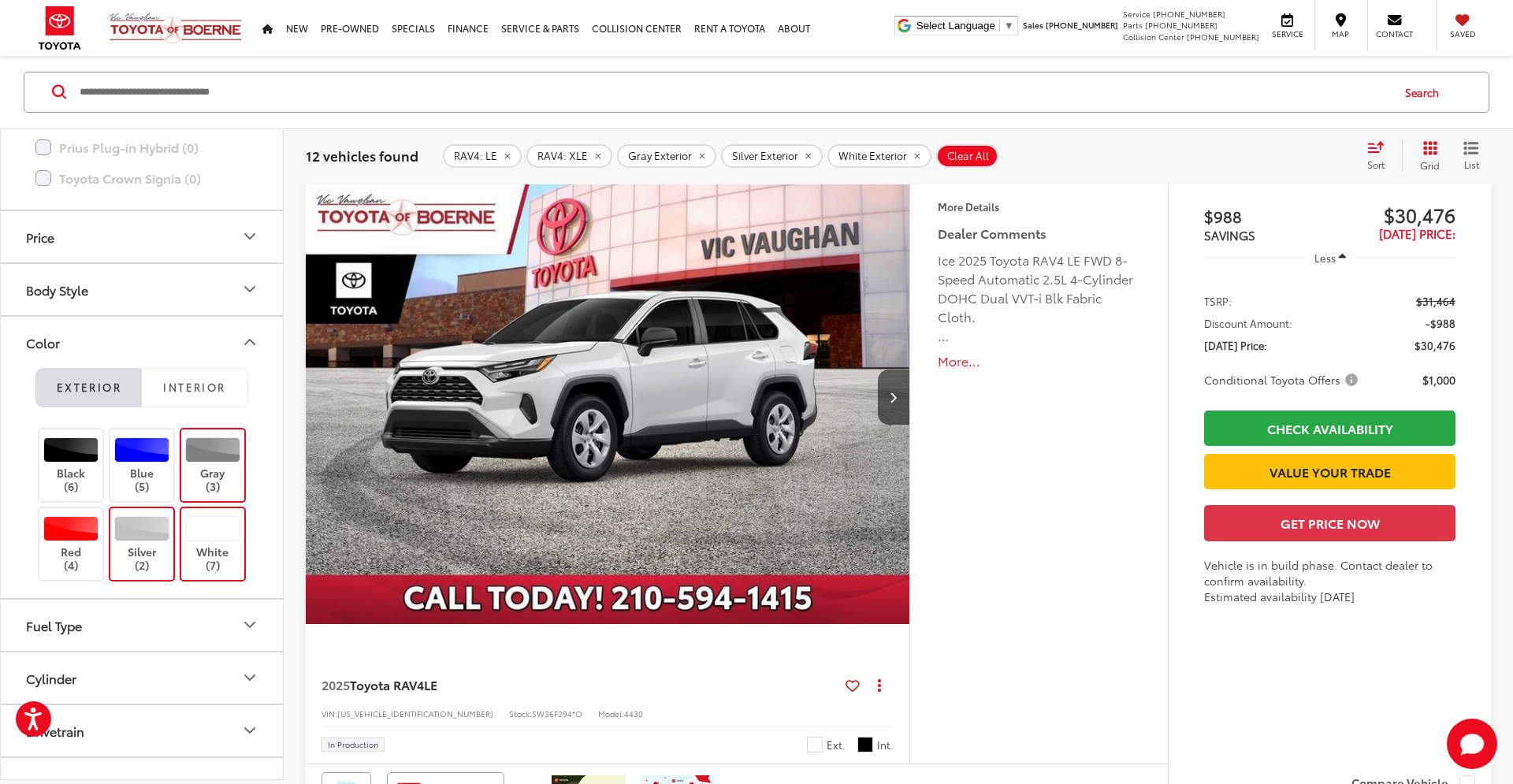
click at [949, 361] on button "More..." at bounding box center [1039, 361] width 203 height 18
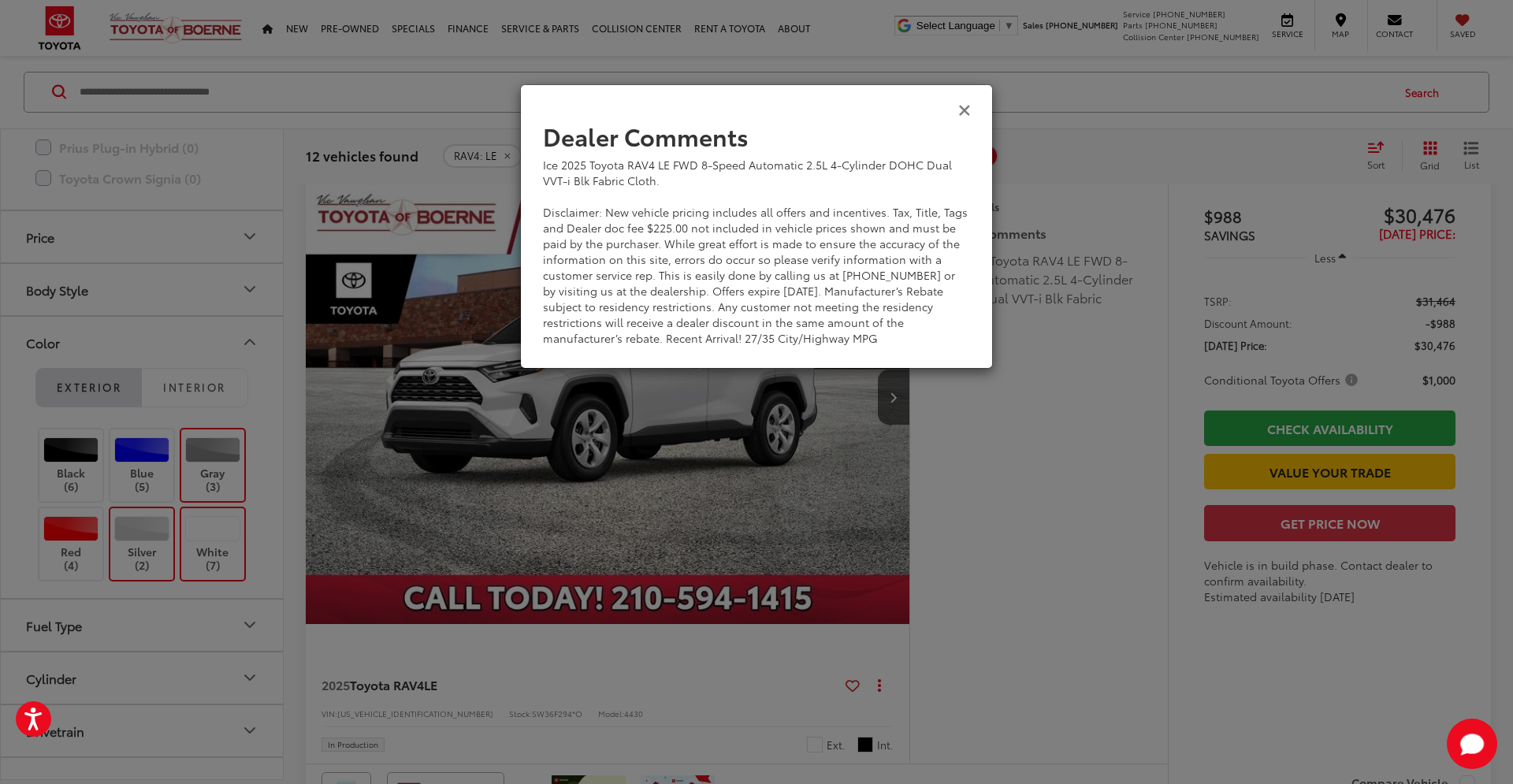
click at [967, 111] on icon "Close" at bounding box center [964, 108] width 13 height 16
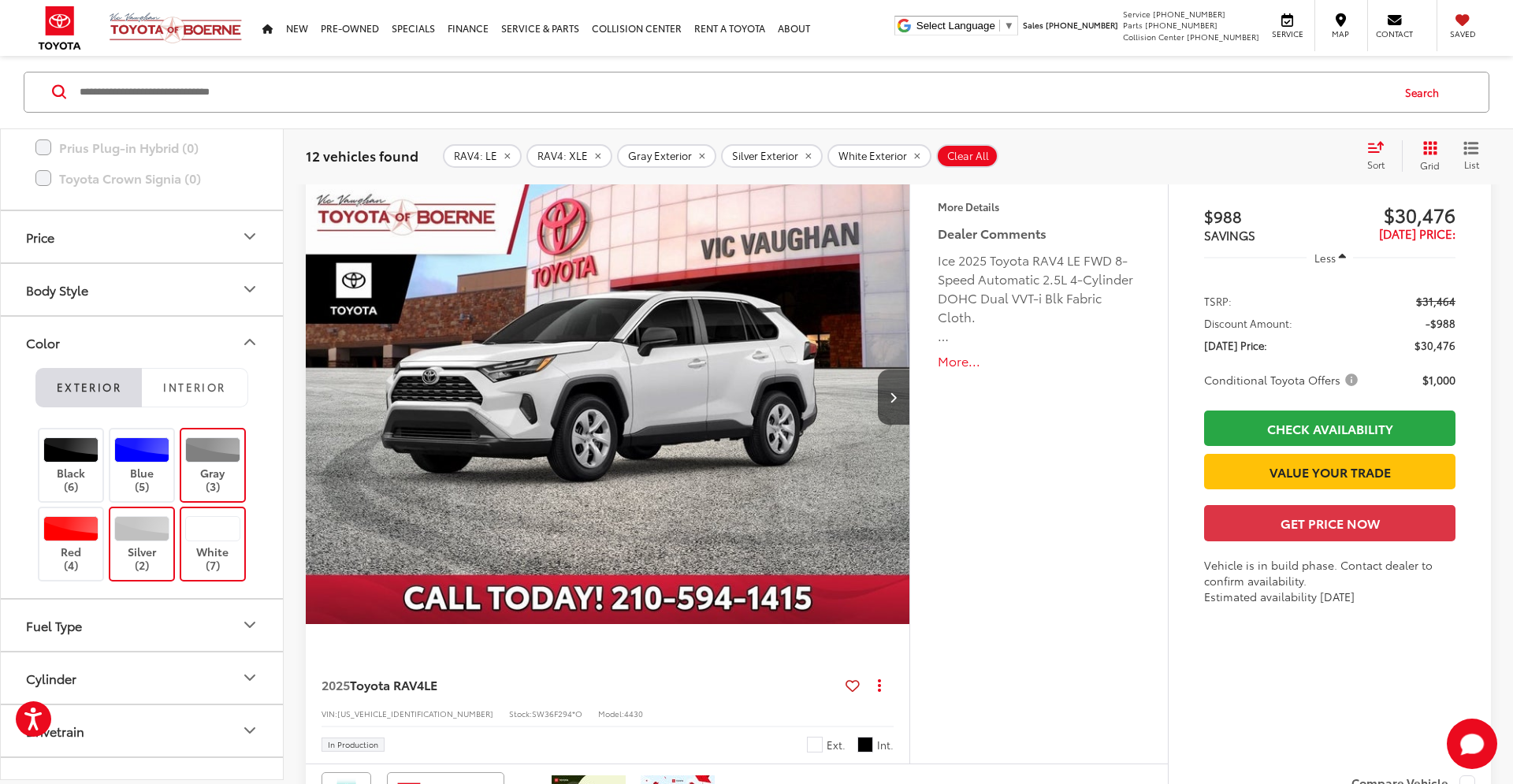
click at [984, 205] on h4 "More Details" at bounding box center [1039, 206] width 203 height 11
click at [961, 366] on button "More..." at bounding box center [1039, 361] width 203 height 18
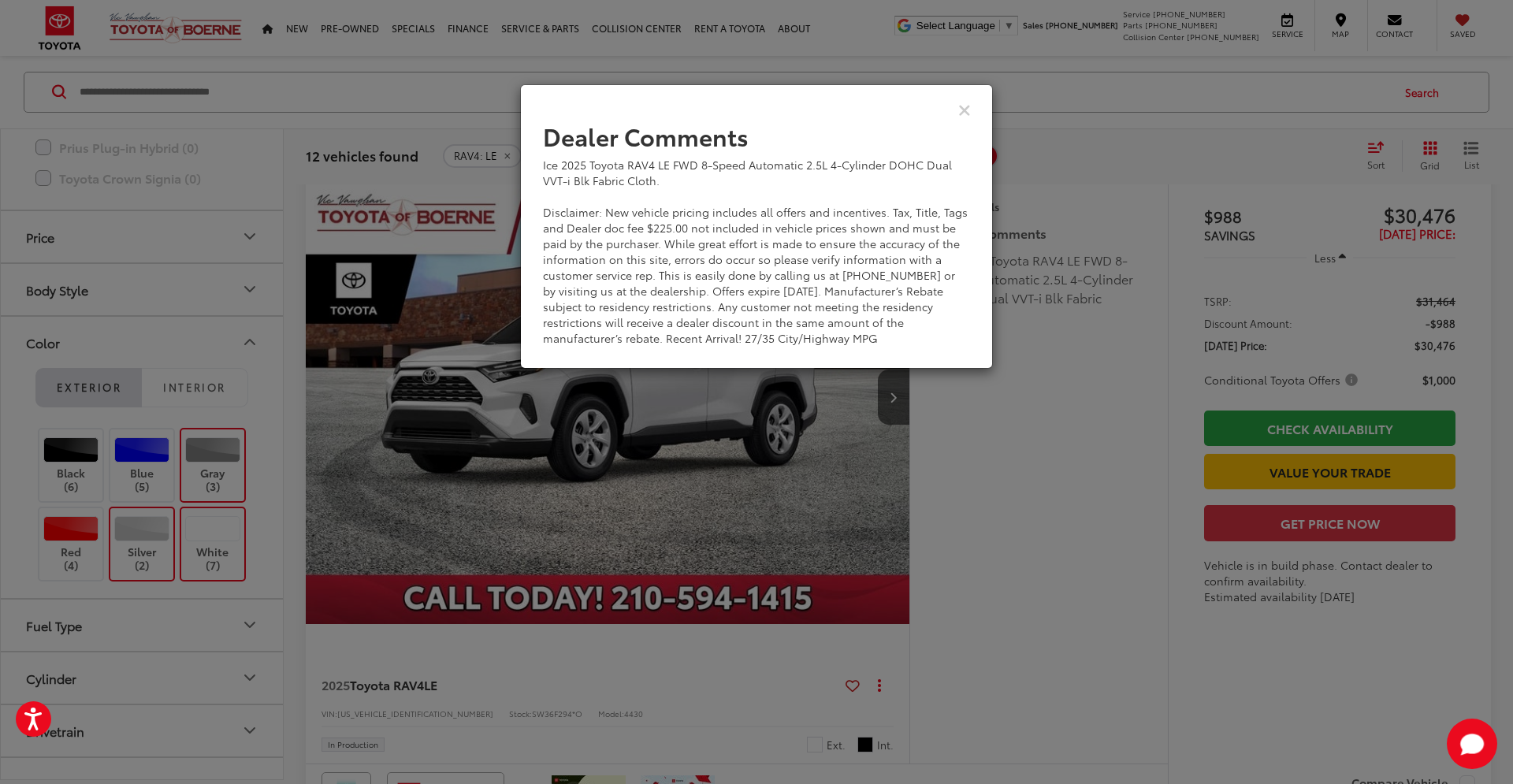
click at [972, 108] on div "View Comments" at bounding box center [756, 109] width 473 height 61
click at [970, 109] on icon "Close" at bounding box center [964, 108] width 13 height 16
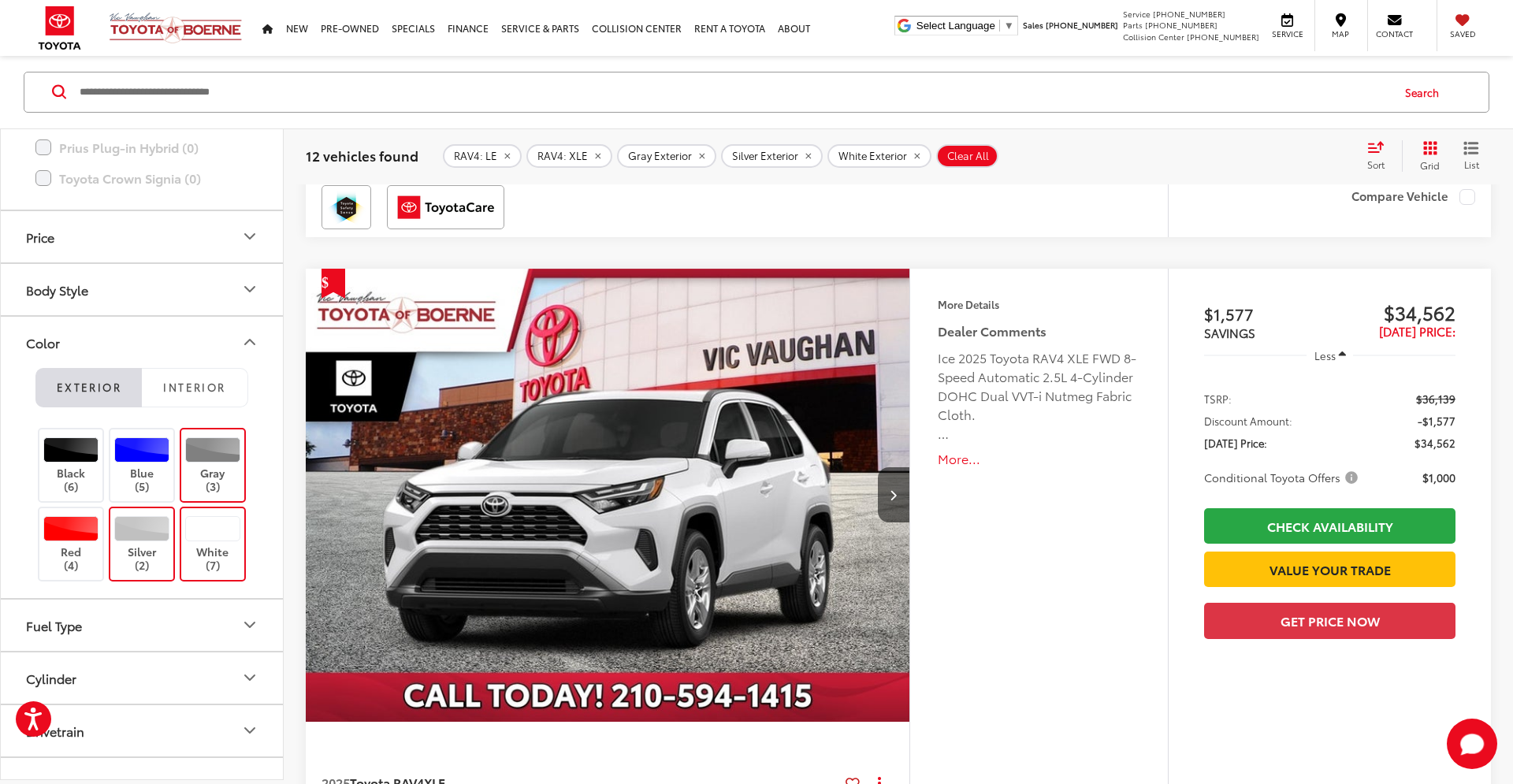
scroll to position [2835, 0]
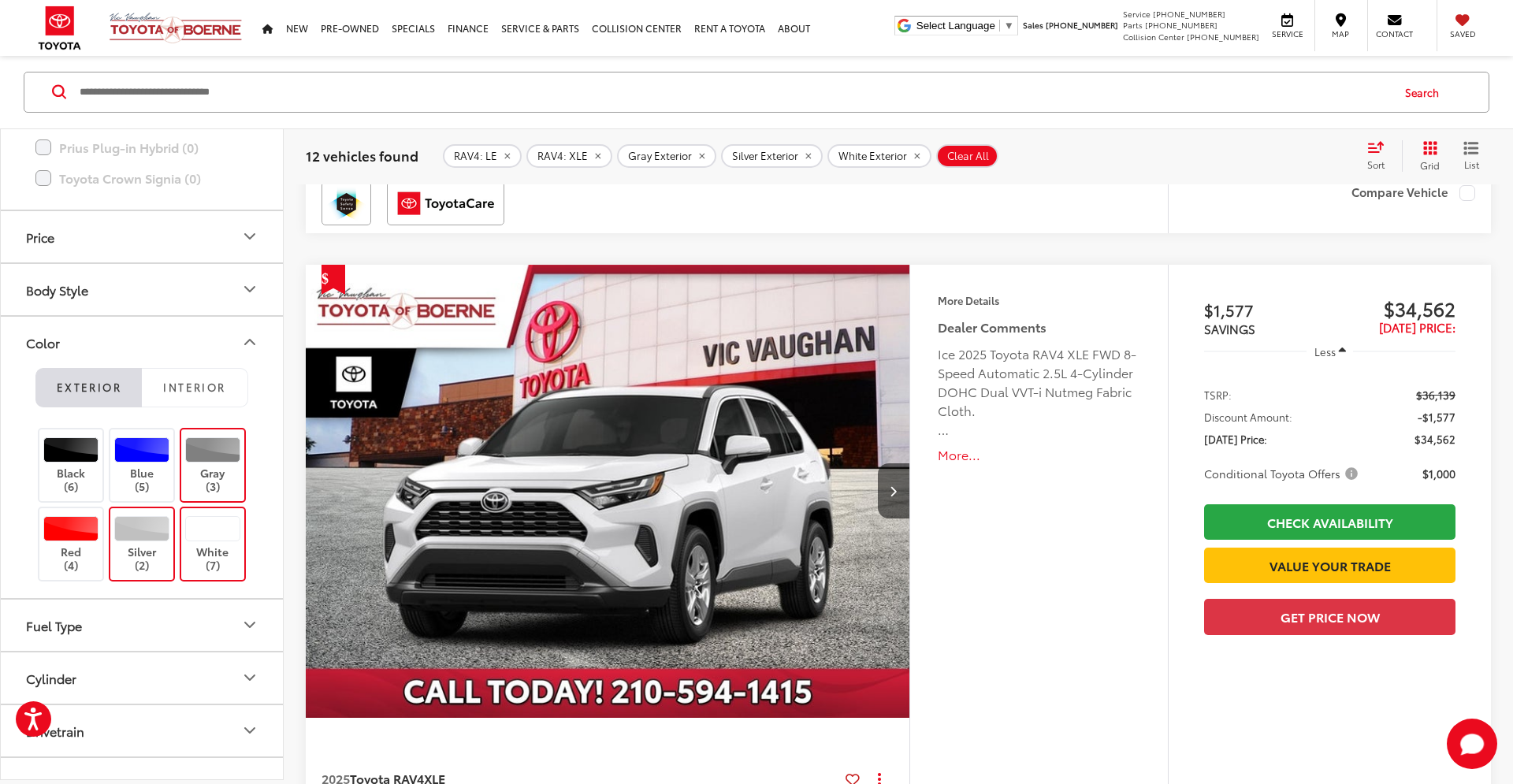
click at [949, 441] on div "Dealer Comments Ice 2025 Toyota RAV4 XLE FWD 8-Speed Automatic 2.5L 4-Cylinder …" at bounding box center [1039, 391] width 203 height 147
click at [956, 454] on button "More..." at bounding box center [1039, 454] width 203 height 18
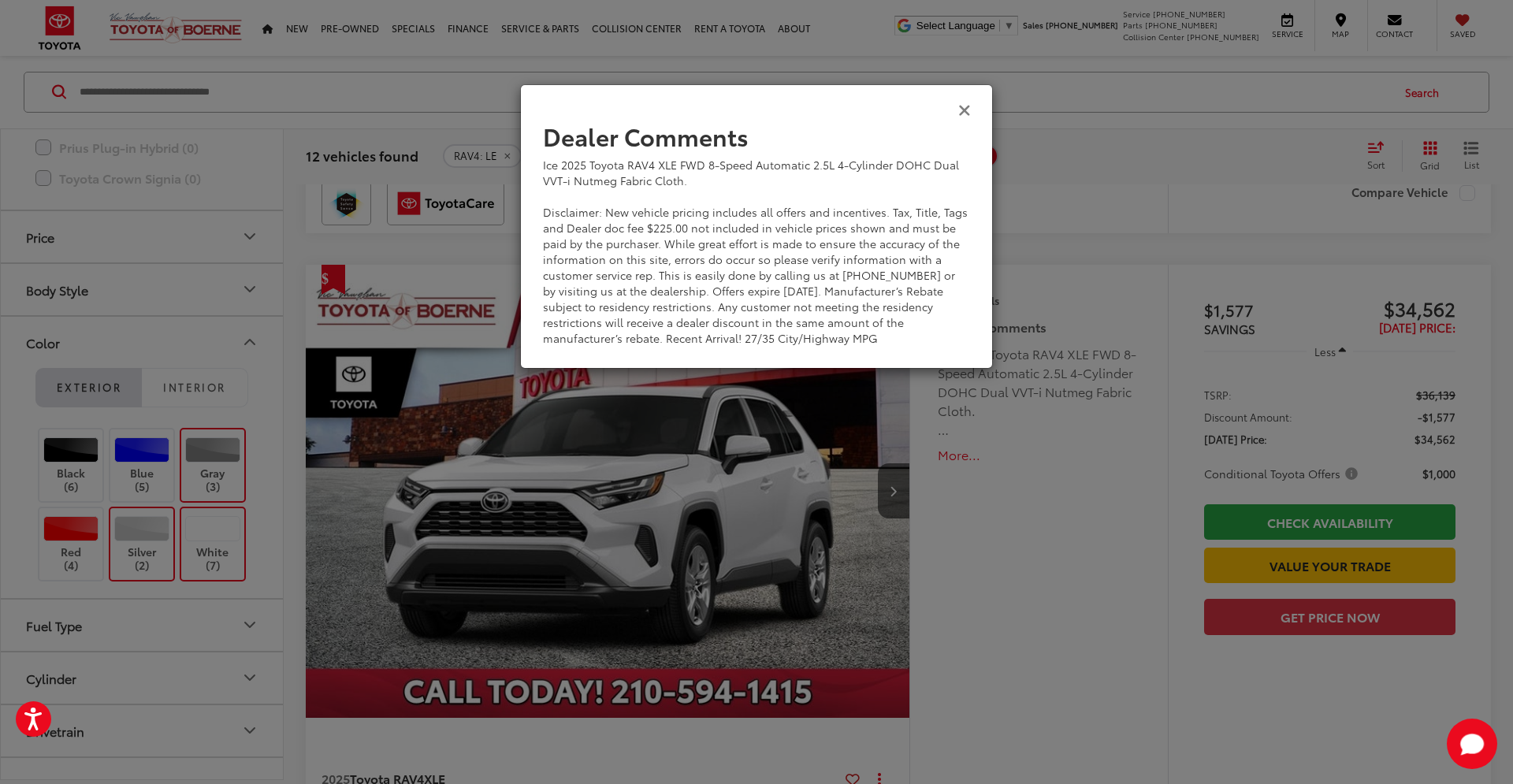
click at [966, 106] on icon "Close" at bounding box center [964, 108] width 13 height 16
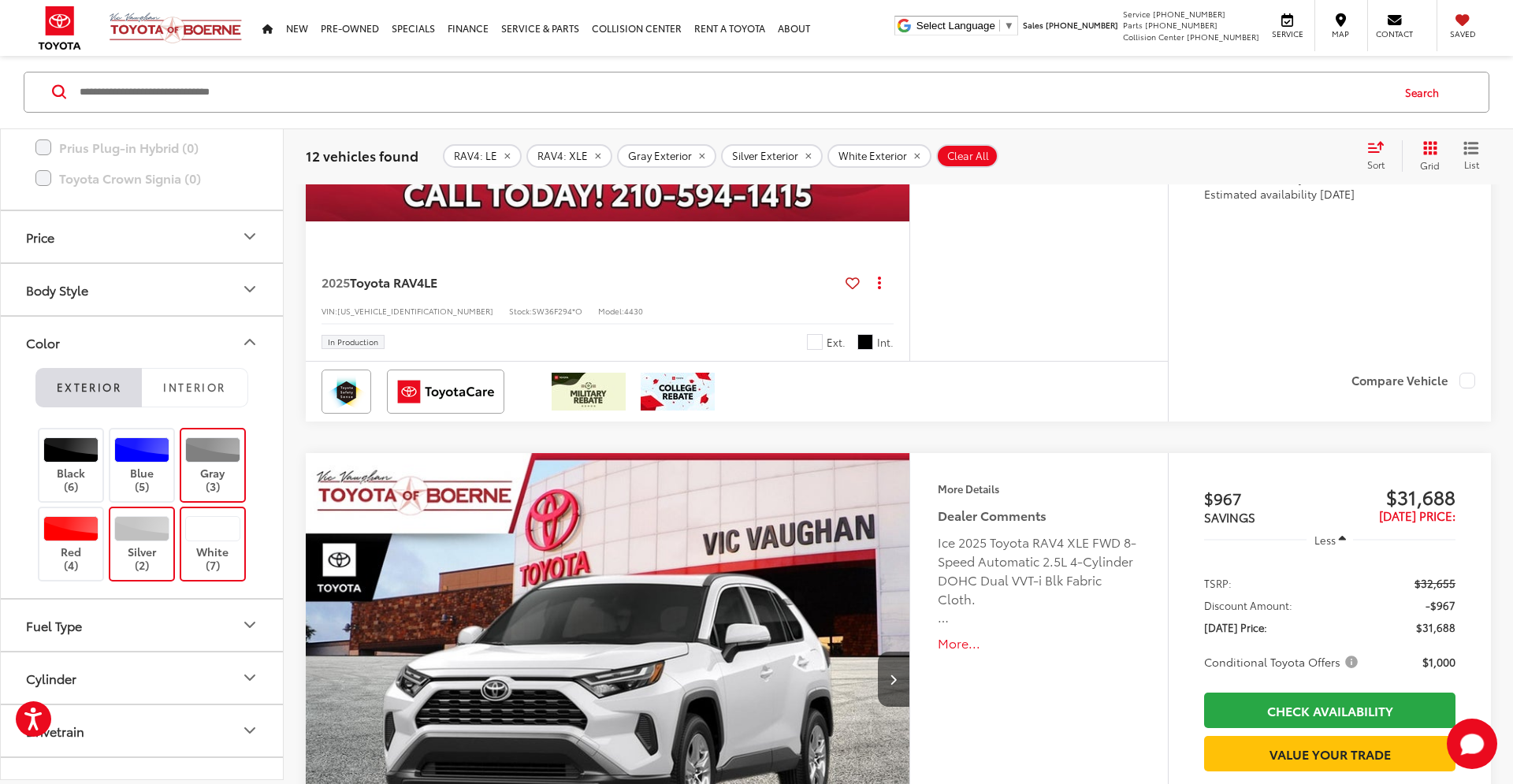
scroll to position [4016, 0]
